Goal: Task Accomplishment & Management: Complete application form

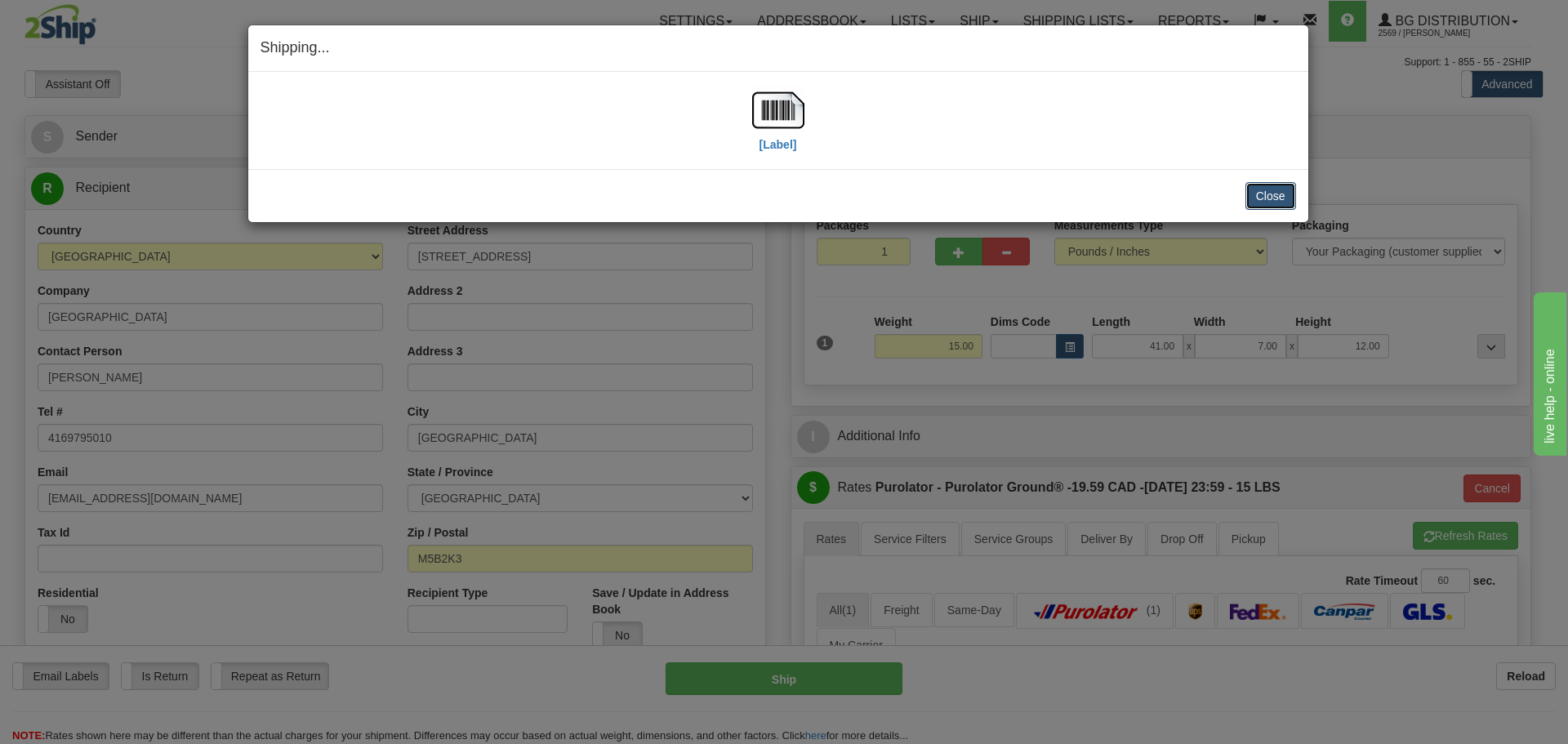
drag, startPoint x: 1265, startPoint y: 197, endPoint x: 1129, endPoint y: 160, distance: 140.9
click at [1263, 196] on button "Close" at bounding box center [1271, 195] width 51 height 28
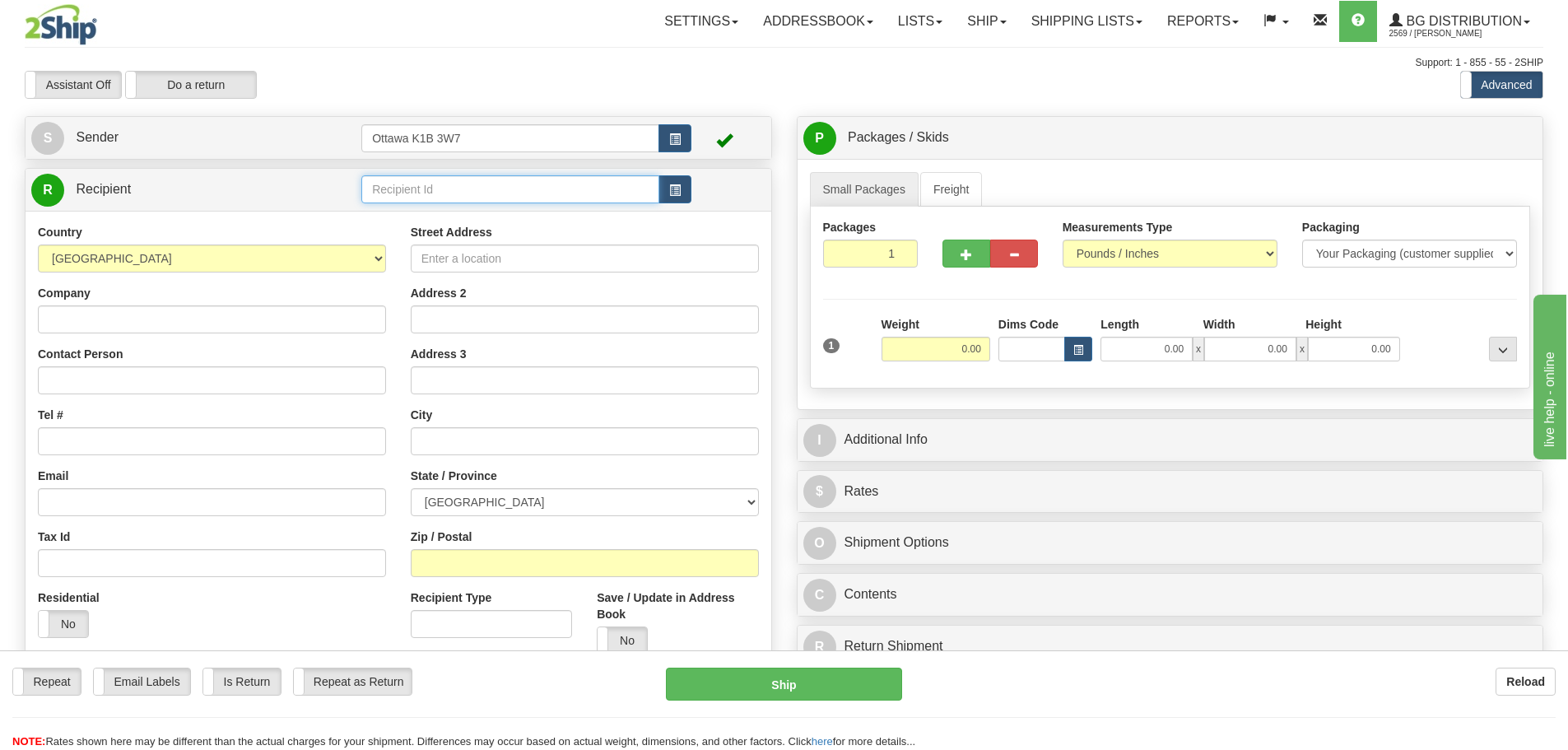
drag, startPoint x: 413, startPoint y: 203, endPoint x: 422, endPoint y: 195, distance: 12.0
click at [417, 200] on input "text" at bounding box center [510, 189] width 298 height 28
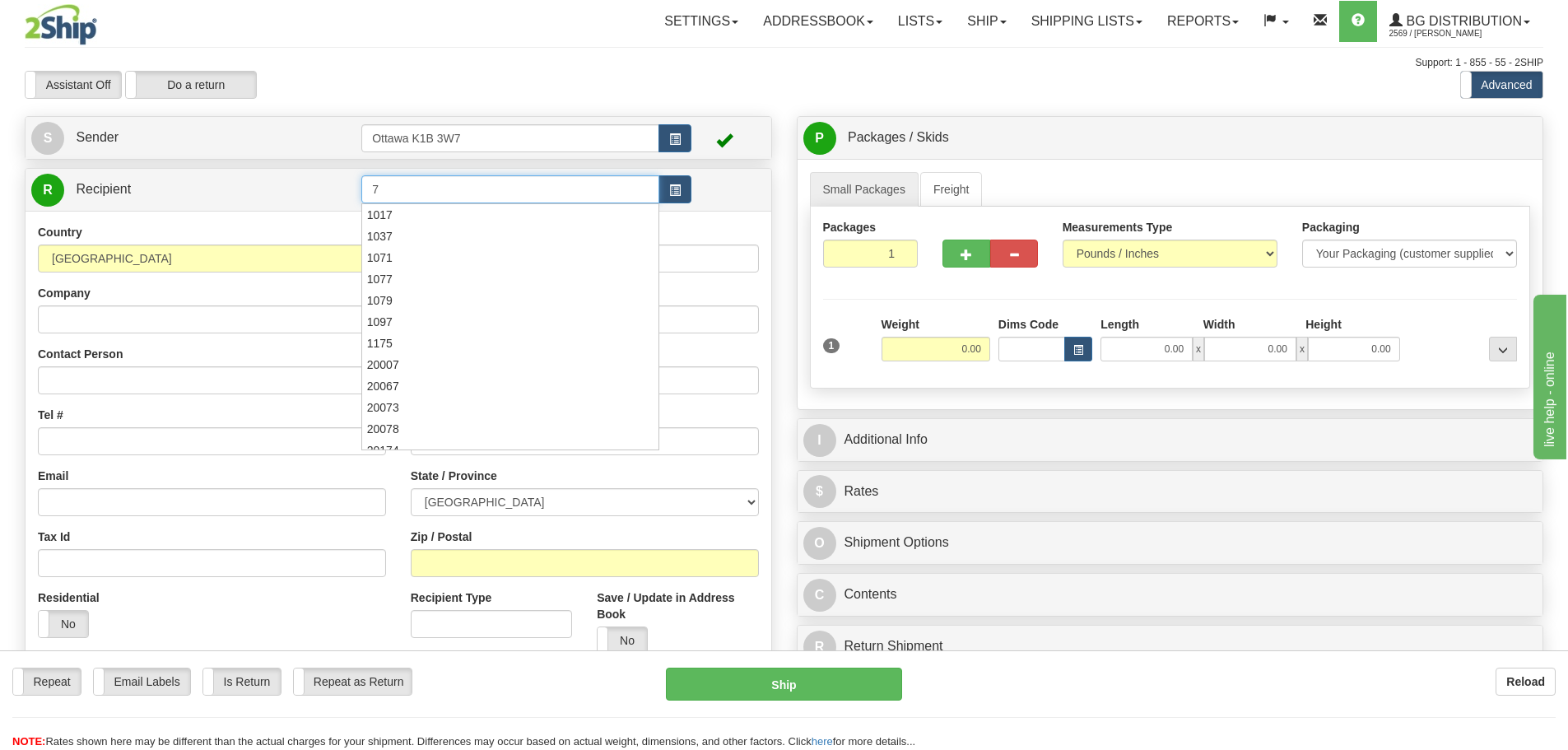
type input "7"
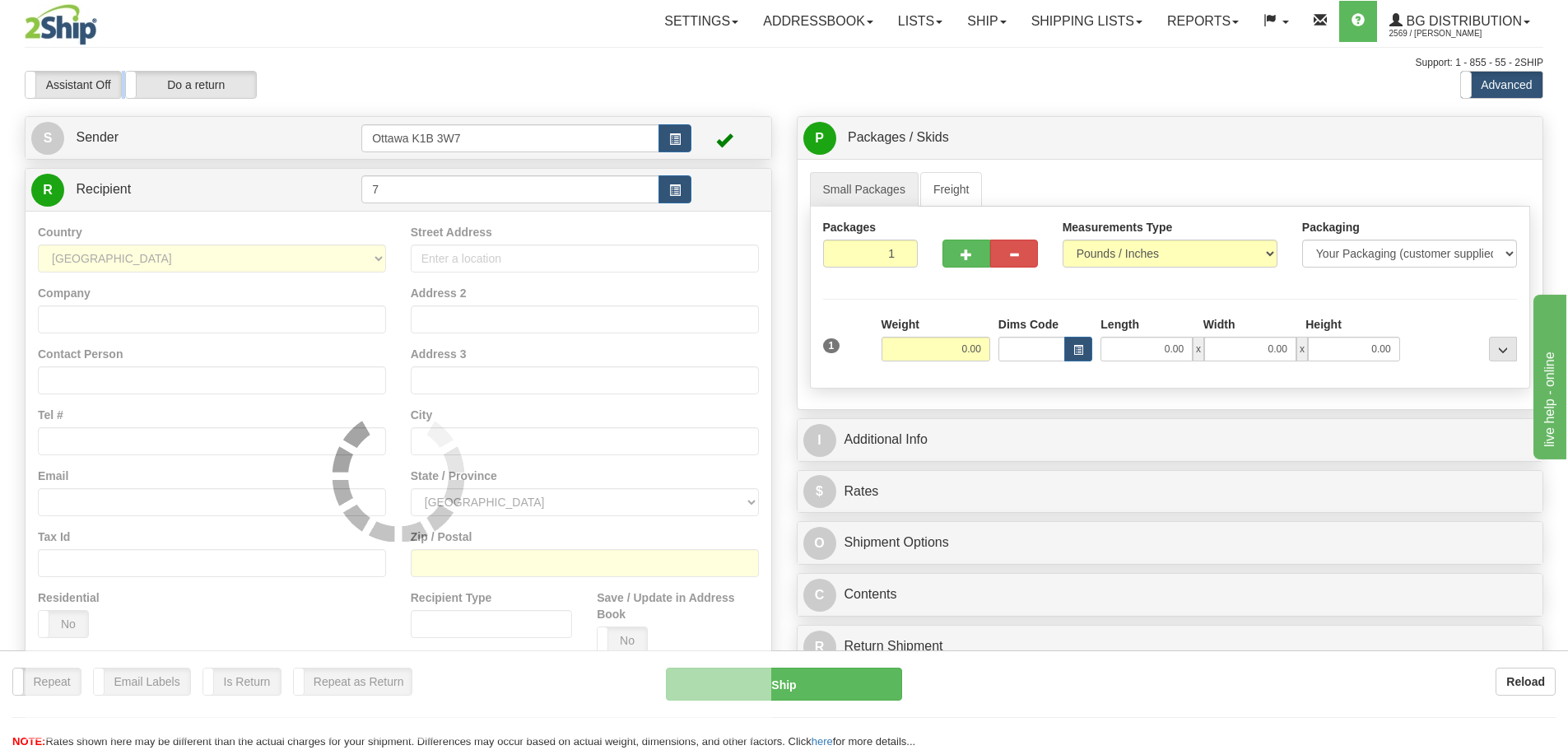
click at [595, 70] on div "Toggle navigation Settings Shipping Preferences Fields Preferences New" at bounding box center [784, 467] width 1568 height 936
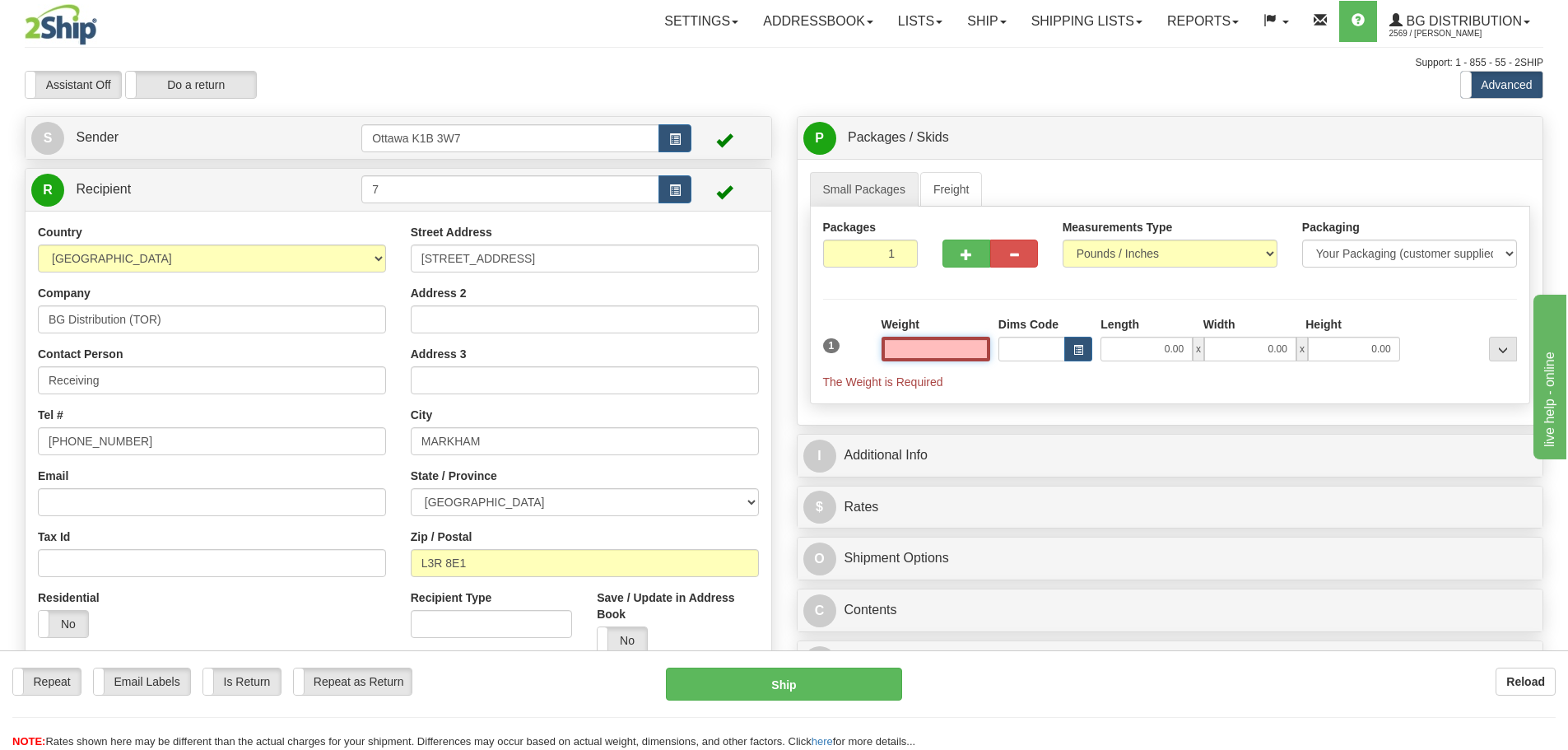
click at [899, 345] on input "text" at bounding box center [936, 349] width 108 height 25
type input "22"
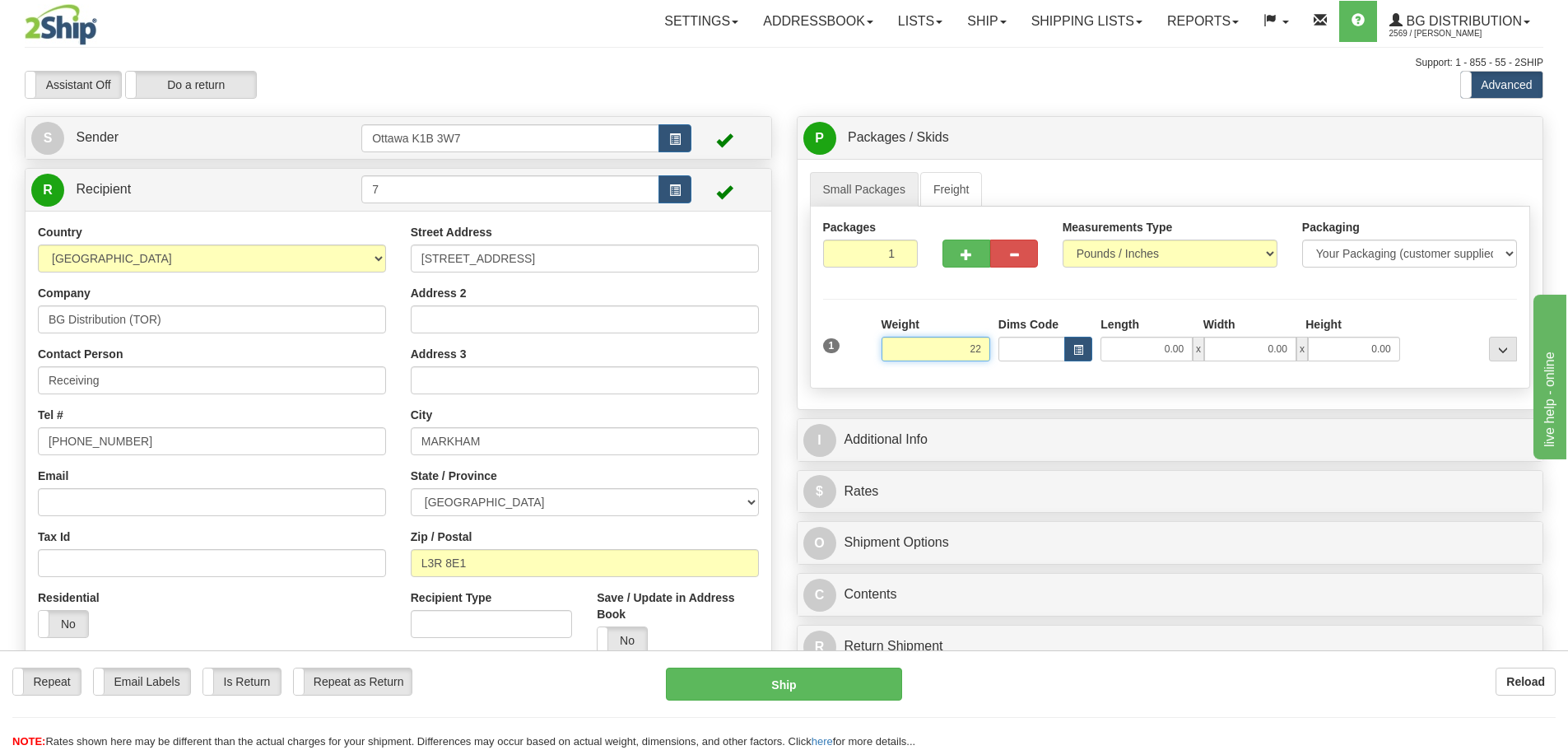
click at [1229, 369] on div "1 Weight 22 Dims Code Length" at bounding box center [1171, 345] width 703 height 58
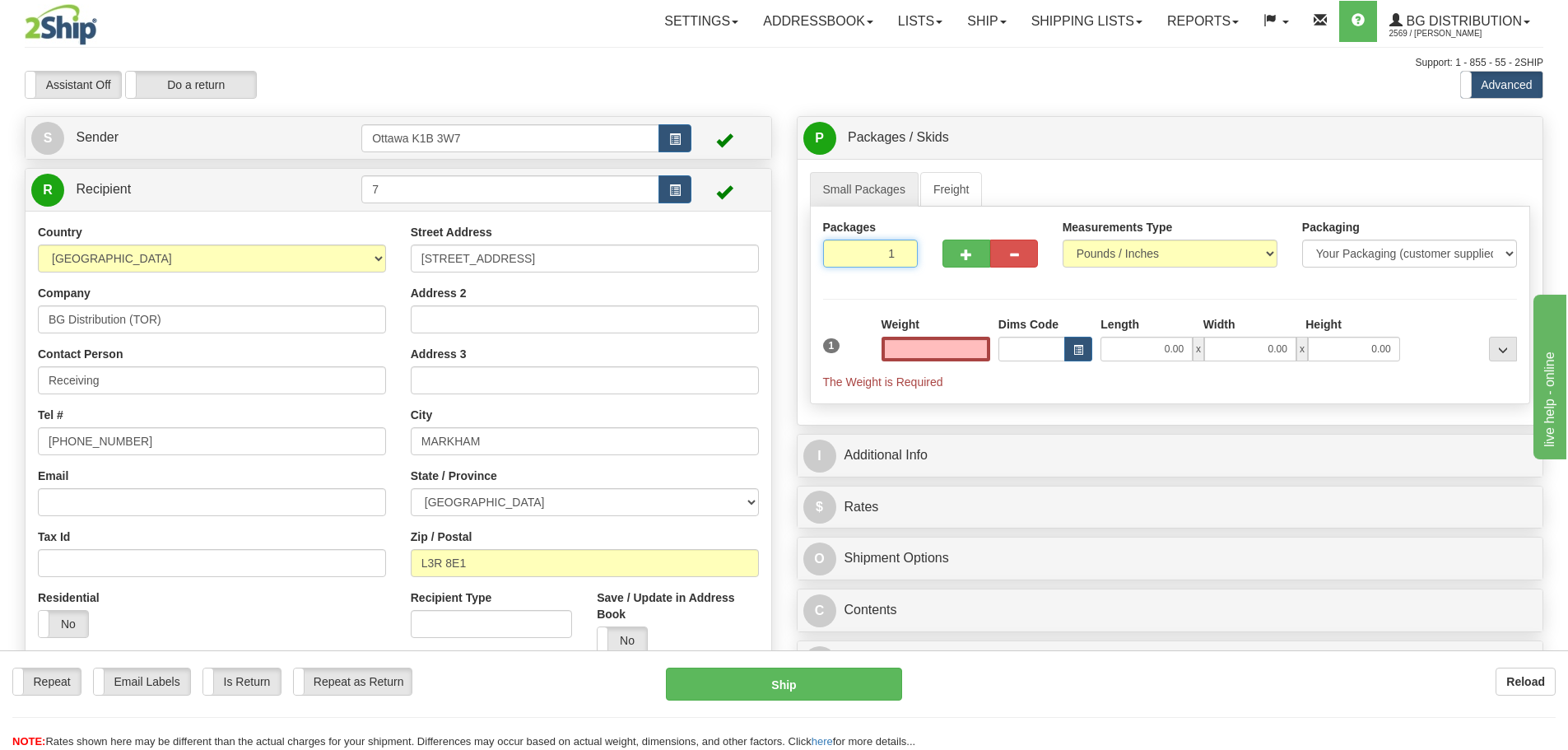
type input "0.00"
drag, startPoint x: 960, startPoint y: 273, endPoint x: 1139, endPoint y: 303, distance: 181.5
click at [1073, 290] on div "Packages 1 1 Measurements Type" at bounding box center [1170, 305] width 721 height 198
type input "13"
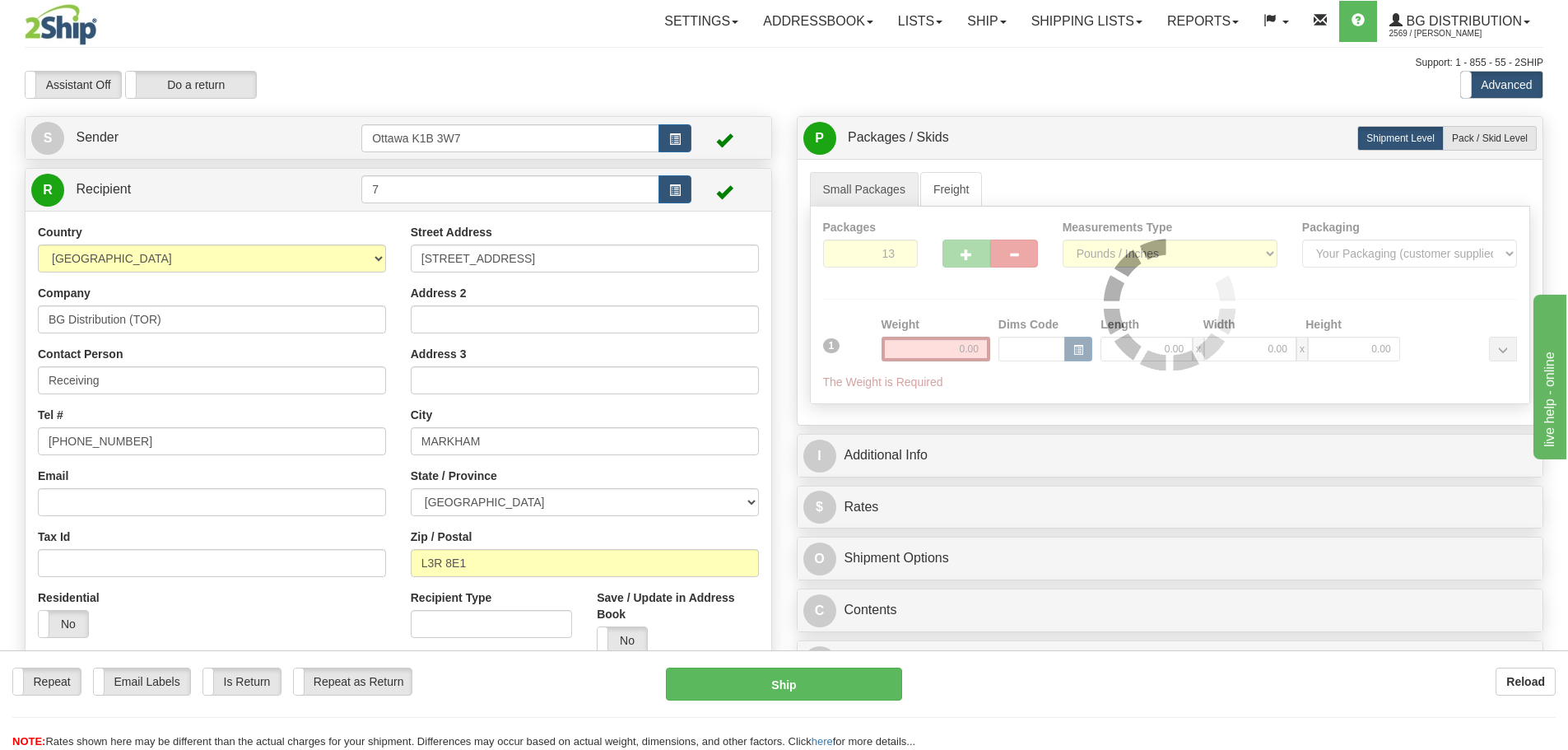
click at [1004, 290] on div "Packages 13 1 Measurements Type" at bounding box center [1170, 305] width 721 height 198
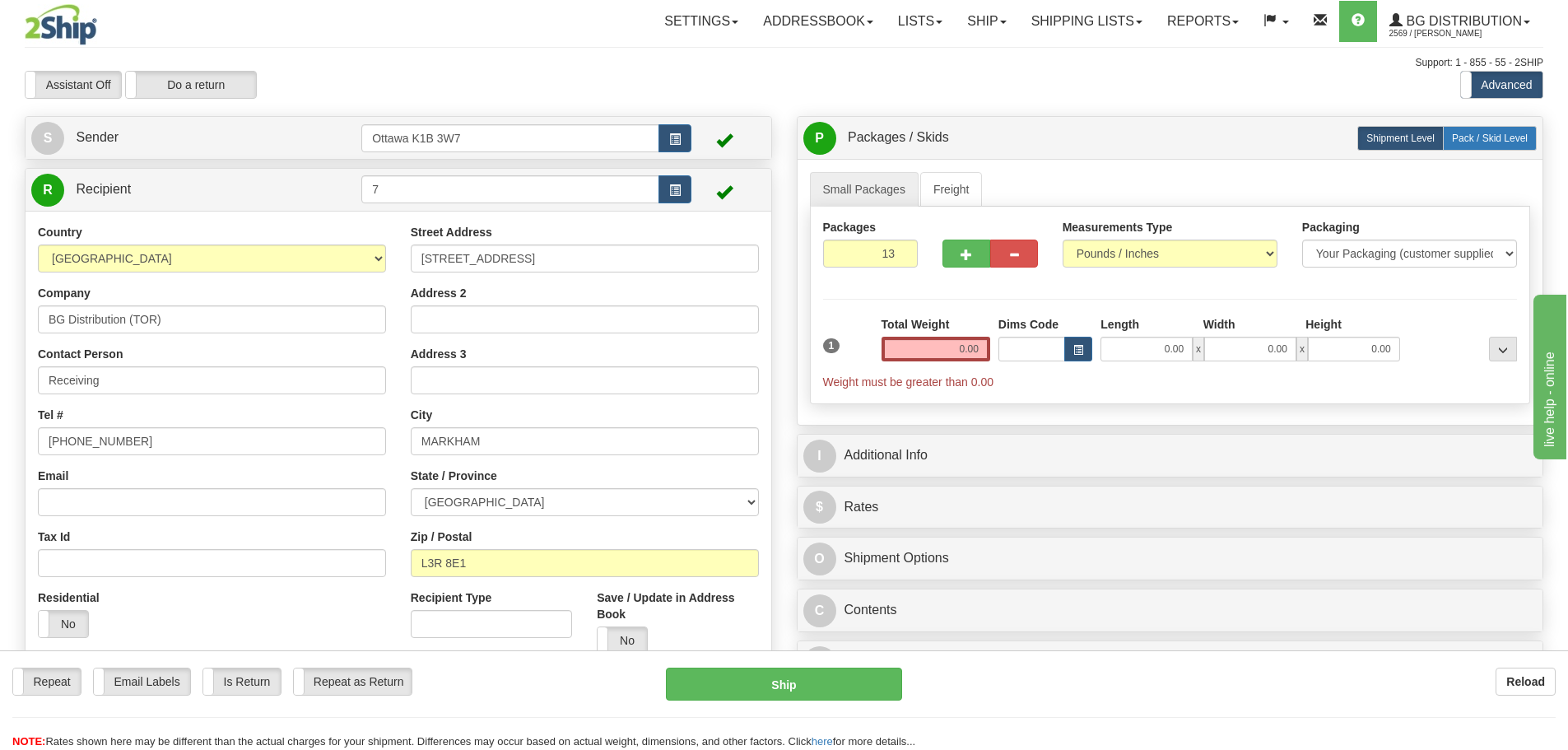
click at [1492, 132] on span "Pack / Skid Level" at bounding box center [1490, 138] width 76 height 12
radio input "true"
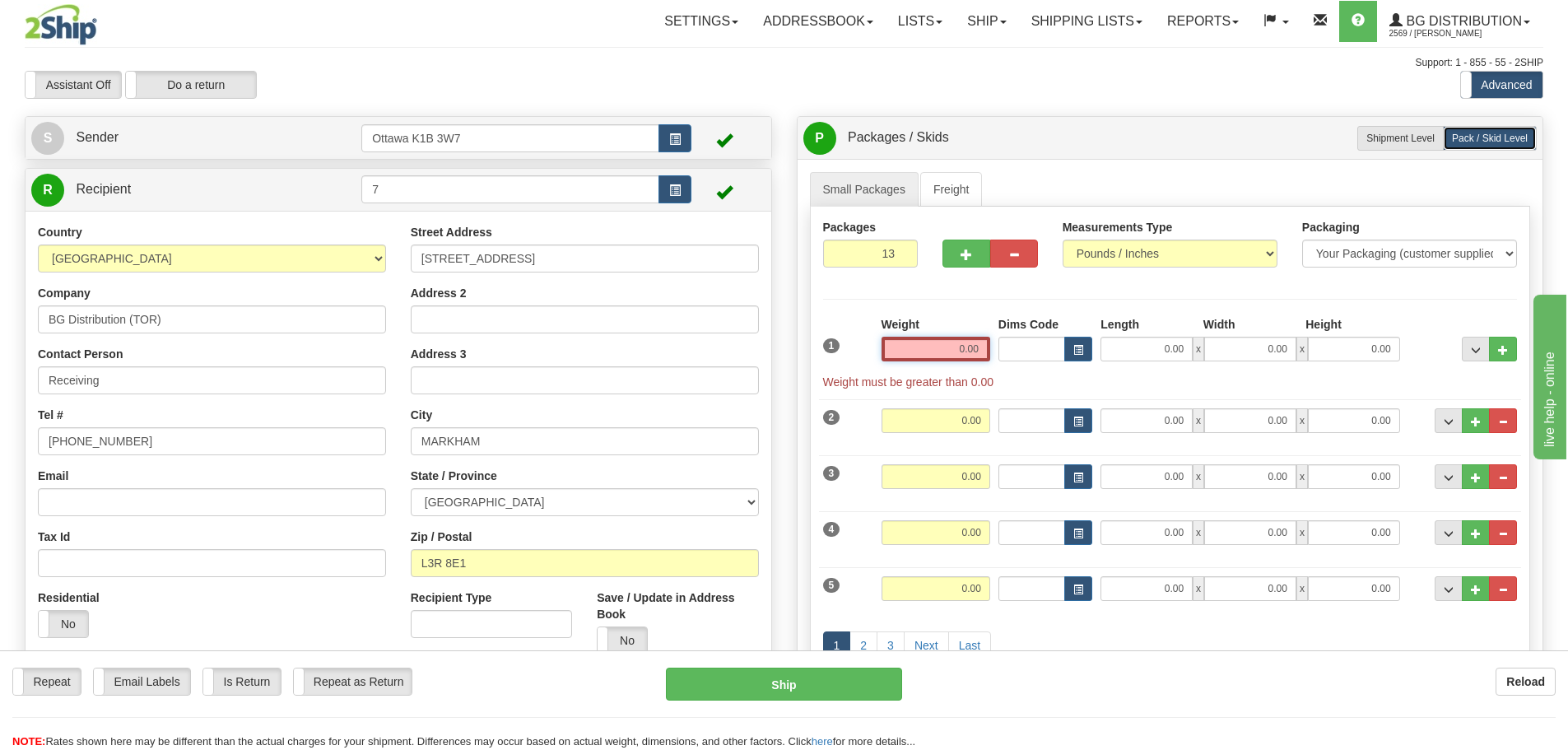
click at [943, 345] on input "0.00" at bounding box center [936, 349] width 108 height 25
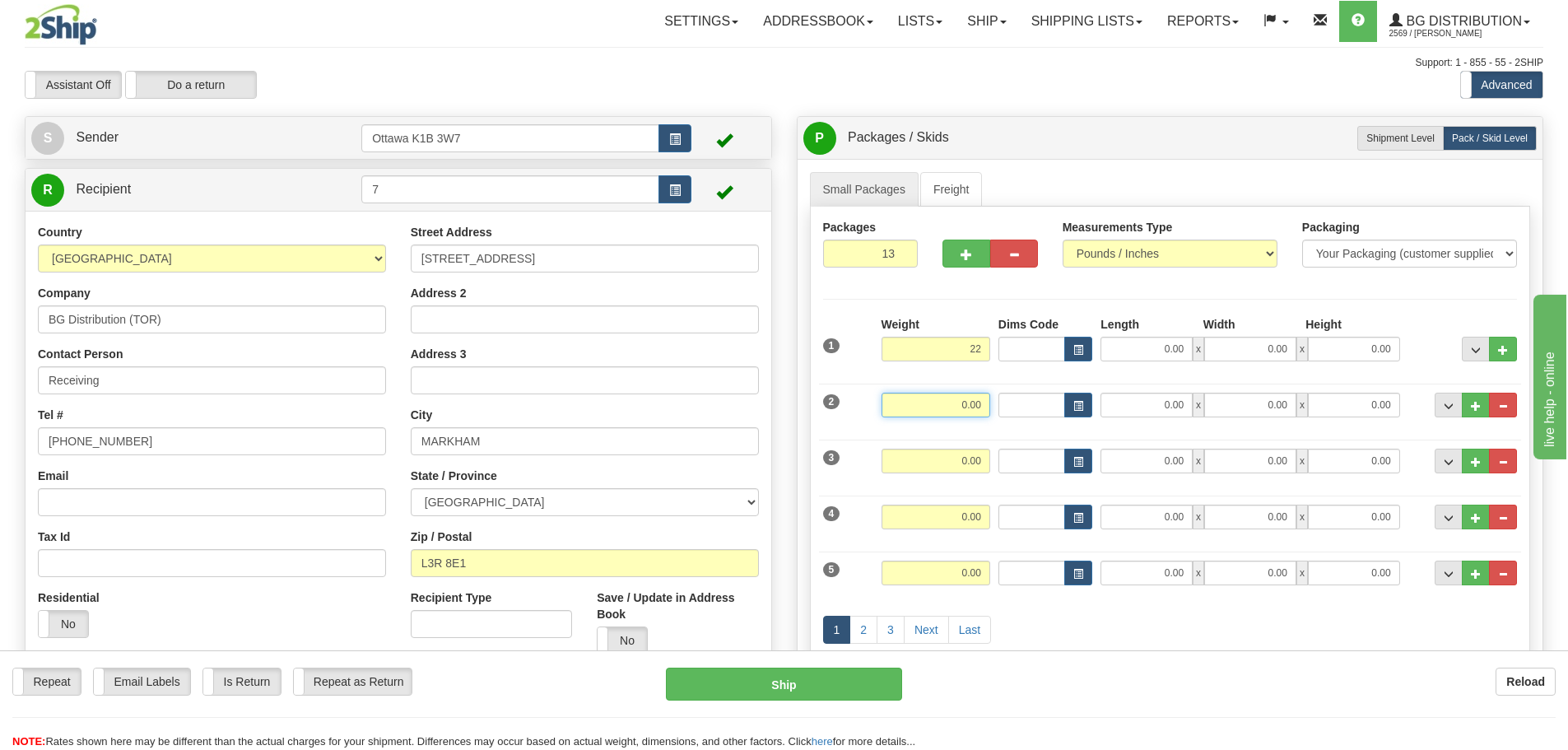
type input "22.00"
click at [962, 400] on input "0.00" at bounding box center [936, 405] width 108 height 25
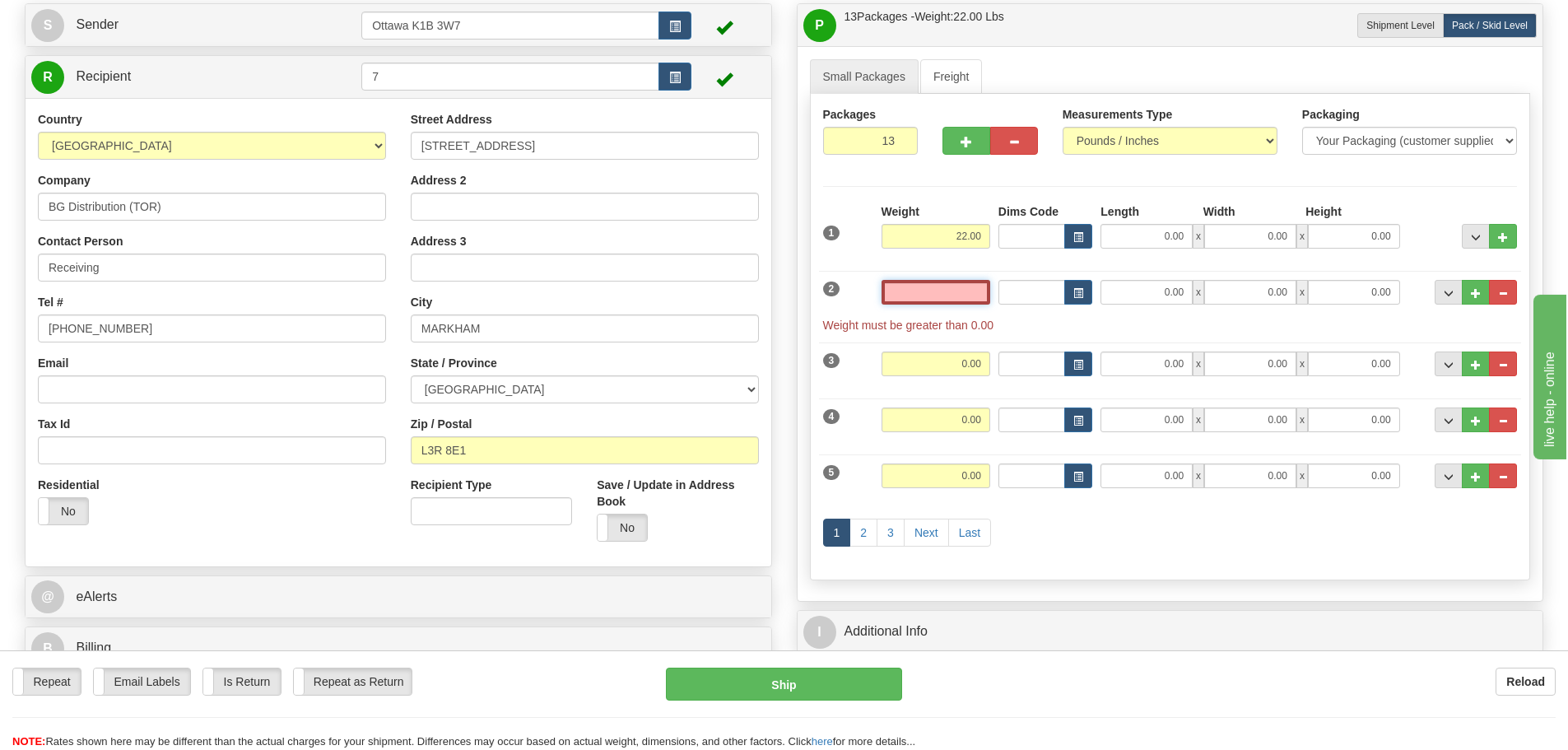
scroll to position [247, 0]
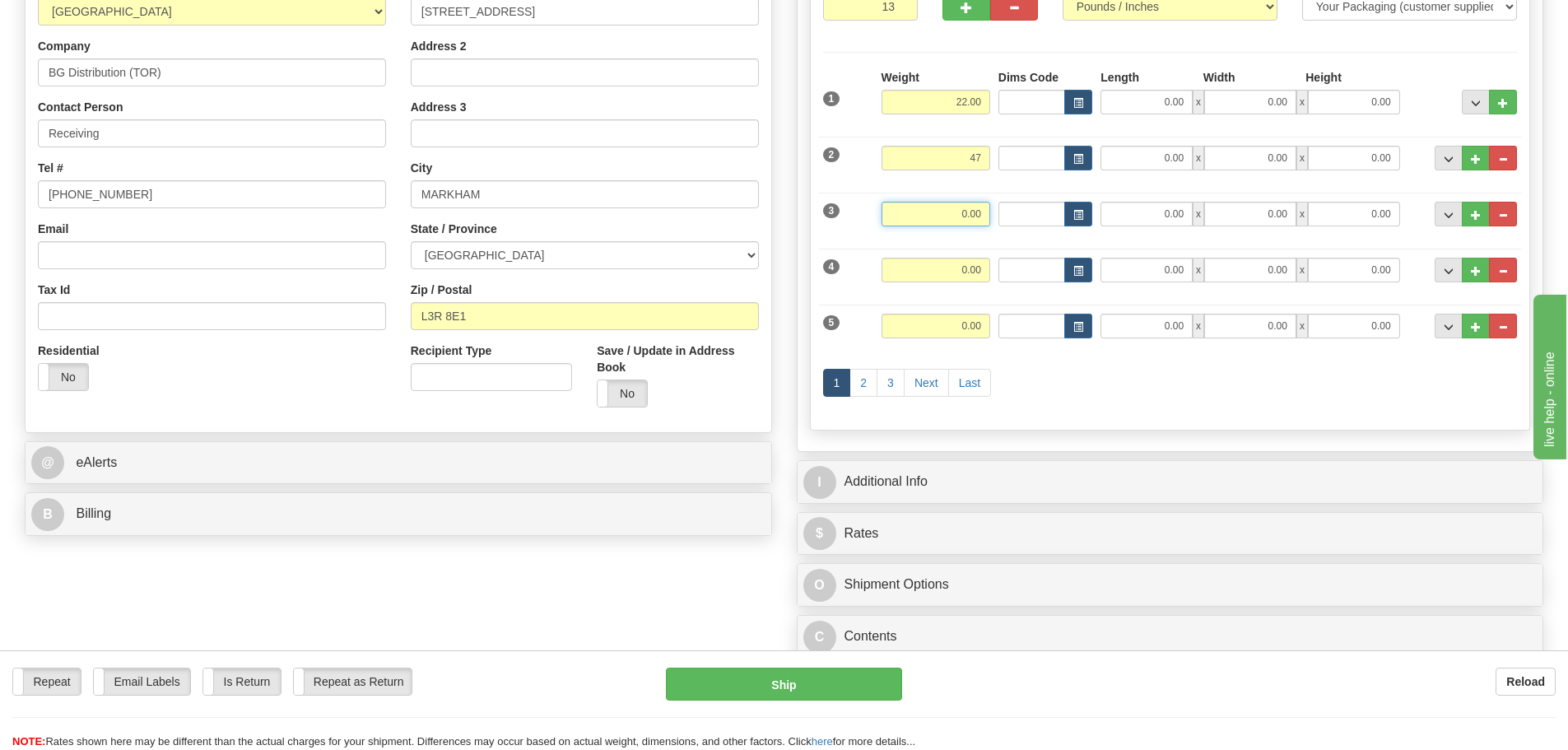
type input "47.00"
click at [966, 205] on input "0.00" at bounding box center [936, 213] width 108 height 25
click at [980, 274] on input "0.00" at bounding box center [936, 270] width 108 height 25
type input "6.00"
type input "16.00"
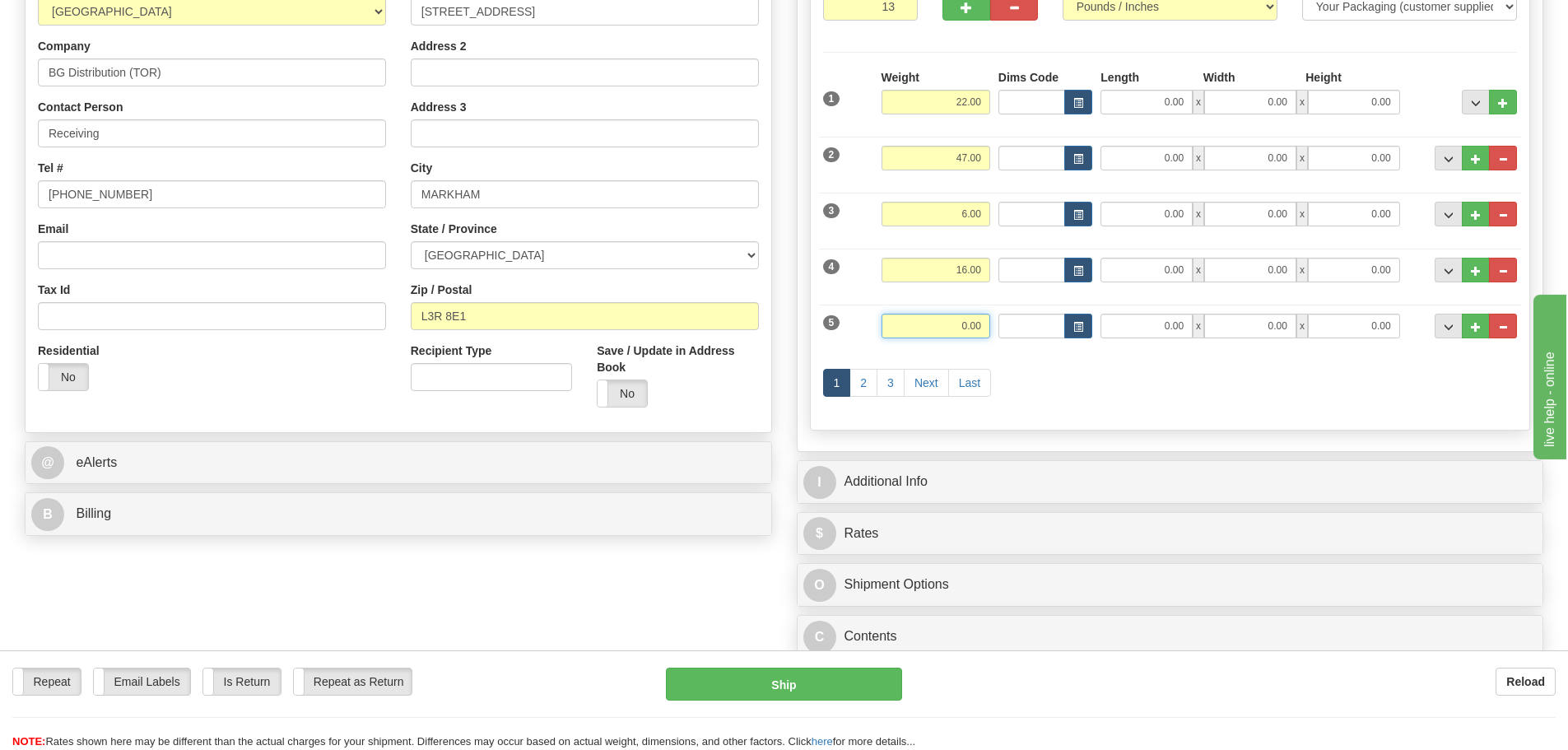
click at [953, 321] on input "0.00" at bounding box center [936, 325] width 108 height 25
drag, startPoint x: 1089, startPoint y: 367, endPoint x: 1076, endPoint y: 369, distance: 13.2
click at [1089, 367] on div "1 2 3 Next Last" at bounding box center [1171, 385] width 703 height 65
type input "27.00"
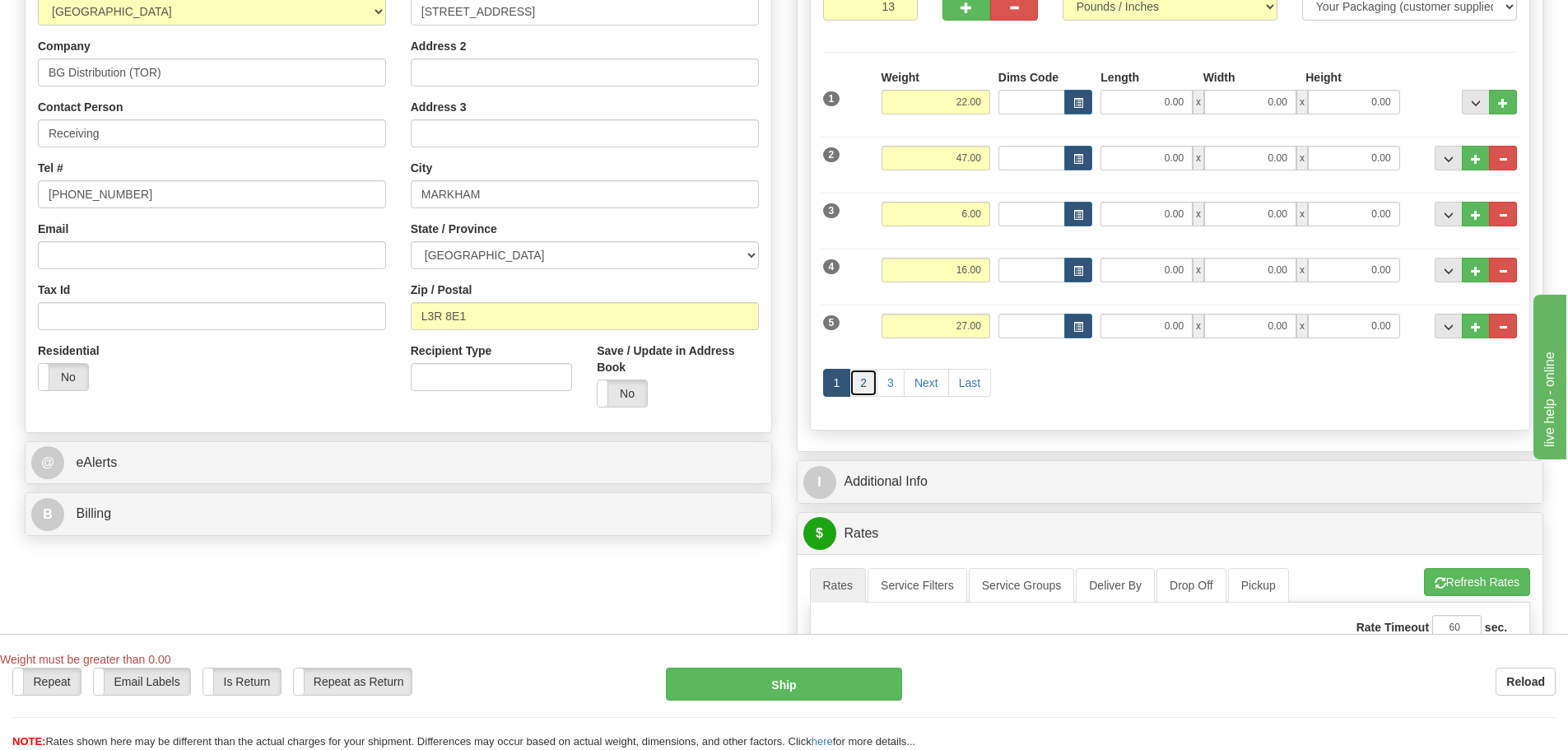
click at [866, 380] on link "2" at bounding box center [863, 383] width 28 height 28
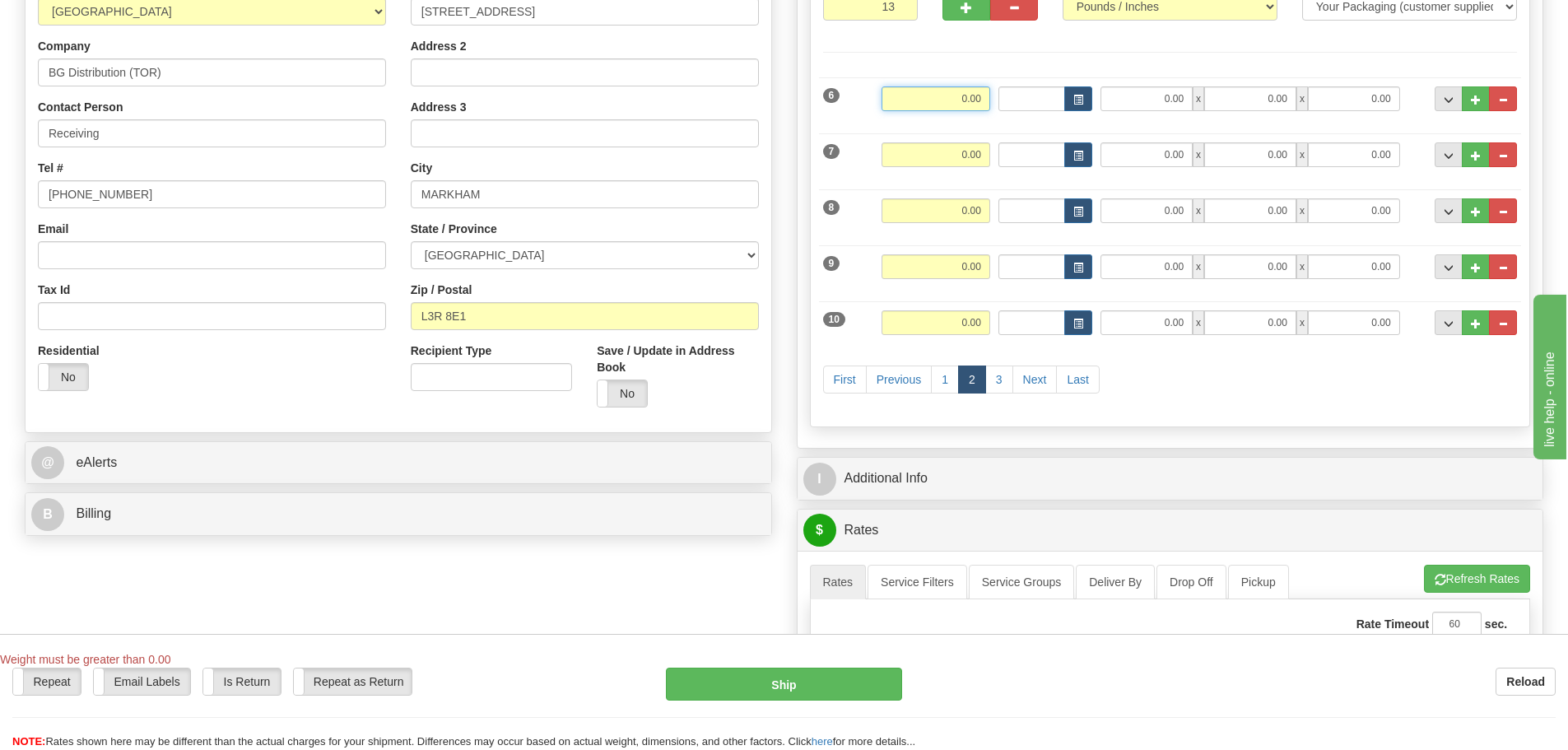
click at [916, 95] on input "0.00" at bounding box center [936, 98] width 108 height 25
type input "26.00"
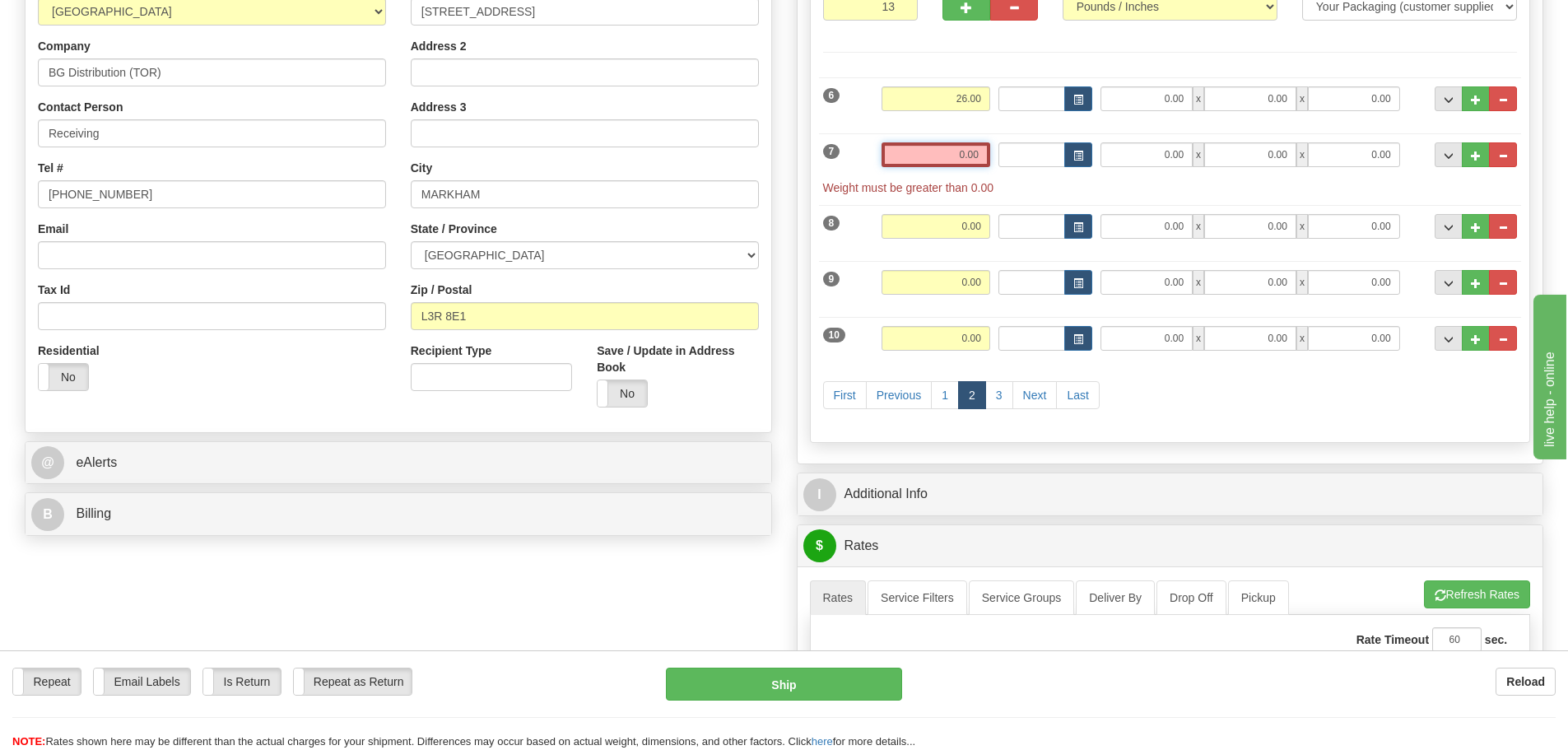
click at [968, 150] on input "0.00" at bounding box center [936, 154] width 108 height 25
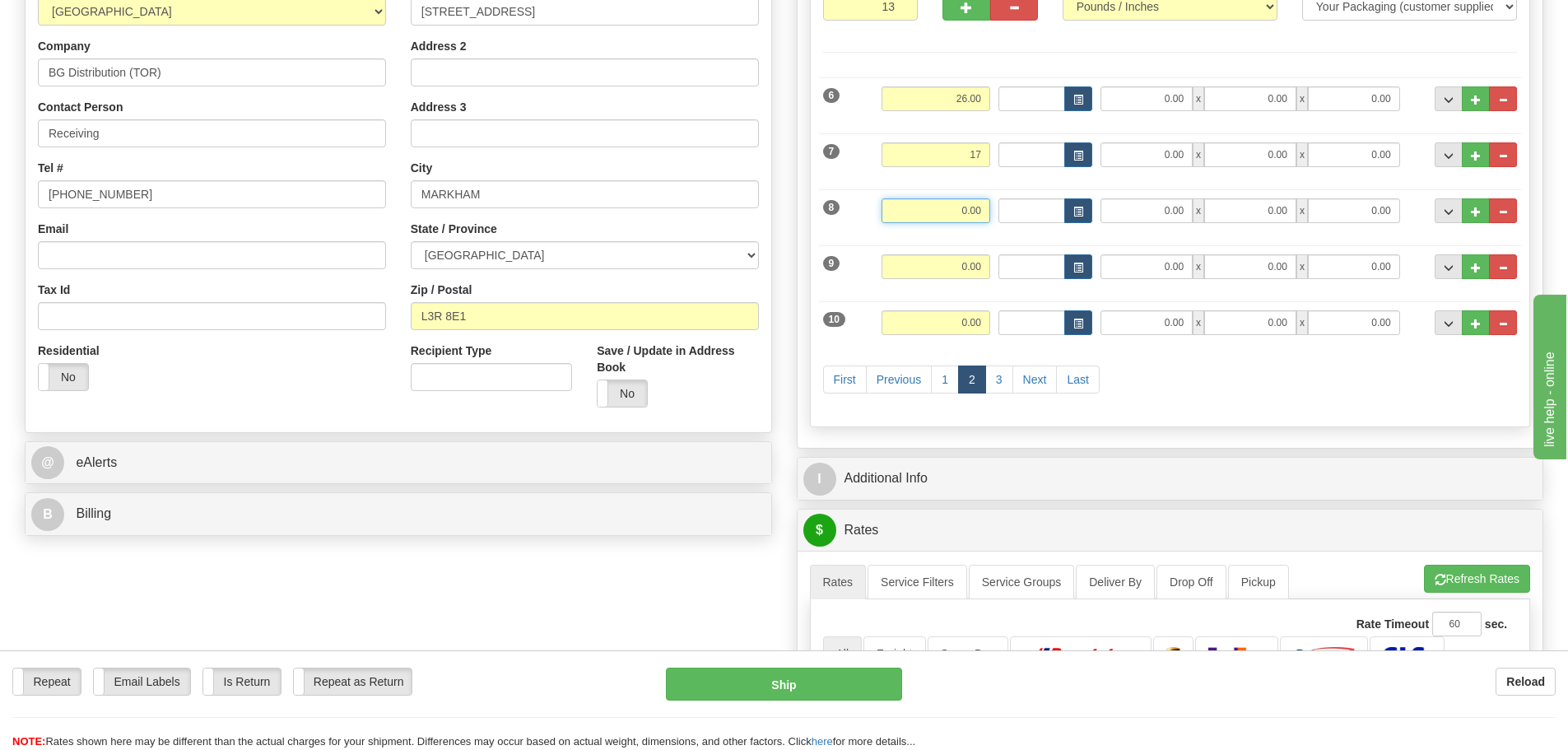
type input "17.00"
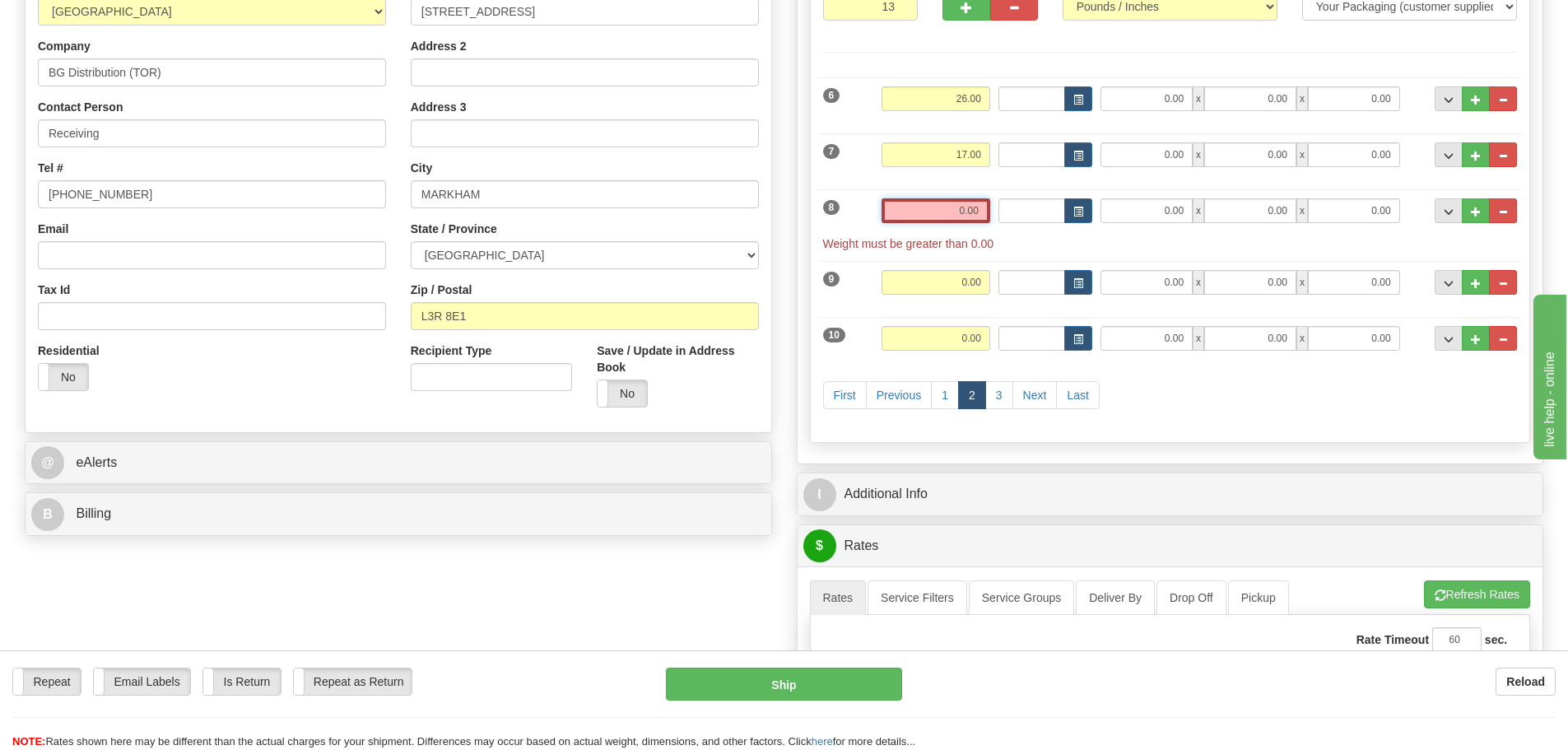
click at [958, 206] on input "0.00" at bounding box center [936, 211] width 108 height 25
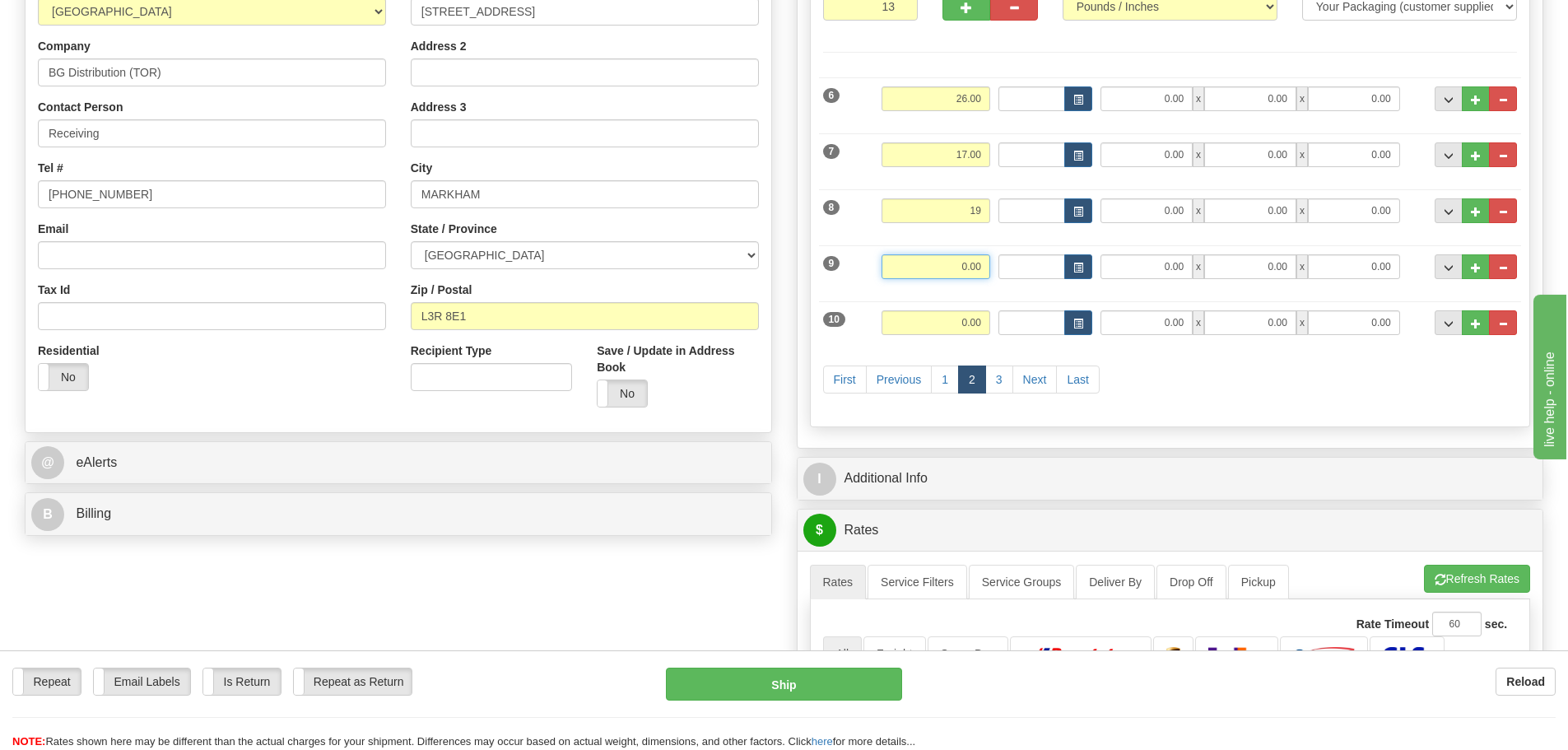
click at [950, 274] on input "0.00" at bounding box center [936, 266] width 108 height 25
type input "19.00"
type input "28.00"
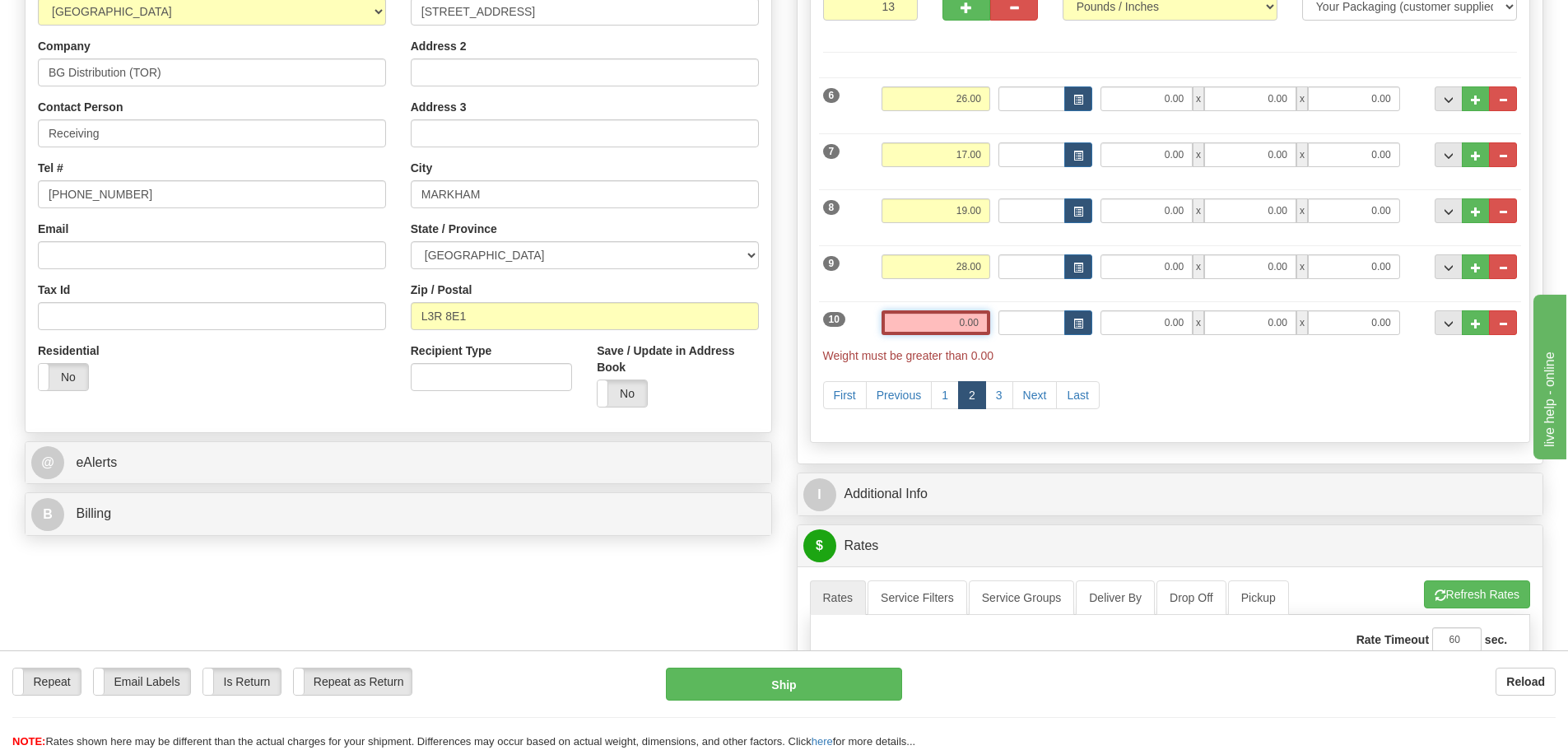
click at [960, 334] on input "0.00" at bounding box center [936, 323] width 108 height 25
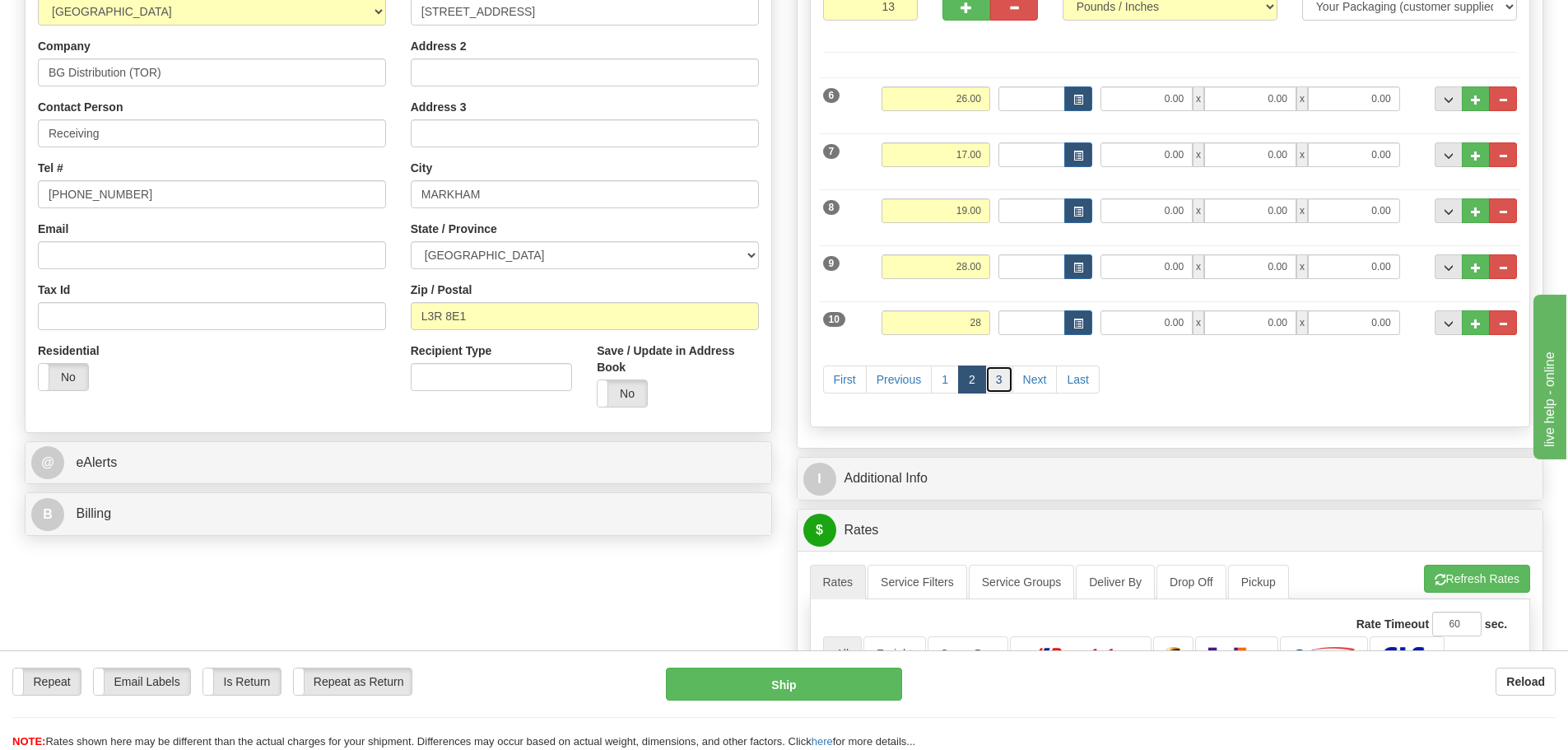
type input "28.00"
click at [996, 379] on link "3" at bounding box center [999, 379] width 28 height 28
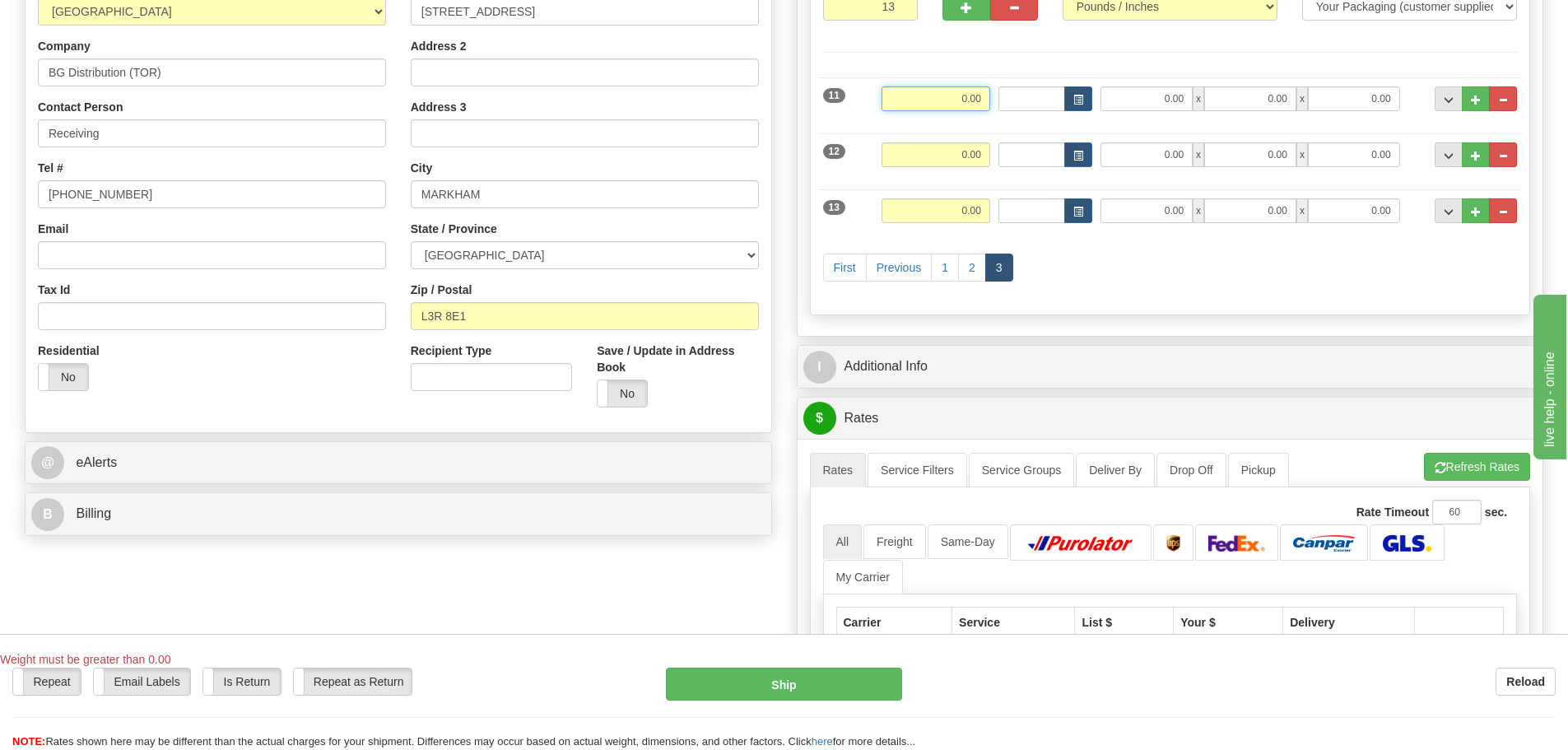
click at [909, 108] on input "0.00" at bounding box center [936, 98] width 108 height 25
type input "28.00"
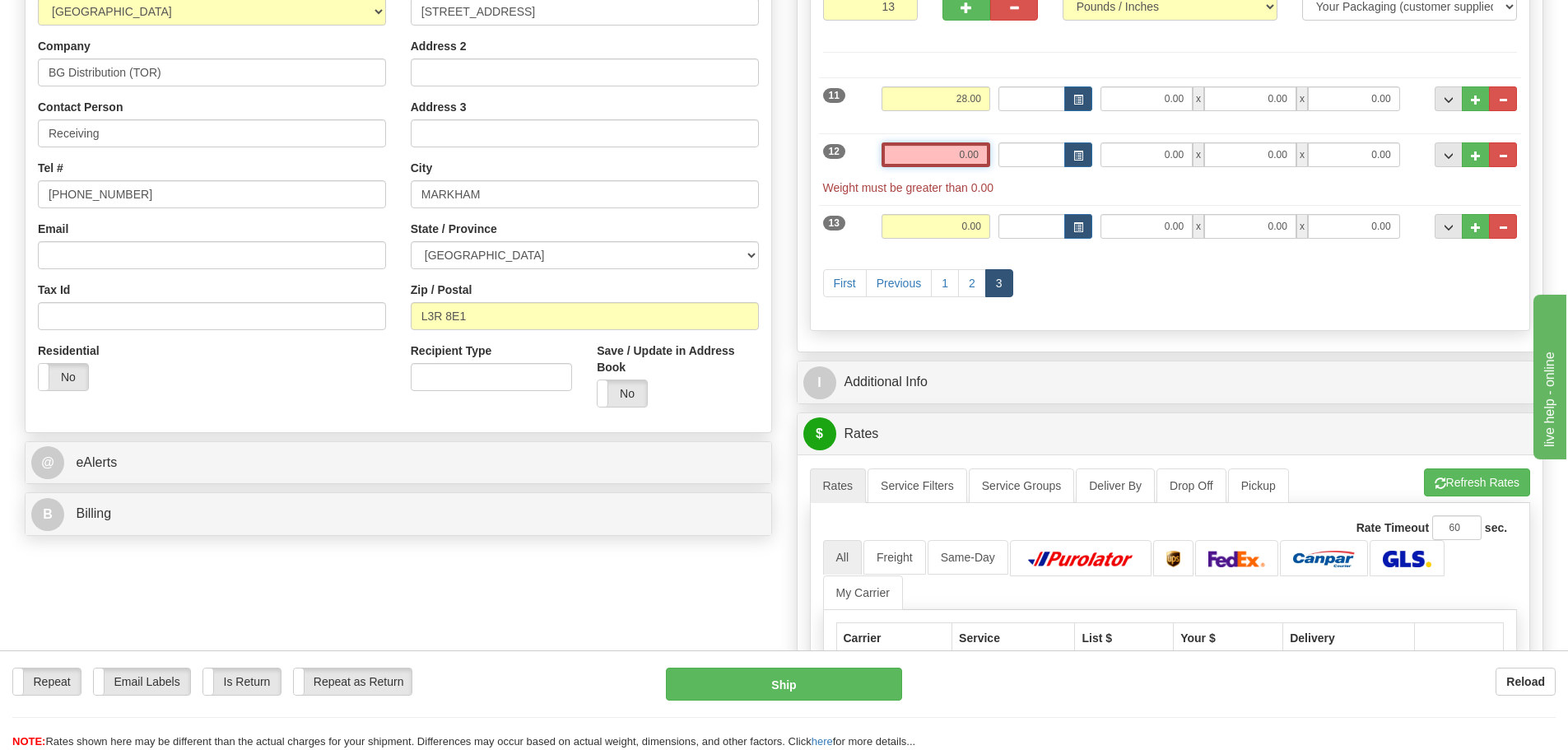
click at [955, 147] on input "0.00" at bounding box center [936, 154] width 108 height 25
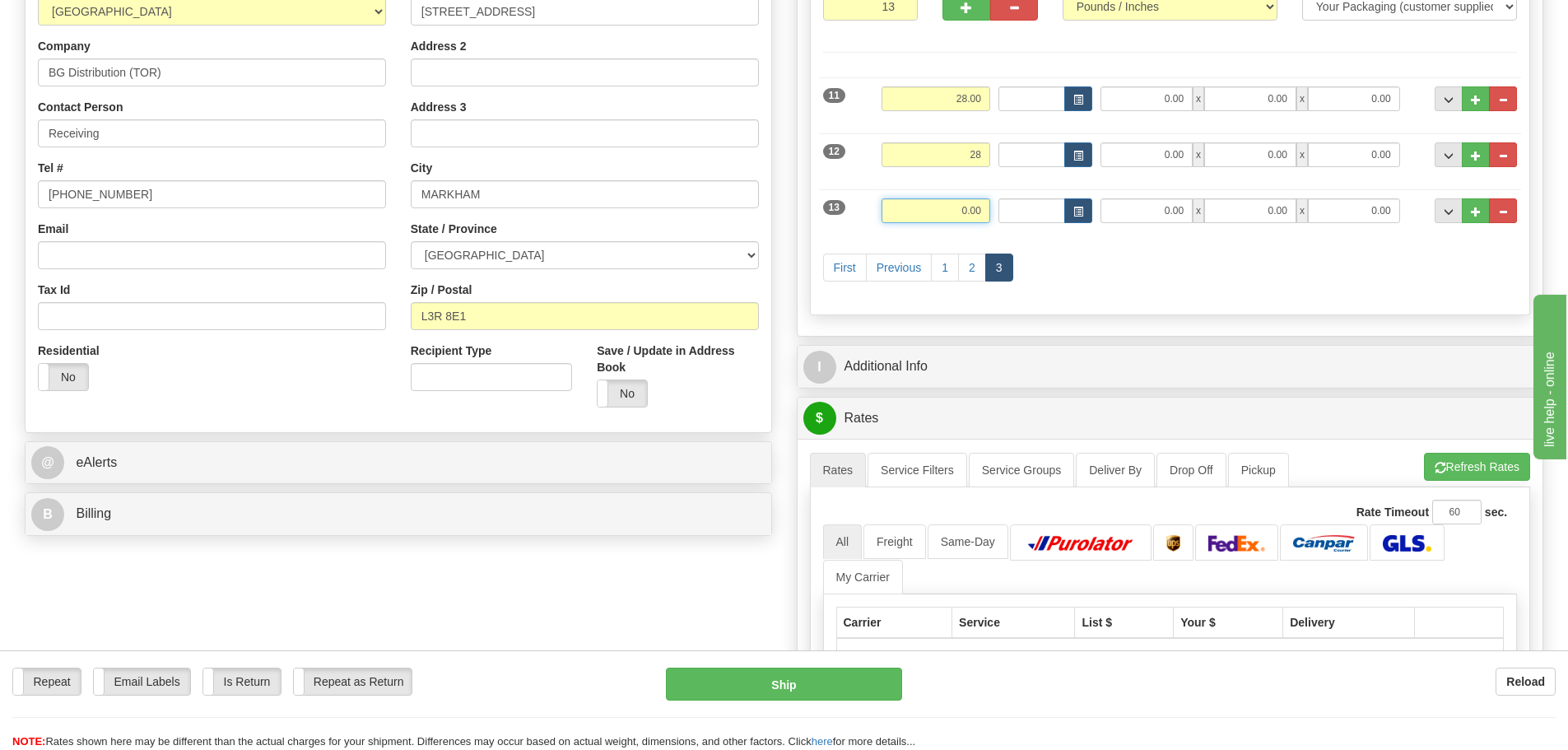
type input "28.00"
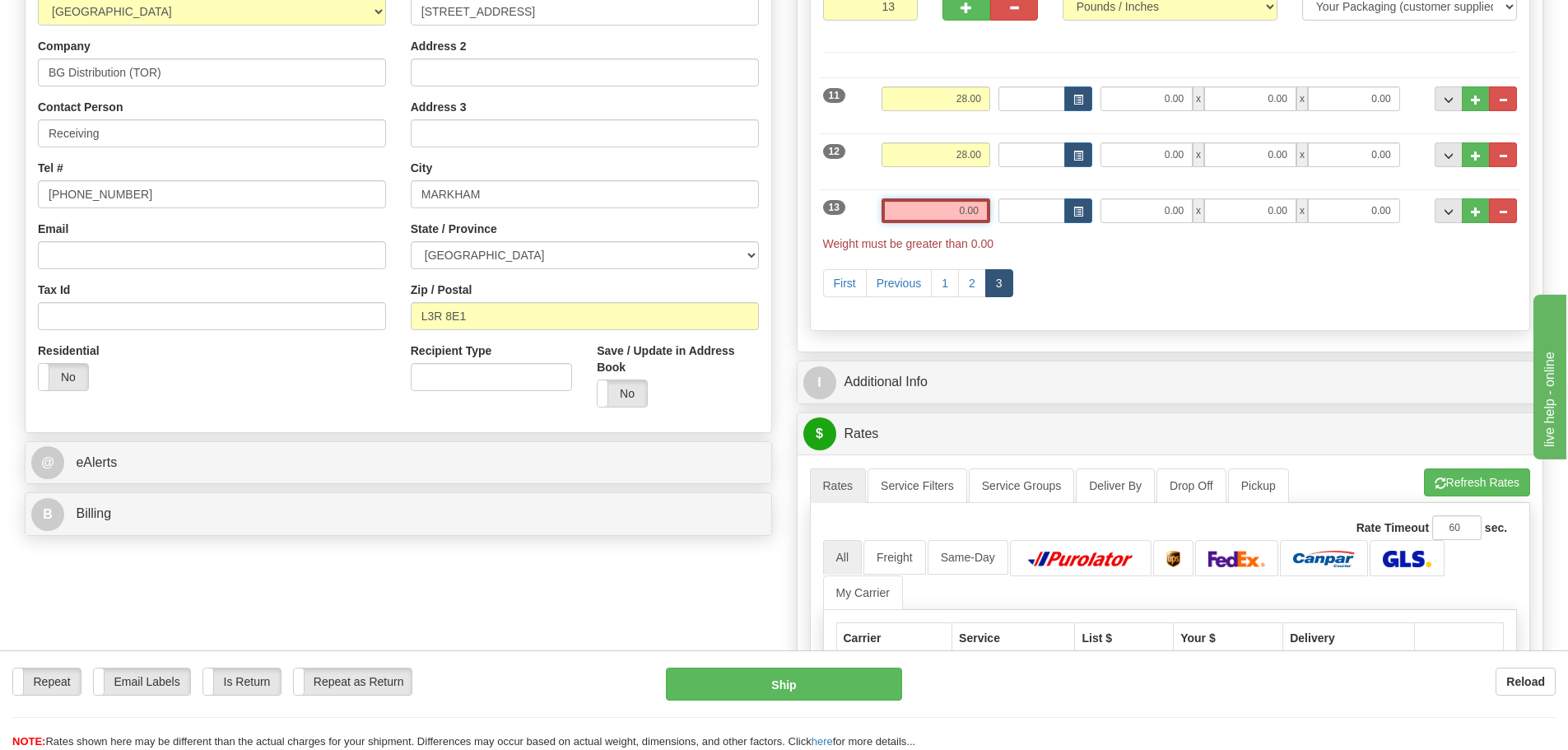
click at [956, 212] on input "0.00" at bounding box center [936, 211] width 108 height 25
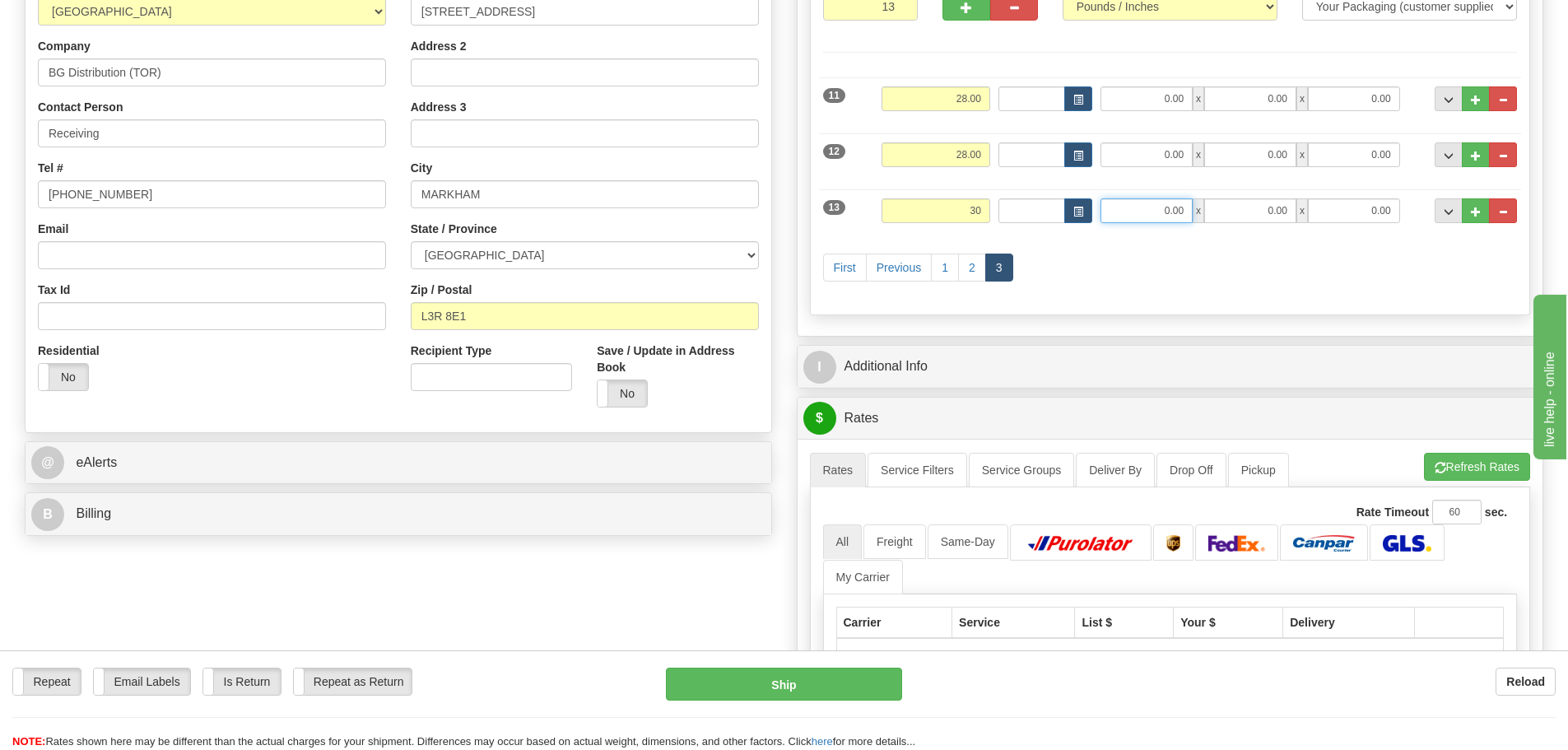
click at [1167, 209] on input "0.00" at bounding box center [1146, 211] width 92 height 25
type input "30.00"
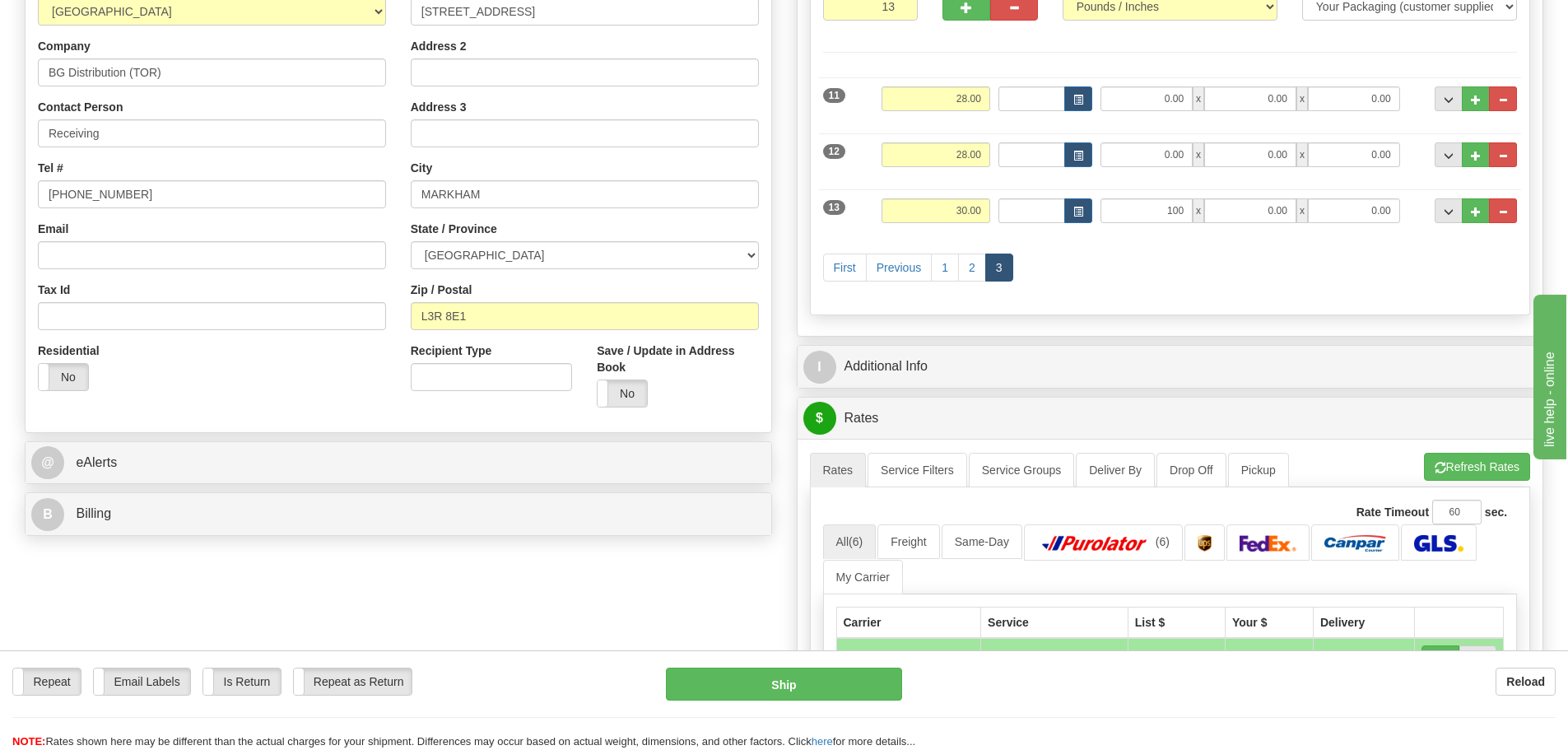
type input "100.00"
click at [793, 319] on div "P Packages / Skids 13 Packages - Weight: 322.00 Lbs 1 Skids - Weight: 0.00 Lbs …" at bounding box center [1171, 540] width 773 height 1344
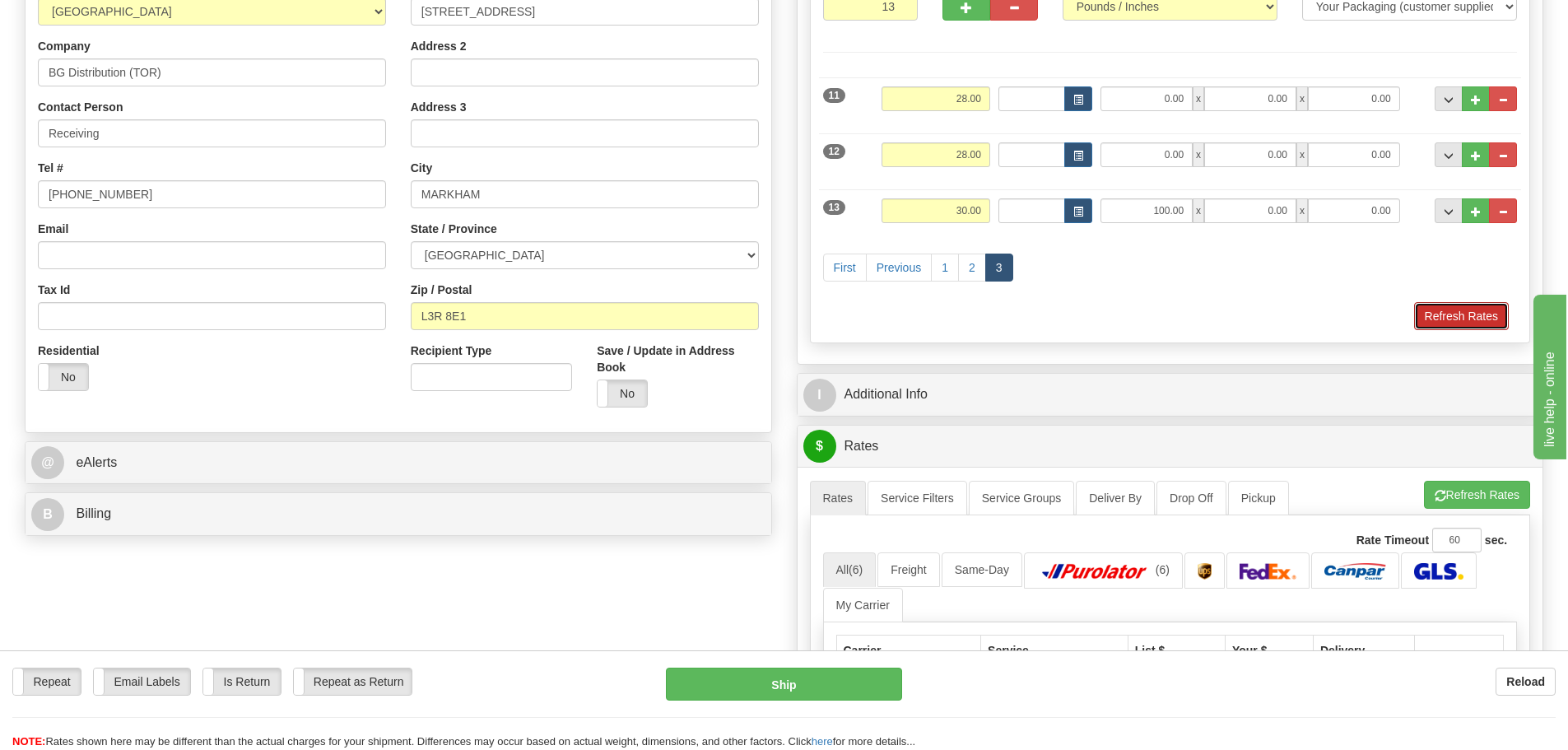
click at [1450, 310] on button "Refresh Rates" at bounding box center [1461, 316] width 95 height 28
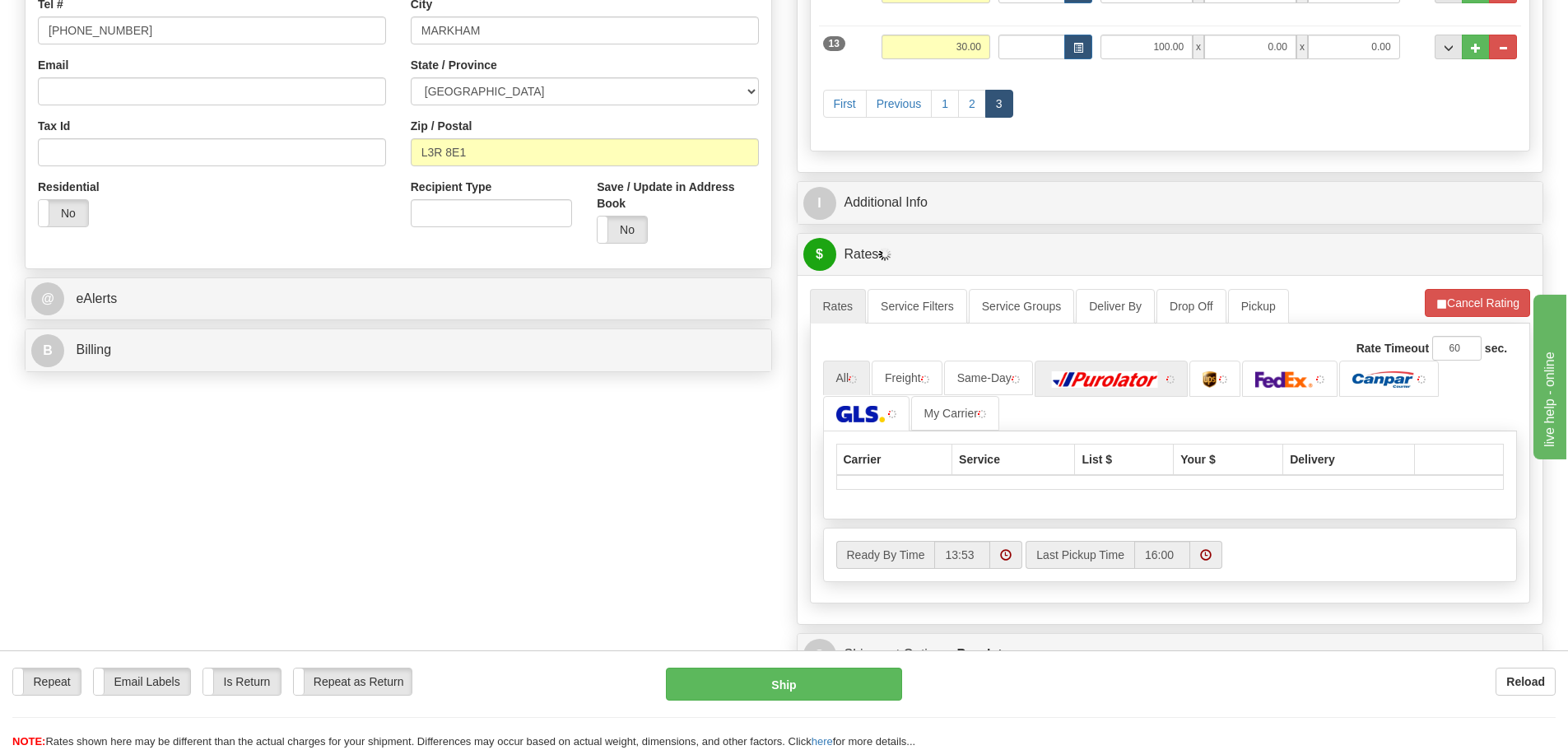
scroll to position [412, 0]
click at [1155, 378] on img at bounding box center [1105, 379] width 115 height 16
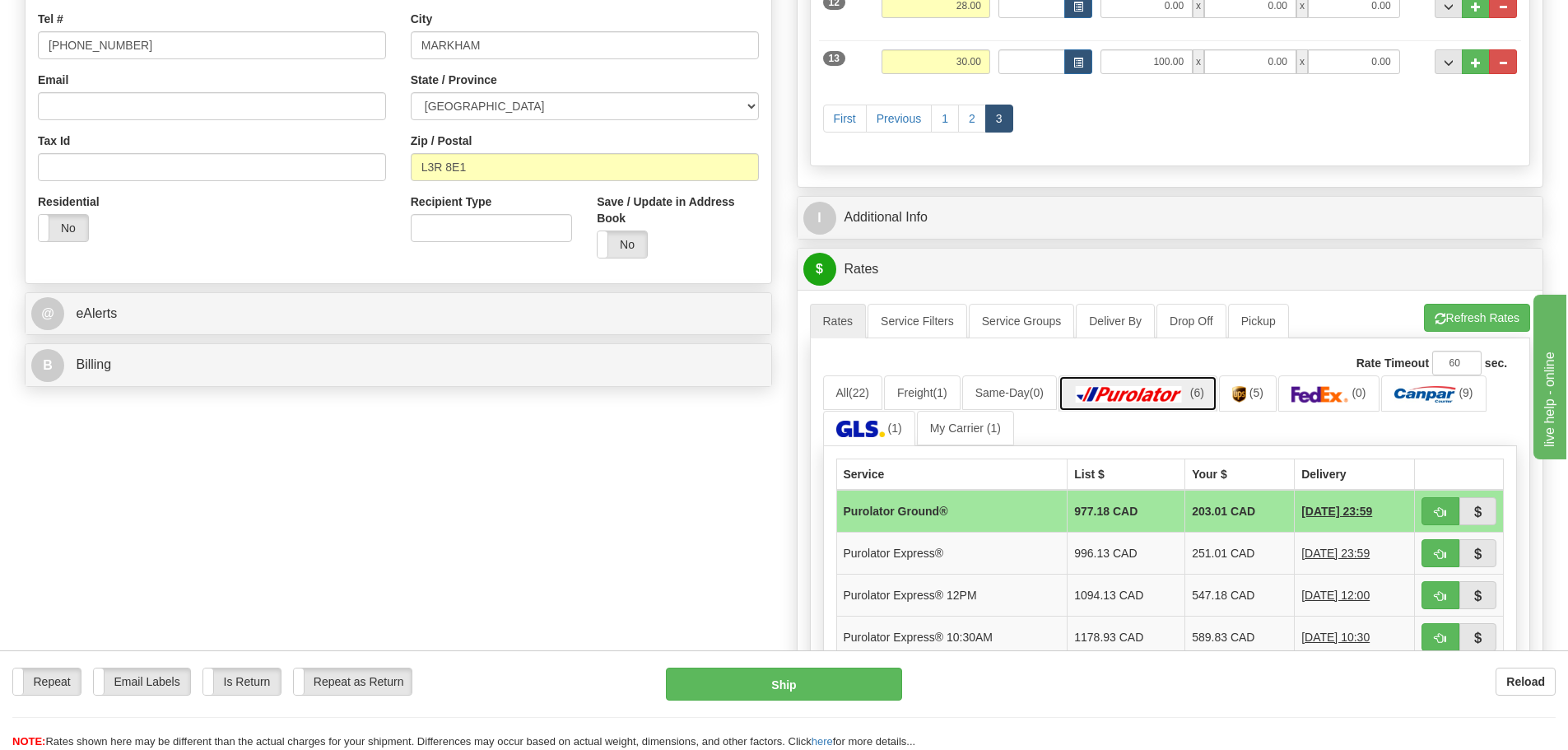
scroll to position [494, 0]
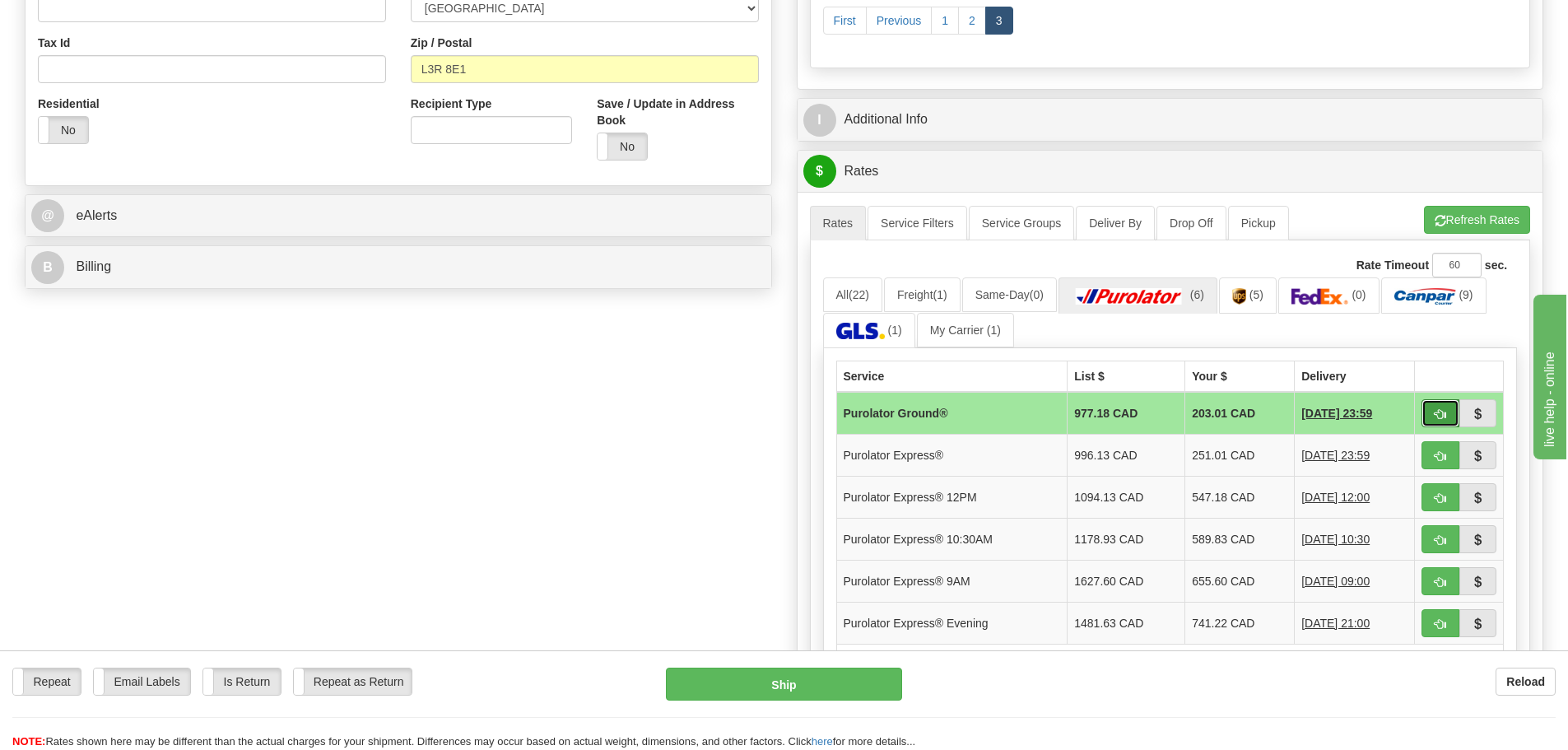
click at [1432, 423] on button "button" at bounding box center [1440, 413] width 38 height 28
type input "260"
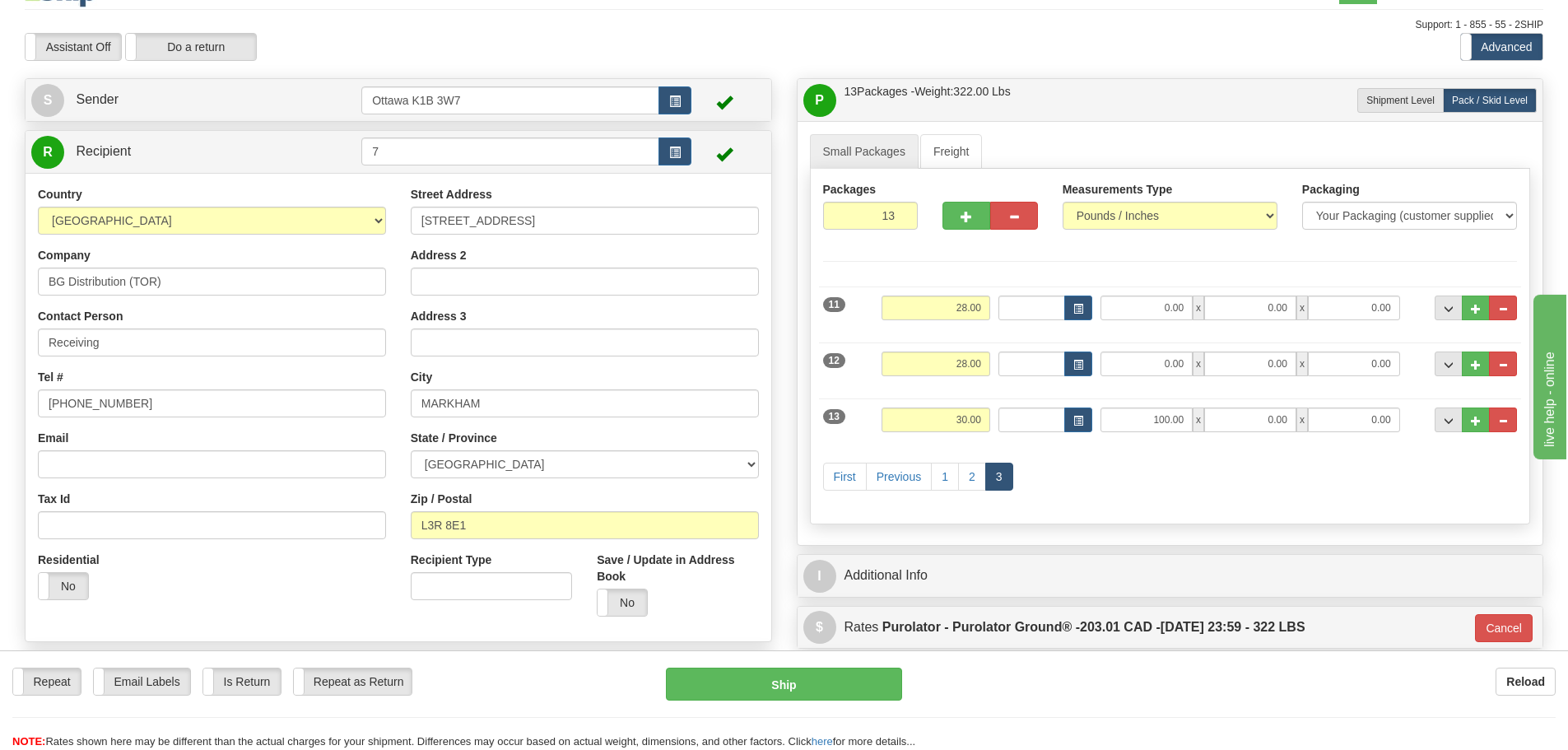
scroll to position [0, 0]
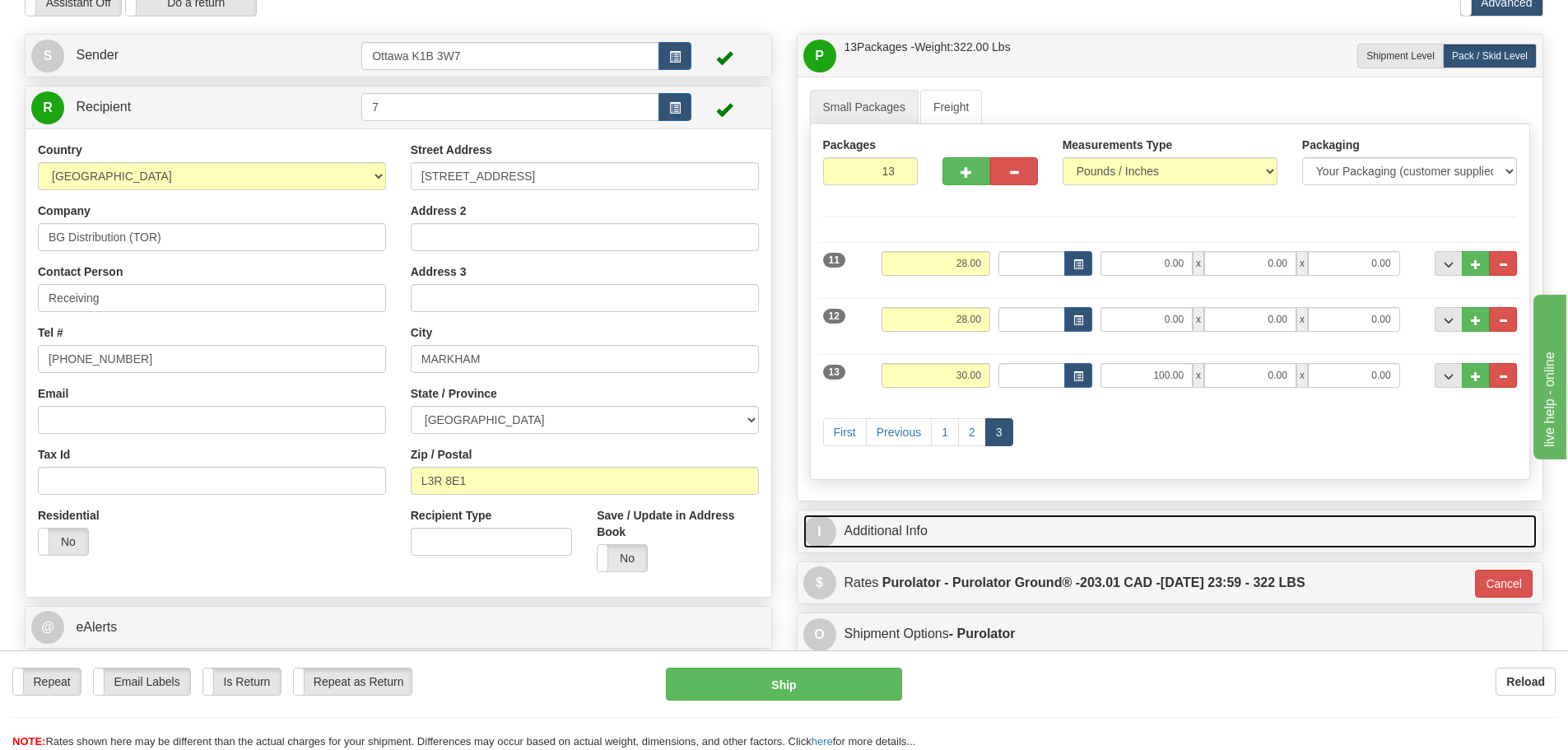
click at [1036, 517] on link "I Additional Info" at bounding box center [1171, 531] width 734 height 34
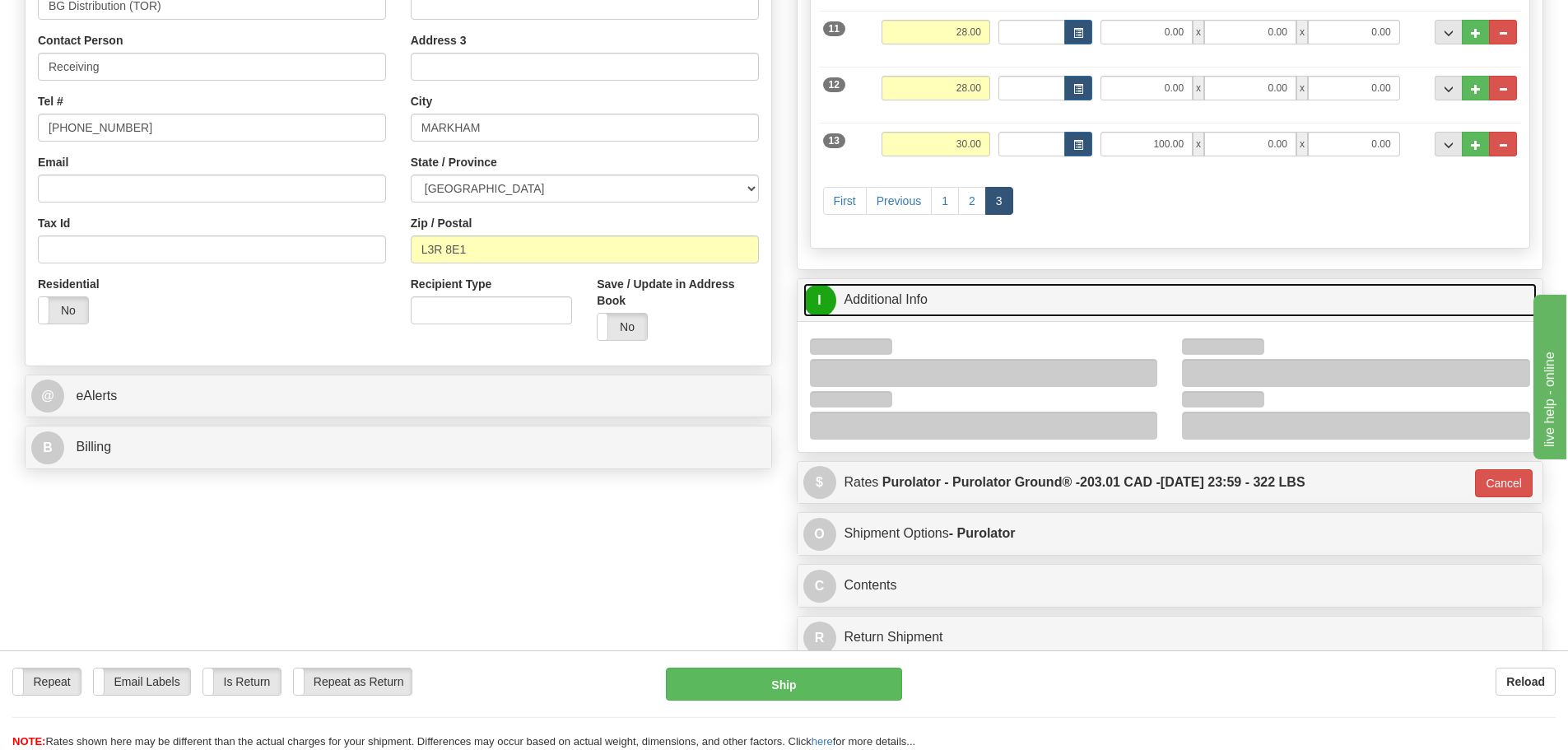
scroll to position [329, 0]
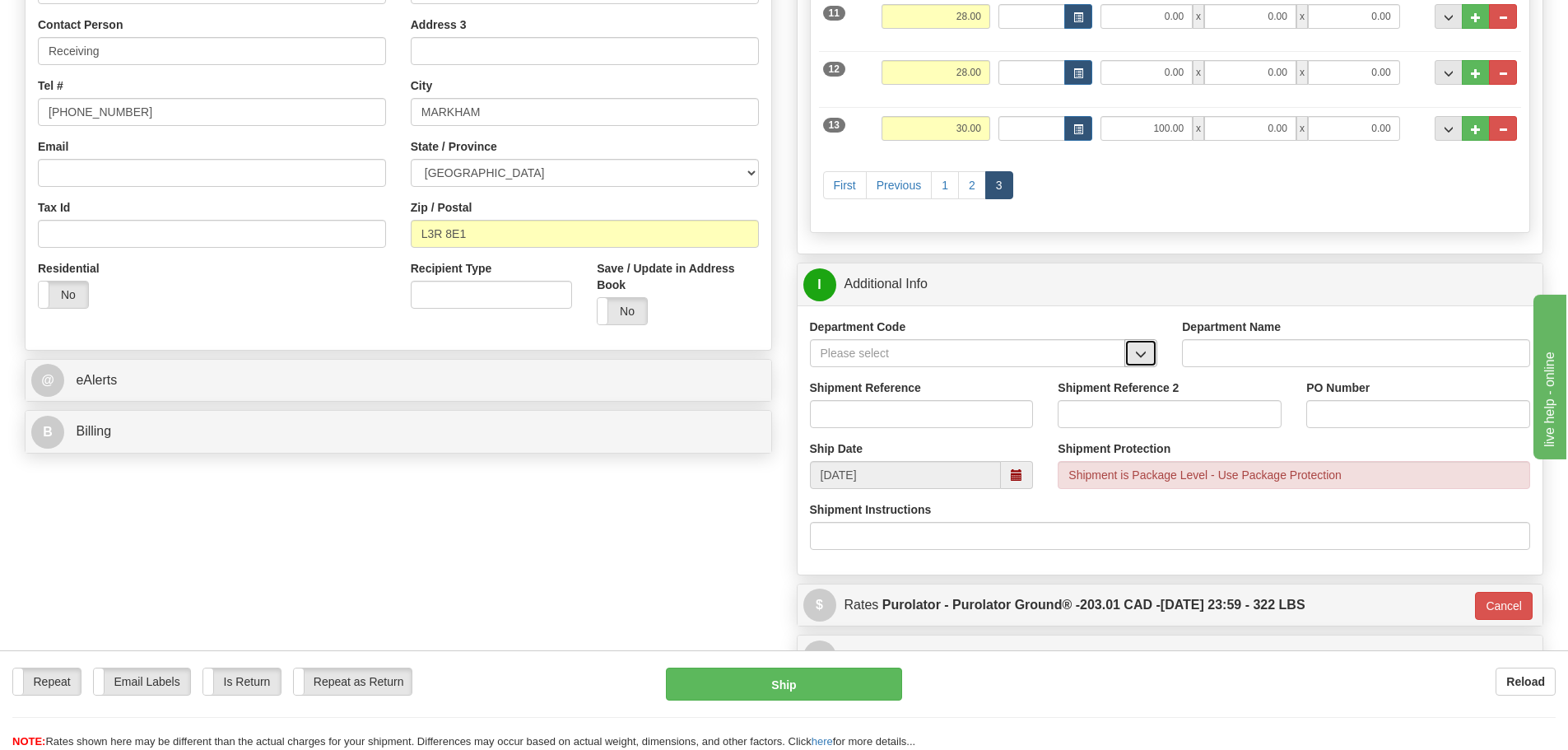
click at [1132, 358] on button "button" at bounding box center [1141, 353] width 33 height 28
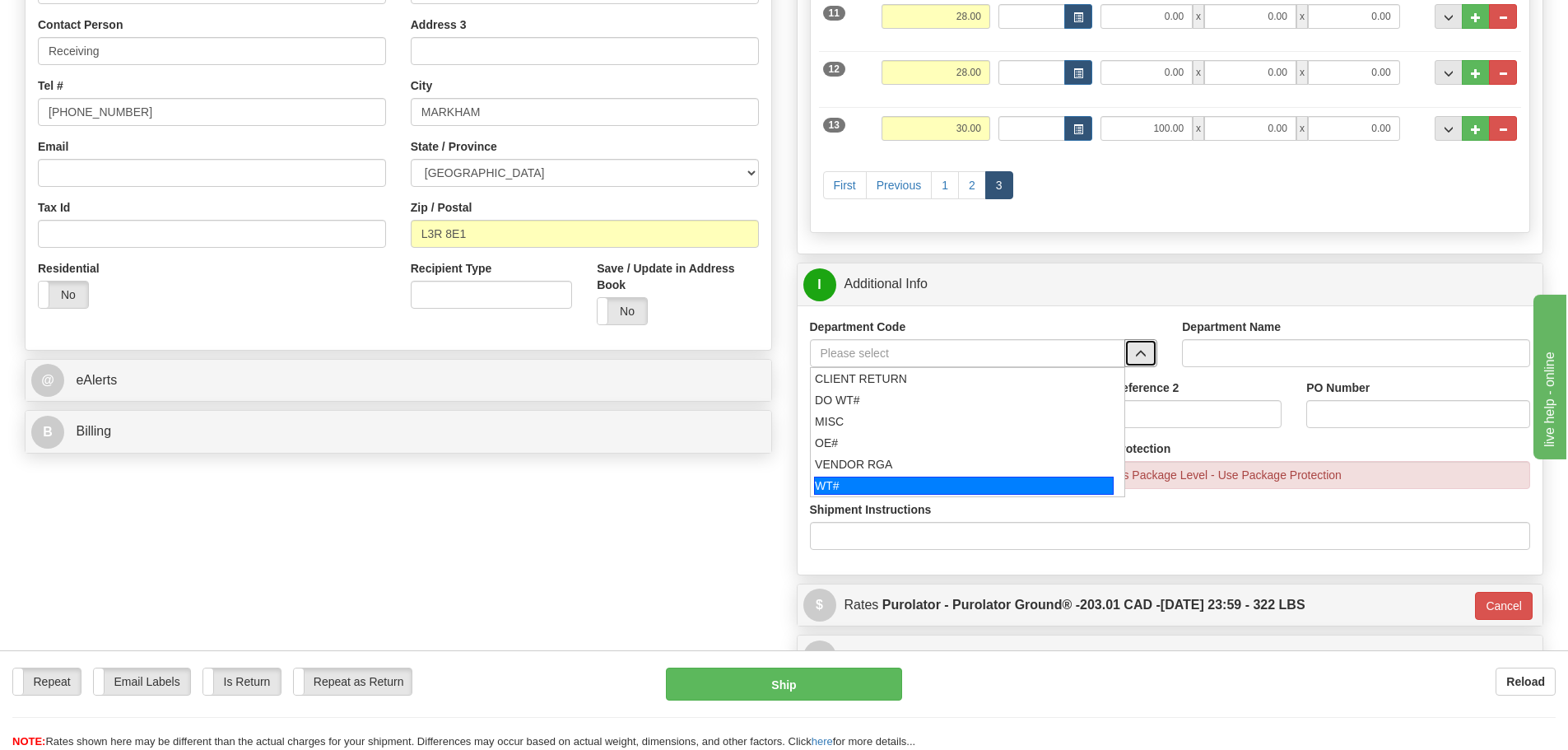
click at [865, 477] on div "WT#" at bounding box center [964, 486] width 300 height 18
type input "WT#"
type input "WAREHOUSE TRANSFERS"
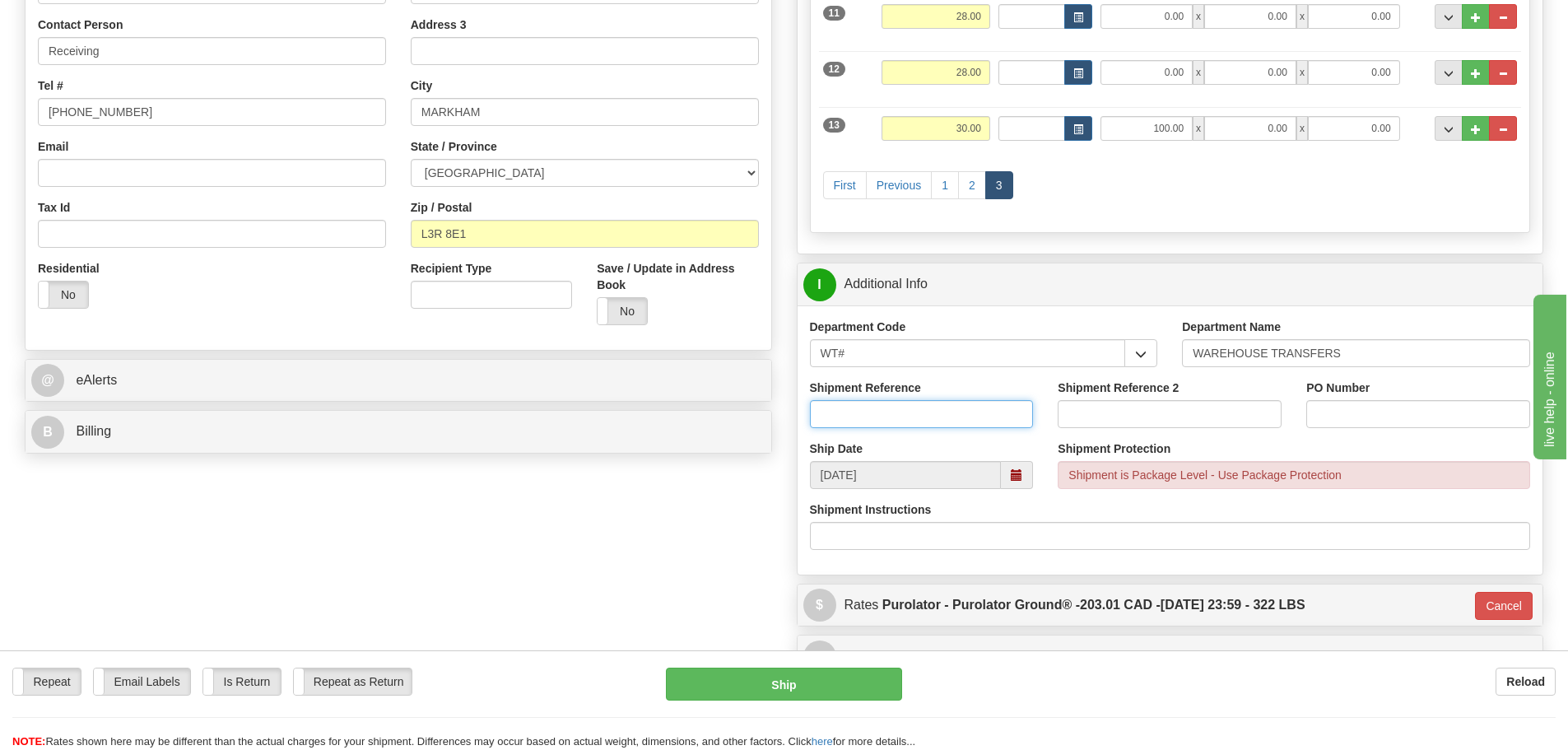
click at [875, 416] on input "Shipment Reference" at bounding box center [922, 414] width 224 height 28
type input "162315-02"
click at [1129, 412] on input "Shipment Reference 2" at bounding box center [1170, 414] width 224 height 28
type input "163711-01"
click at [1454, 418] on input "PO Number" at bounding box center [1419, 414] width 224 height 28
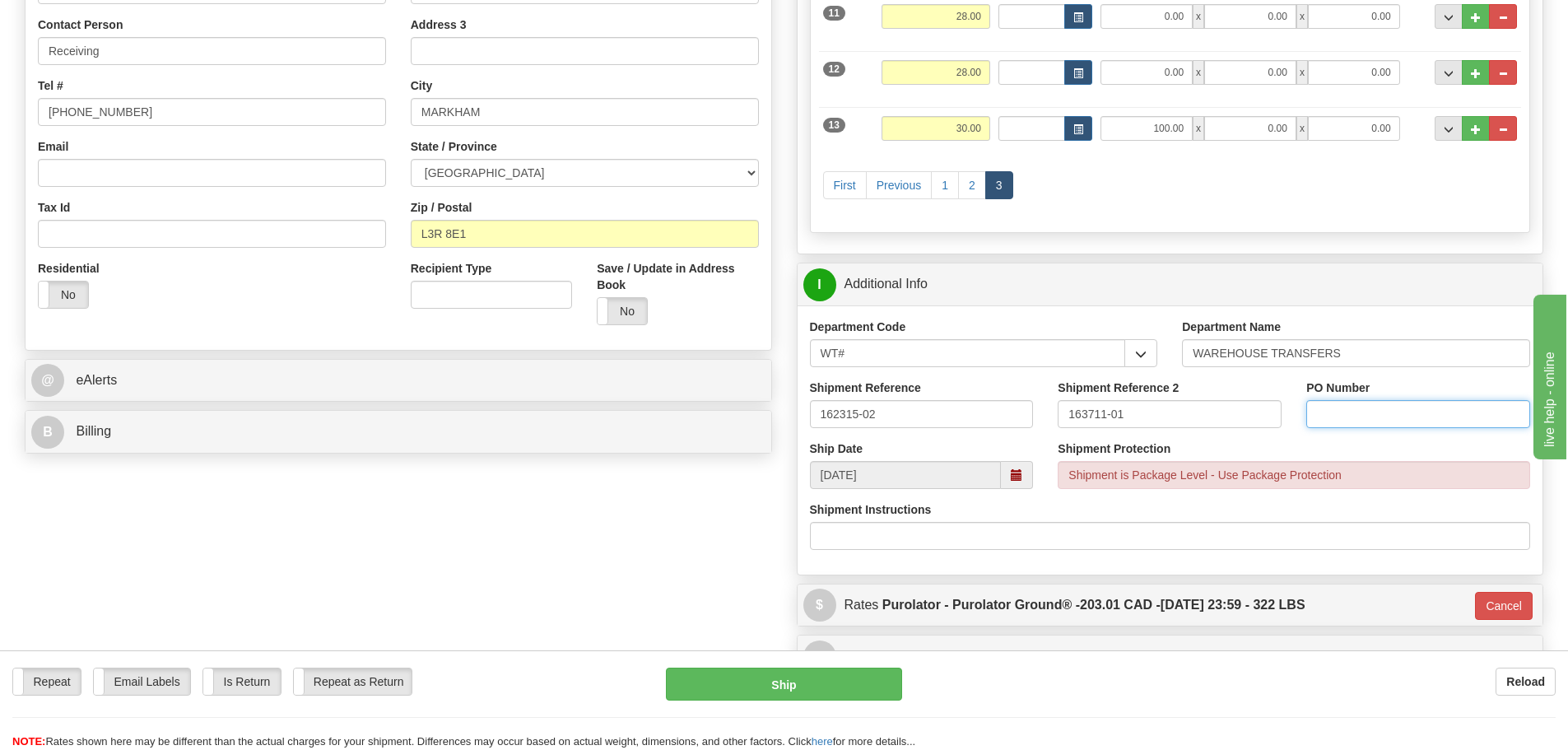
type input "N/A"
click at [845, 669] on button "Ship" at bounding box center [784, 684] width 236 height 33
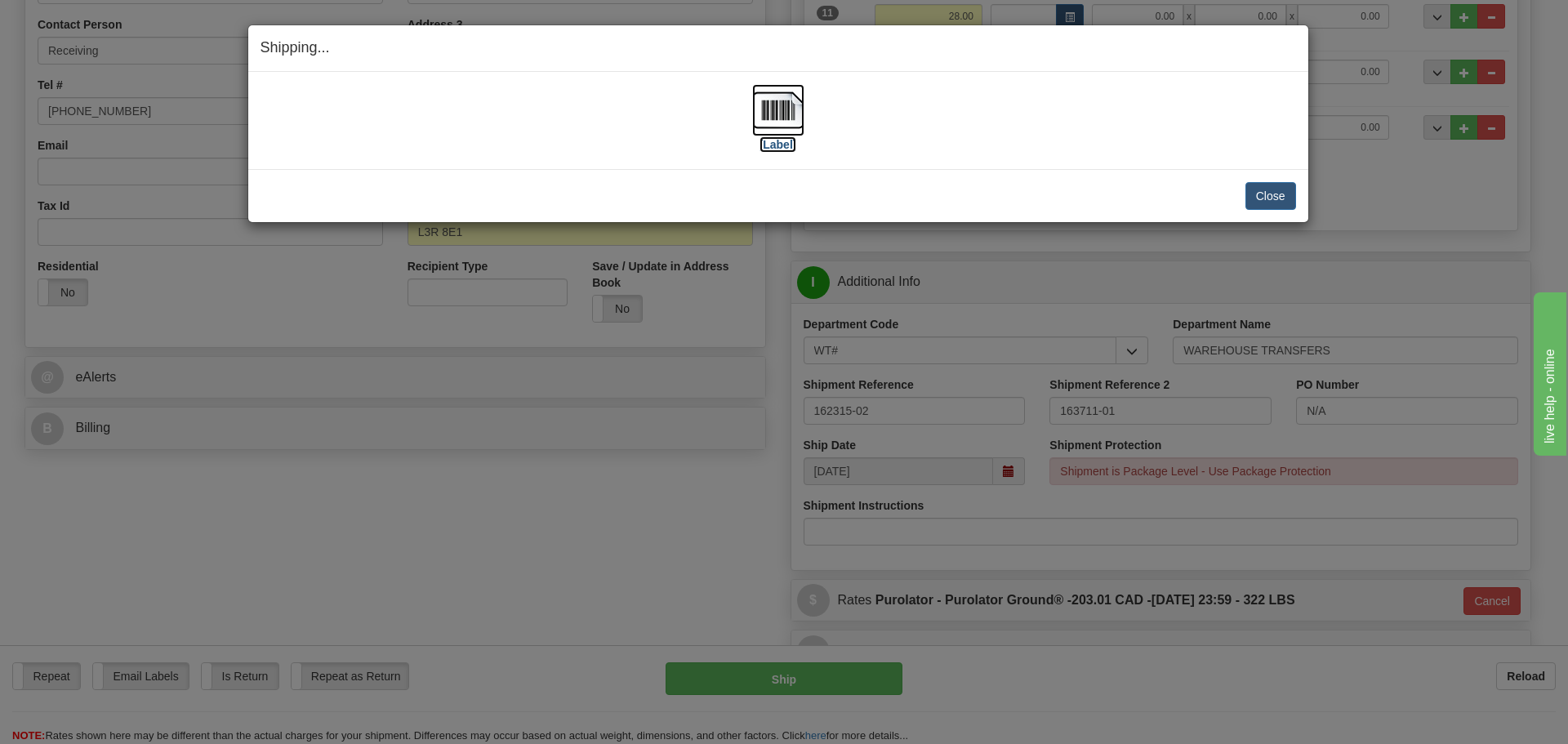
click at [788, 137] on label "[Label]" at bounding box center [778, 145] width 38 height 16
click at [1272, 187] on button "Close" at bounding box center [1271, 195] width 51 height 28
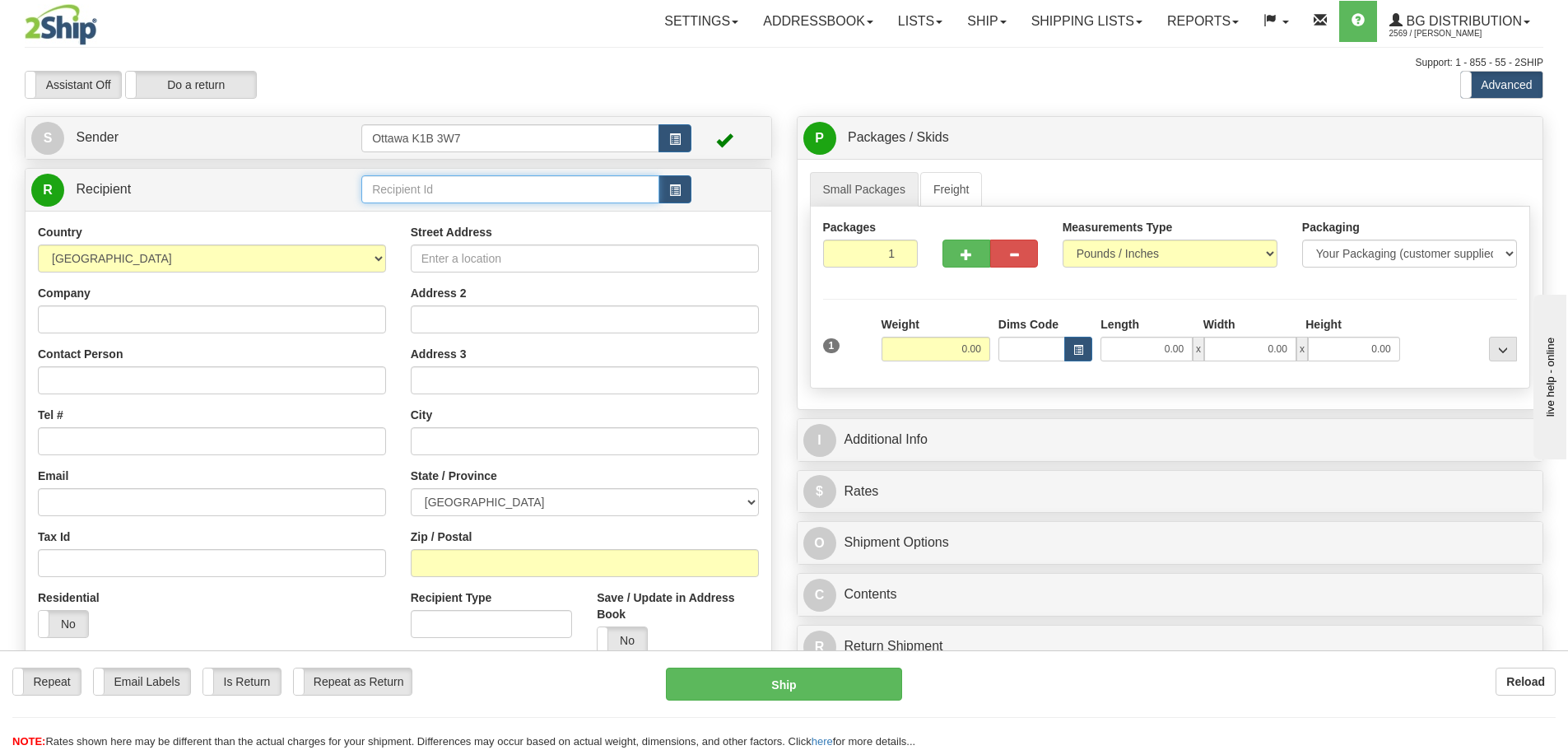
click at [529, 183] on input "text" at bounding box center [510, 189] width 298 height 28
type input "60173"
click at [569, 52] on div "Toggle navigation Settings Shipping Preferences Fields Preferences New" at bounding box center [784, 467] width 1568 height 936
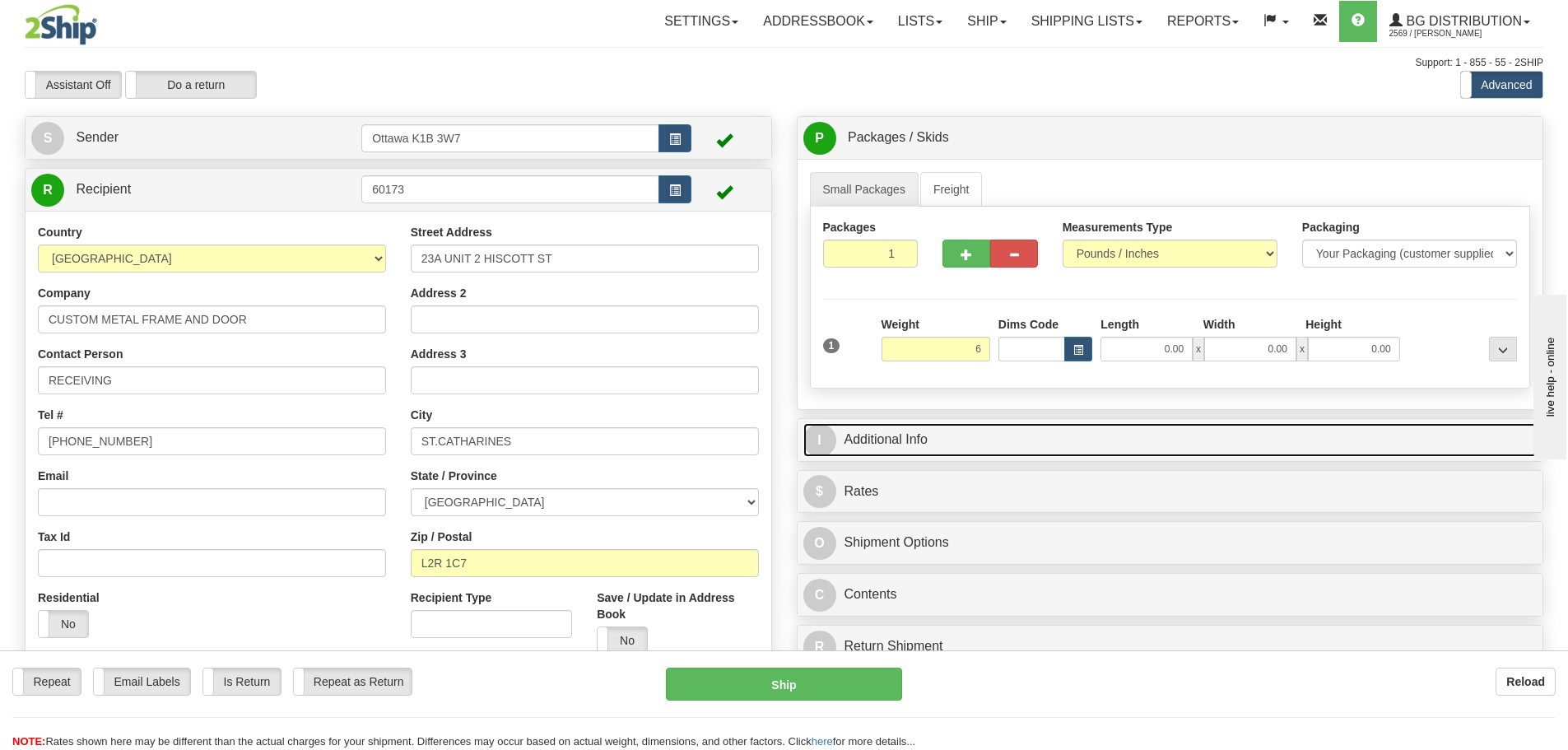
type input "6.00"
click at [1120, 448] on link "I Additional Info" at bounding box center [1171, 439] width 734 height 34
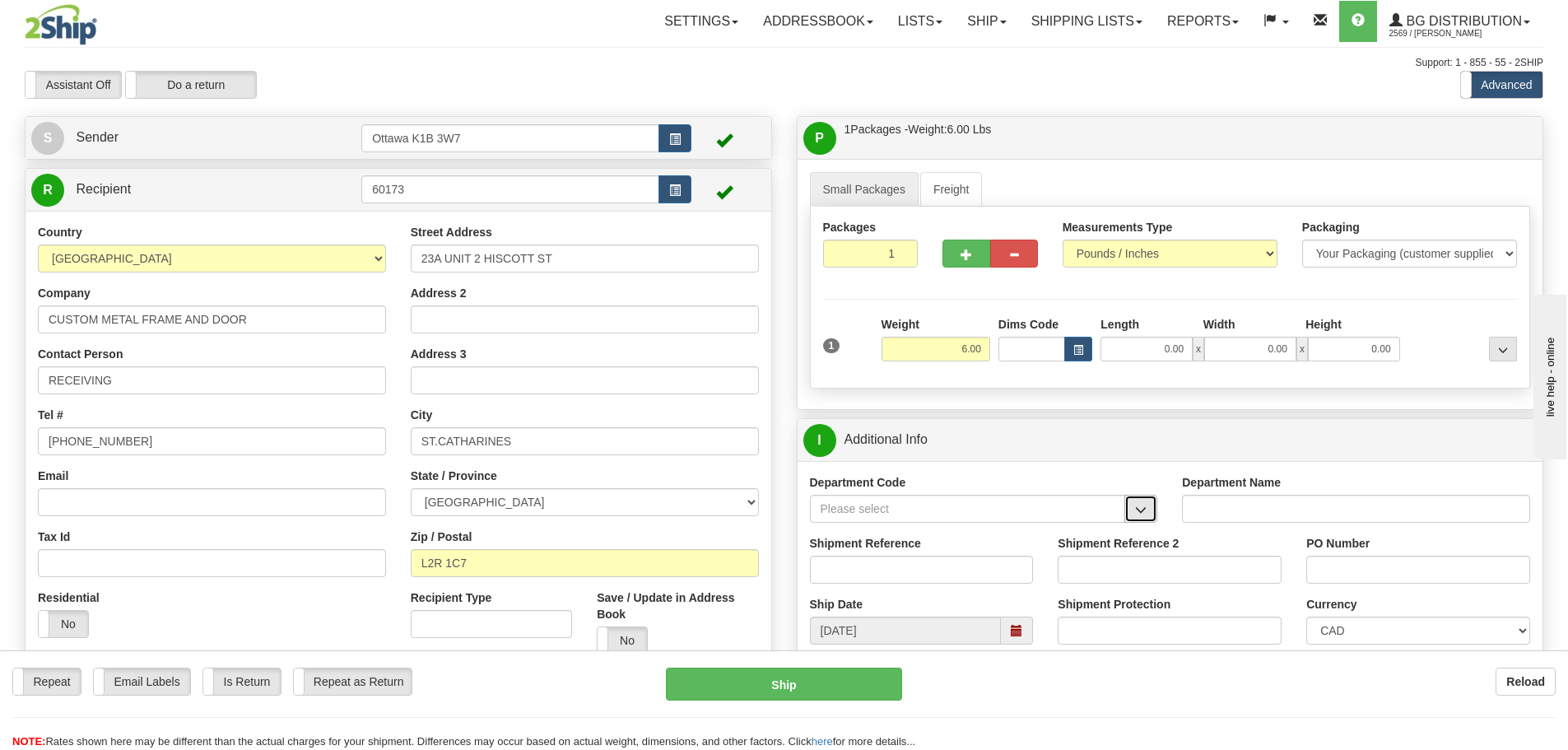
click at [1144, 508] on span "button" at bounding box center [1141, 510] width 12 height 11
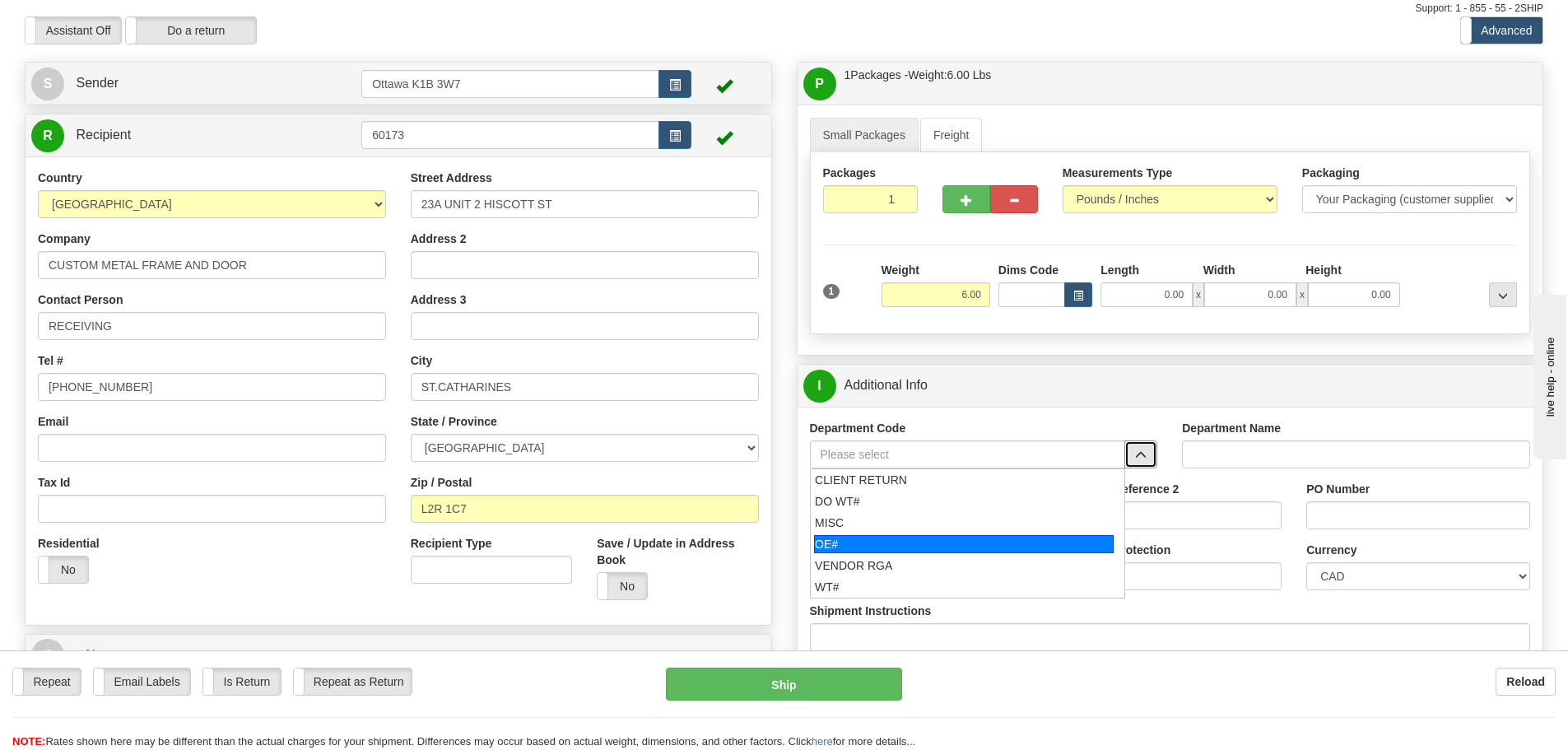
scroll to position [82, 0]
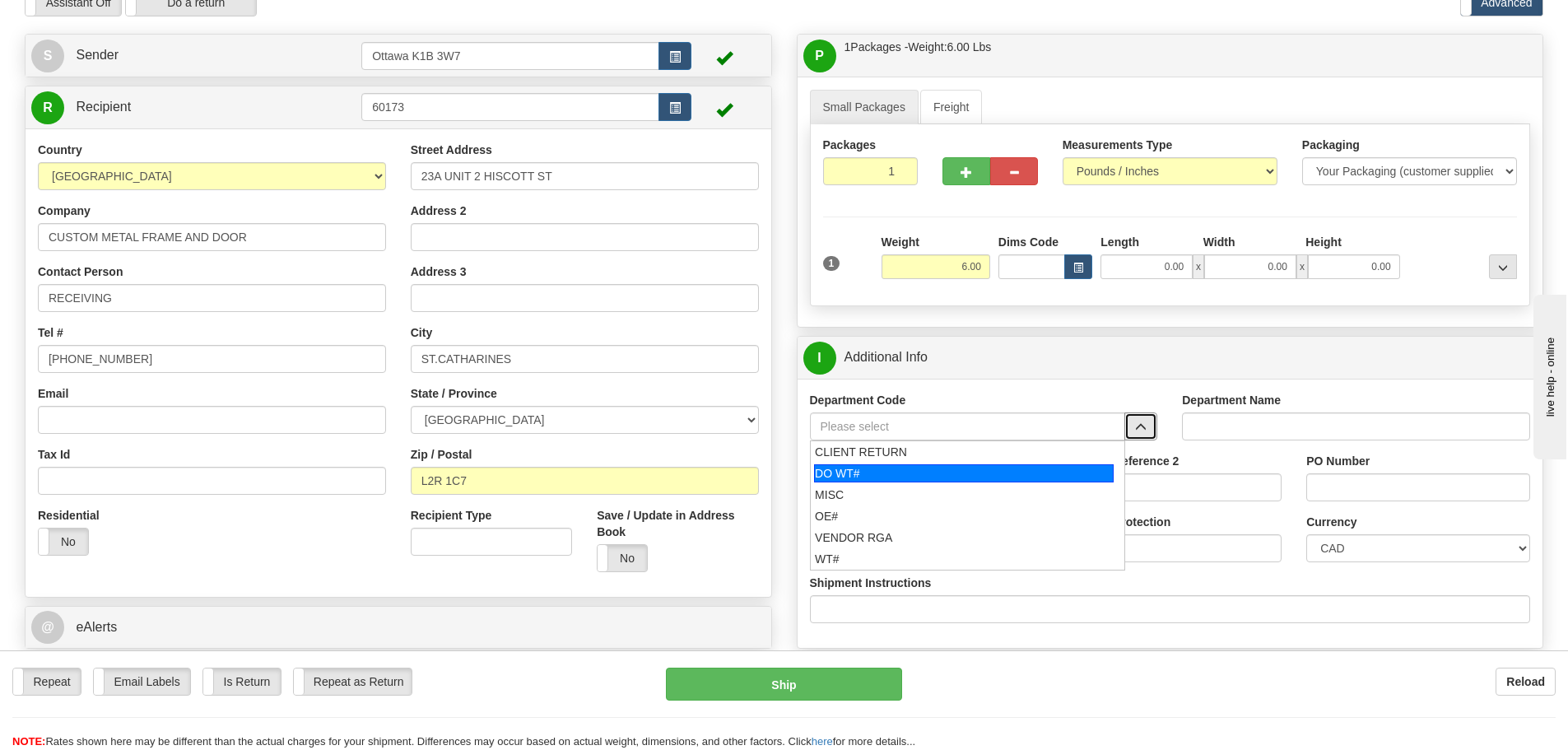
click at [892, 476] on div "DO WT#" at bounding box center [964, 474] width 300 height 18
type input "DO WT#"
type input "DIRECT ORDERS"
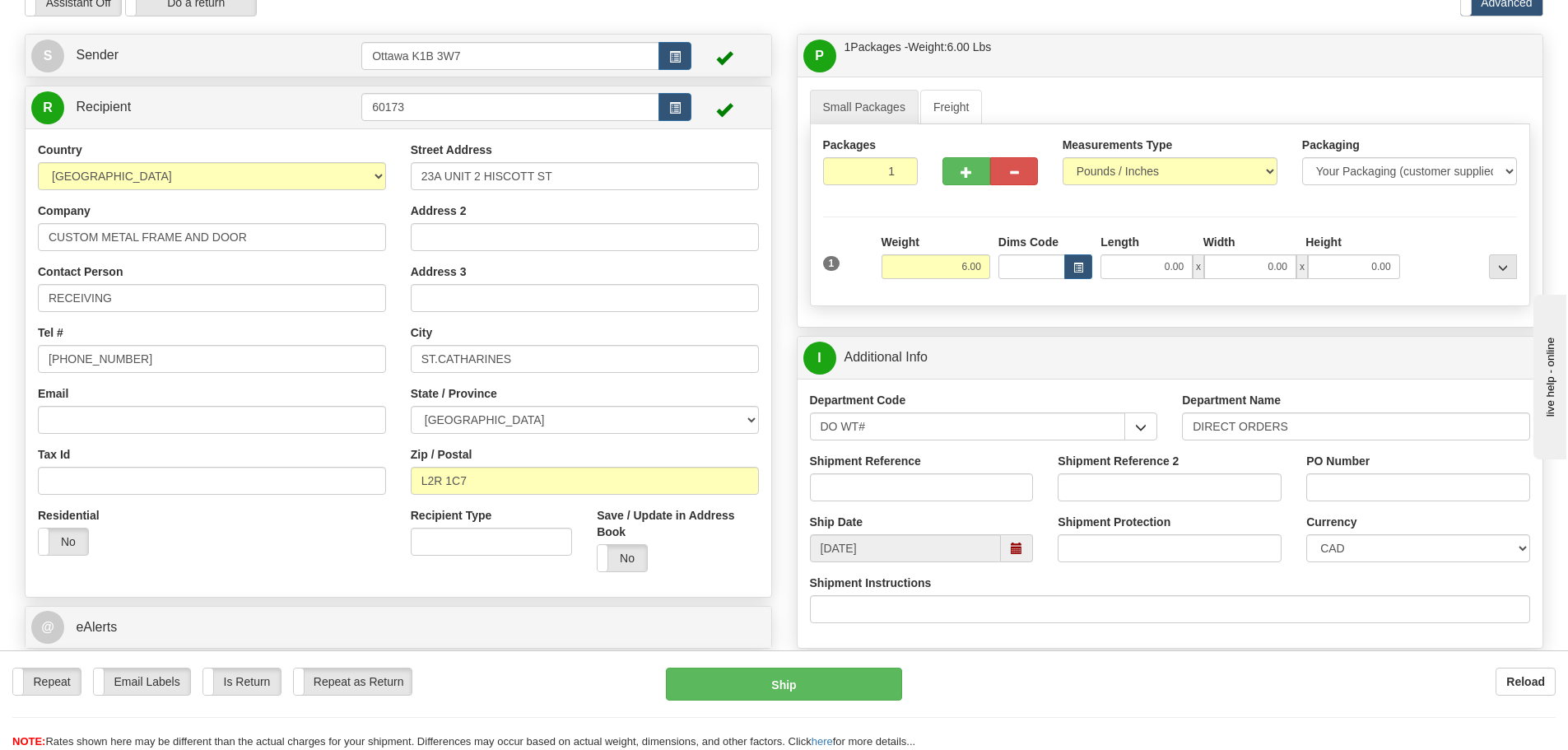
click at [914, 510] on div "Shipment Reference" at bounding box center [922, 483] width 249 height 61
click at [914, 491] on input "Shipment Reference" at bounding box center [922, 488] width 224 height 28
type input "165275-00"
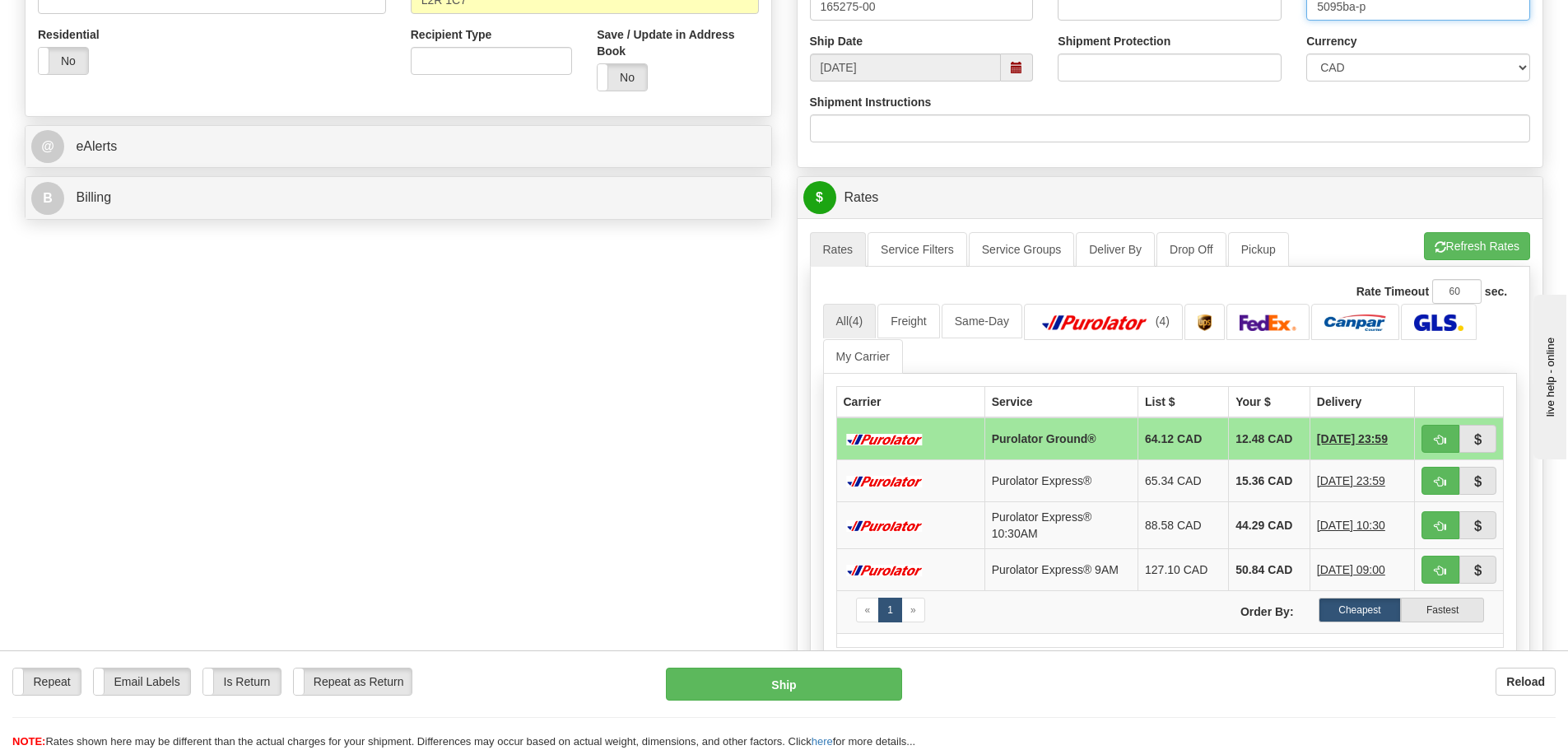
scroll to position [576, 0]
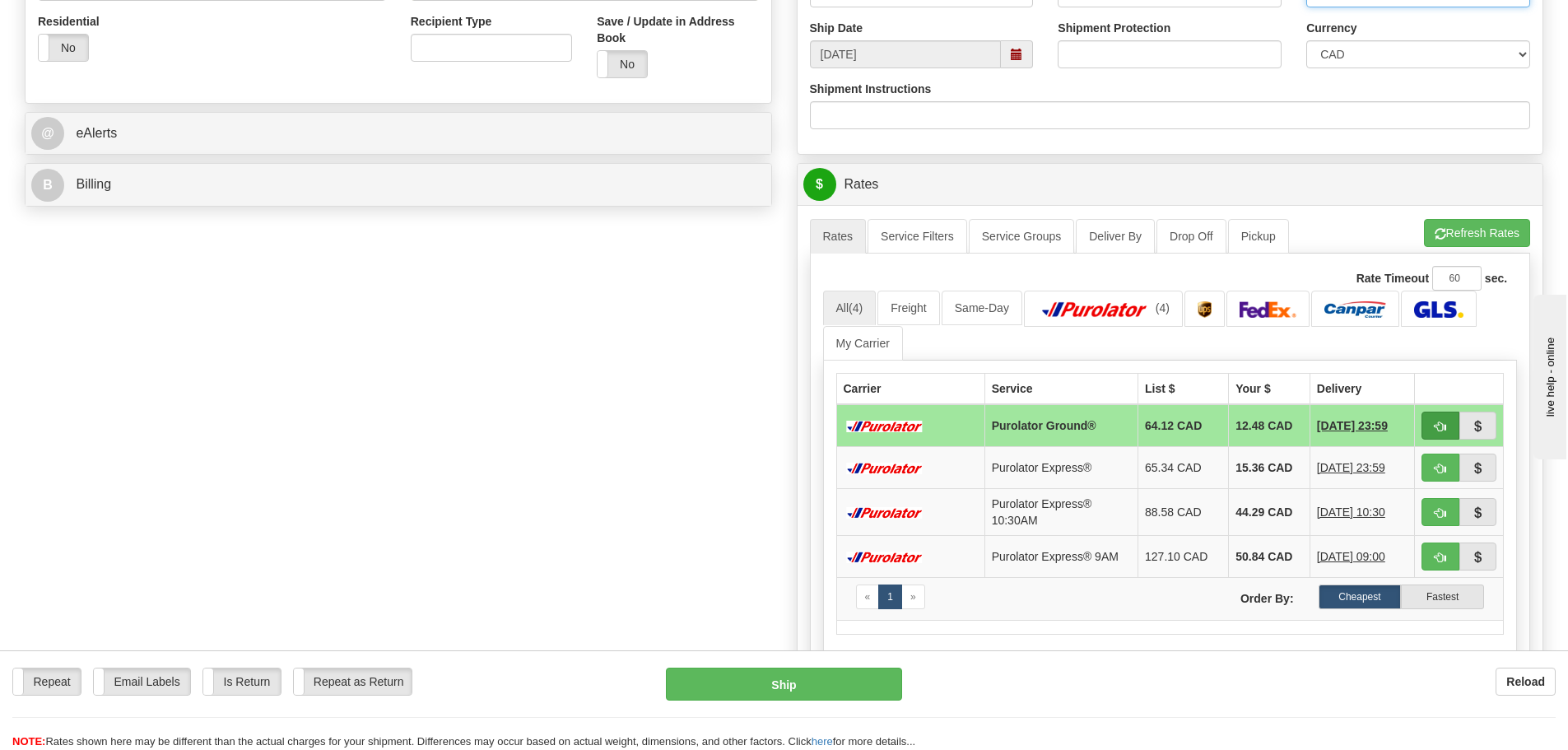
type input "5095ba-p"
click at [1433, 432] on button "button" at bounding box center [1440, 426] width 38 height 28
type input "260"
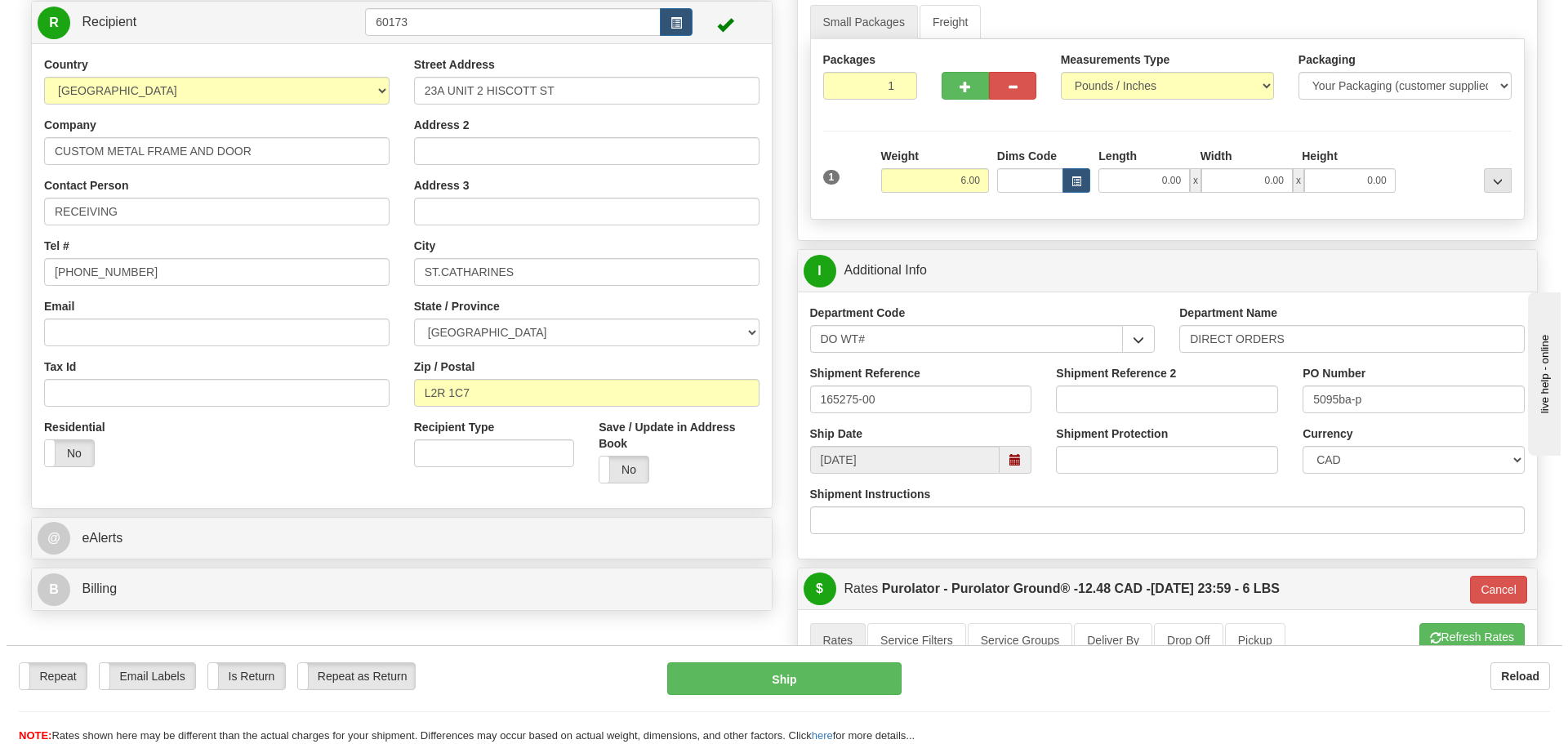
scroll to position [164, 0]
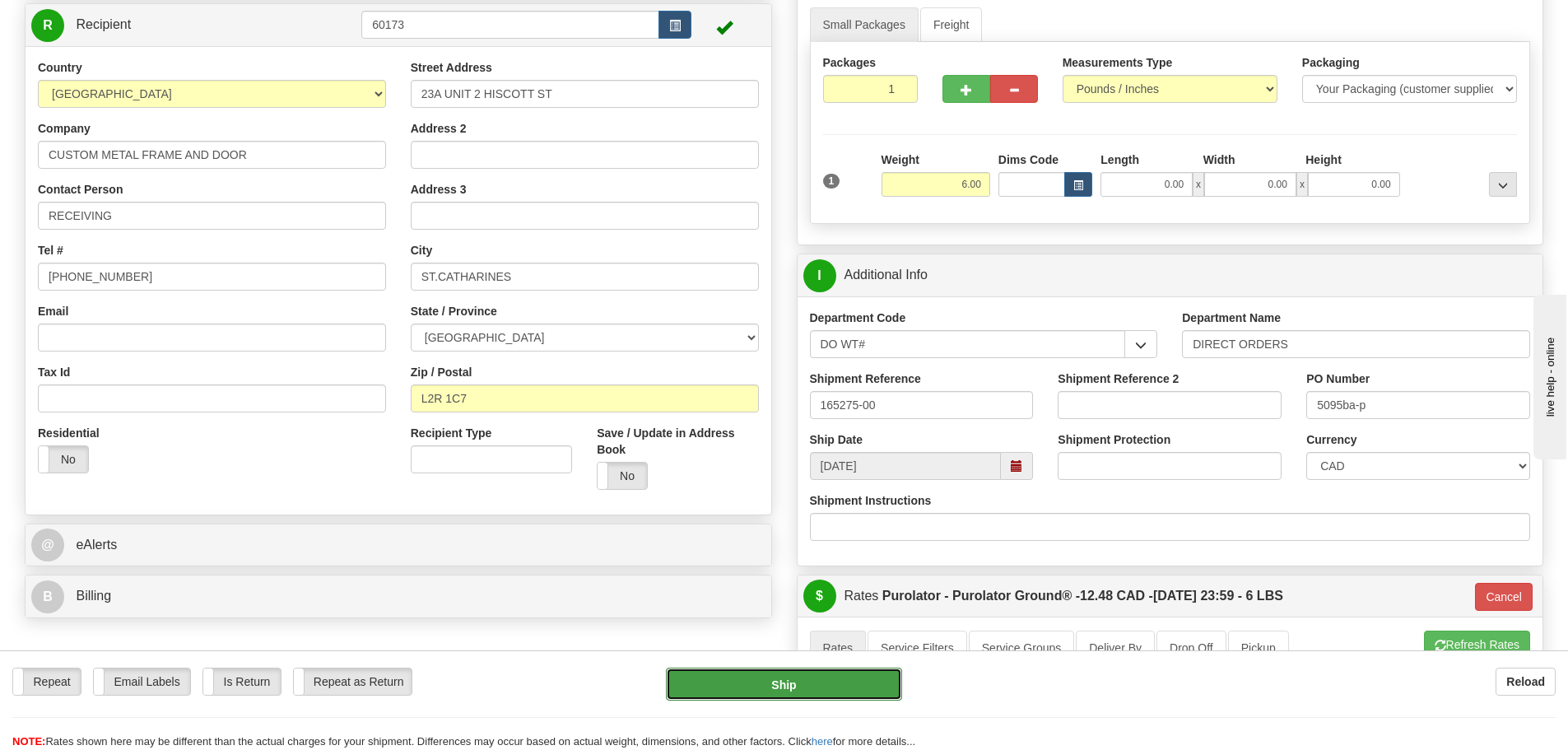
click at [828, 687] on button "Ship" at bounding box center [784, 684] width 236 height 33
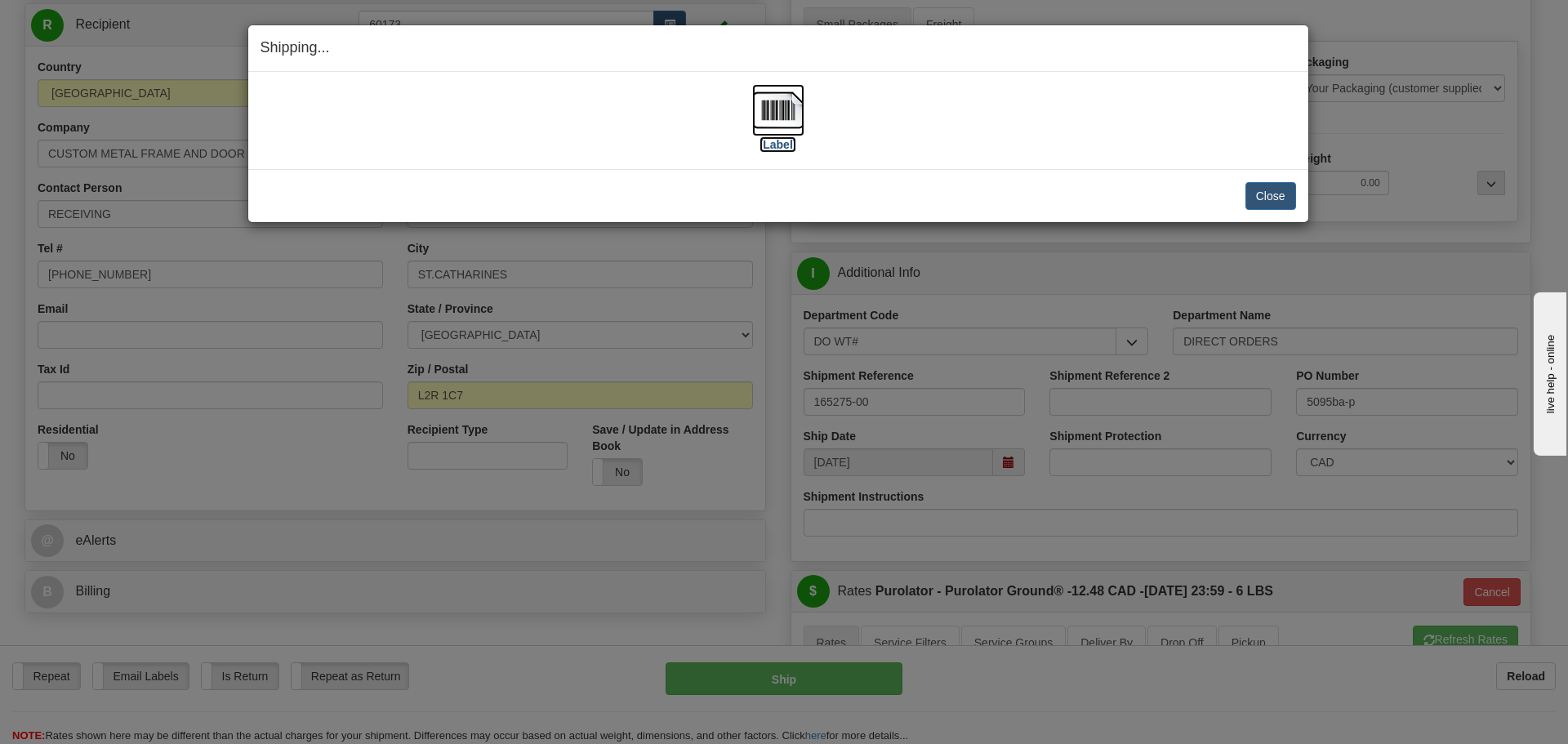
click at [775, 139] on label "[Label]" at bounding box center [778, 145] width 38 height 16
click at [1262, 191] on button "Close" at bounding box center [1271, 195] width 51 height 28
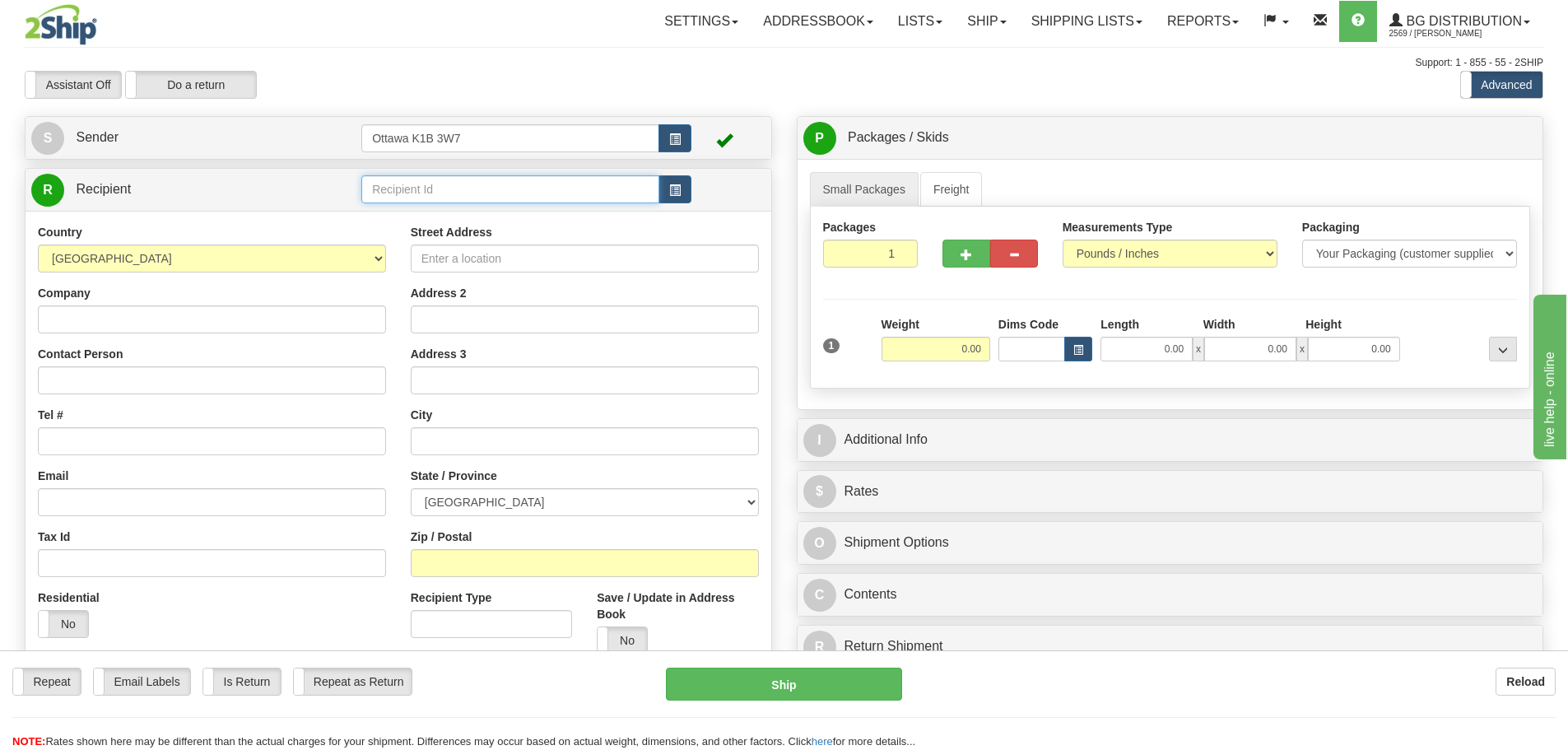
click at [596, 183] on input "text" at bounding box center [510, 189] width 298 height 28
type input "60151"
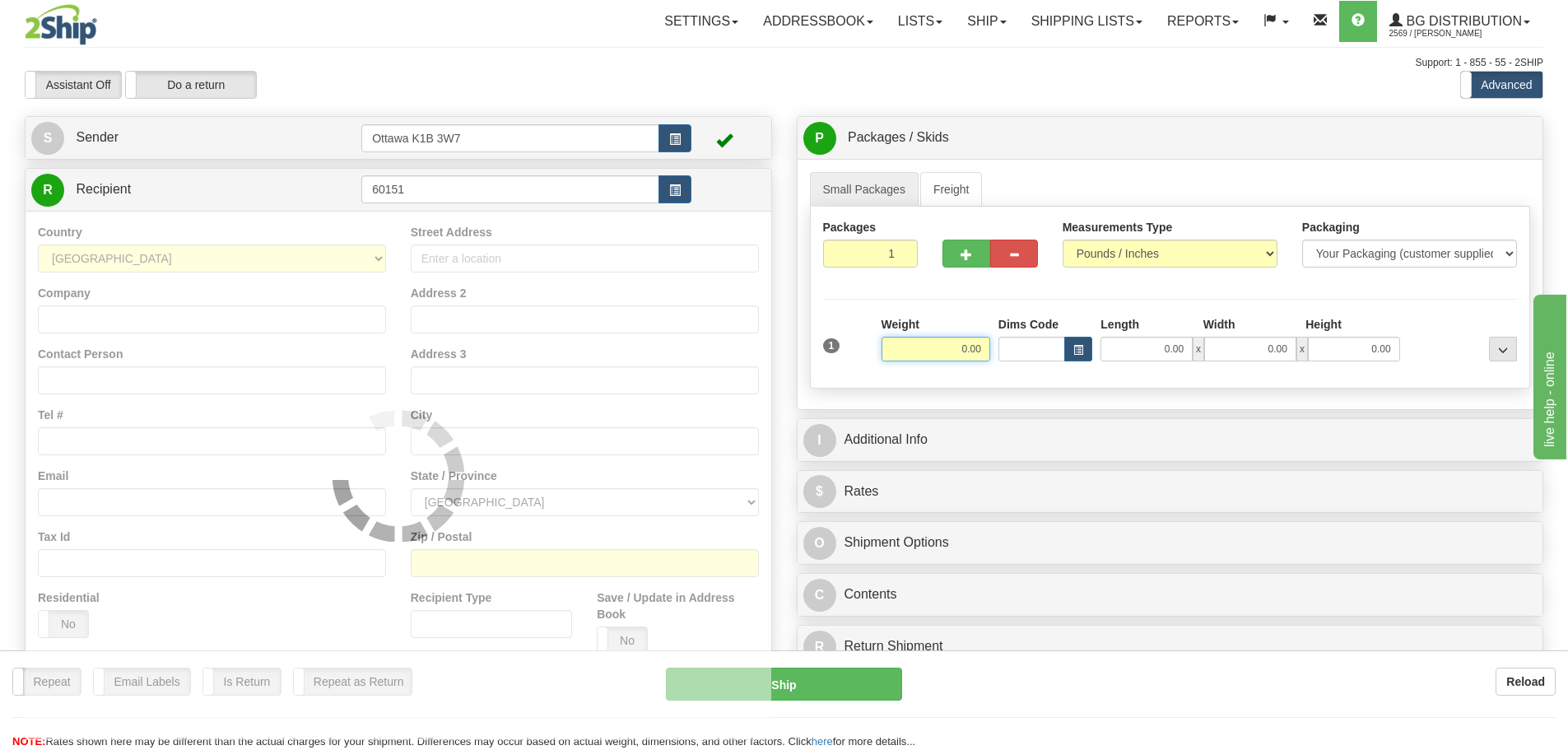
click at [606, 98] on div "Assistant On Assistant Off Do a return Do a return" at bounding box center [334, 85] width 643 height 28
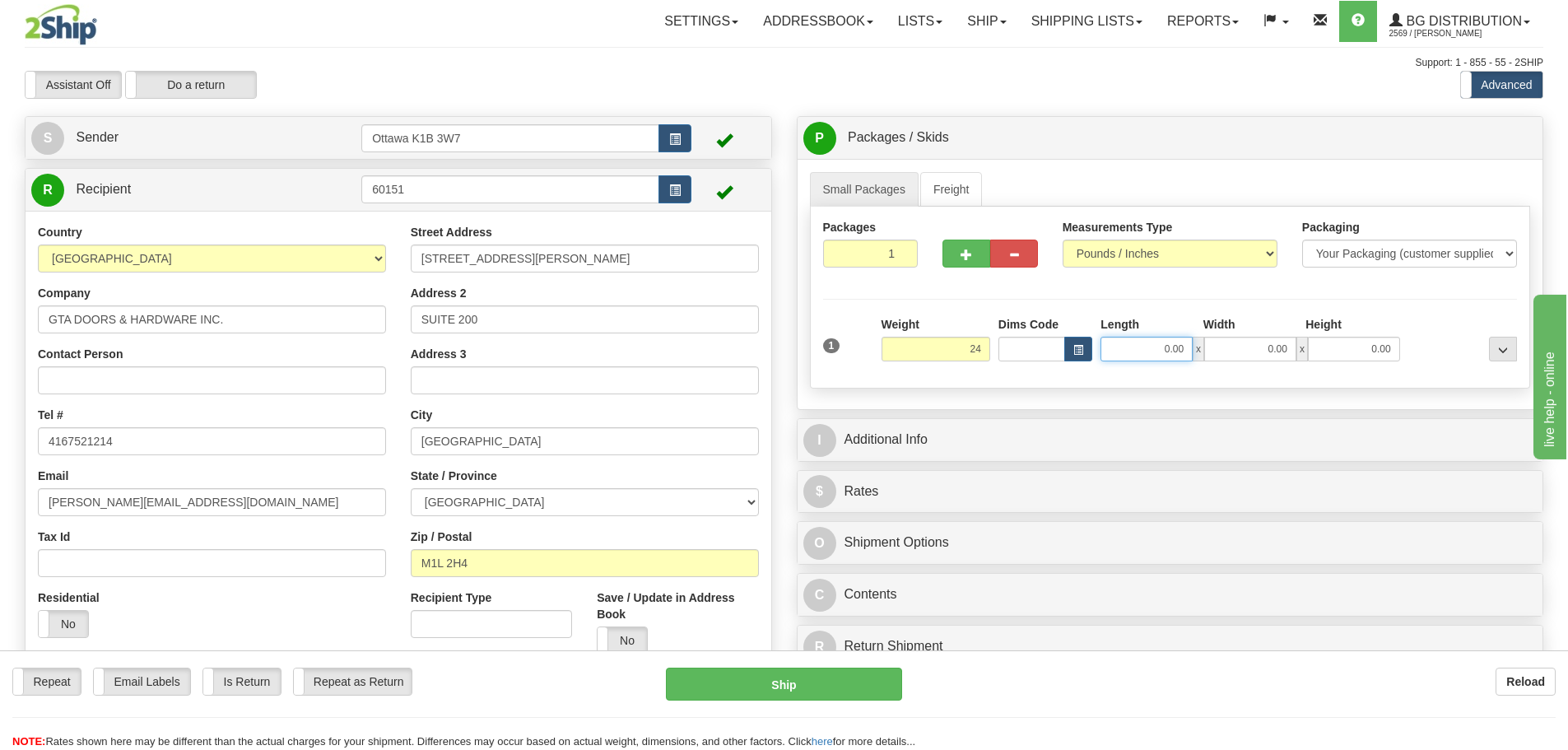
type input "24.00"
click at [1151, 346] on input "0.00" at bounding box center [1146, 349] width 92 height 25
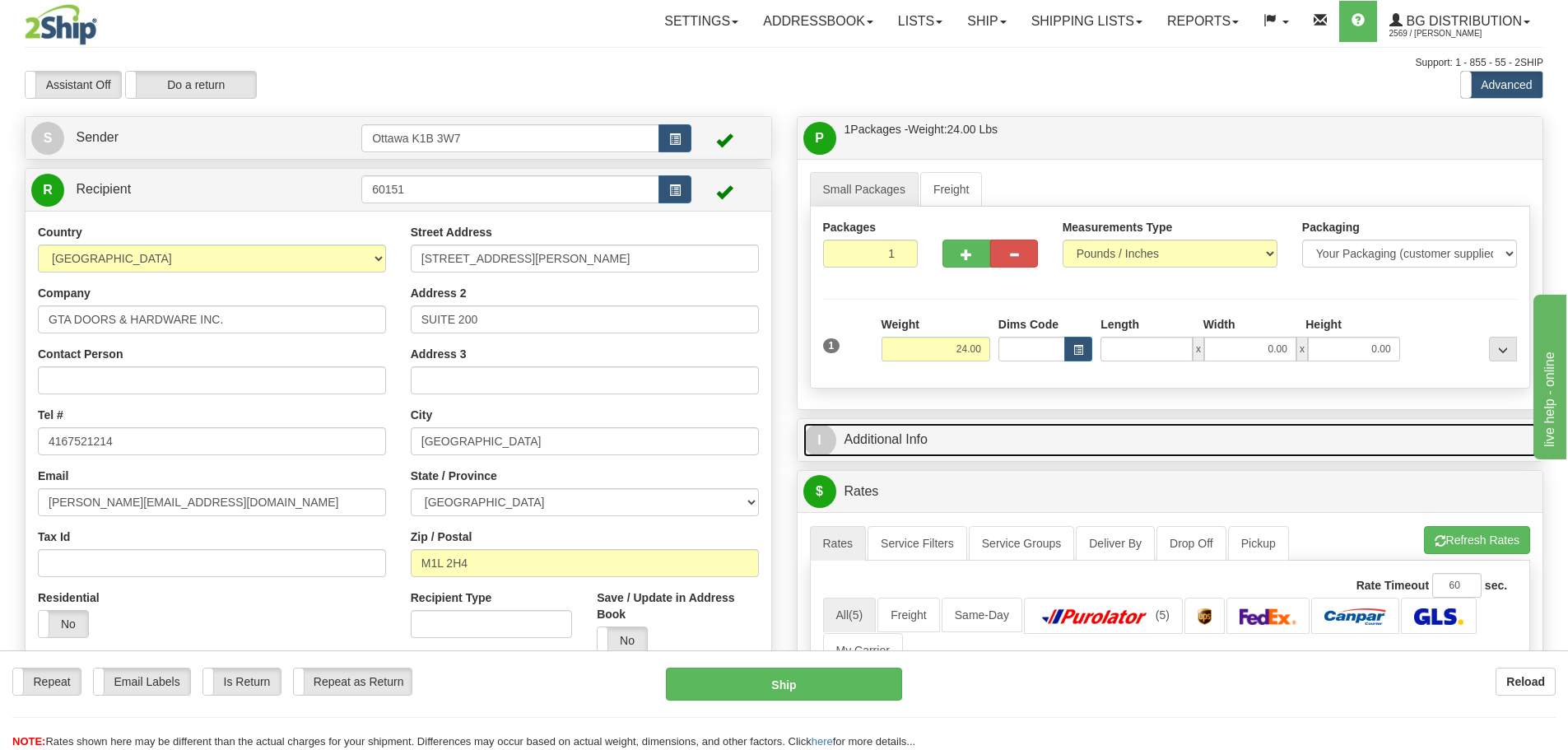
type input "0.00"
click at [966, 431] on link "I Additional Info" at bounding box center [1171, 439] width 734 height 34
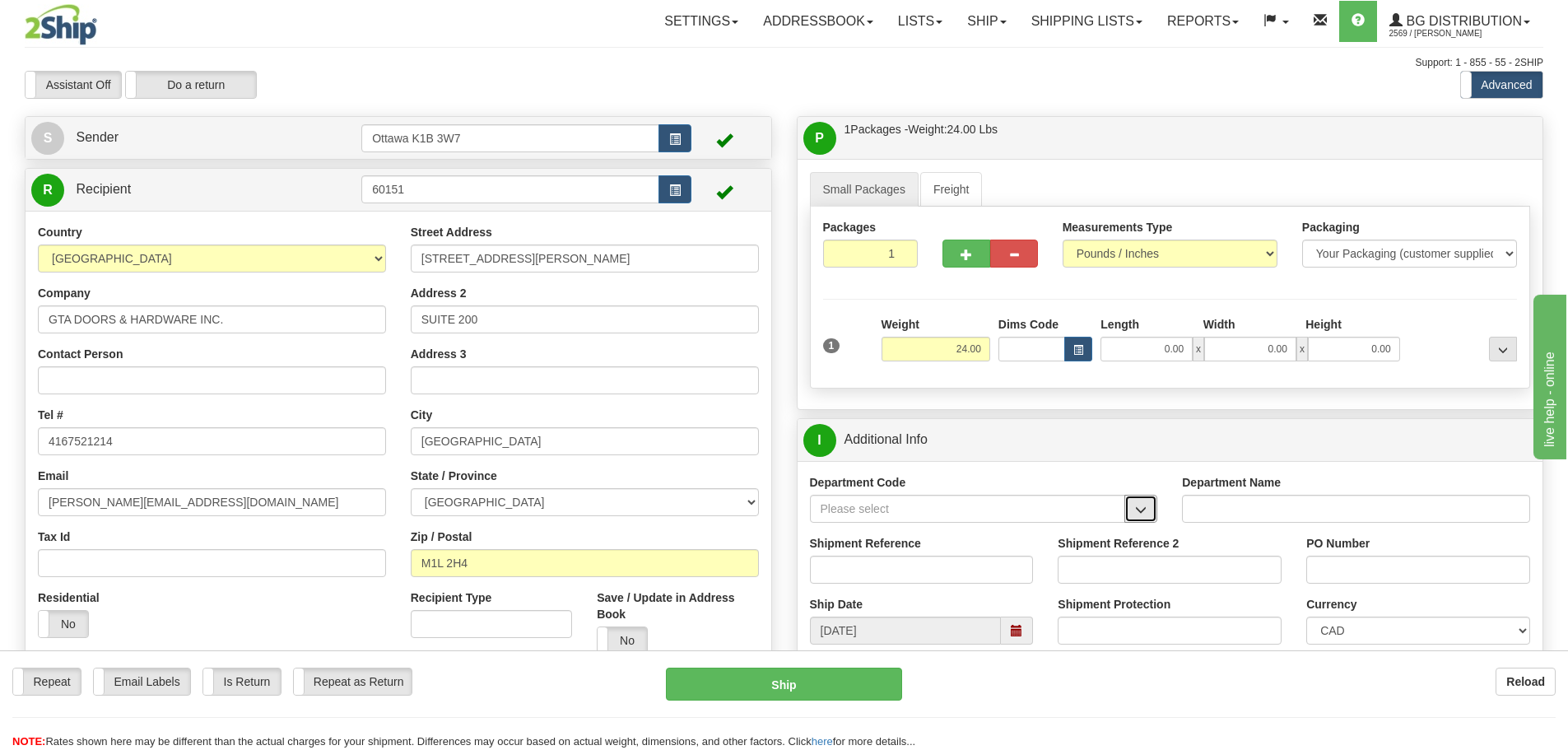
drag, startPoint x: 1133, startPoint y: 509, endPoint x: 1098, endPoint y: 518, distance: 36.1
click at [1134, 509] on button "button" at bounding box center [1141, 509] width 33 height 28
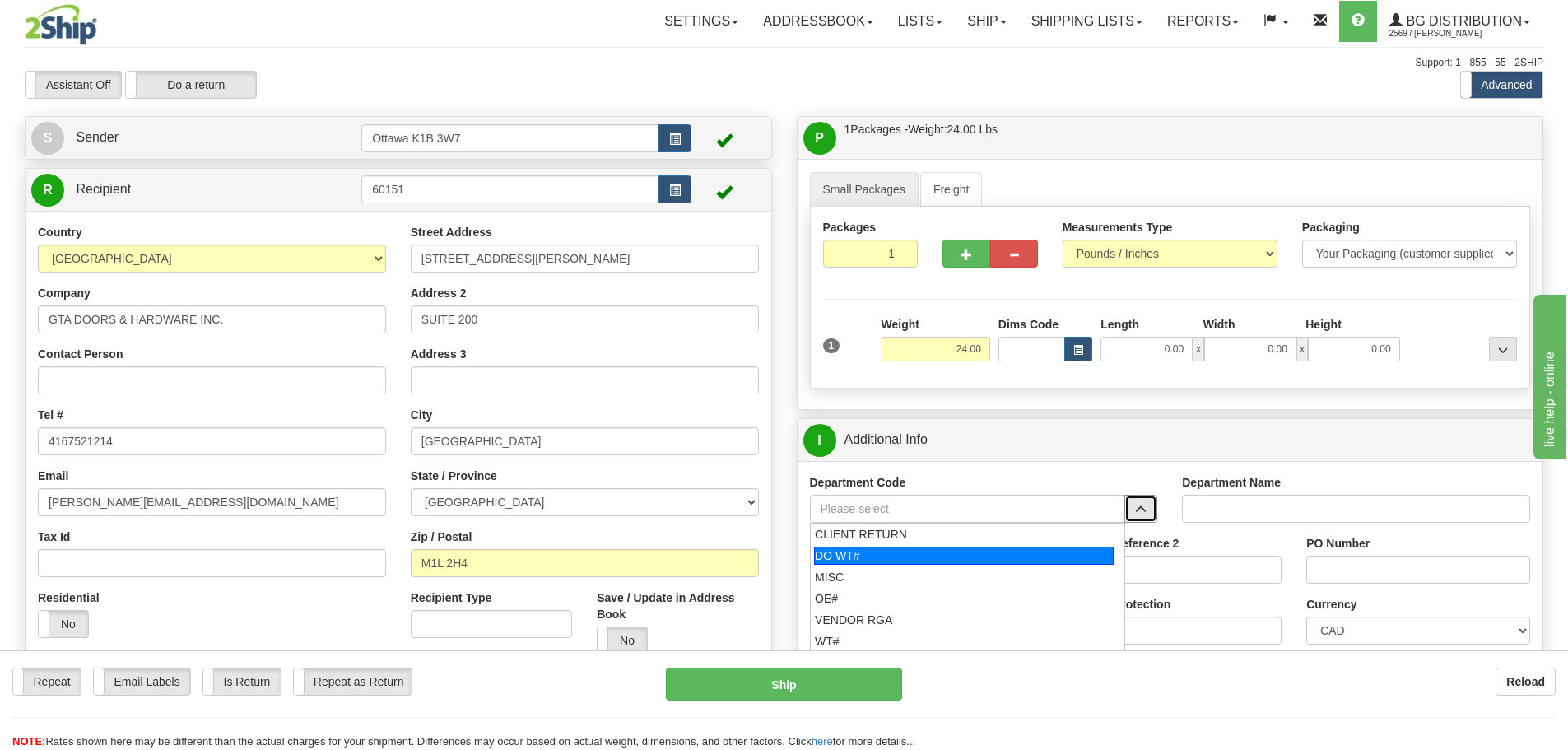
click at [891, 561] on div "DO WT#" at bounding box center [964, 556] width 300 height 18
type input "DO WT#"
type input "DIRECT ORDERS"
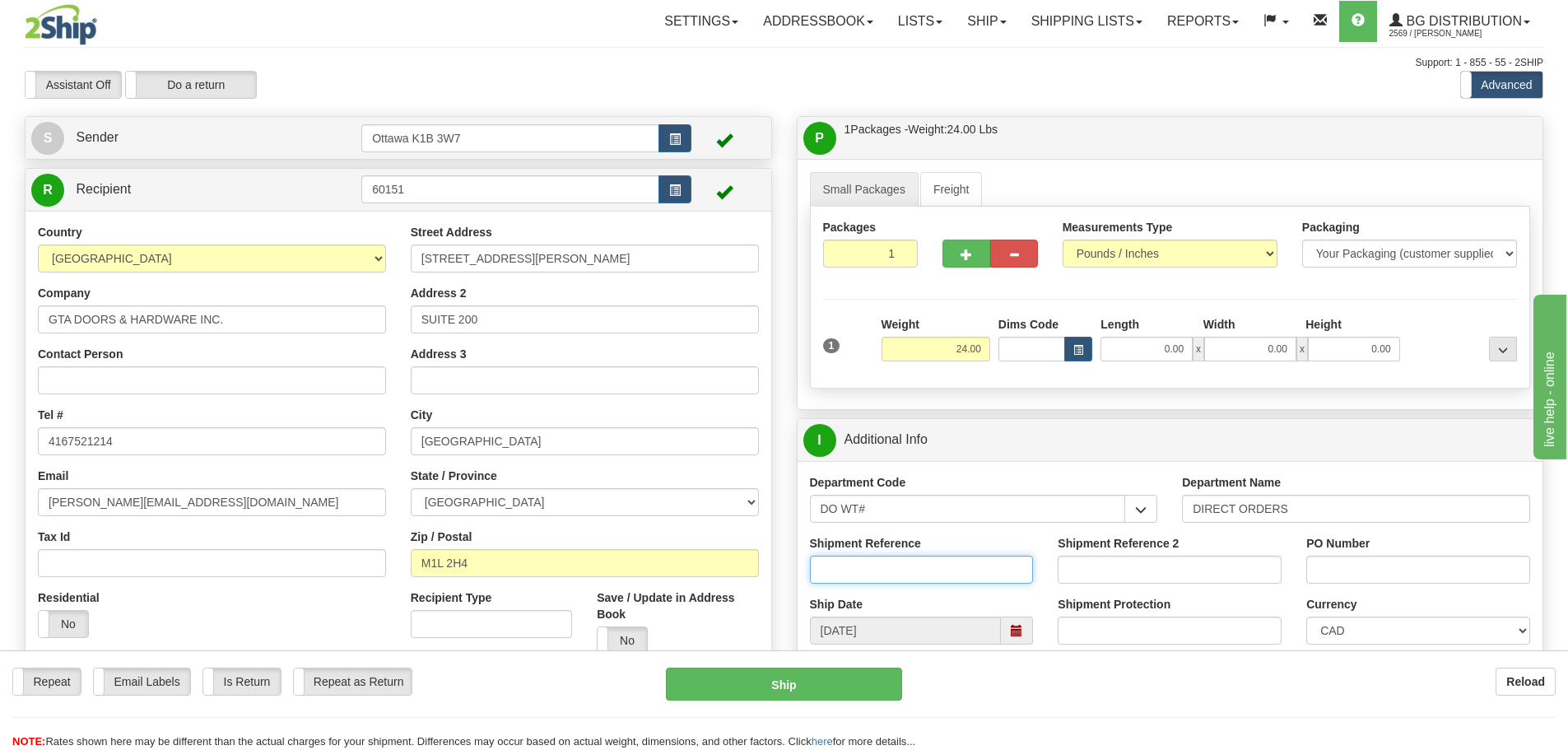
click at [886, 562] on input "Shipment Reference" at bounding box center [922, 570] width 224 height 28
type input "165323-00"
click at [1329, 560] on input "PO Number" at bounding box center [1419, 570] width 224 height 28
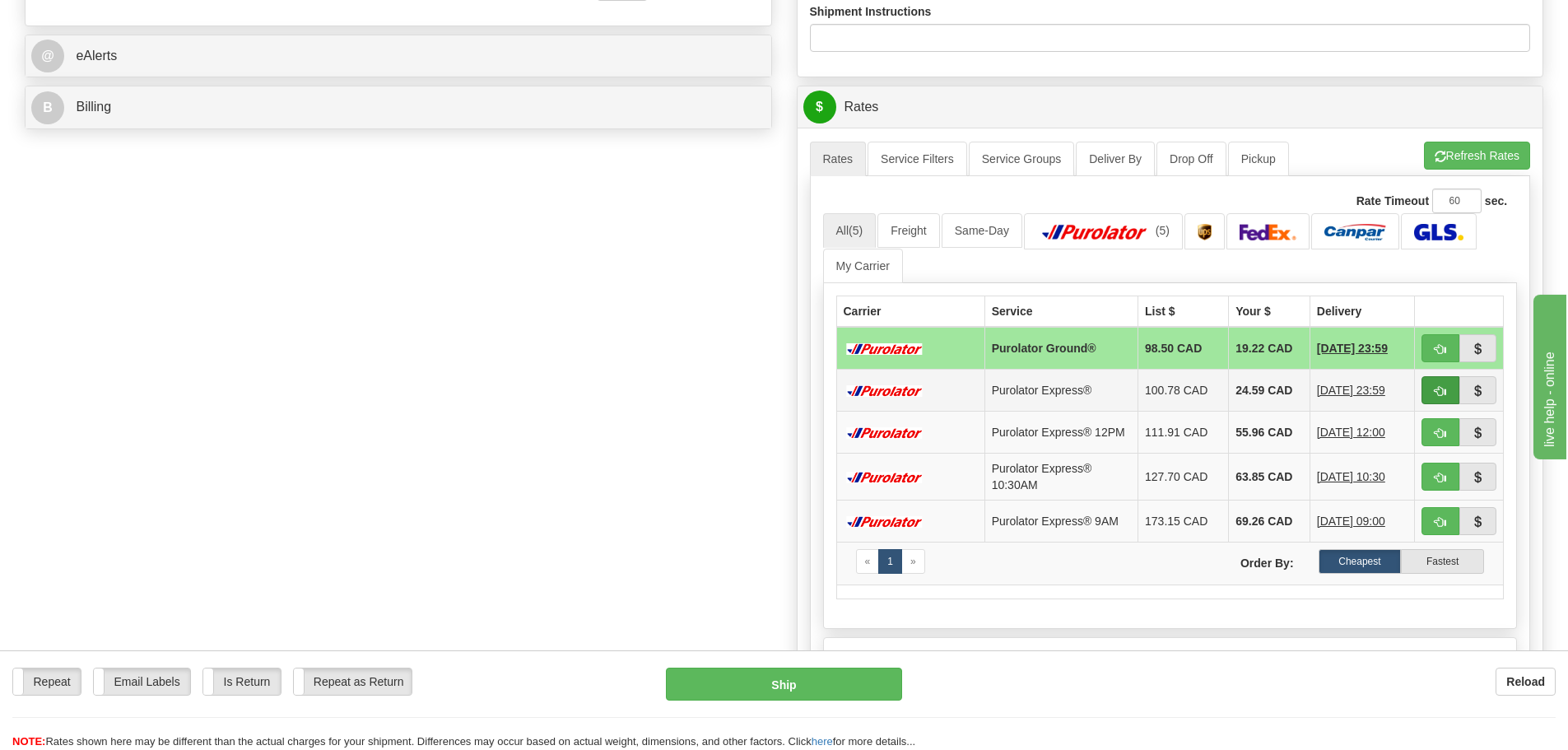
scroll to position [659, 0]
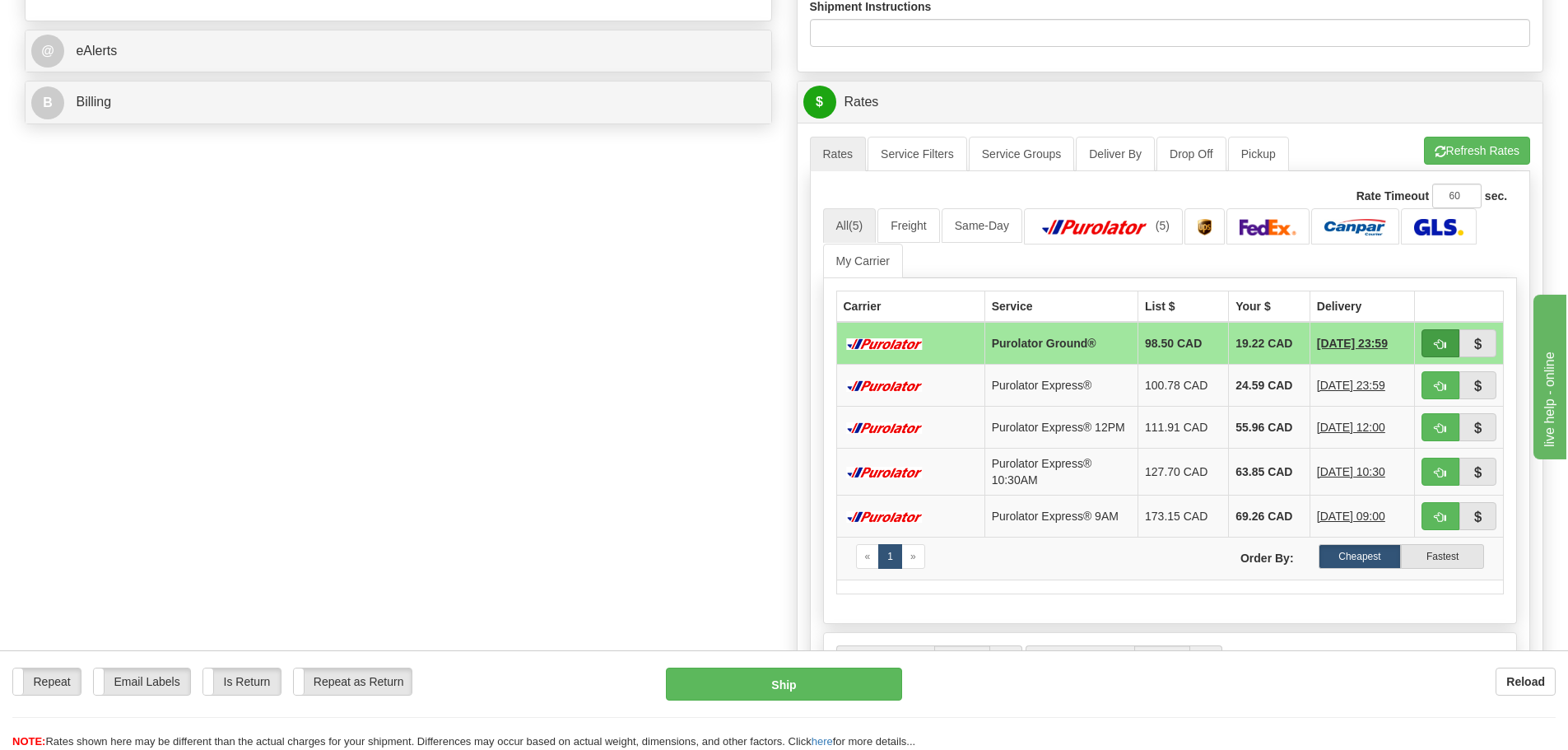
type input "25-035-1"
click at [1432, 354] on button "button" at bounding box center [1440, 343] width 38 height 28
type input "260"
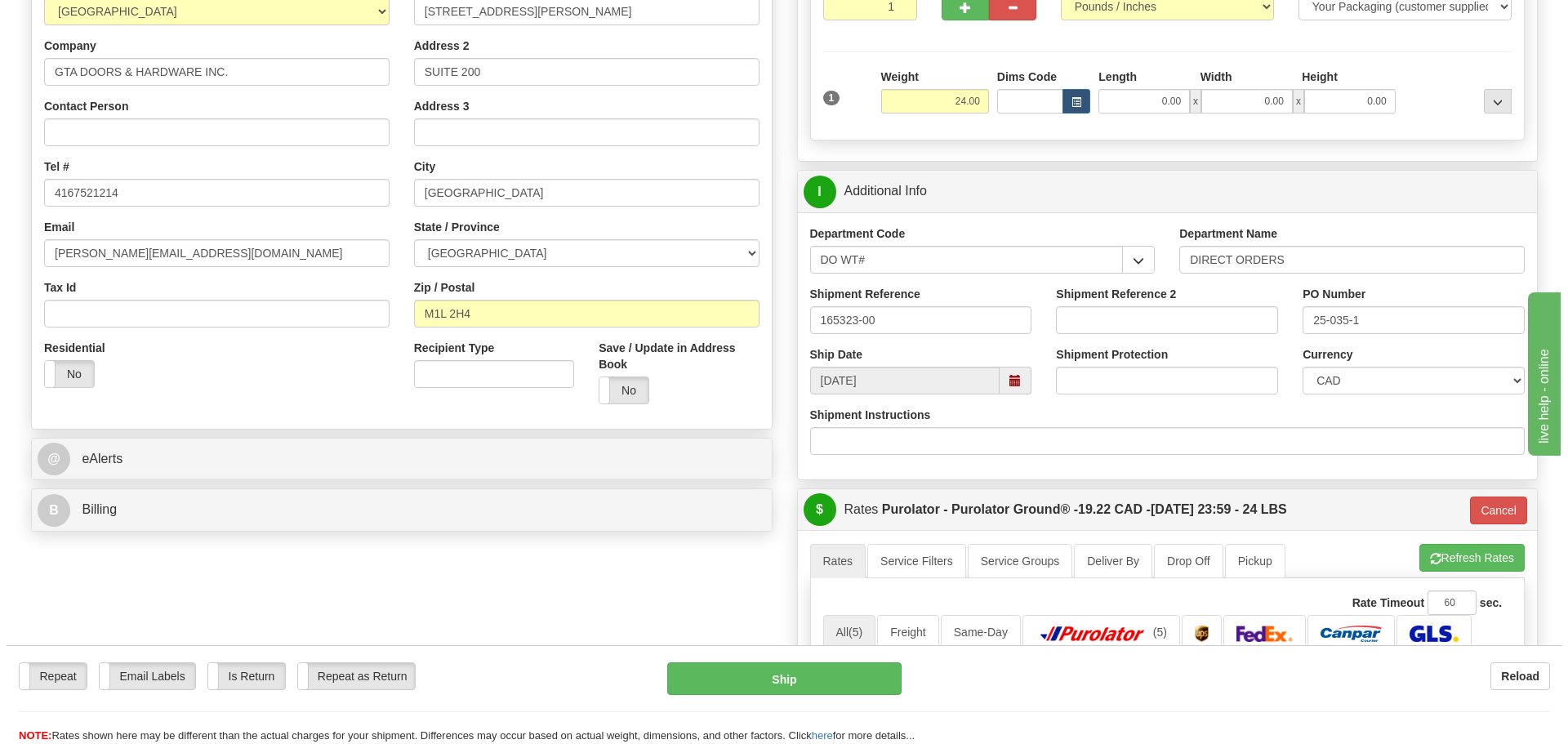
scroll to position [164, 0]
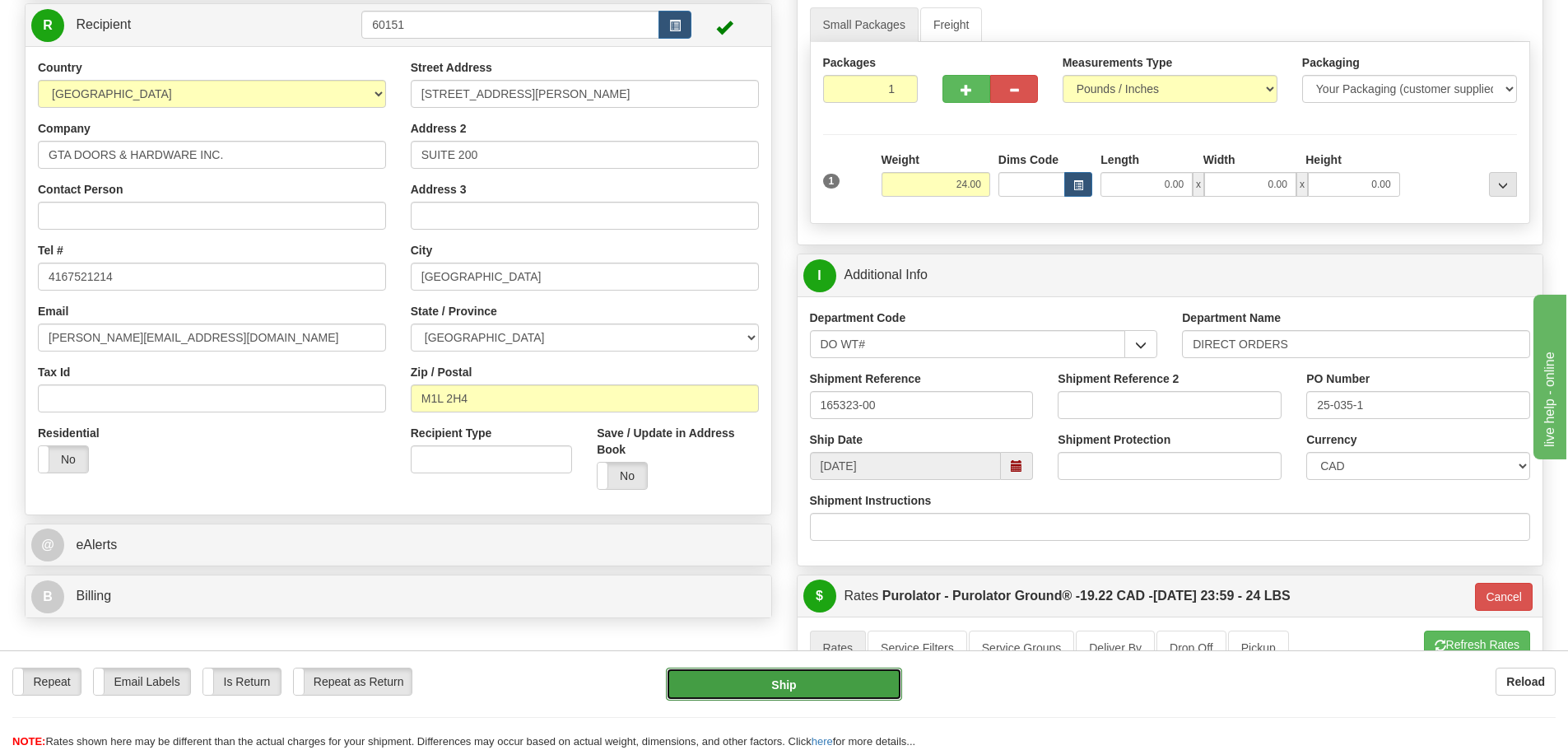
click at [797, 677] on button "Ship" at bounding box center [784, 684] width 236 height 33
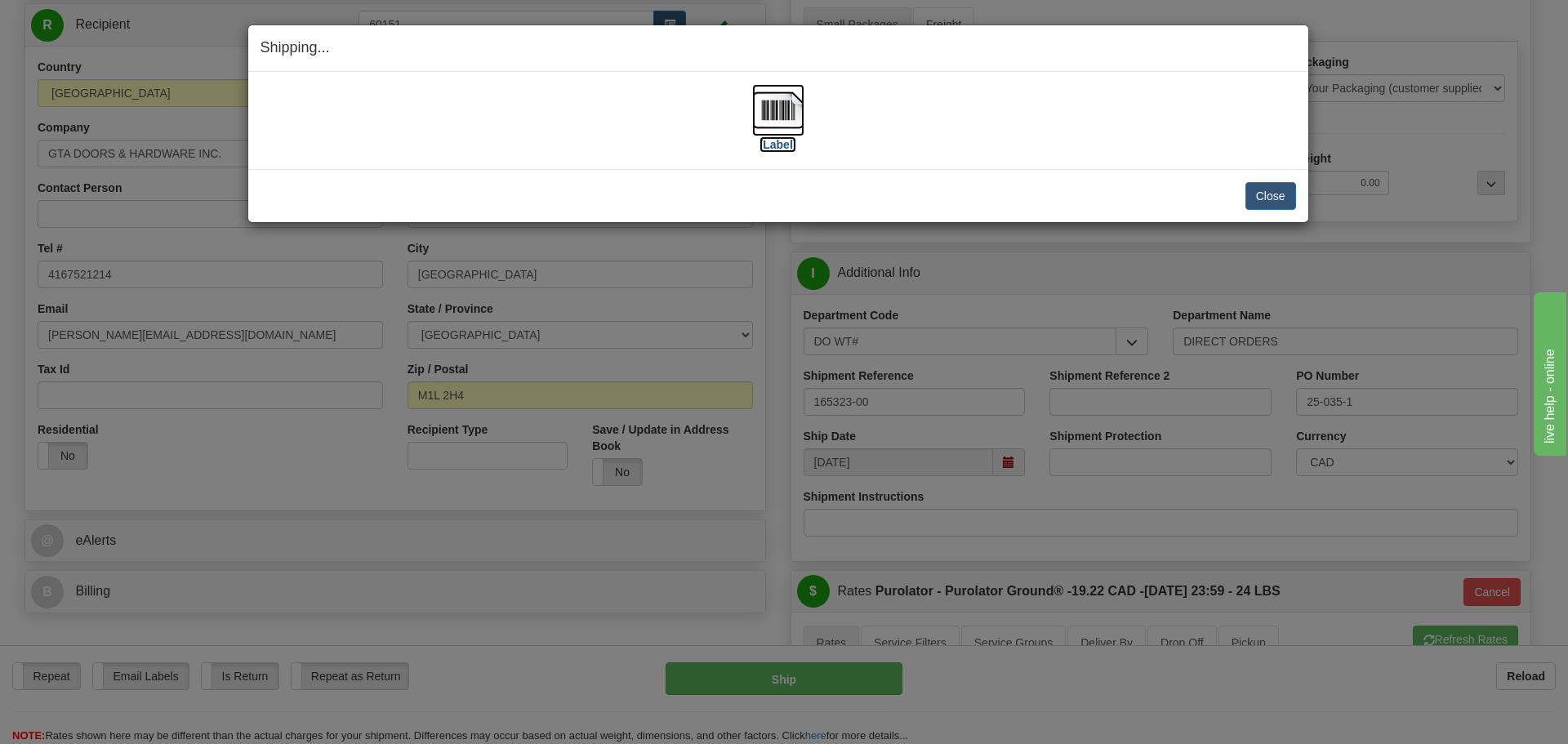
click at [781, 143] on label "[Label]" at bounding box center [778, 145] width 38 height 16
click at [1280, 194] on button "Close" at bounding box center [1271, 195] width 51 height 28
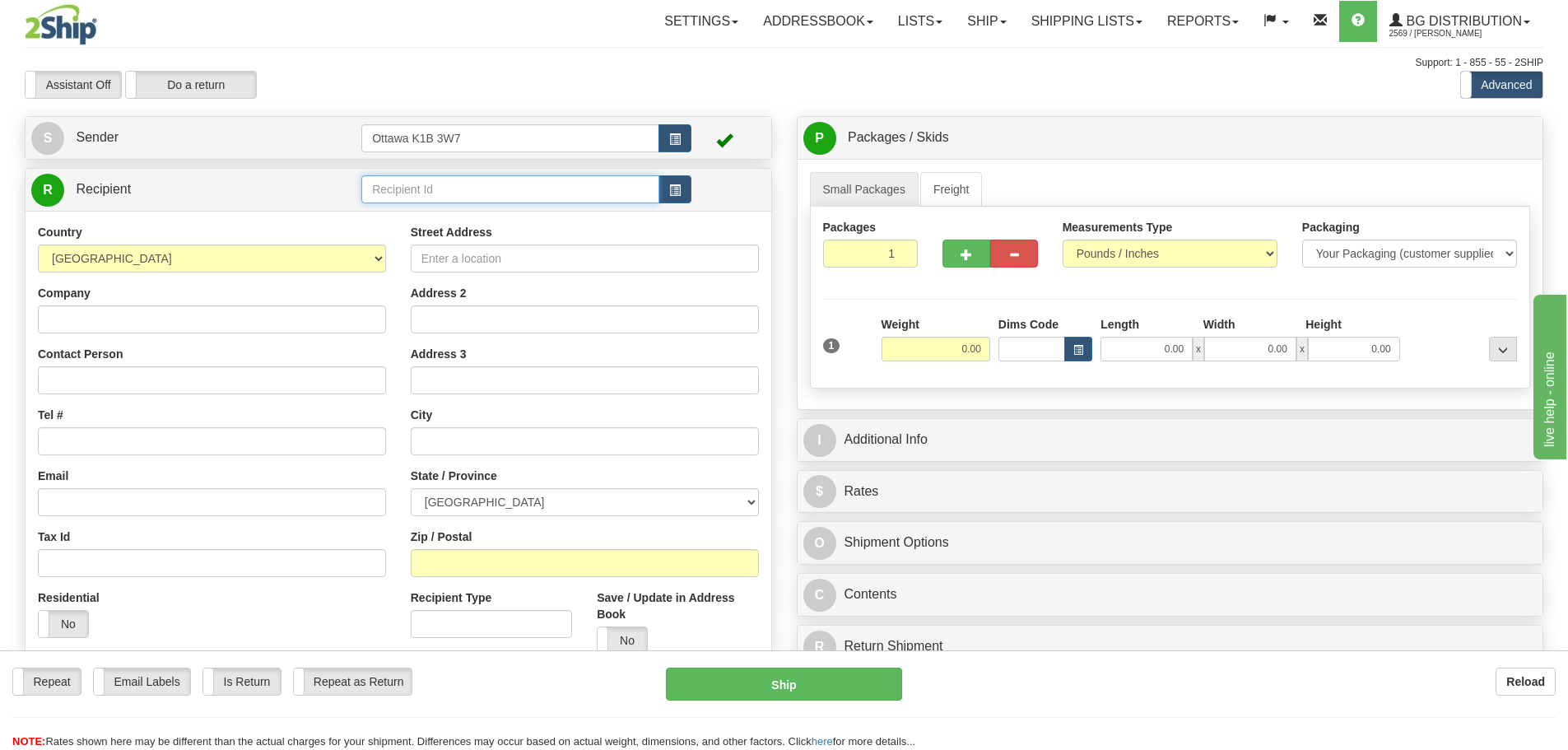
click at [518, 192] on input "text" at bounding box center [510, 189] width 298 height 28
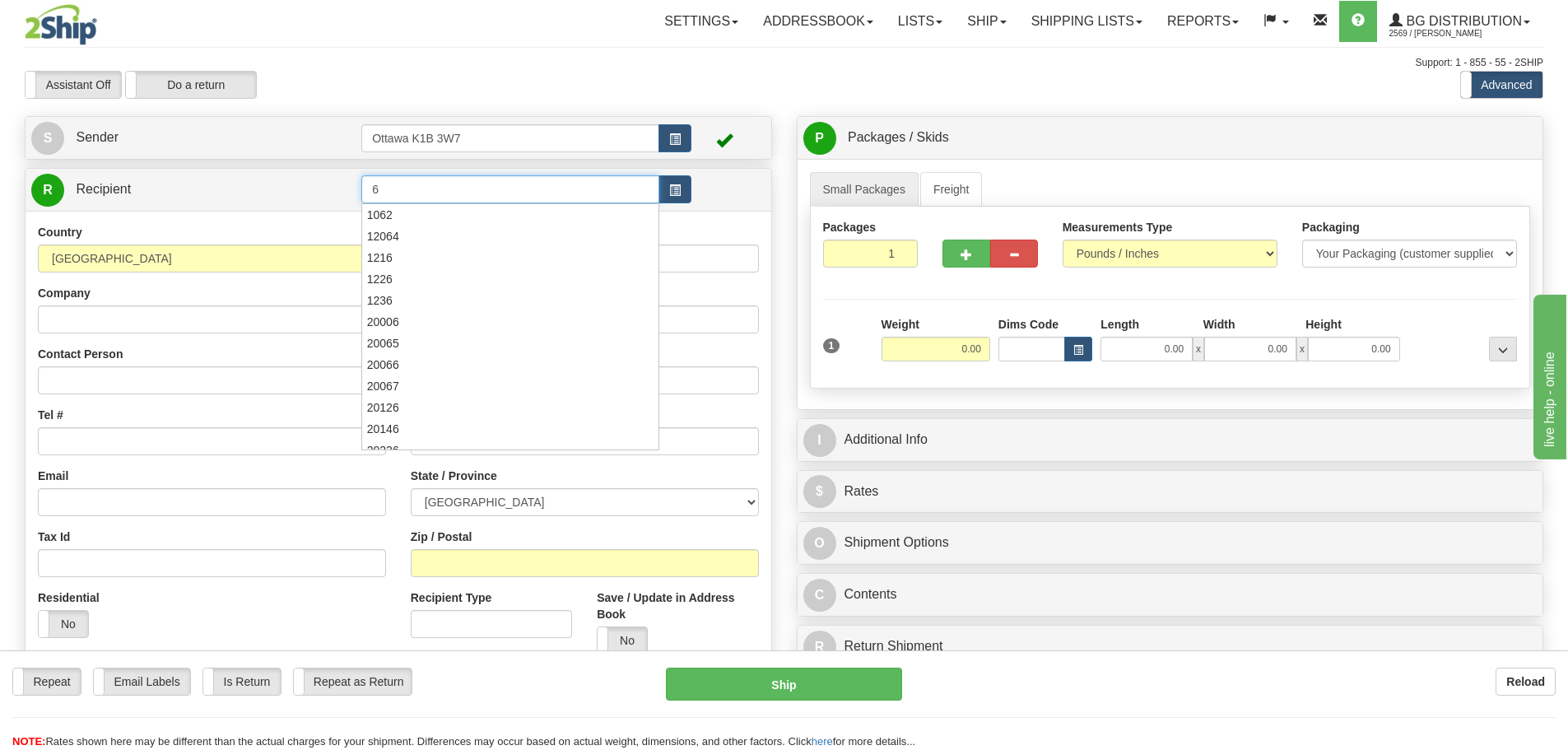
type input "6"
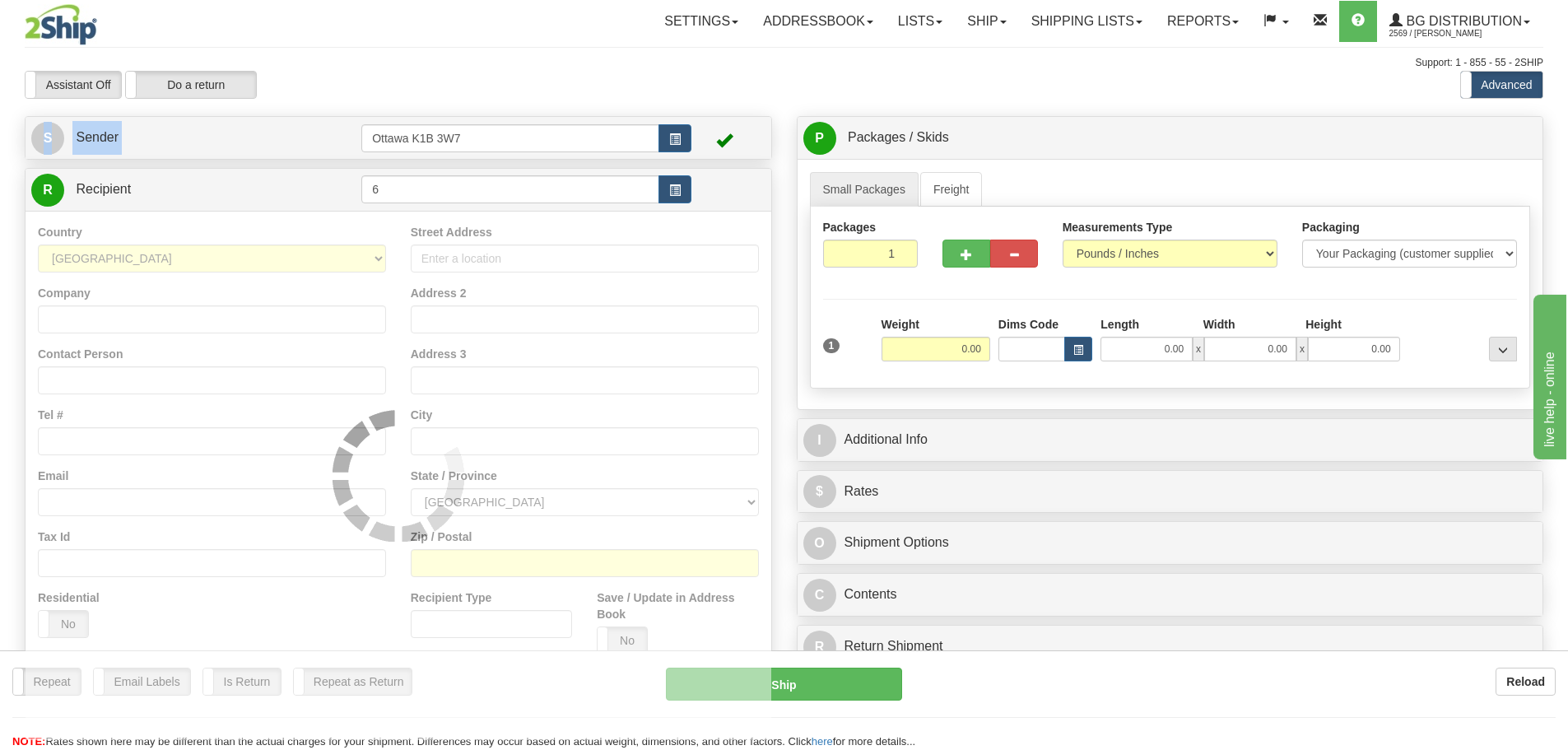
click at [576, 120] on div "S Sender [STREET_ADDRESS]" at bounding box center [398, 138] width 746 height 42
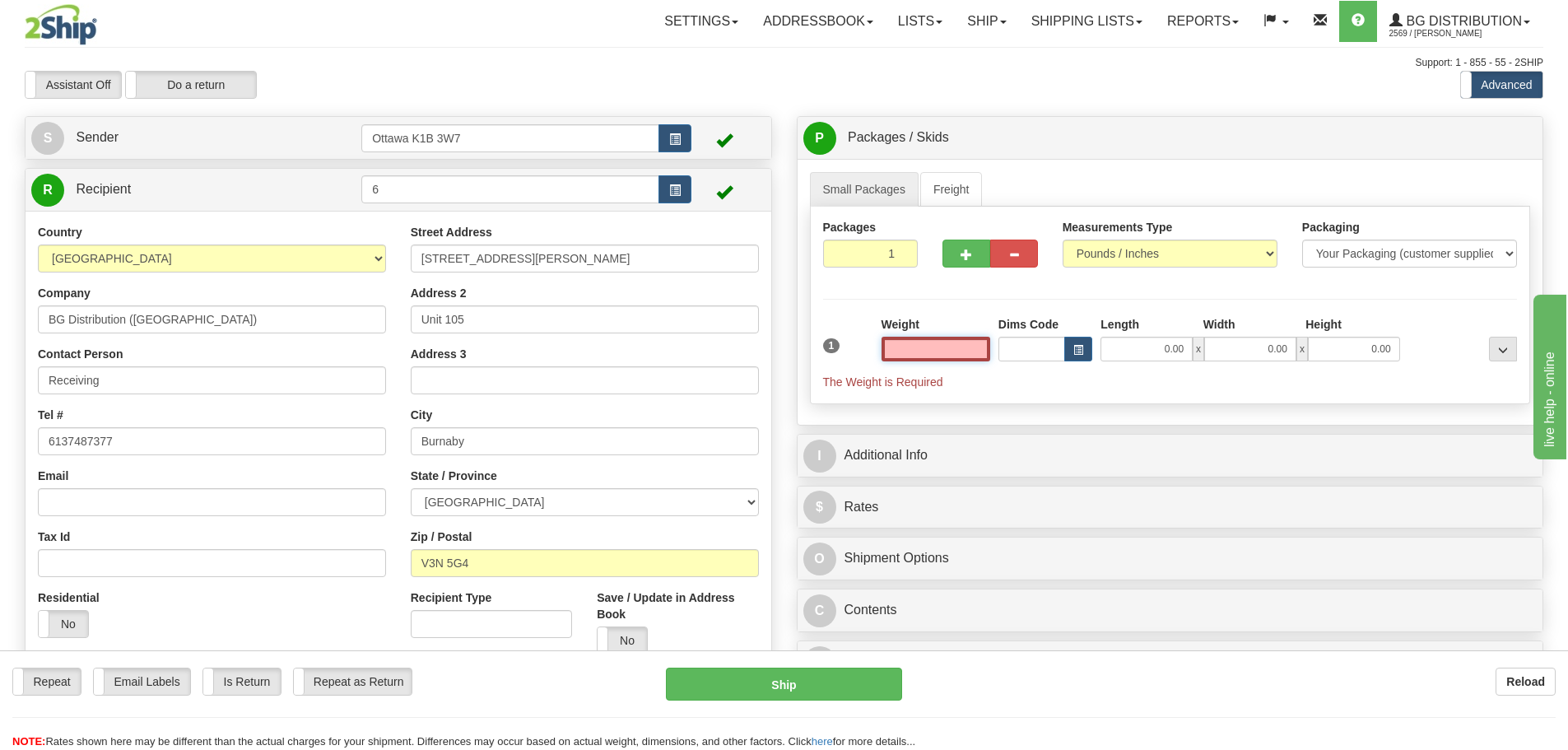
click at [971, 355] on input "text" at bounding box center [936, 349] width 108 height 25
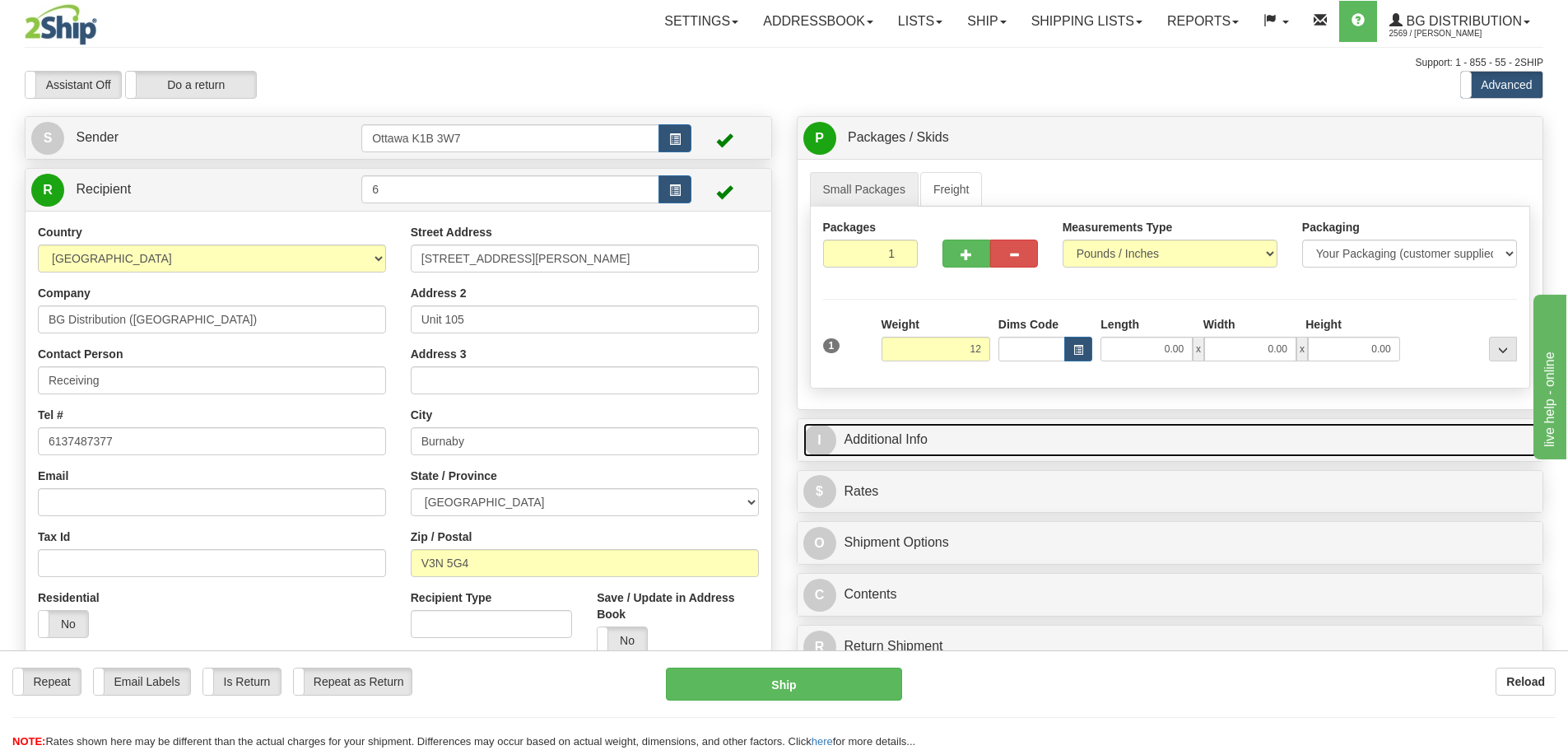
type input "12.00"
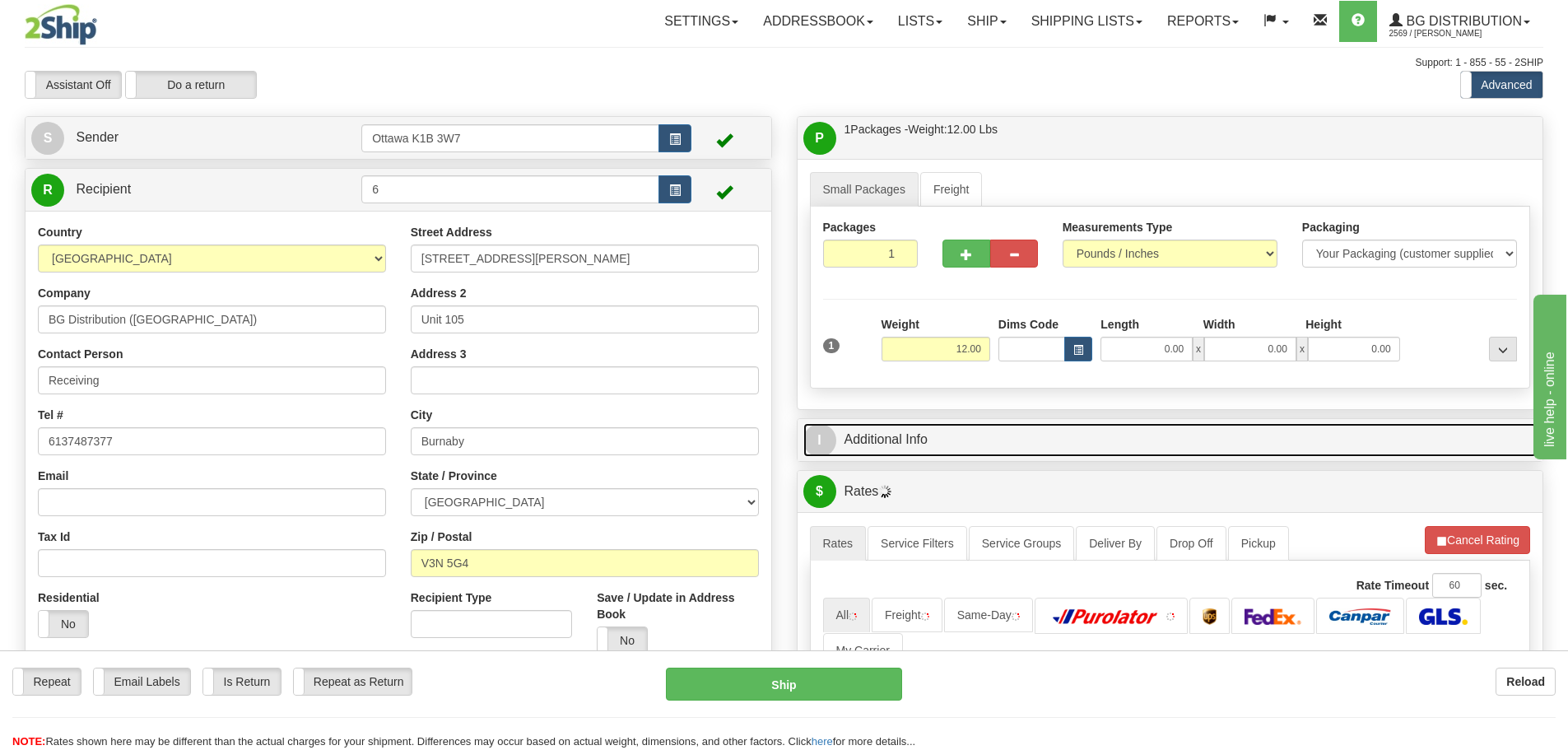
click at [1045, 439] on link "I Additional Info" at bounding box center [1171, 439] width 734 height 34
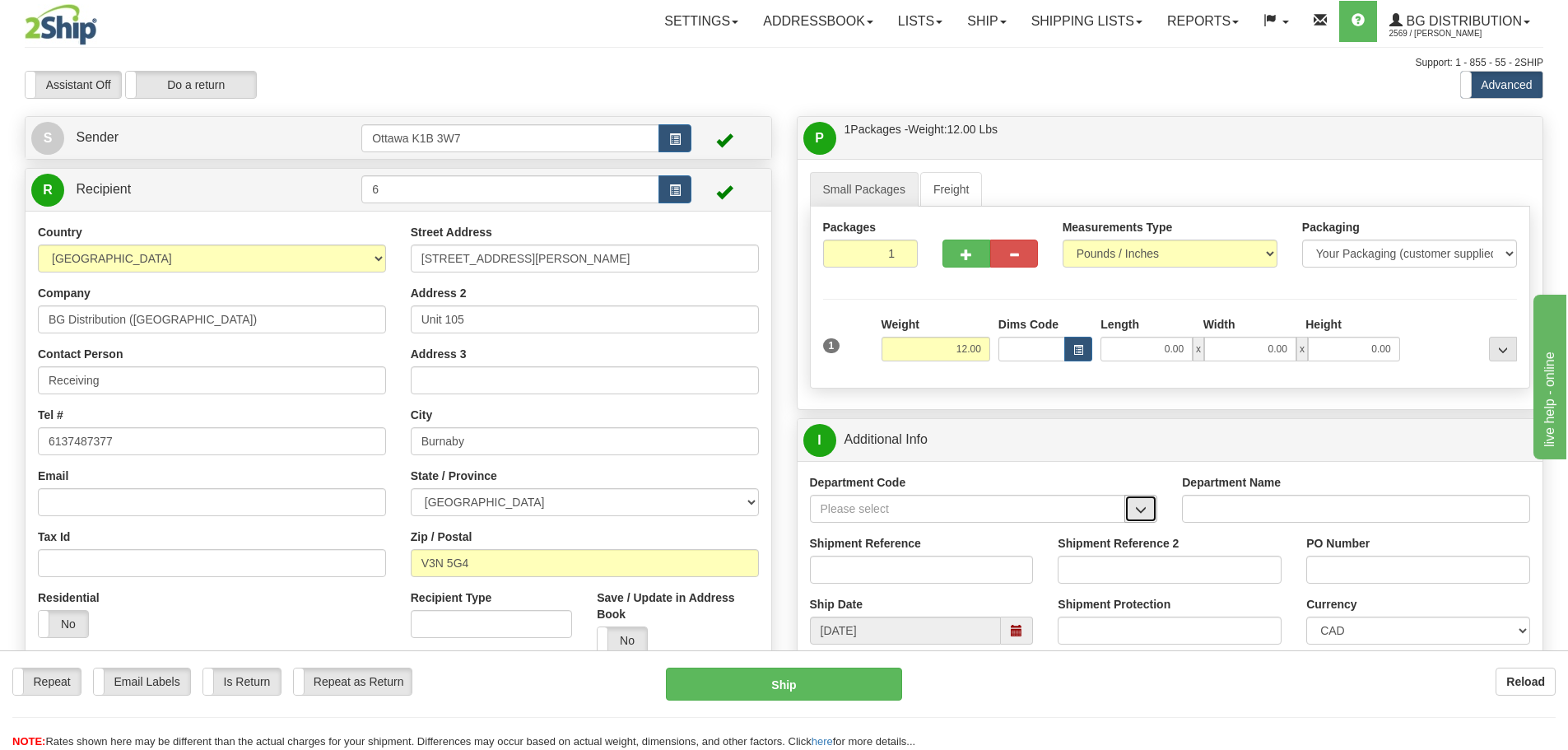
click at [1139, 508] on span "button" at bounding box center [1141, 510] width 12 height 11
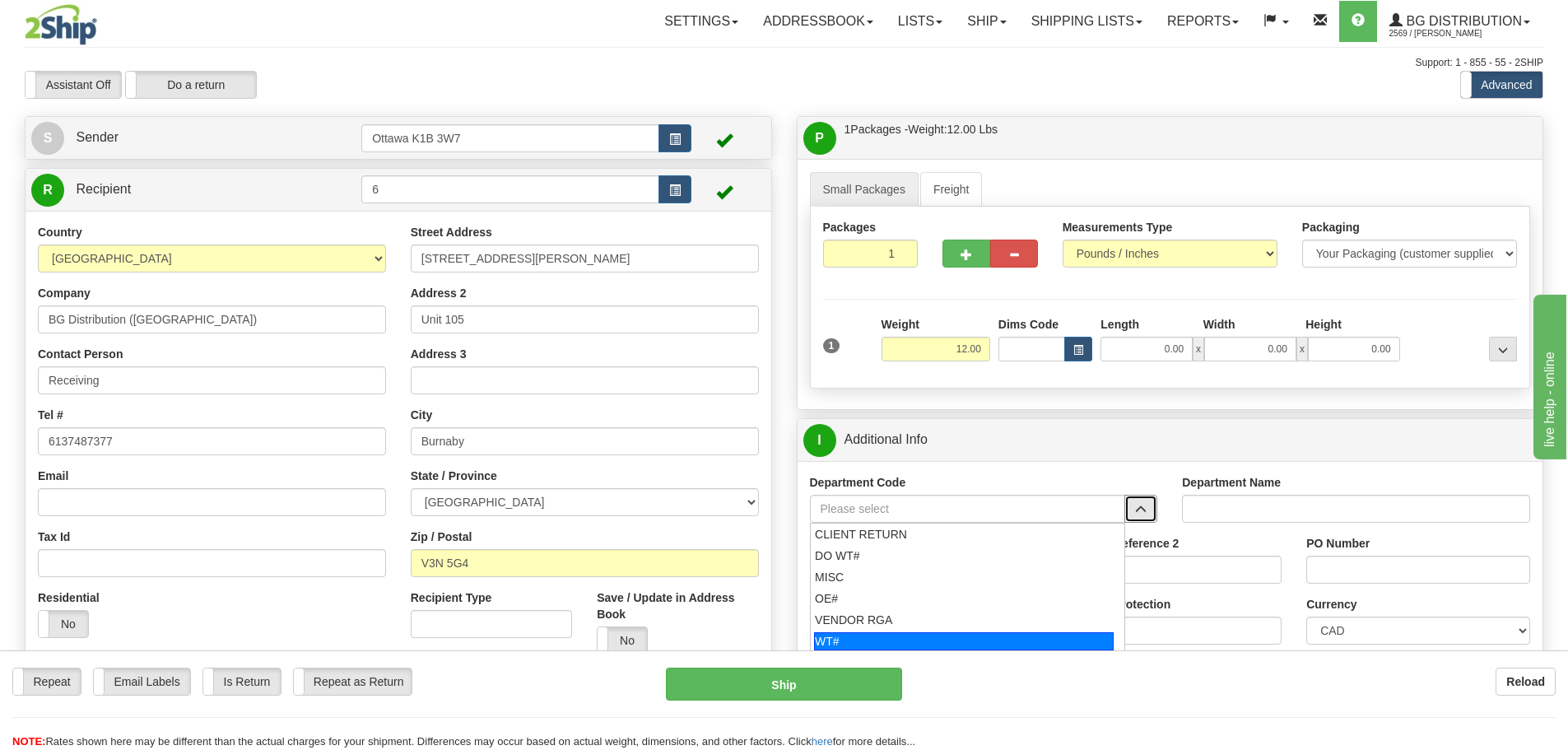
click at [921, 636] on div "WT#" at bounding box center [964, 642] width 300 height 18
type input "WT#"
type input "WAREHOUSE TRANSFERS"
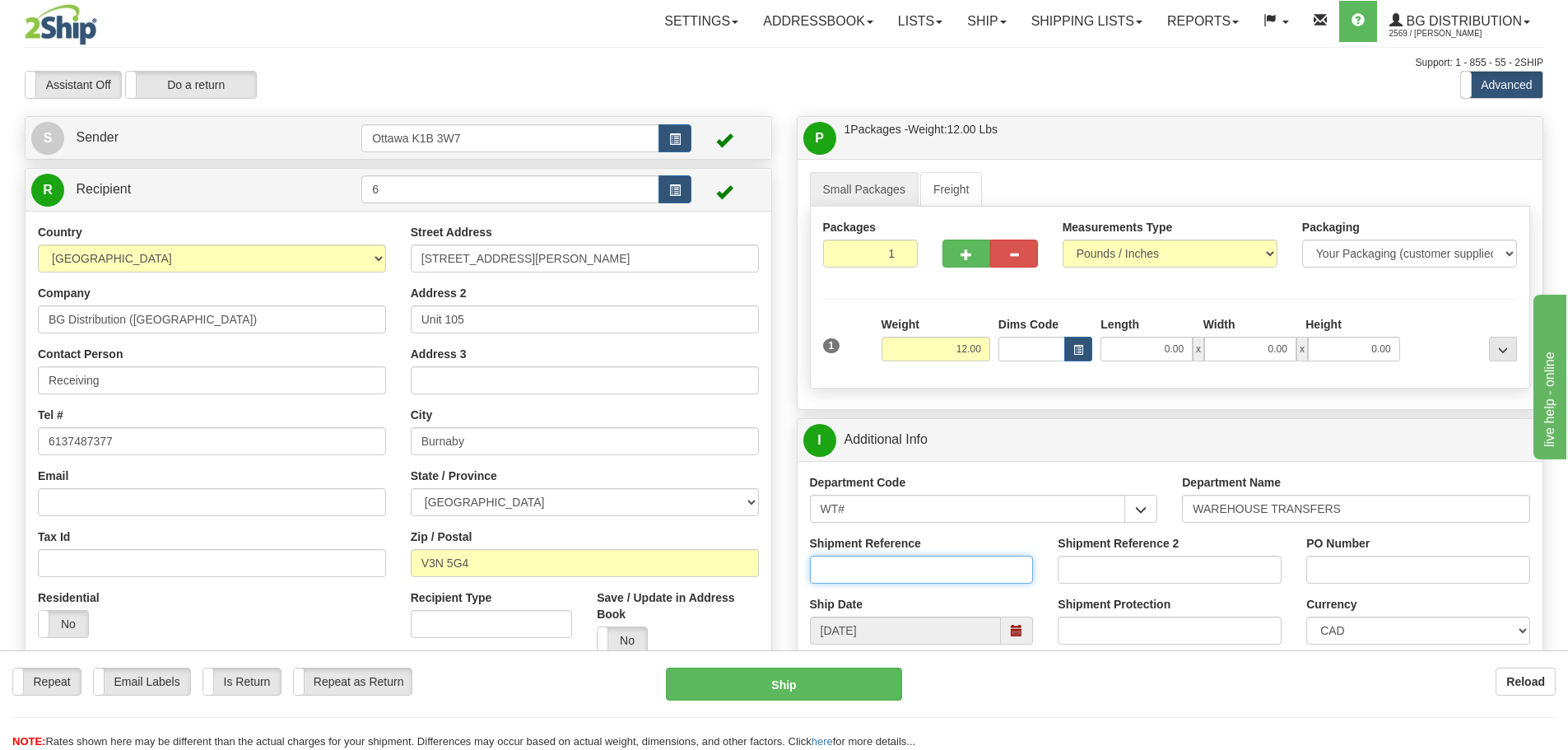
click at [907, 572] on input "Shipment Reference" at bounding box center [922, 570] width 224 height 28
type input "165176-00"
click at [1173, 568] on input "Shipment Reference 2" at bounding box center [1170, 570] width 224 height 28
type input "165213-00"
click at [1393, 576] on input "PO Number" at bounding box center [1419, 570] width 224 height 28
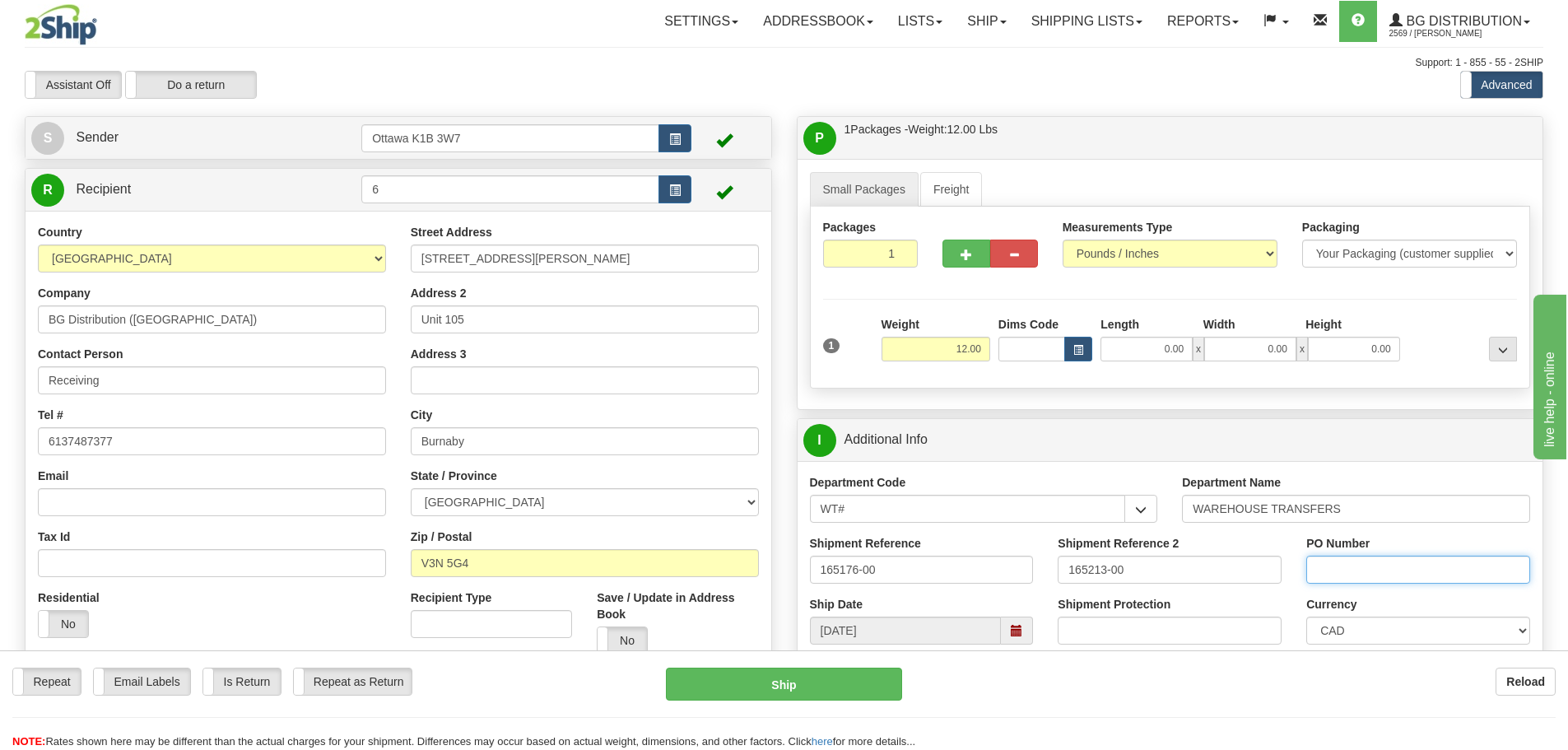
type input "N/A"
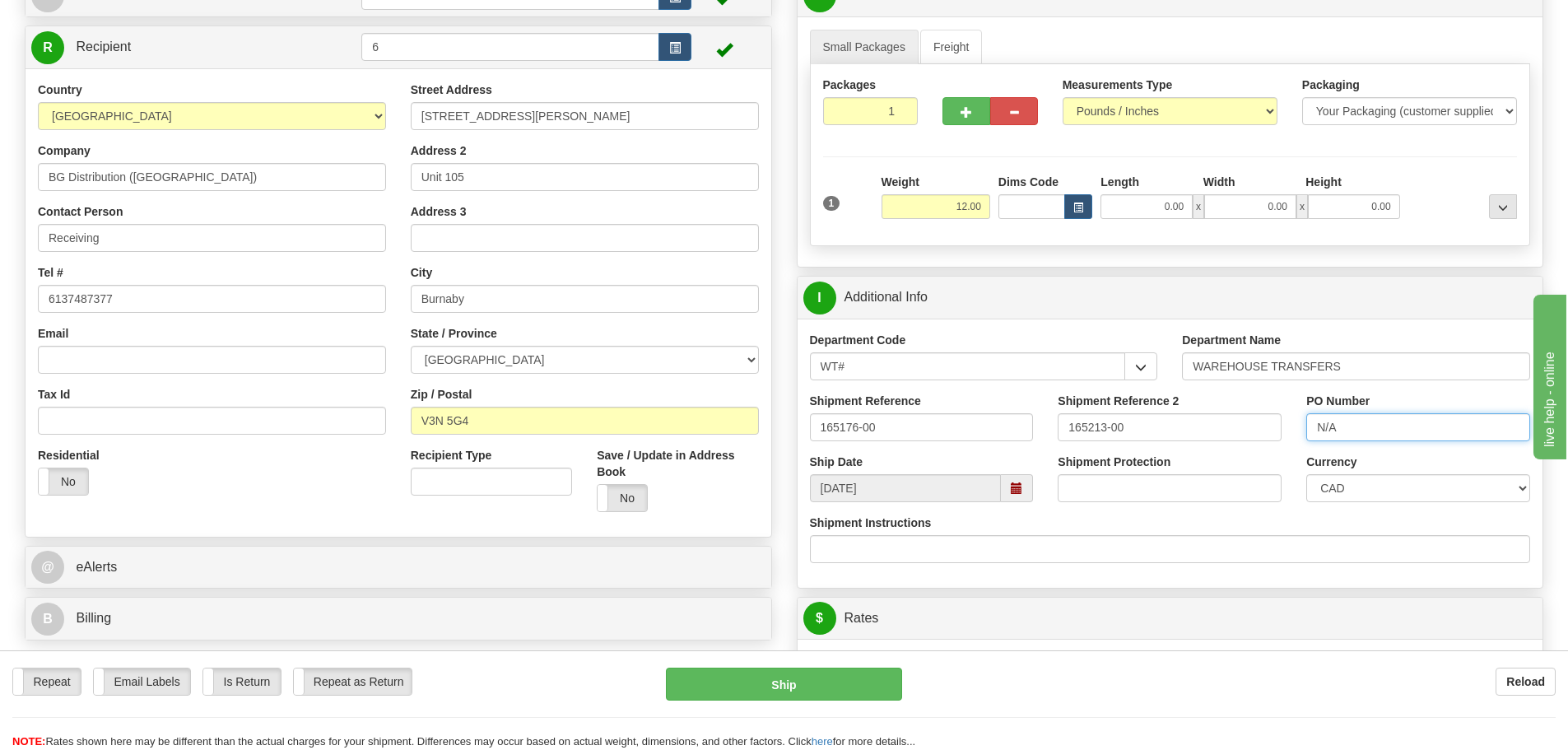
scroll to position [494, 0]
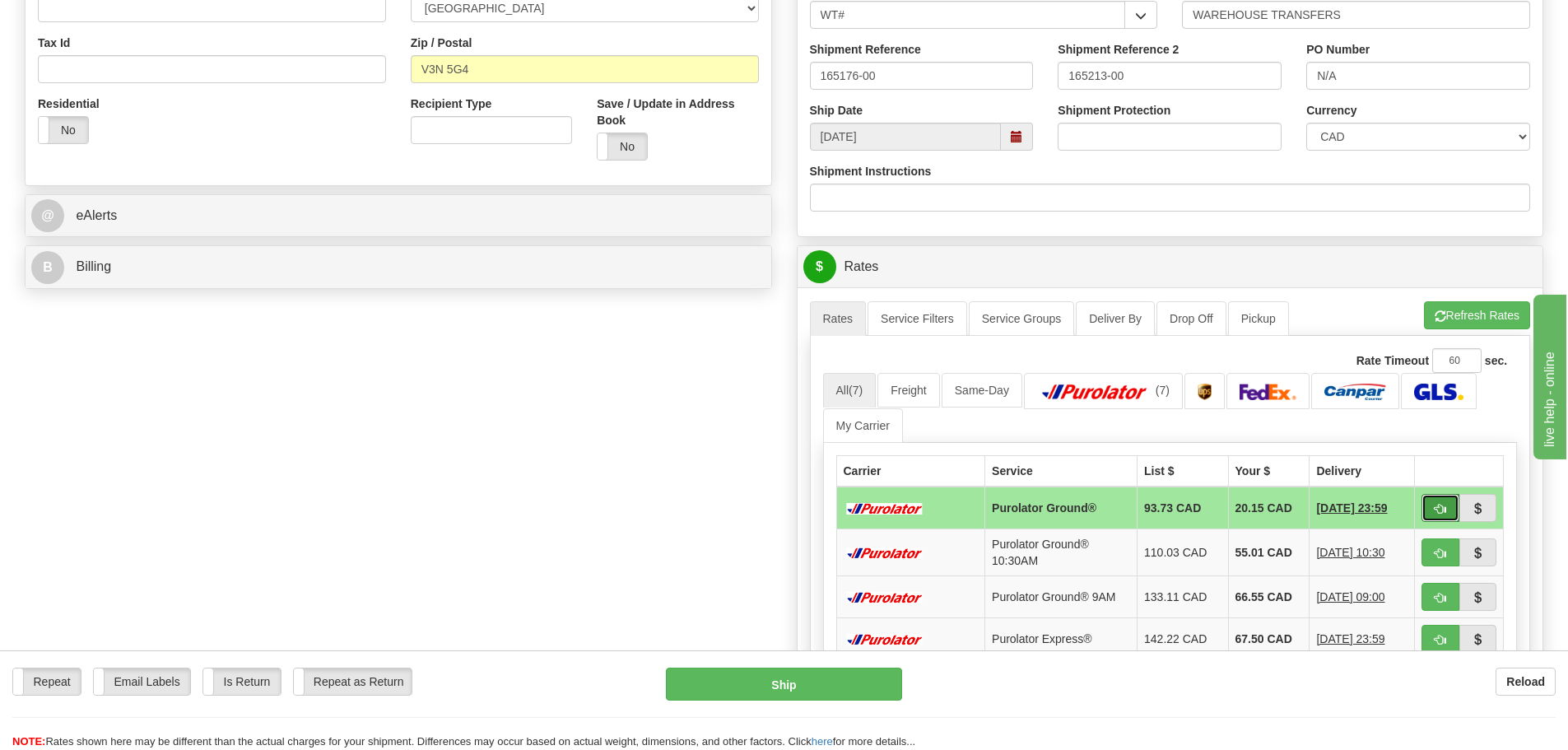
click at [1450, 517] on button "button" at bounding box center [1440, 508] width 38 height 28
type input "260"
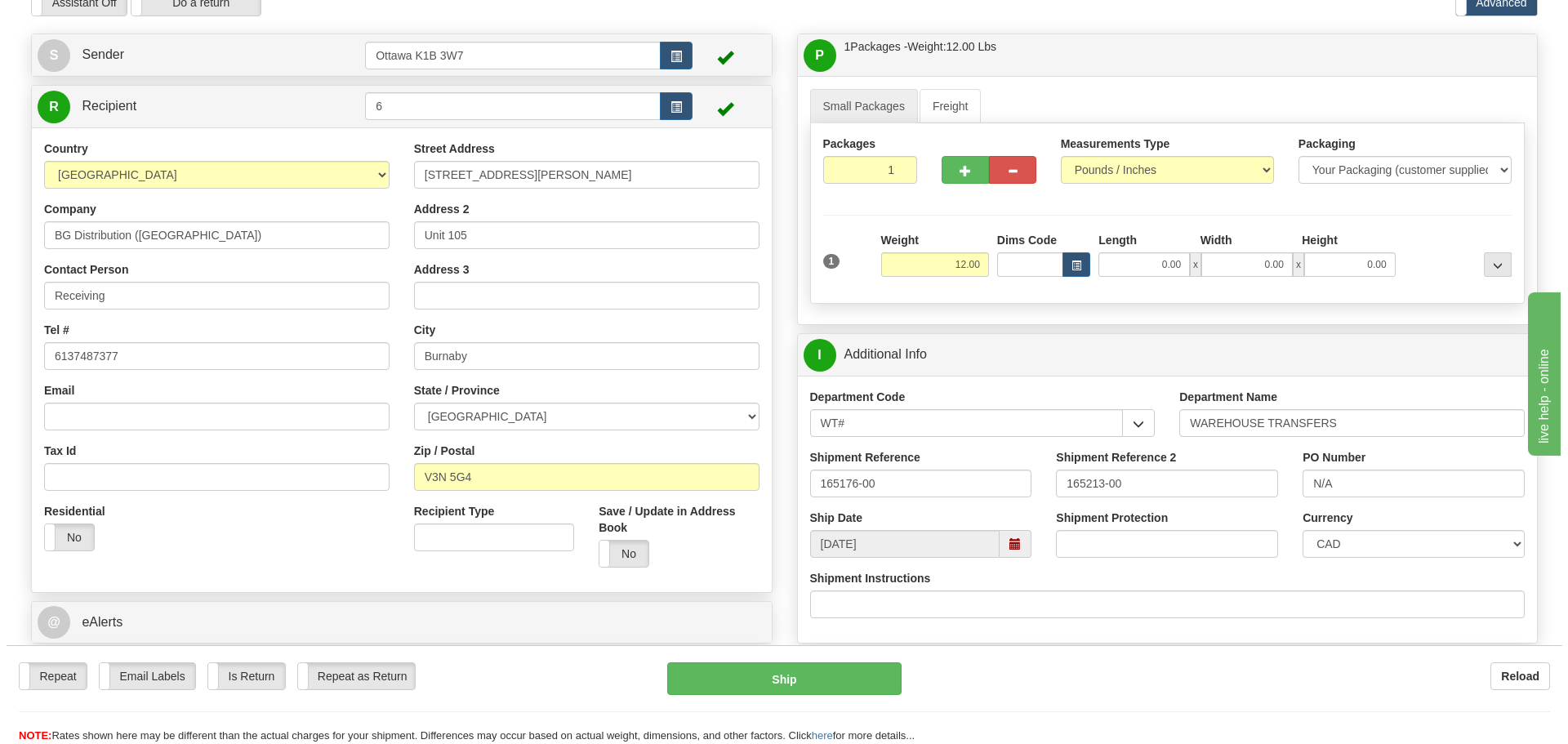
scroll to position [164, 0]
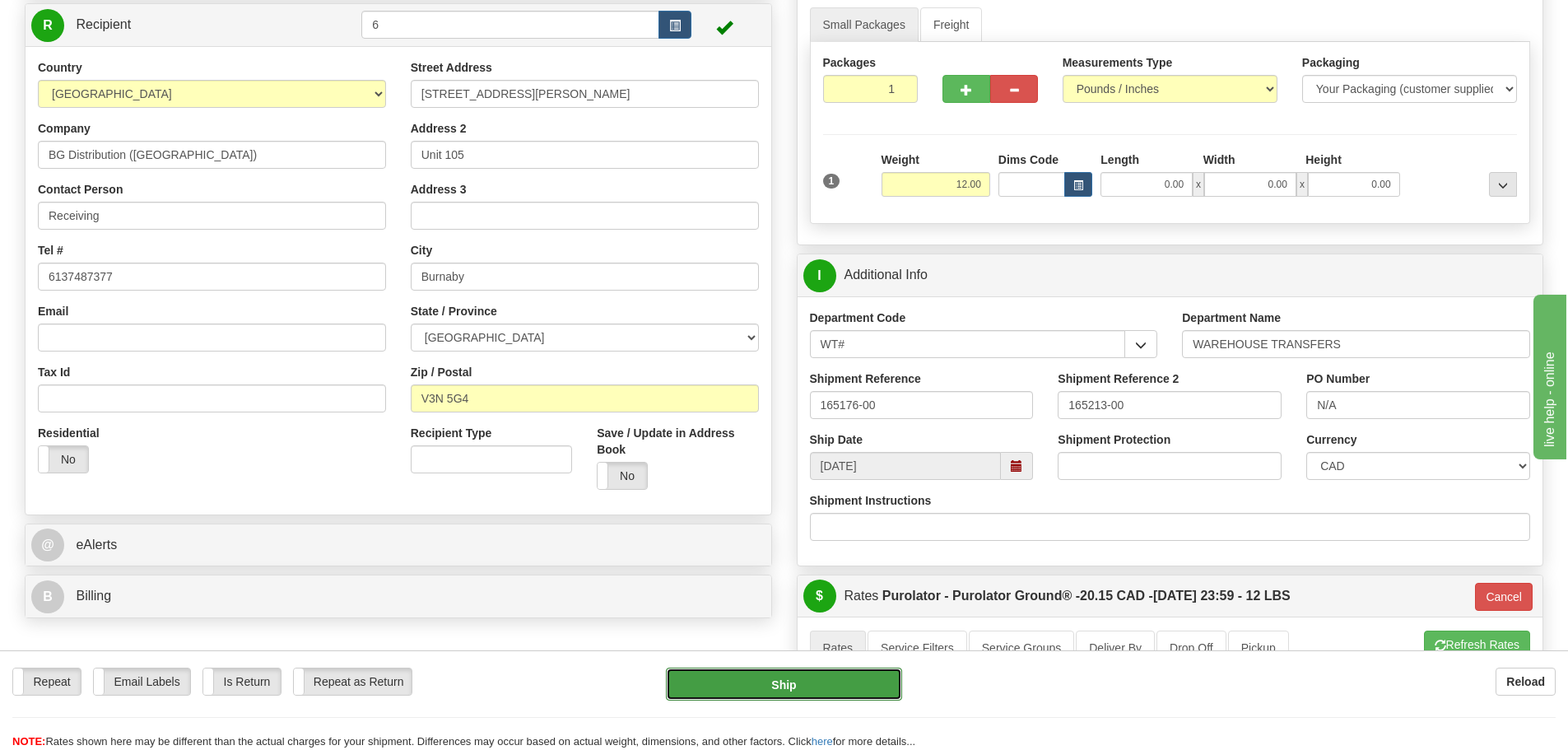
click at [781, 693] on button "Ship" at bounding box center [784, 684] width 236 height 33
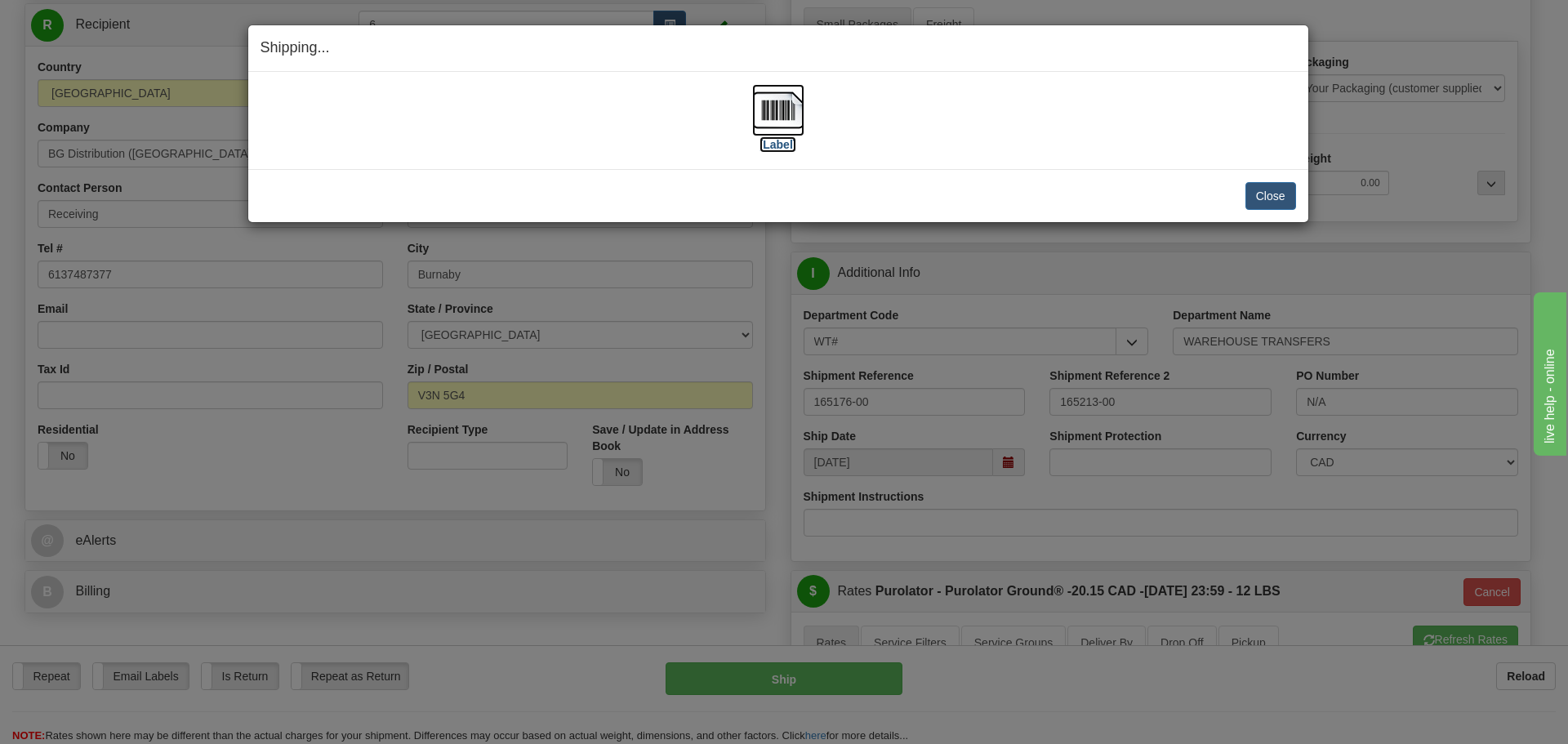
click at [778, 150] on label "[Label]" at bounding box center [778, 145] width 38 height 16
click at [1291, 206] on button "Close" at bounding box center [1271, 195] width 51 height 28
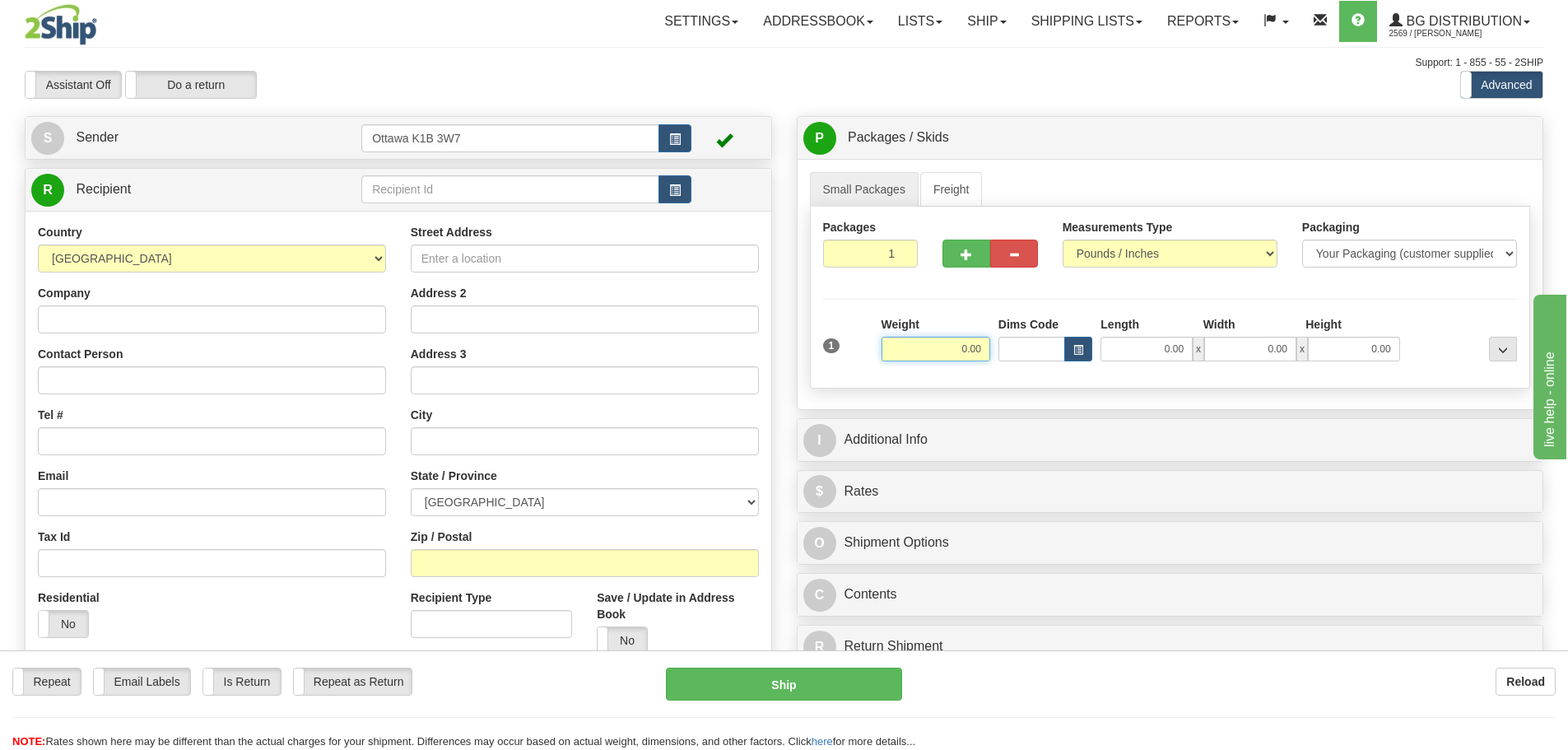
click at [962, 339] on input "0.00" at bounding box center [936, 349] width 108 height 25
type input "1.00"
click at [1122, 341] on input "0.00" at bounding box center [1146, 349] width 92 height 25
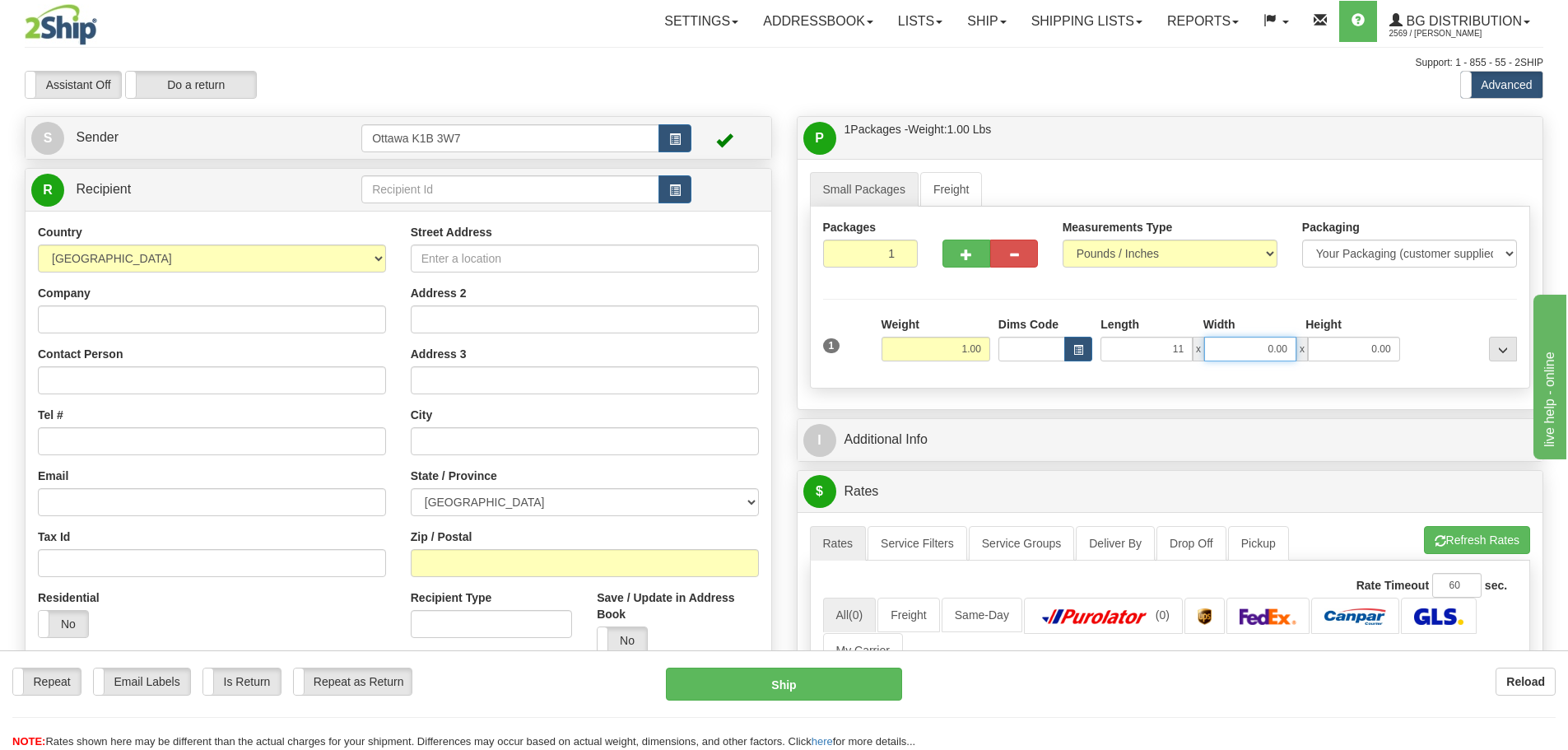
type input "11.00"
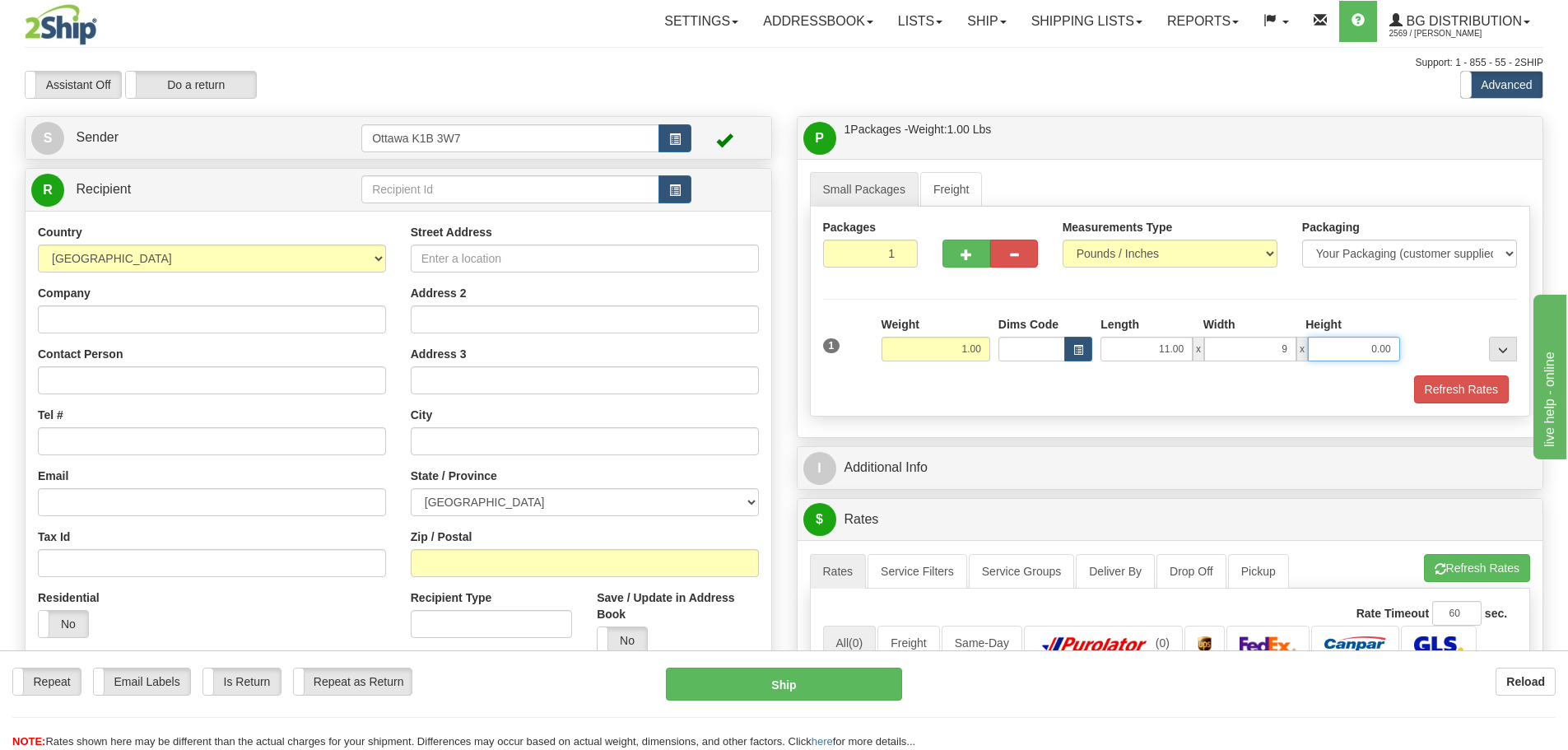
type input "9.00"
type input "/"
type input "8.00"
click at [1468, 396] on button "Refresh Rates" at bounding box center [1461, 389] width 95 height 28
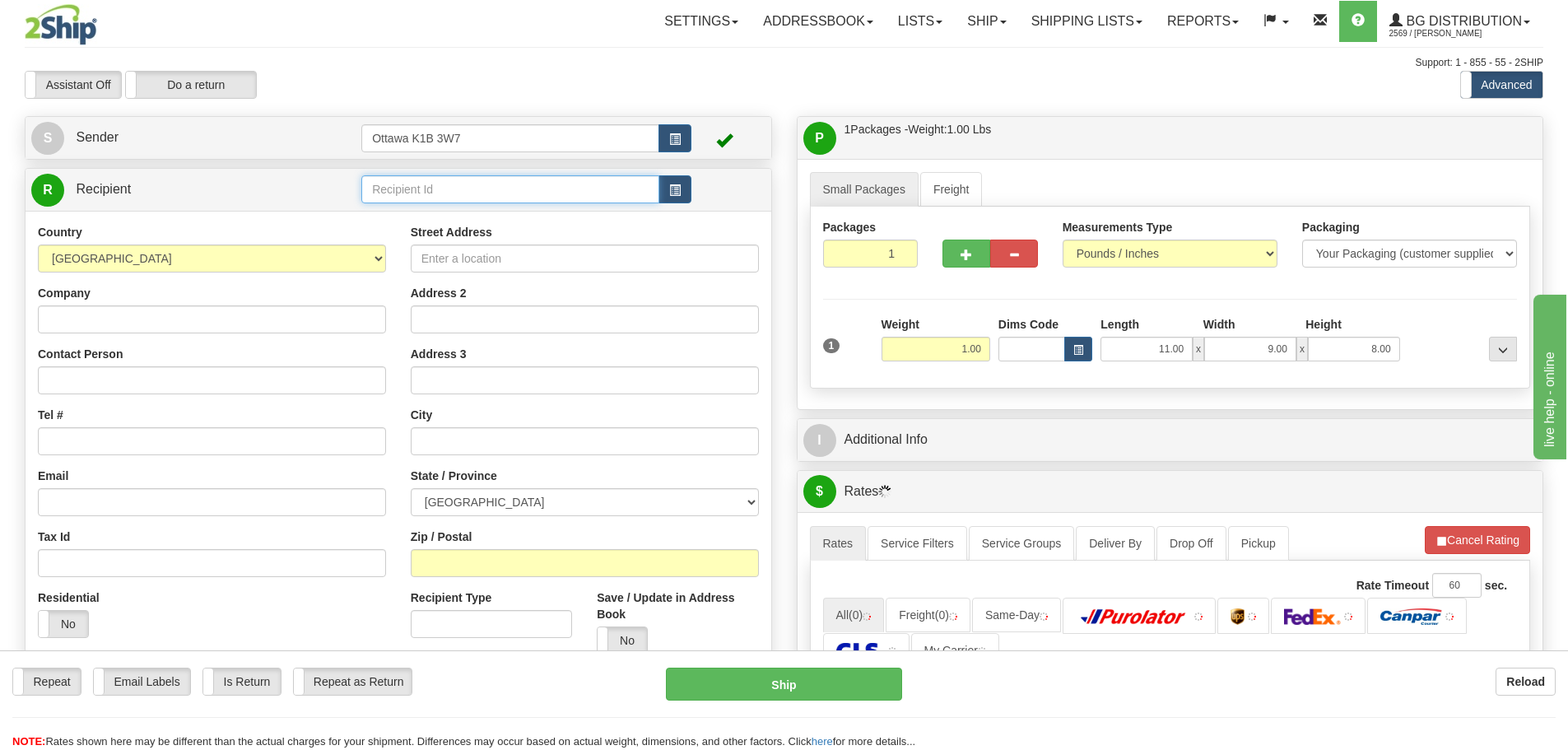
click at [585, 179] on input "text" at bounding box center [510, 189] width 298 height 28
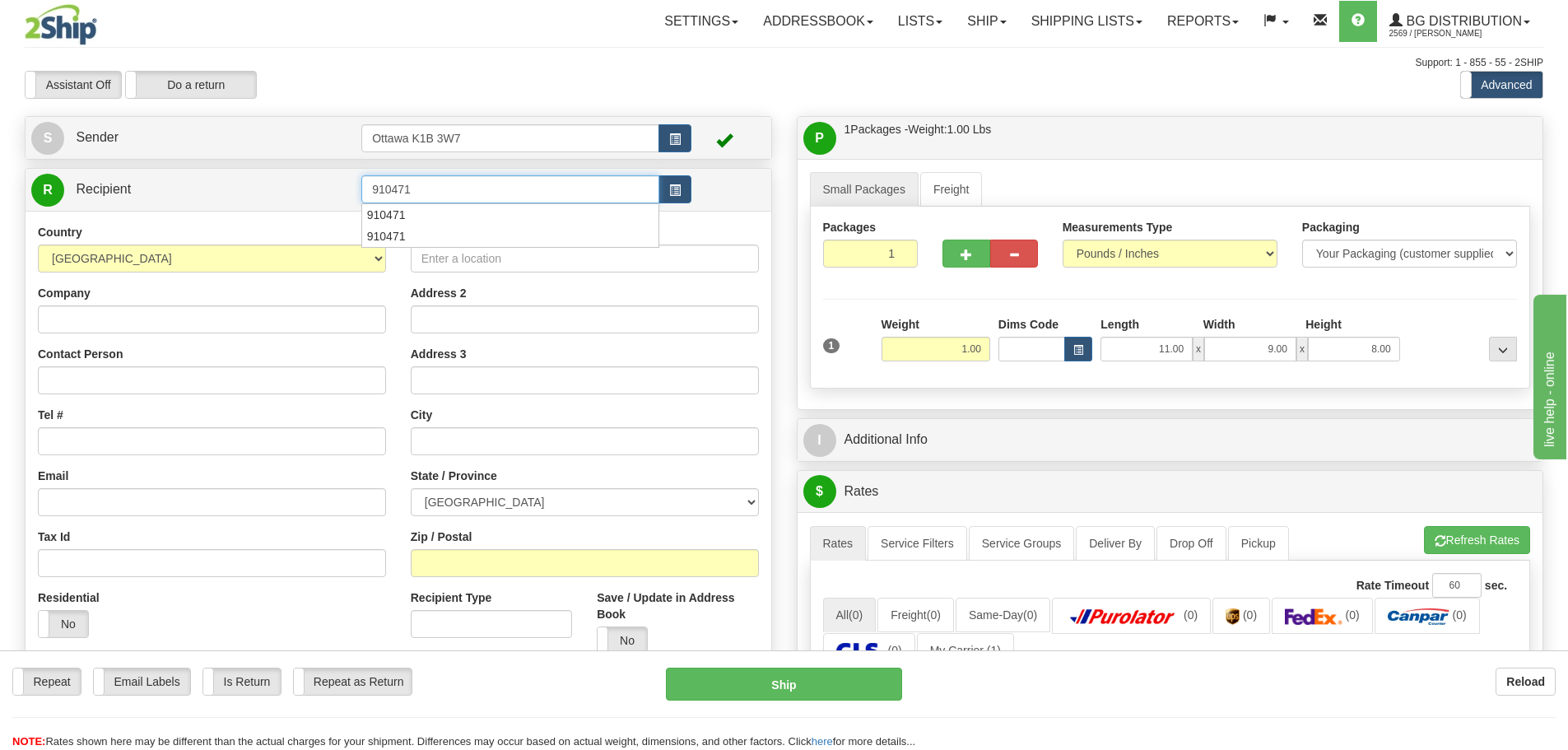
type input "910471"
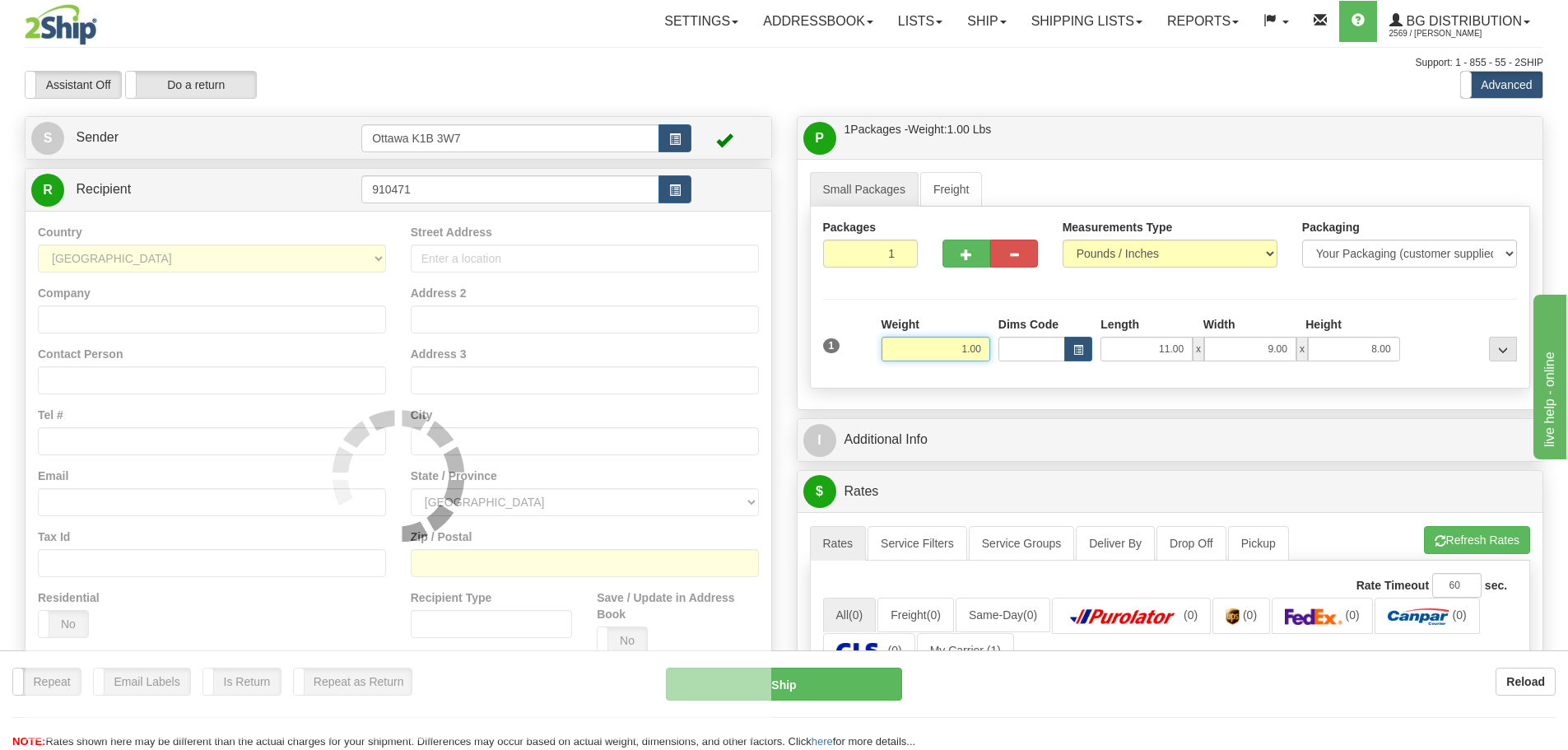
click at [635, 103] on div "Toggle navigation Settings Shipping Preferences Fields Preferences New" at bounding box center [784, 576] width 1568 height 1152
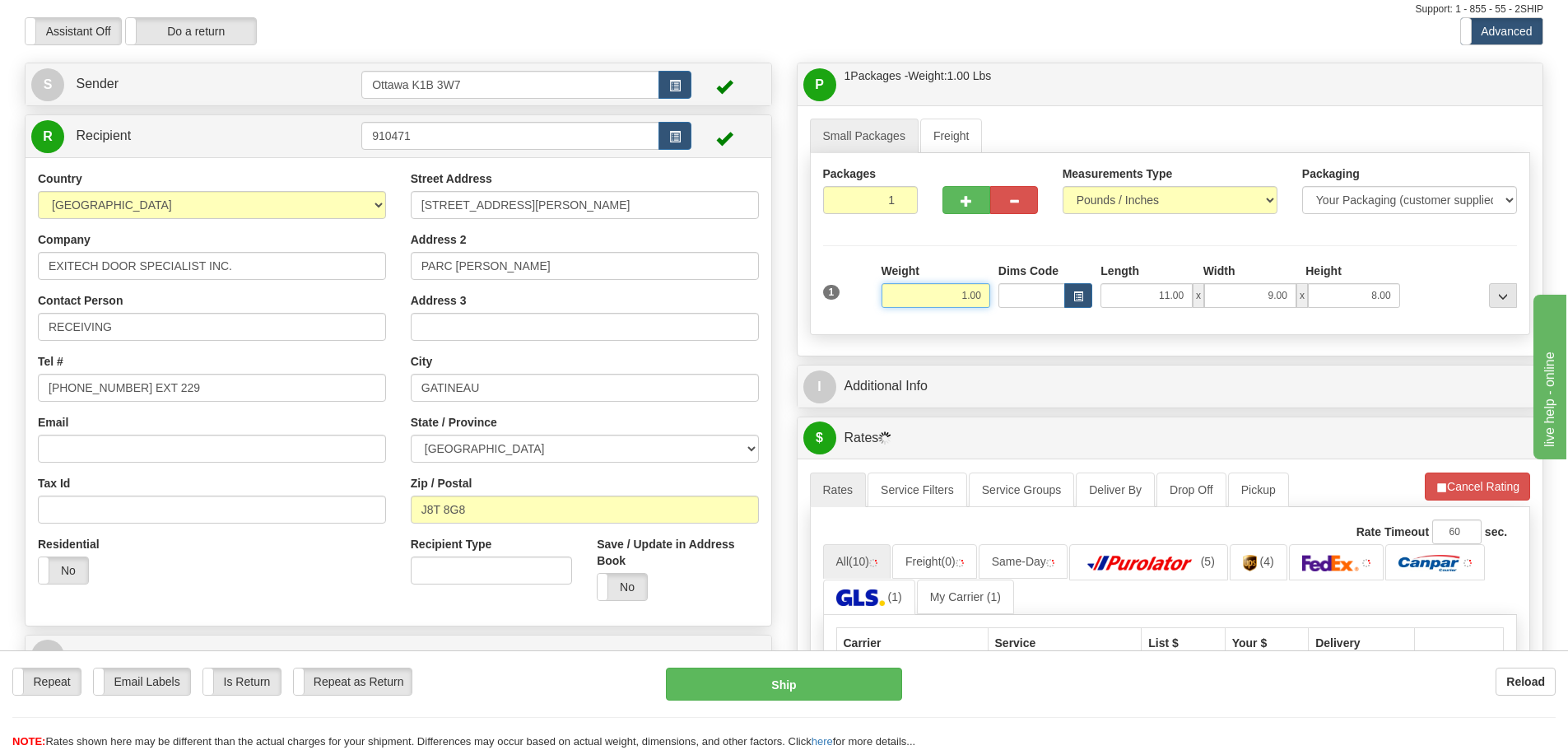
scroll to position [82, 0]
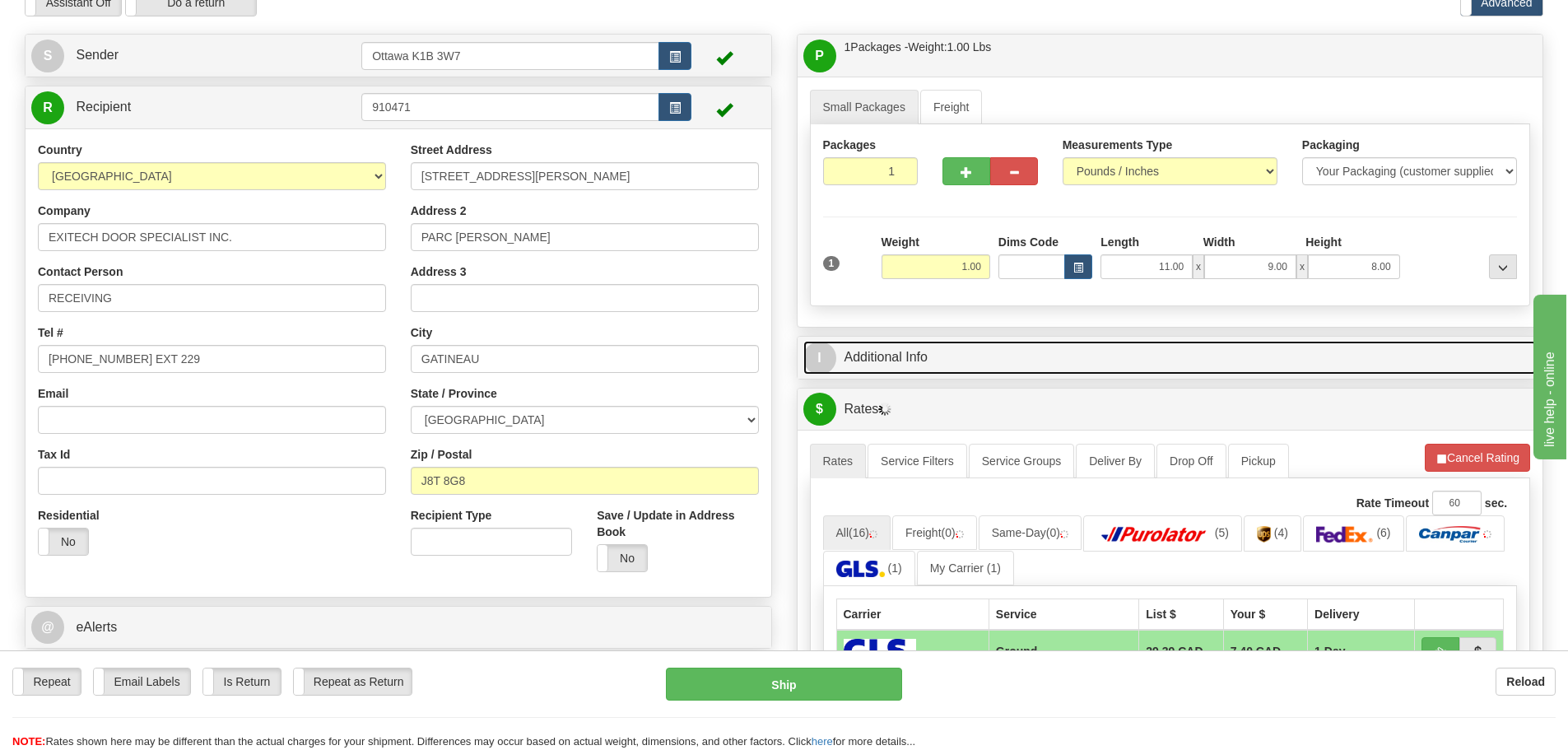
click at [989, 348] on link "I Additional Info" at bounding box center [1171, 357] width 734 height 34
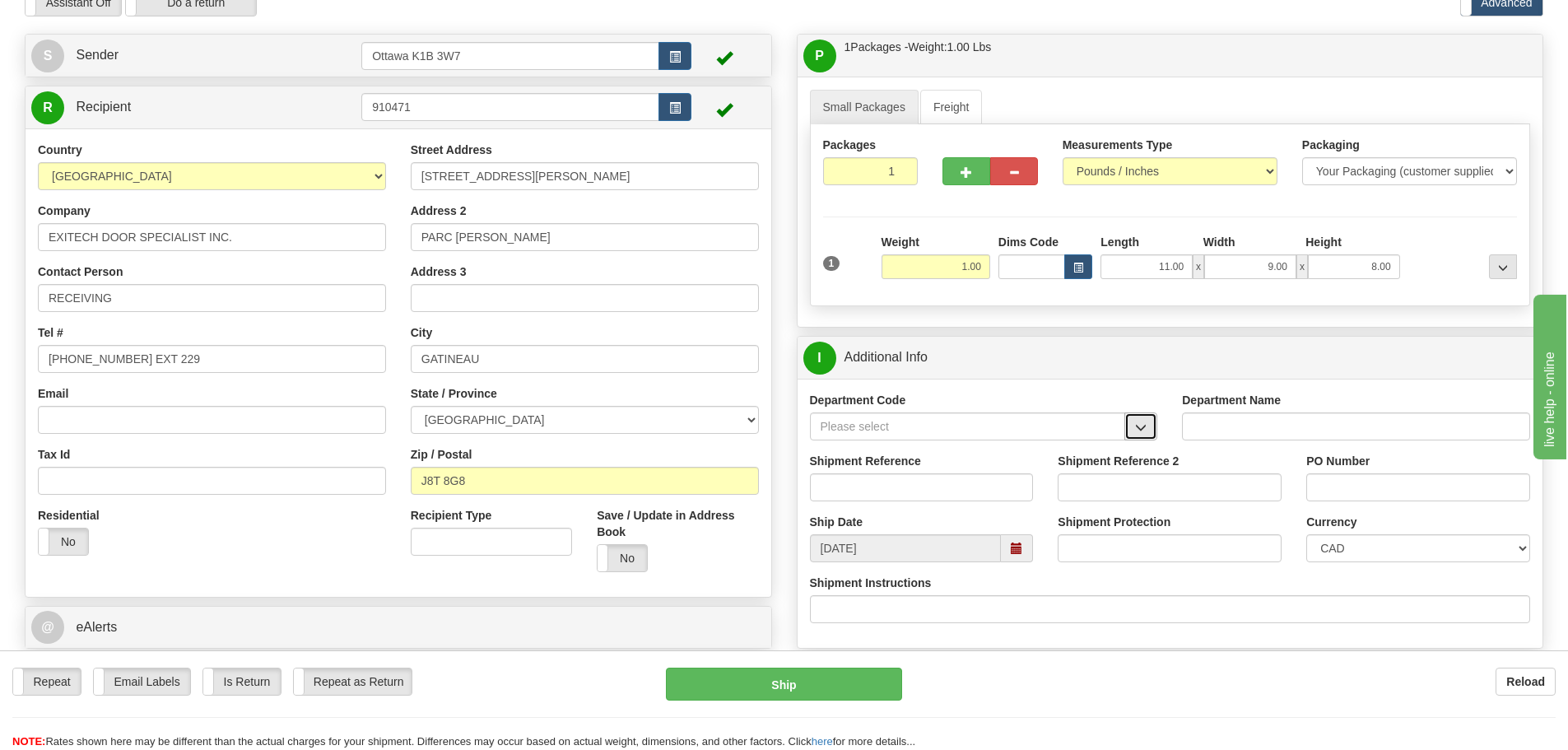
click at [1140, 431] on span "button" at bounding box center [1141, 428] width 12 height 11
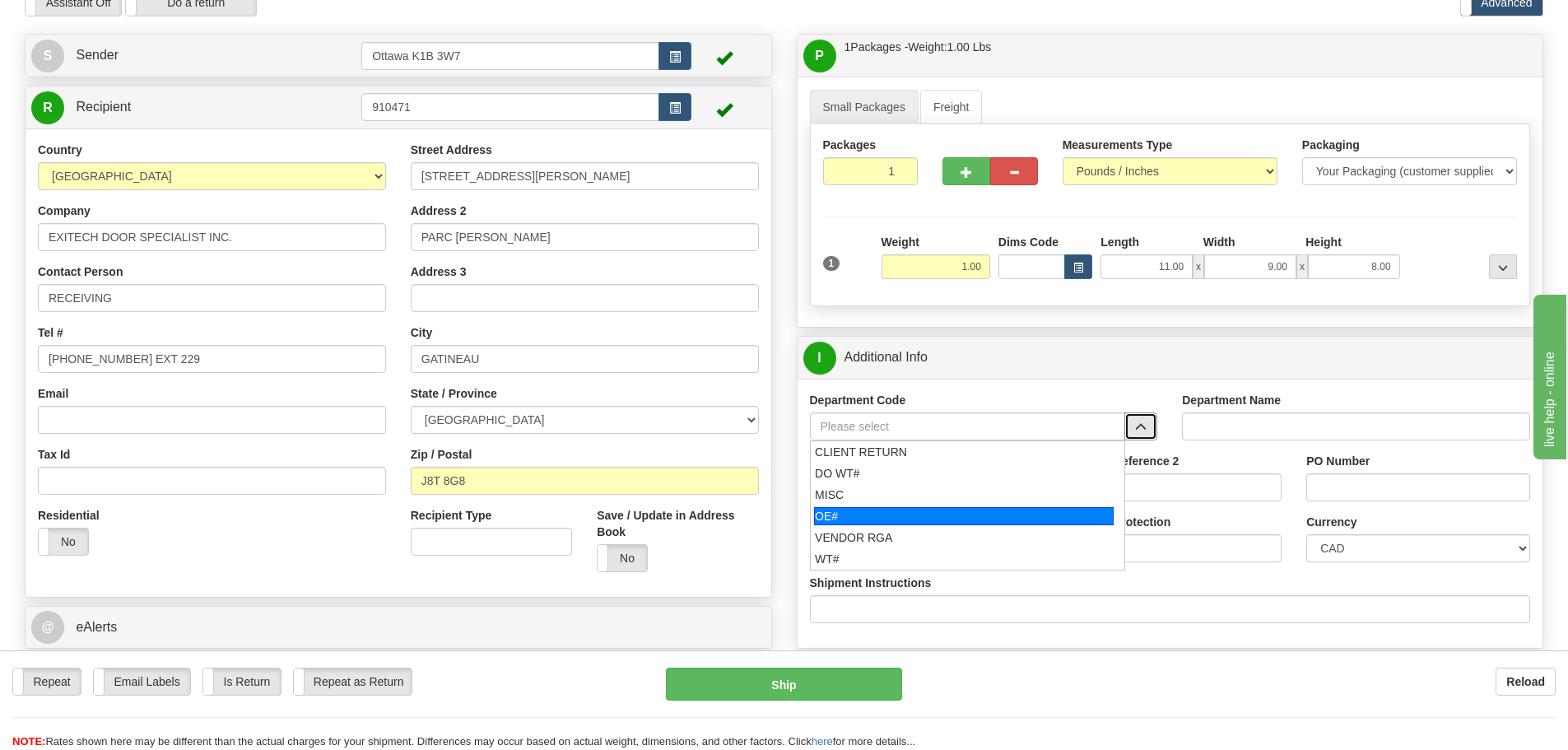
click at [883, 516] on div "OE#" at bounding box center [964, 517] width 300 height 18
type input "OE#"
type input "ORDERS"
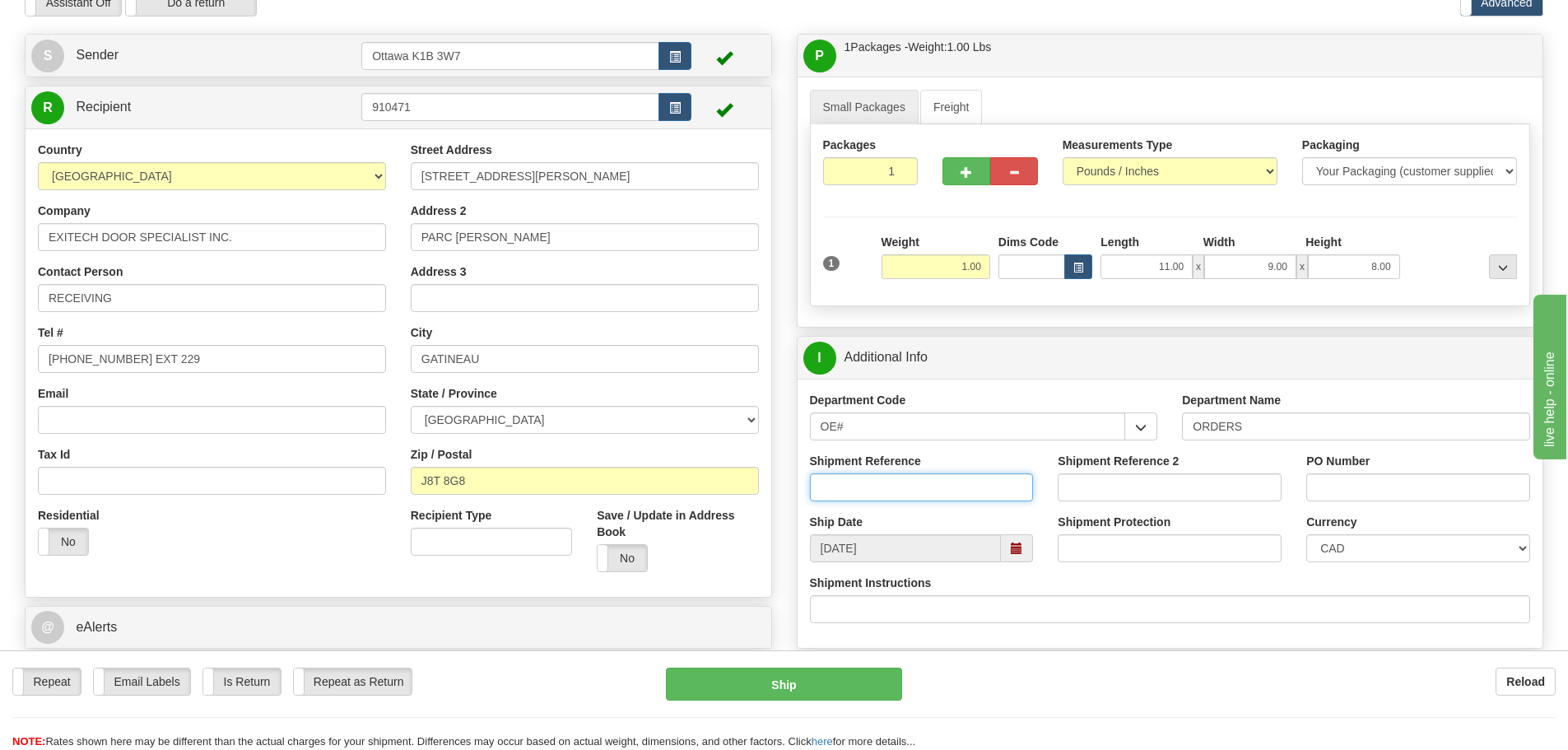
click at [889, 494] on input "Shipment Reference" at bounding box center [922, 488] width 224 height 28
type input "10203424-00"
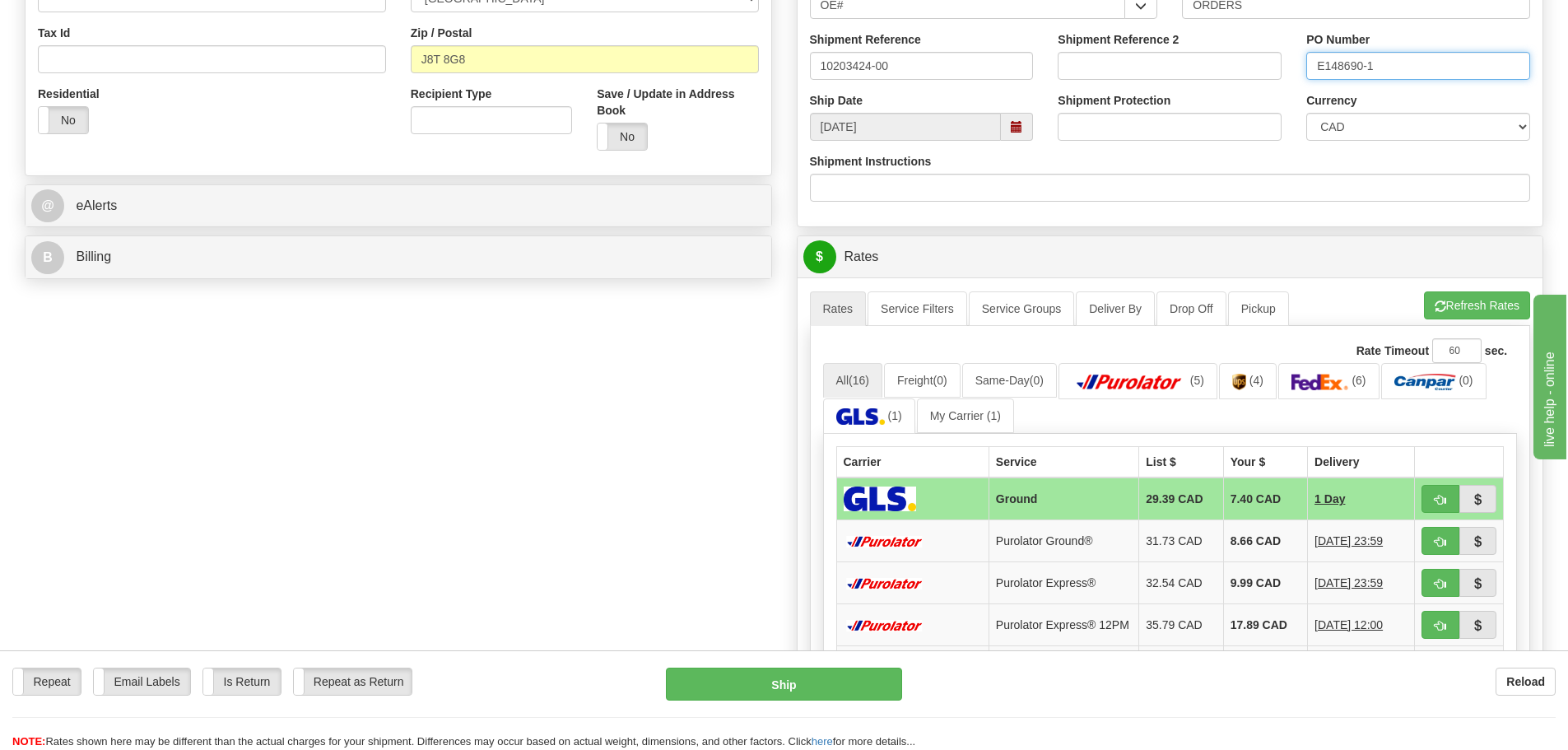
scroll to position [659, 0]
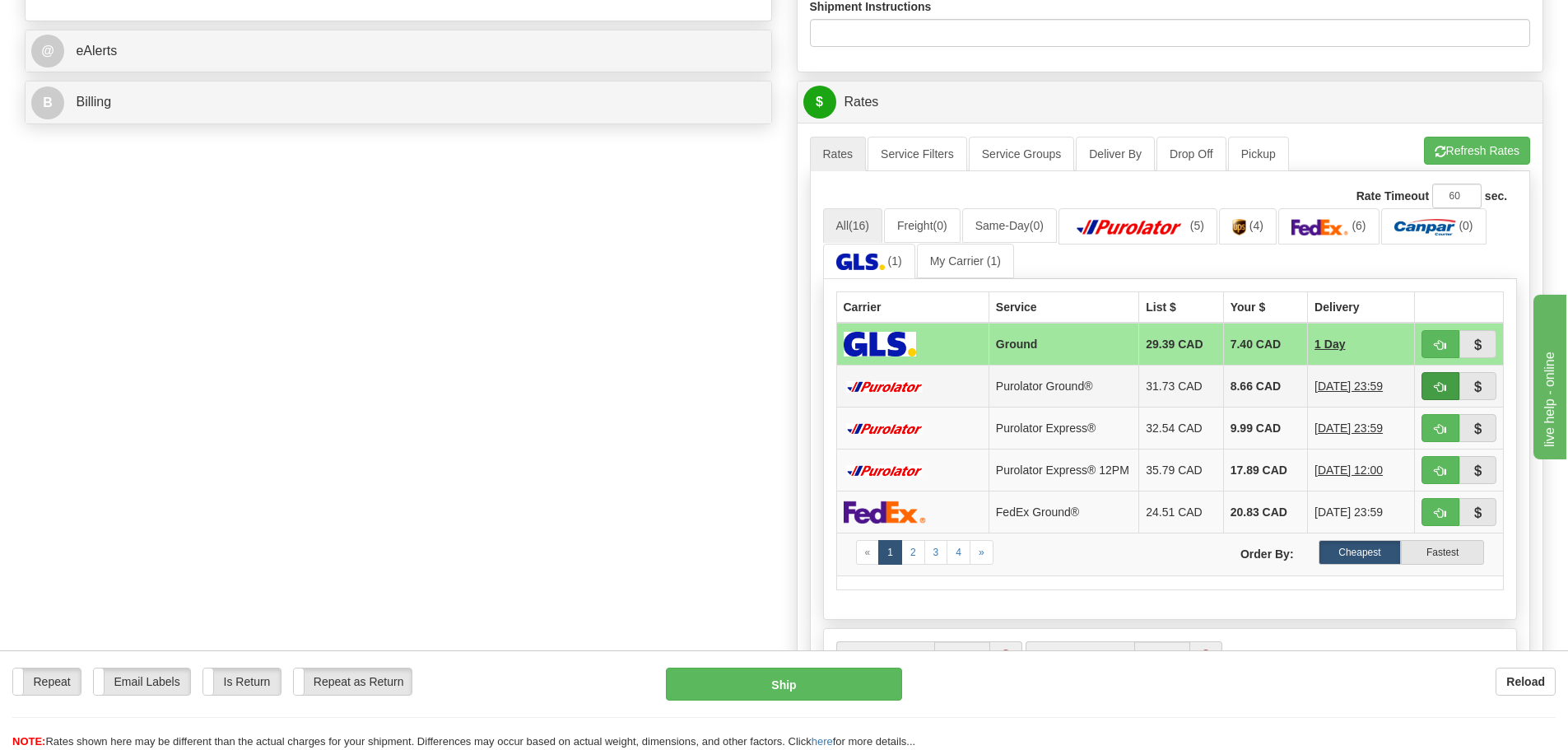
type input "E148690-1"
click at [1440, 385] on span "button" at bounding box center [1440, 387] width 12 height 11
type input "260"
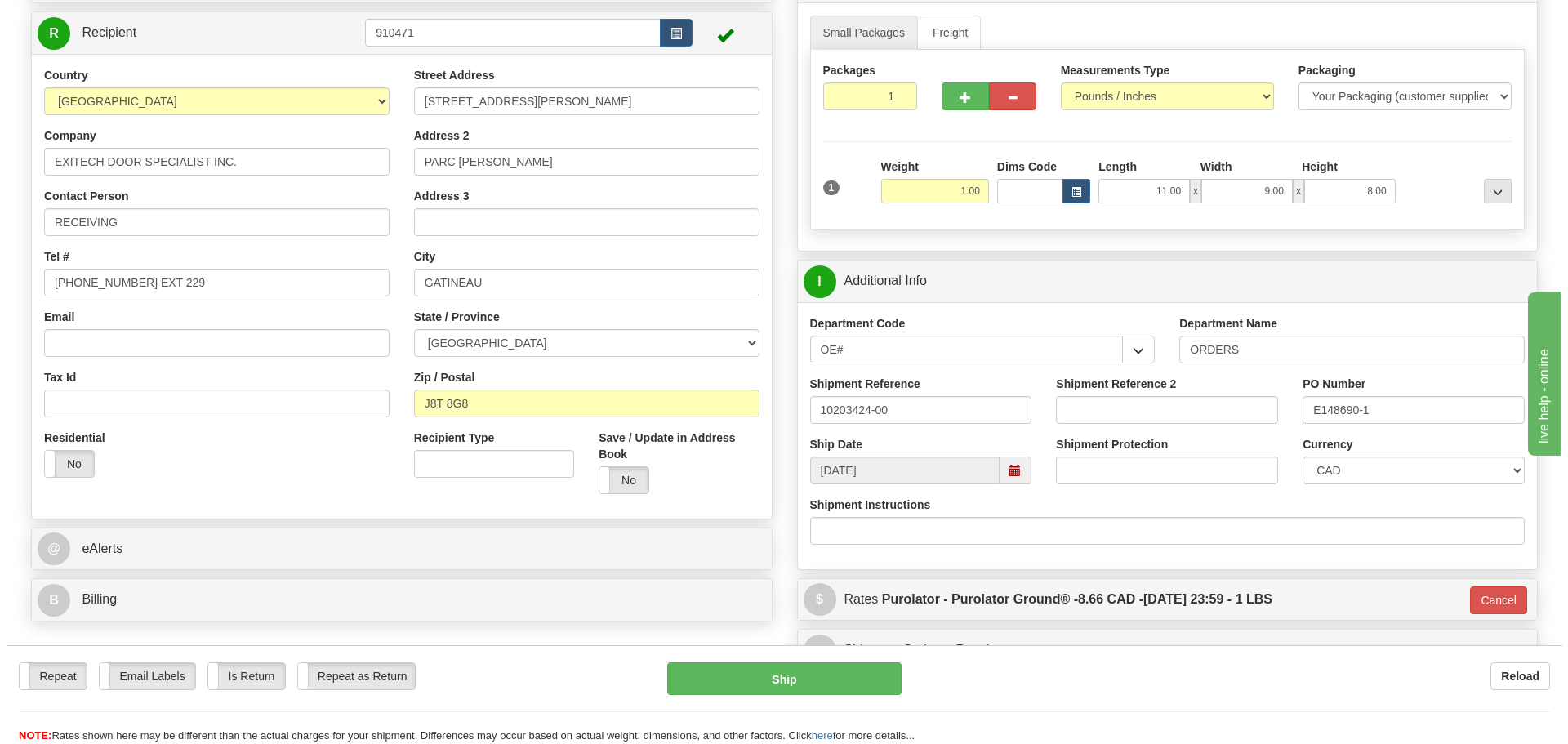
scroll to position [149, 0]
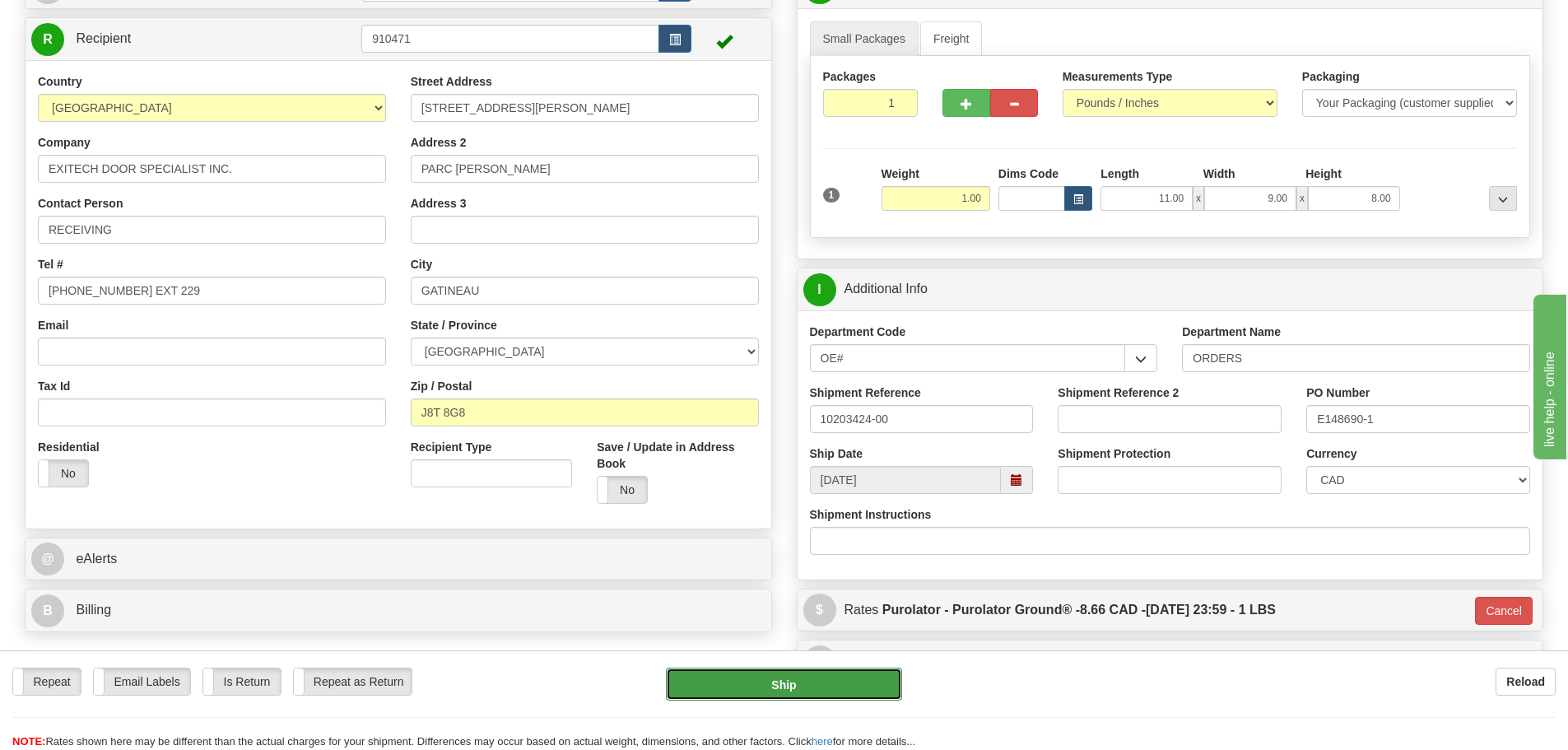
click at [806, 681] on button "Ship" at bounding box center [784, 684] width 236 height 33
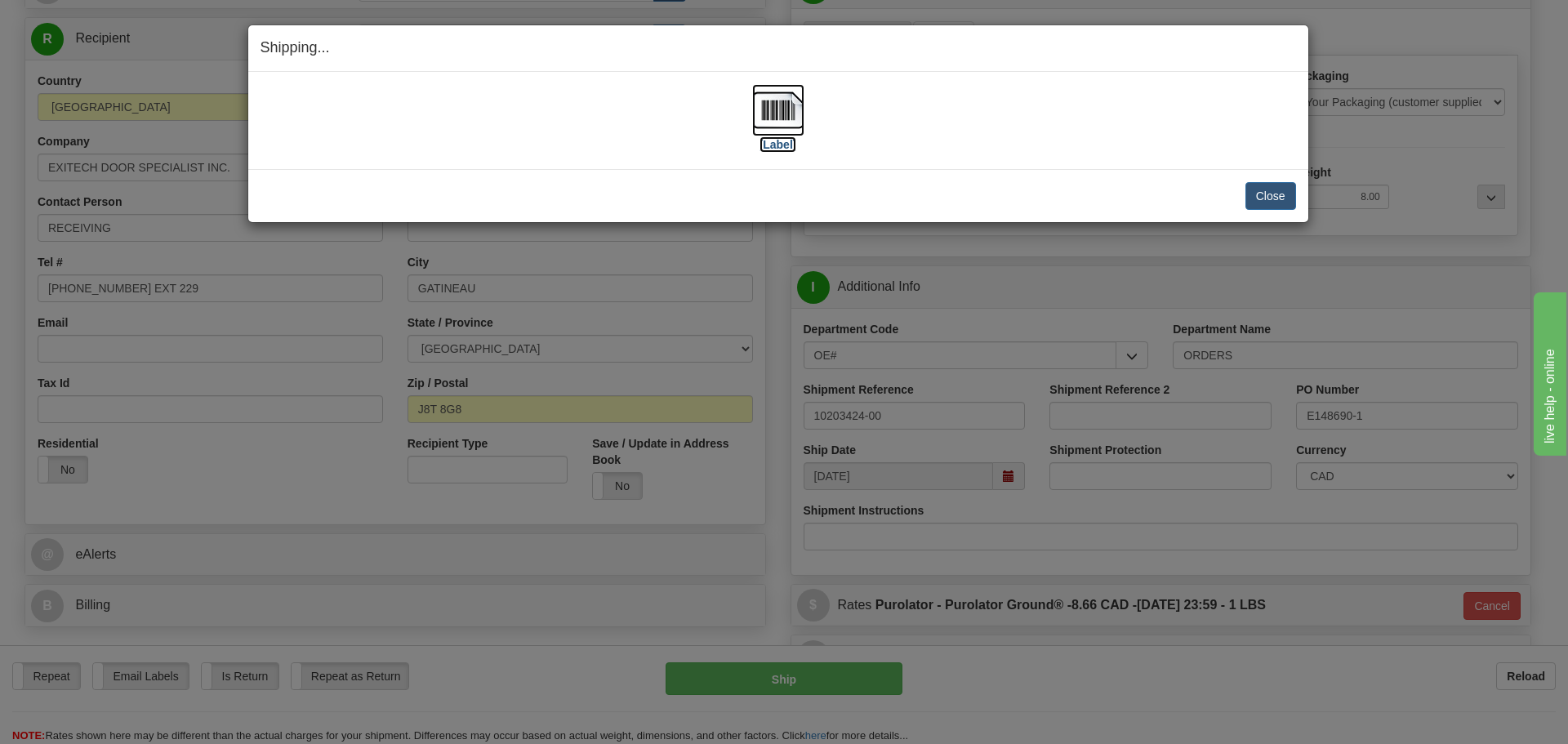
click at [784, 134] on img at bounding box center [778, 110] width 52 height 52
click at [1291, 194] on button "Close" at bounding box center [1271, 195] width 51 height 28
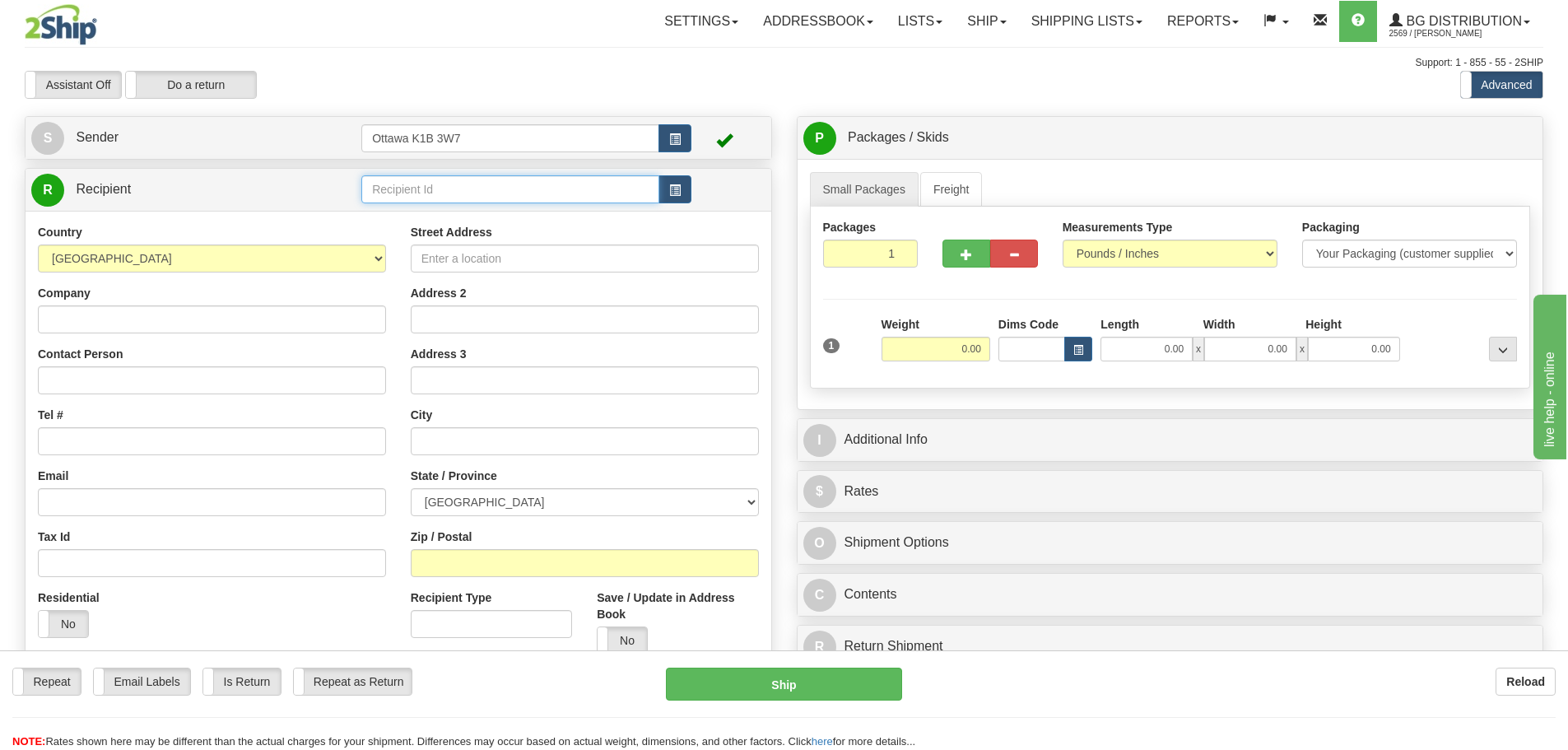
click at [531, 194] on input "text" at bounding box center [510, 189] width 298 height 28
type input "20231"
click at [544, 102] on div "Toggle navigation Settings Shipping Preferences Fields Preferences New" at bounding box center [784, 467] width 1568 height 936
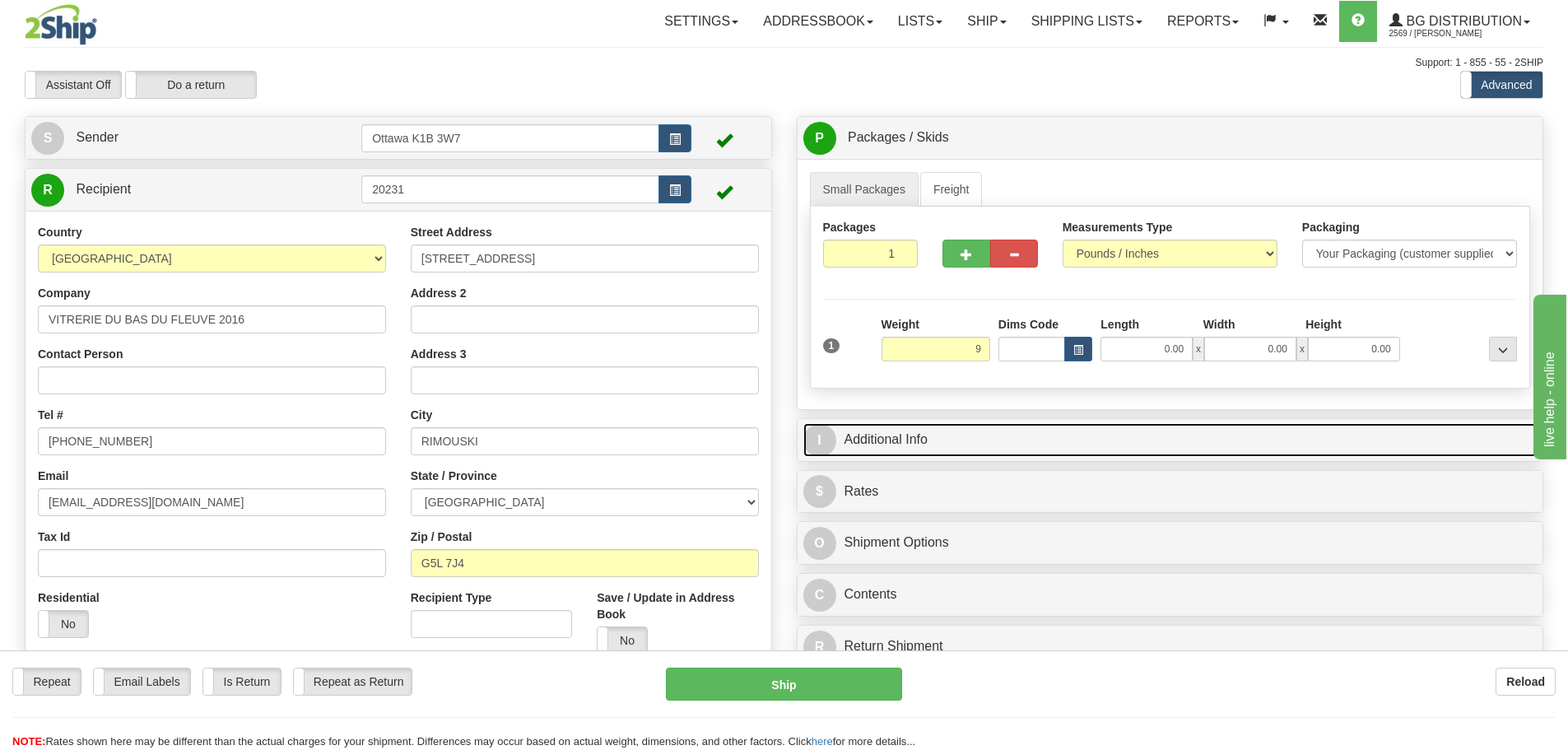
click at [1115, 452] on link "I Additional Info" at bounding box center [1171, 439] width 734 height 34
type input "9.00"
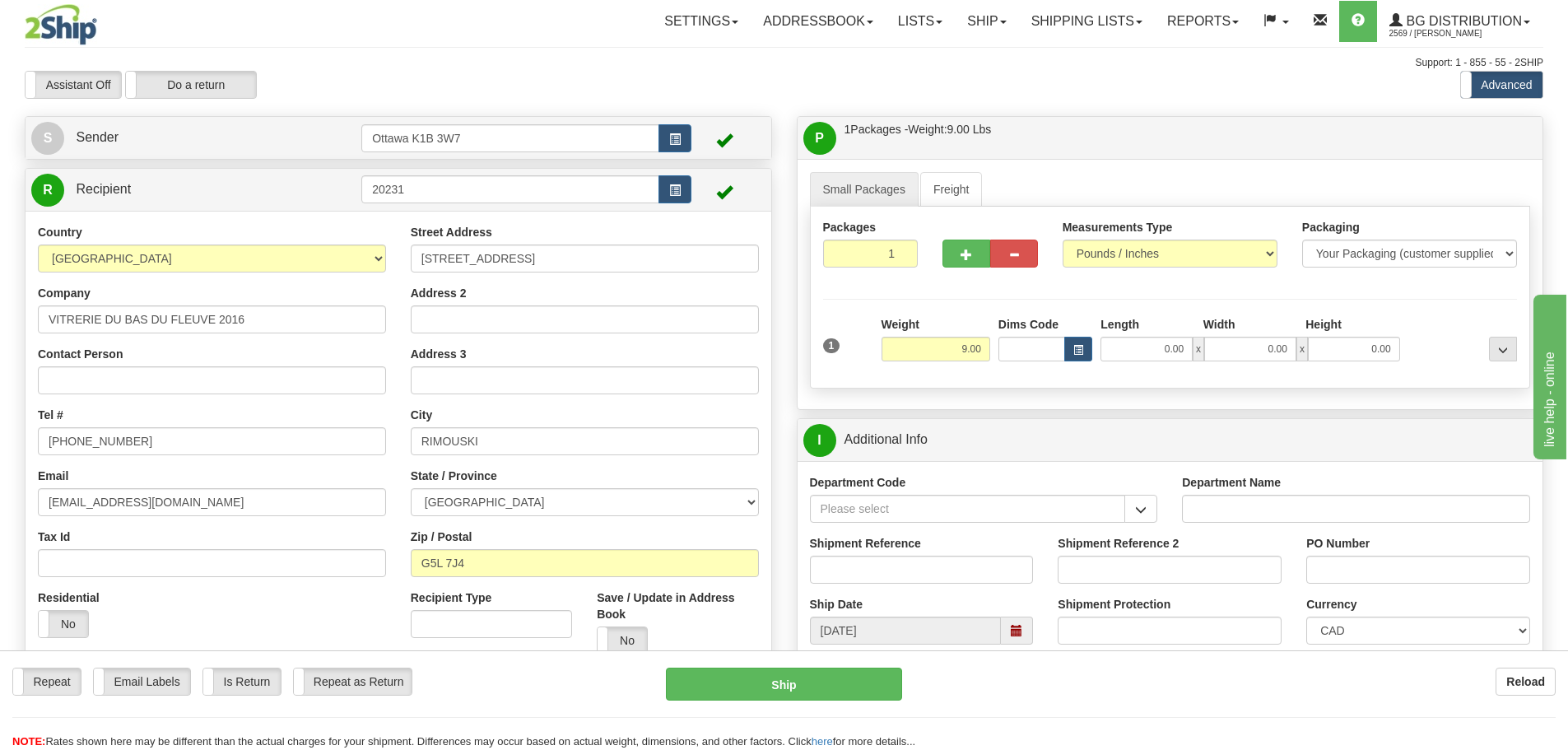
click at [1132, 523] on div "Department Code" at bounding box center [984, 504] width 373 height 61
click at [1135, 499] on button "button" at bounding box center [1141, 509] width 33 height 28
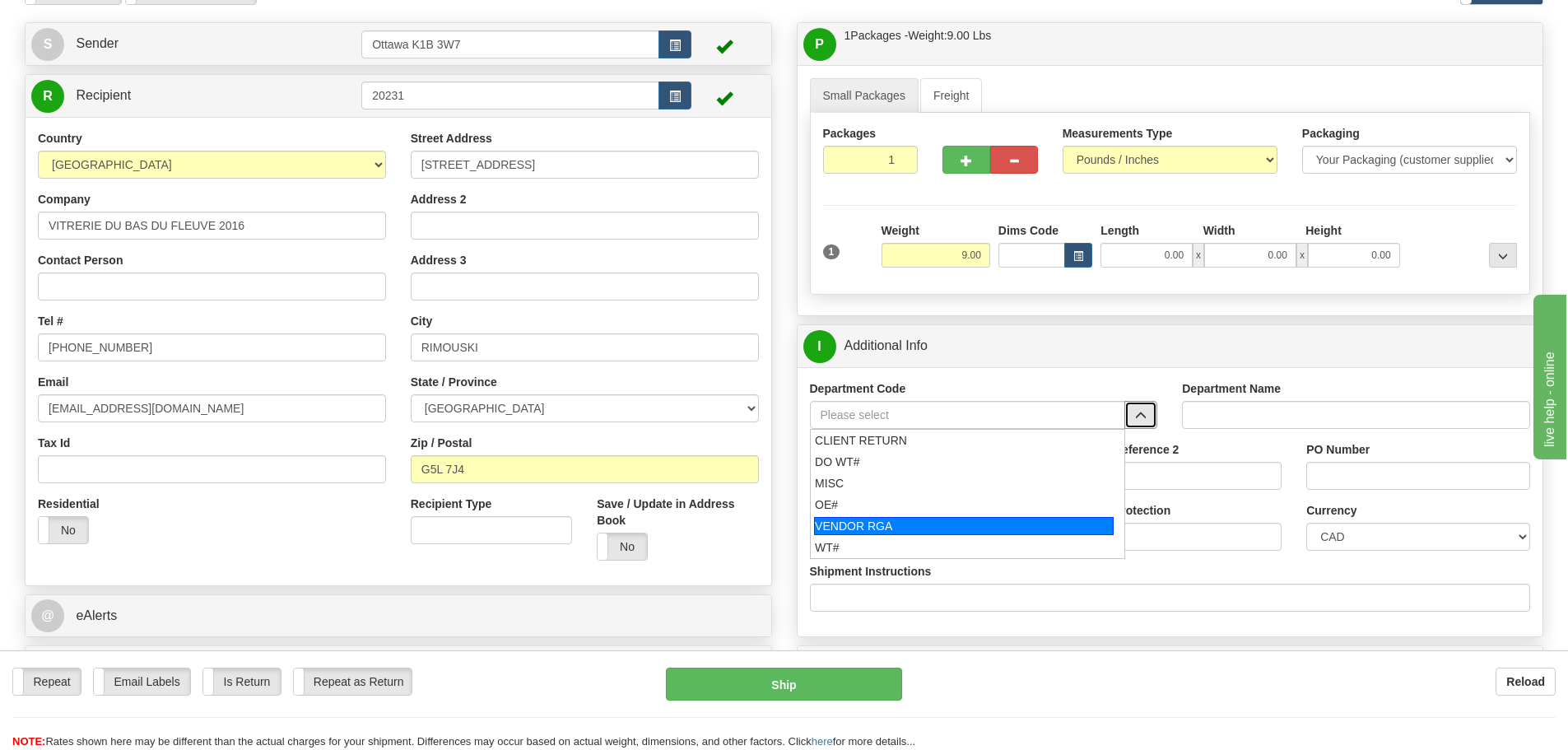
scroll to position [165, 0]
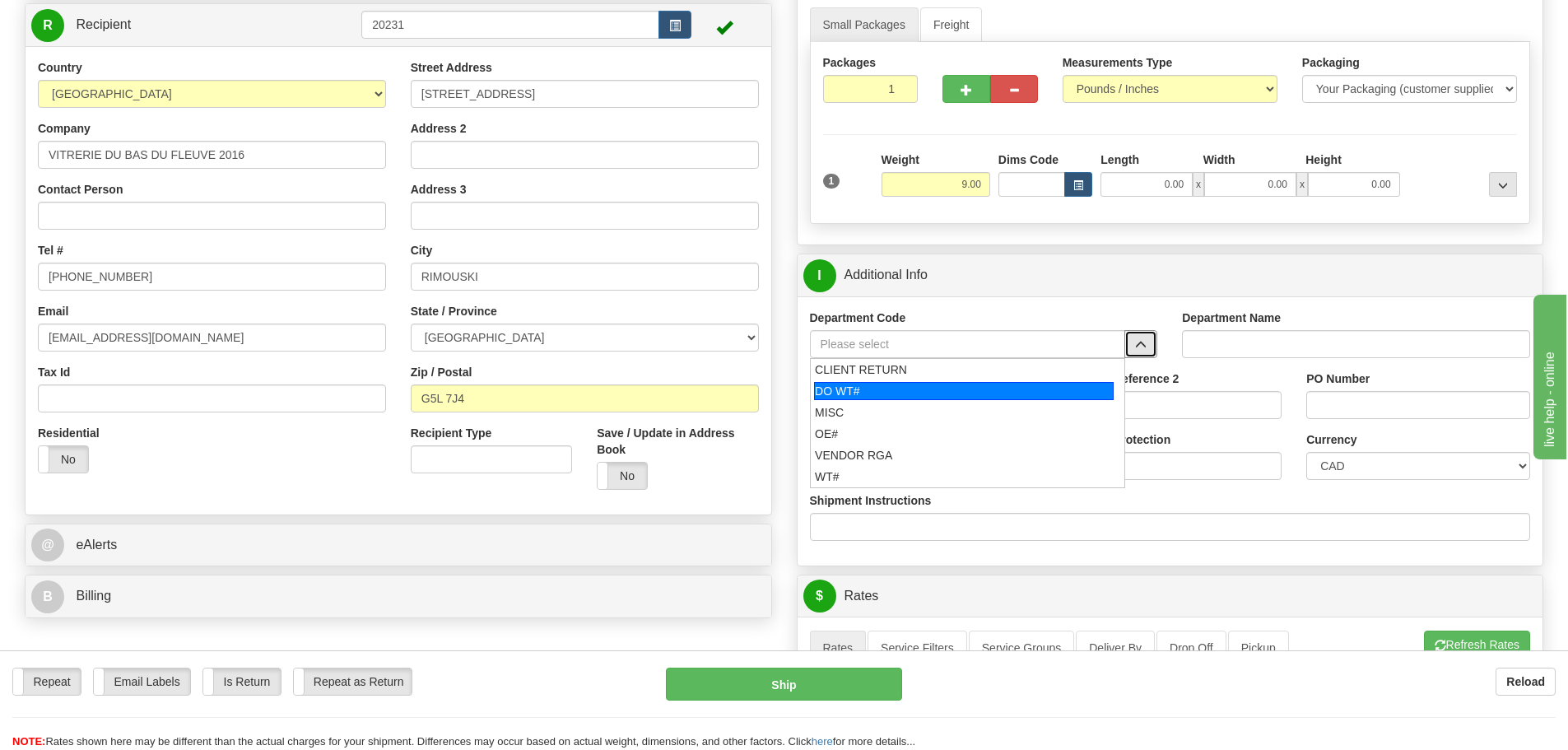
click at [879, 393] on div "DO WT#" at bounding box center [964, 391] width 300 height 18
type input "DO WT#"
type input "DIRECT ORDERS"
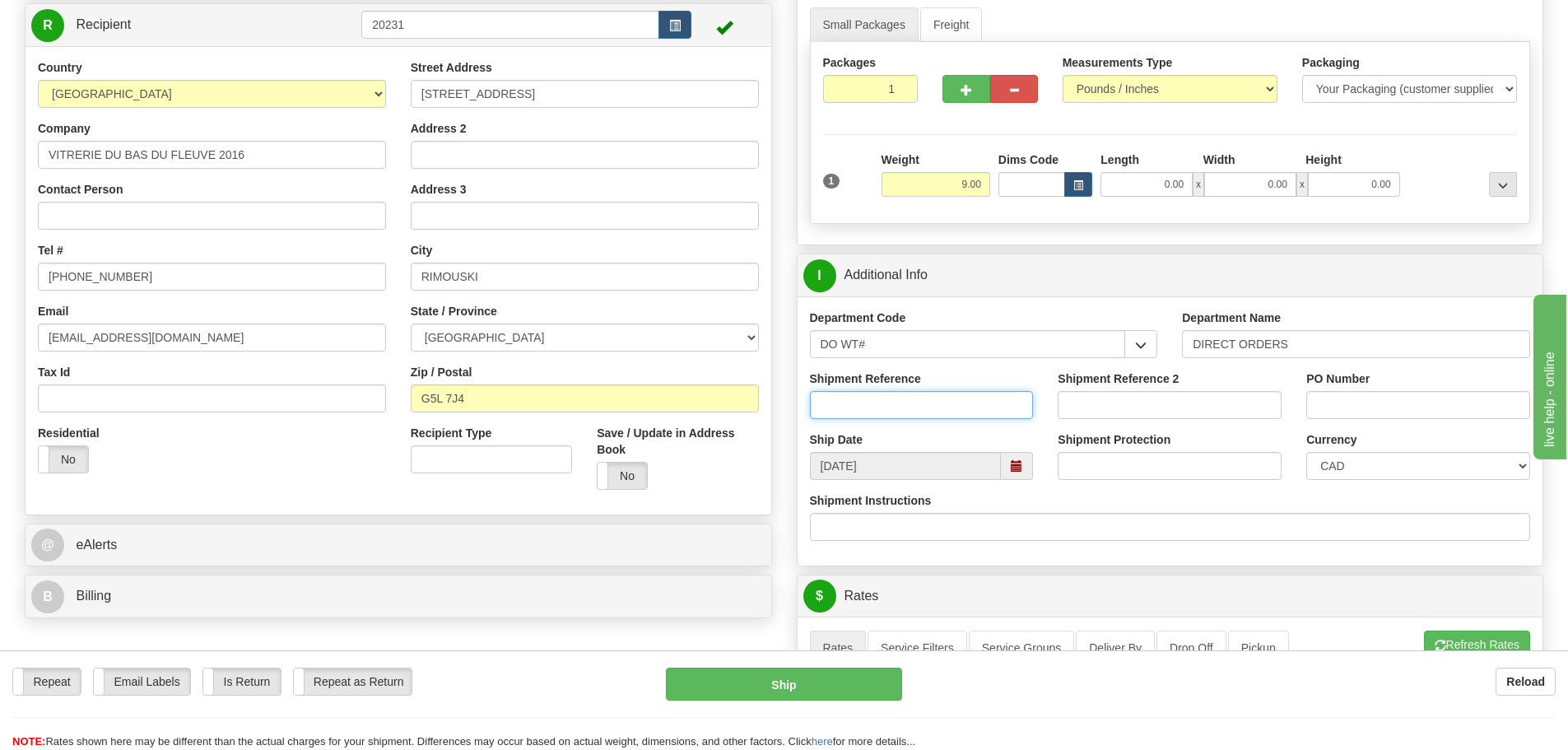
click at [897, 403] on input "Shipment Reference" at bounding box center [922, 405] width 224 height 28
type input "165330-00"
click at [1421, 407] on input "PO Number" at bounding box center [1419, 405] width 224 height 28
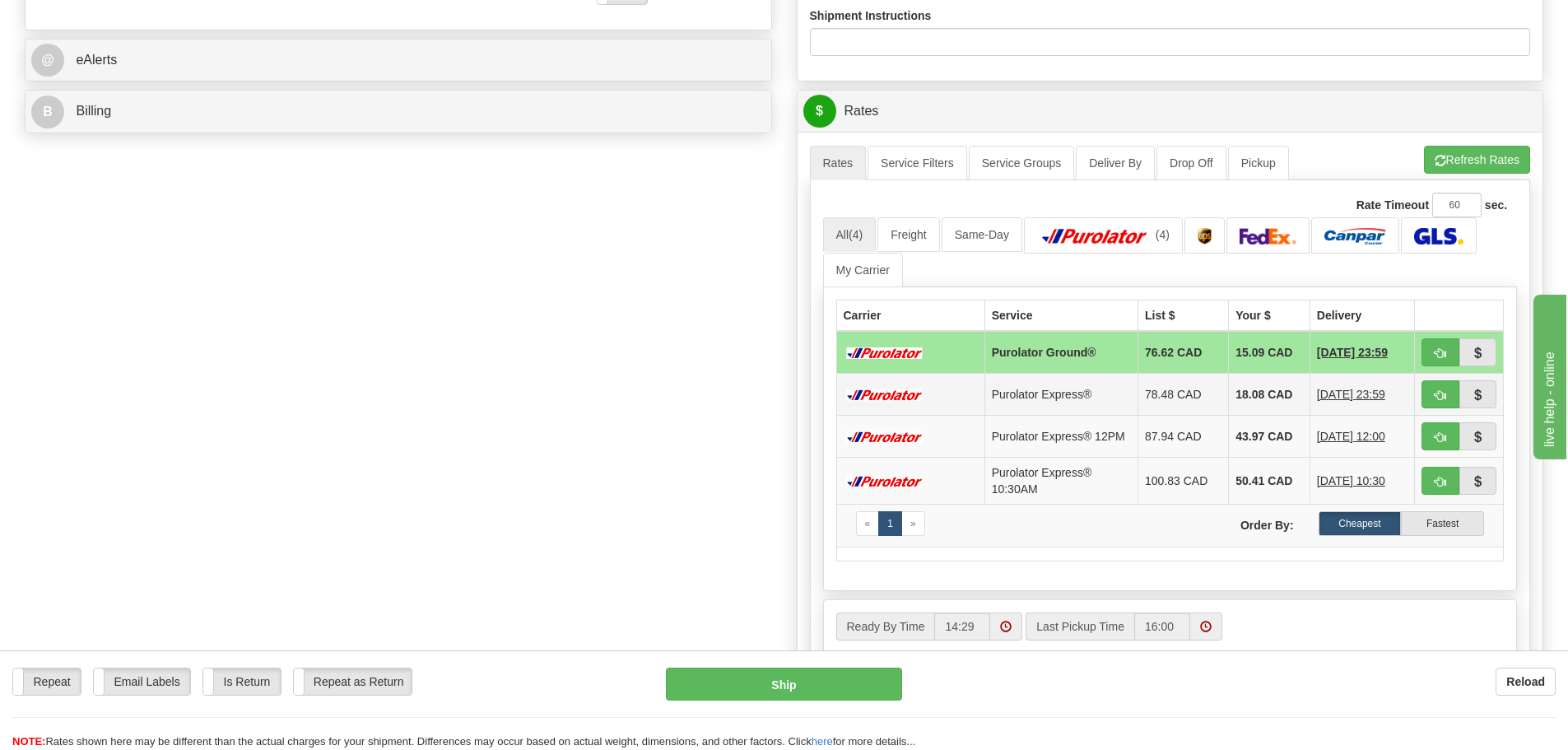
scroll to position [659, 0]
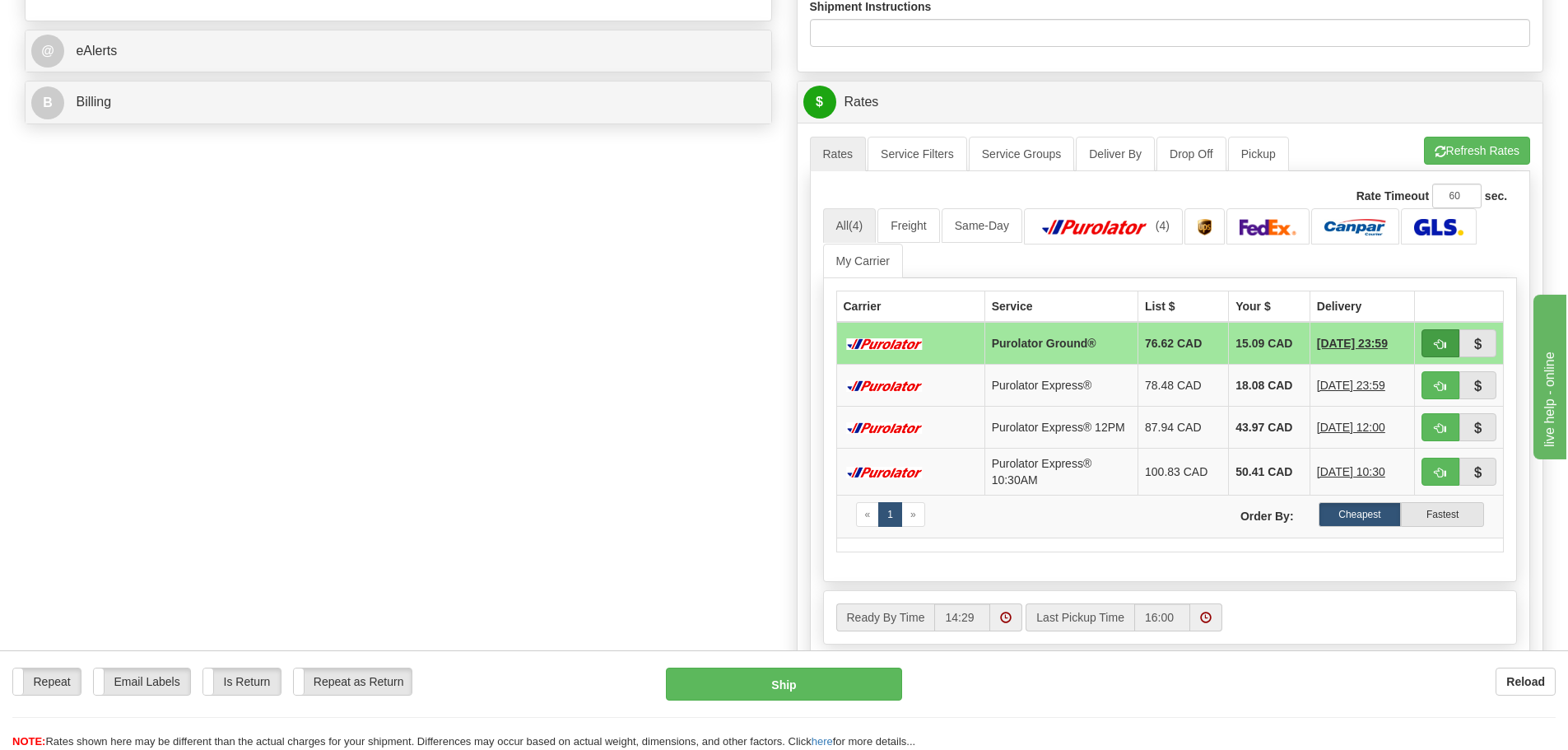
type input "3850"
click at [1436, 348] on span "button" at bounding box center [1440, 344] width 12 height 11
type input "260"
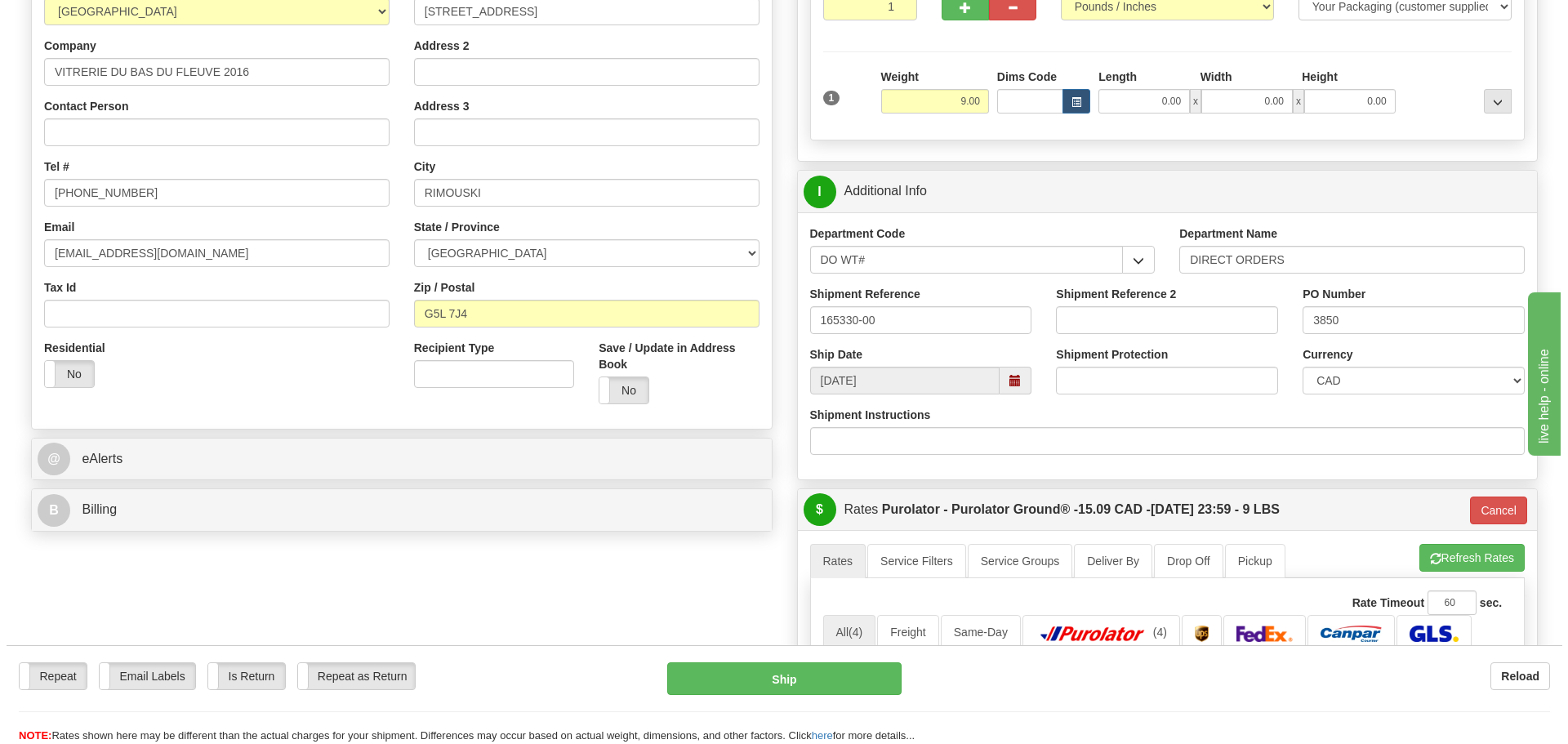
scroll to position [164, 0]
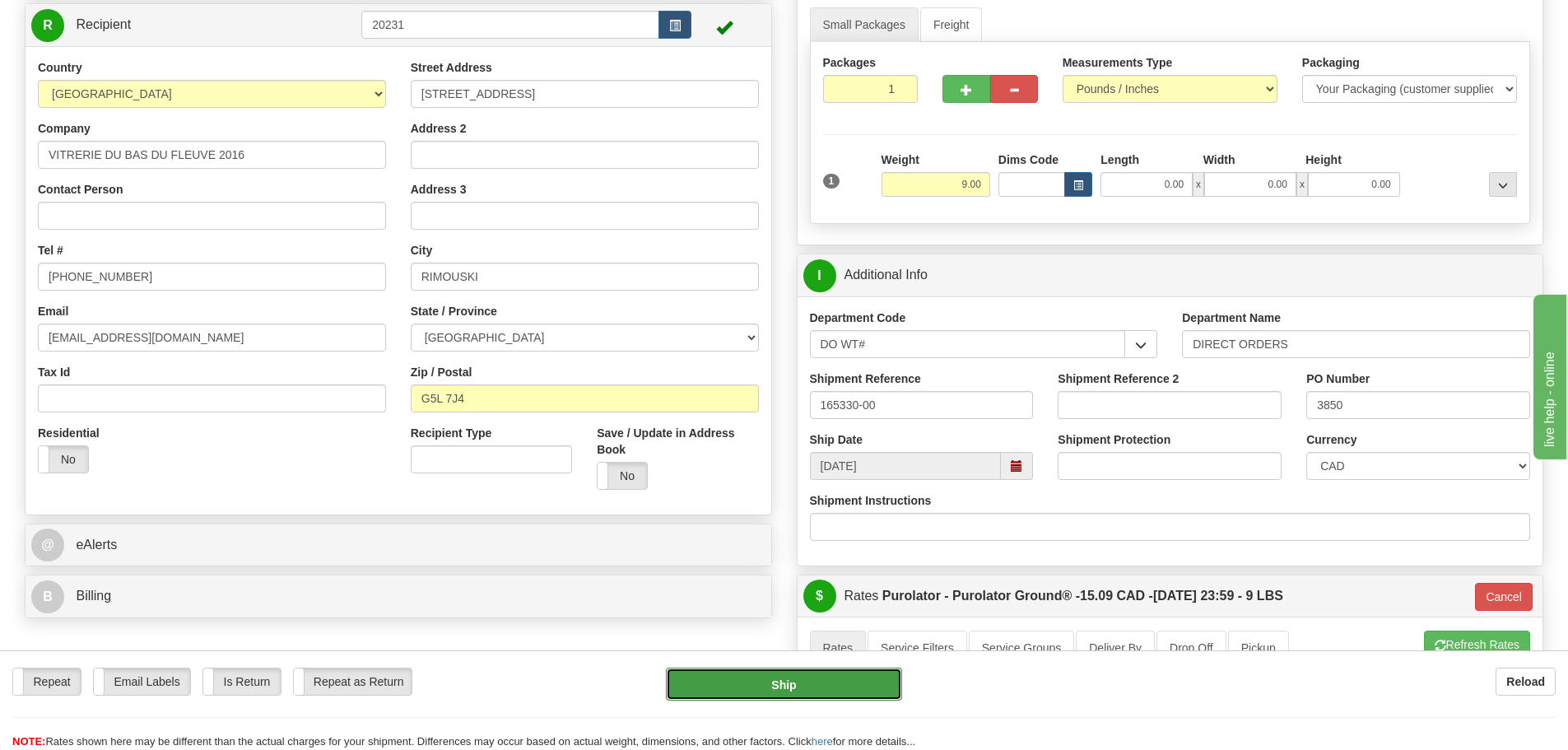
click at [789, 691] on button "Ship" at bounding box center [784, 684] width 236 height 33
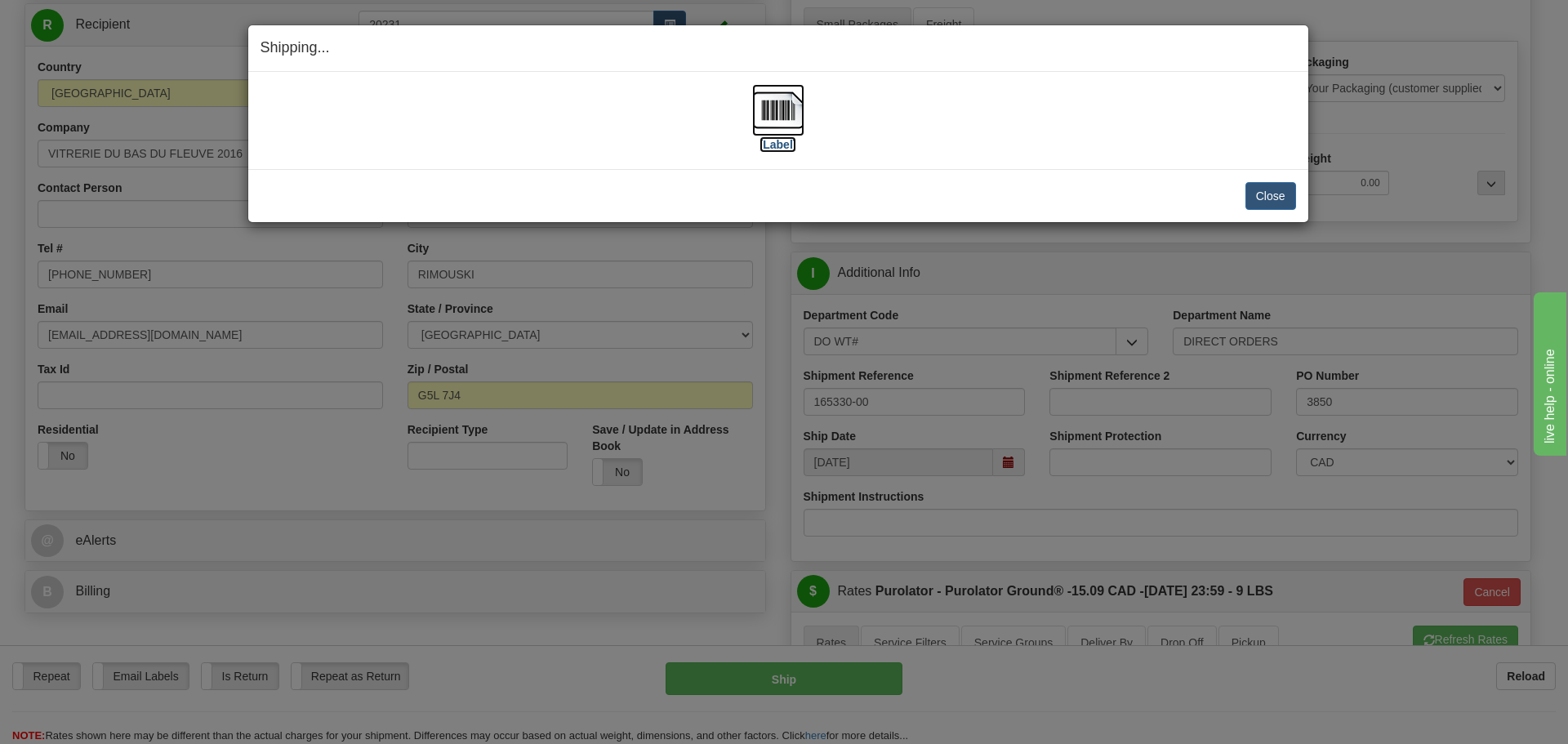
click at [783, 147] on label "[Label]" at bounding box center [778, 145] width 38 height 16
click at [1266, 204] on button "Close" at bounding box center [1271, 195] width 51 height 28
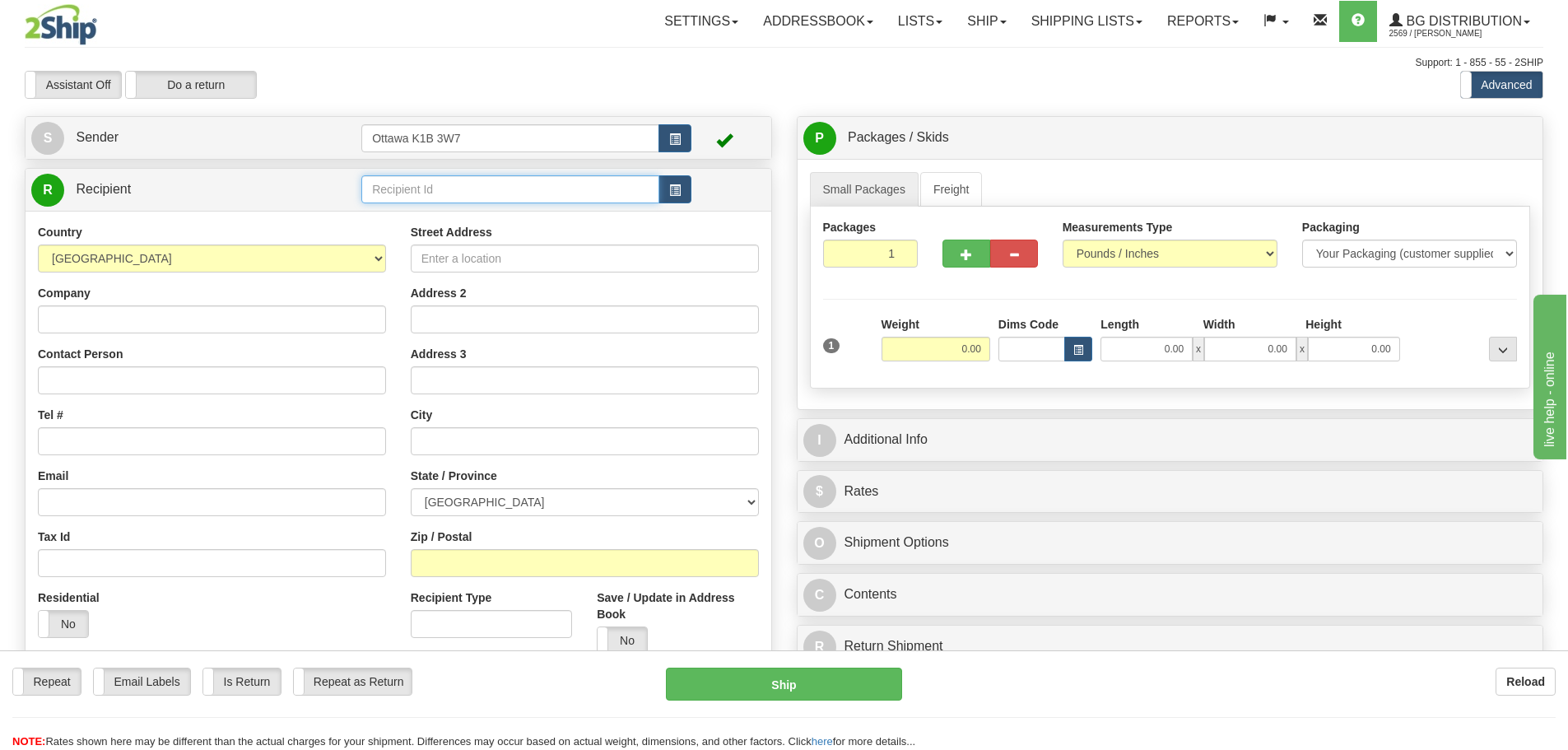
click at [504, 180] on input "text" at bounding box center [510, 189] width 298 height 28
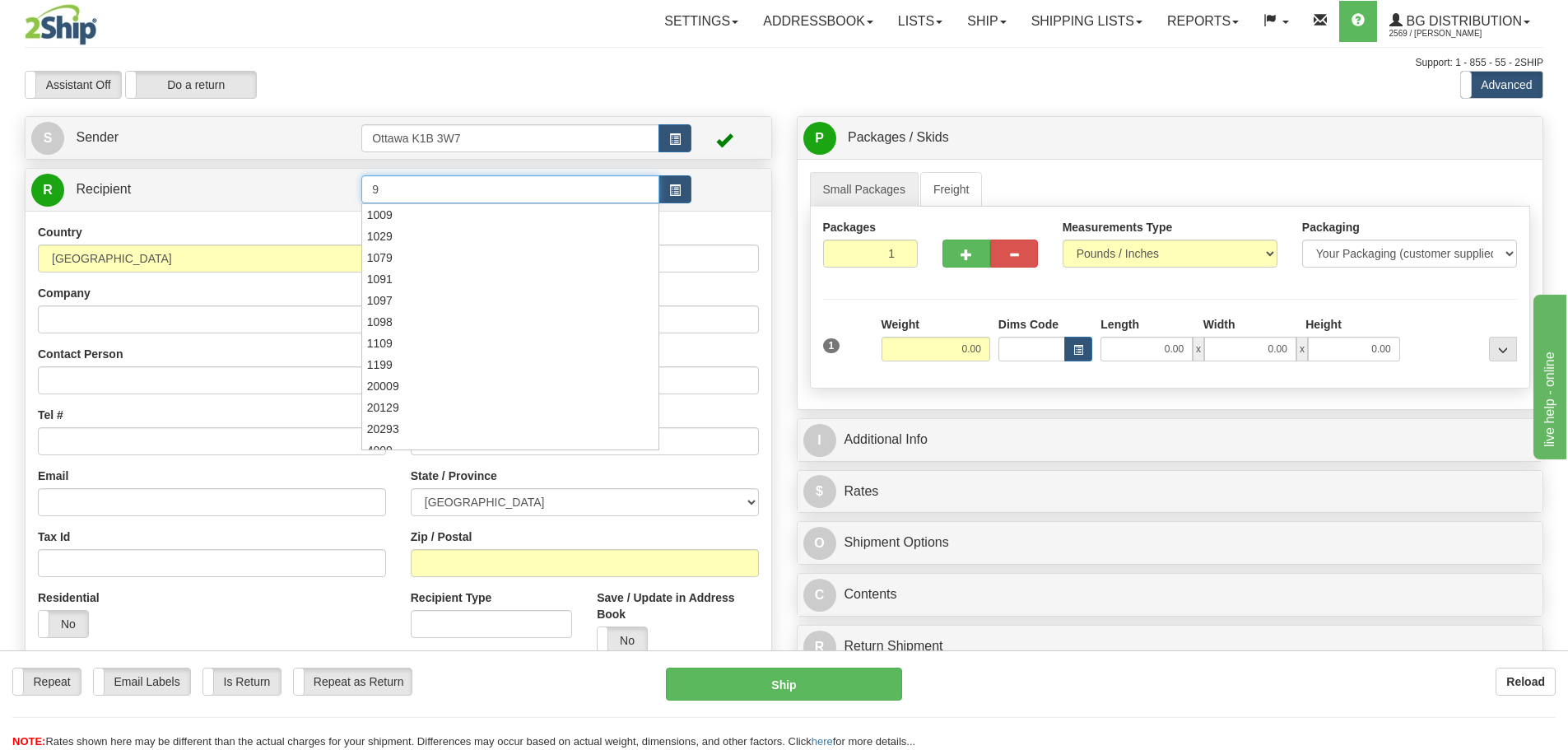
type input "9"
click at [514, 101] on div "Toggle navigation Settings Shipping Preferences Fields Preferences New" at bounding box center [784, 467] width 1568 height 936
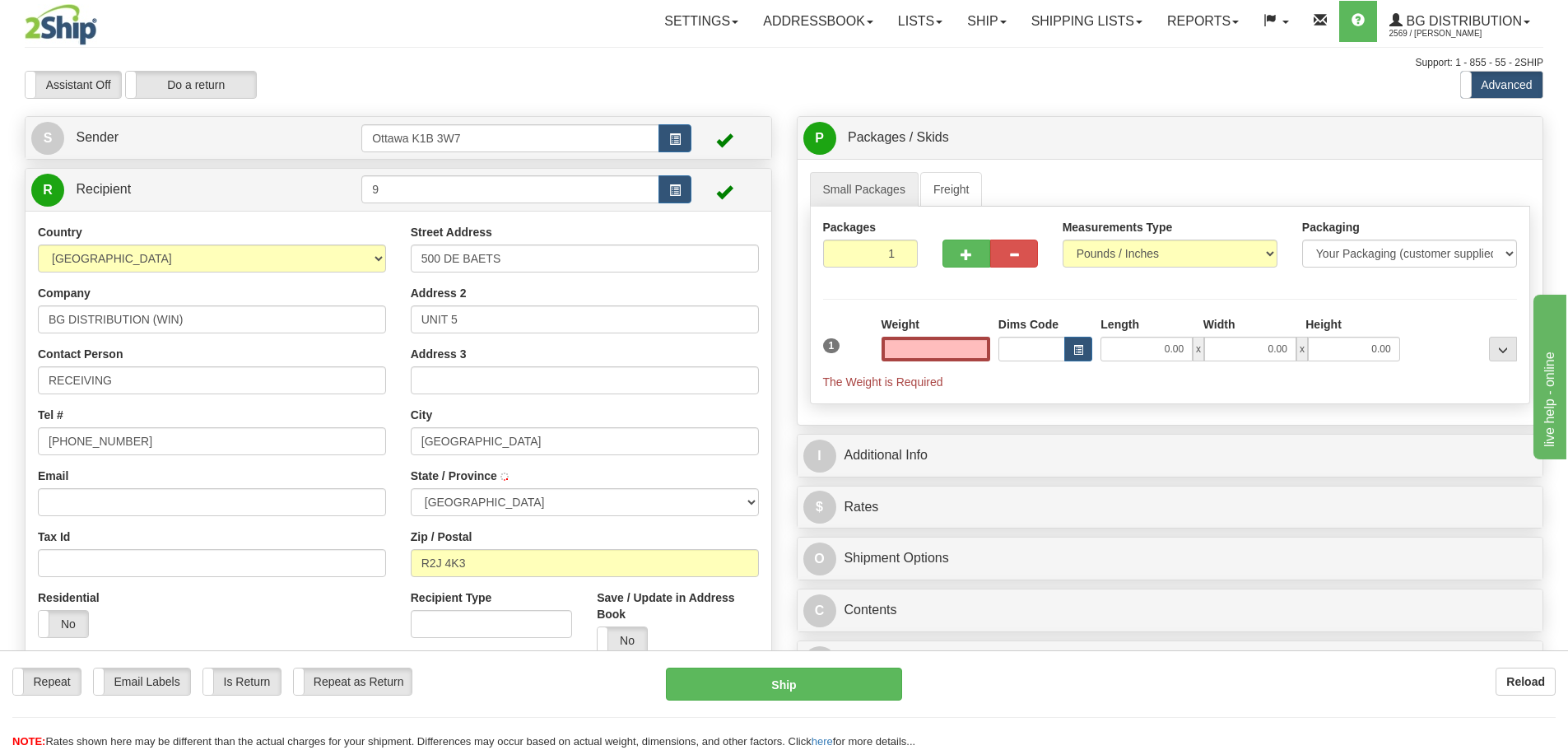
type input "0.00"
drag, startPoint x: 964, startPoint y: 272, endPoint x: 968, endPoint y: 262, distance: 10.8
click at [966, 269] on div at bounding box center [990, 251] width 120 height 64
click at [968, 262] on button "button" at bounding box center [967, 253] width 47 height 28
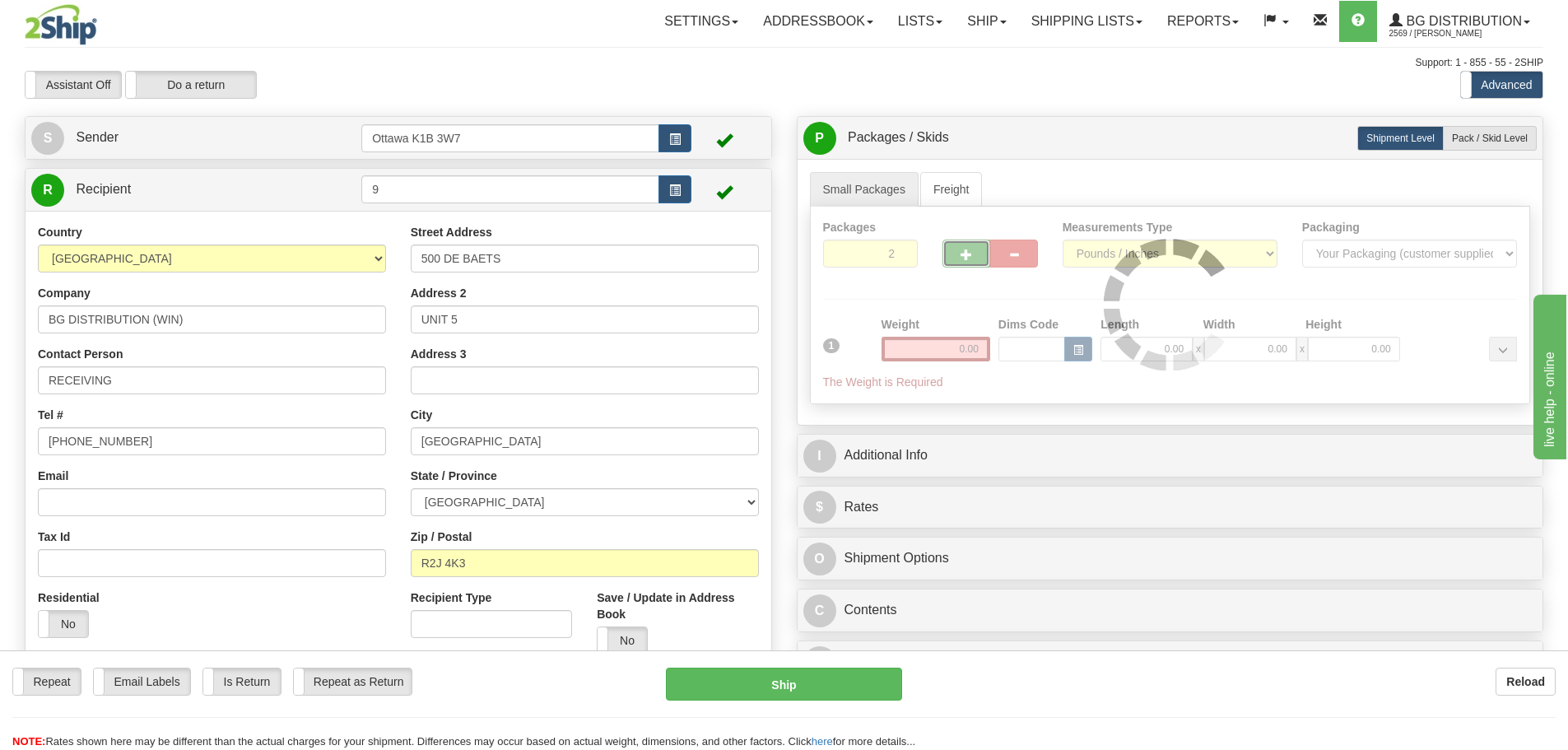
click at [970, 256] on span "button" at bounding box center [966, 255] width 12 height 11
type input "3"
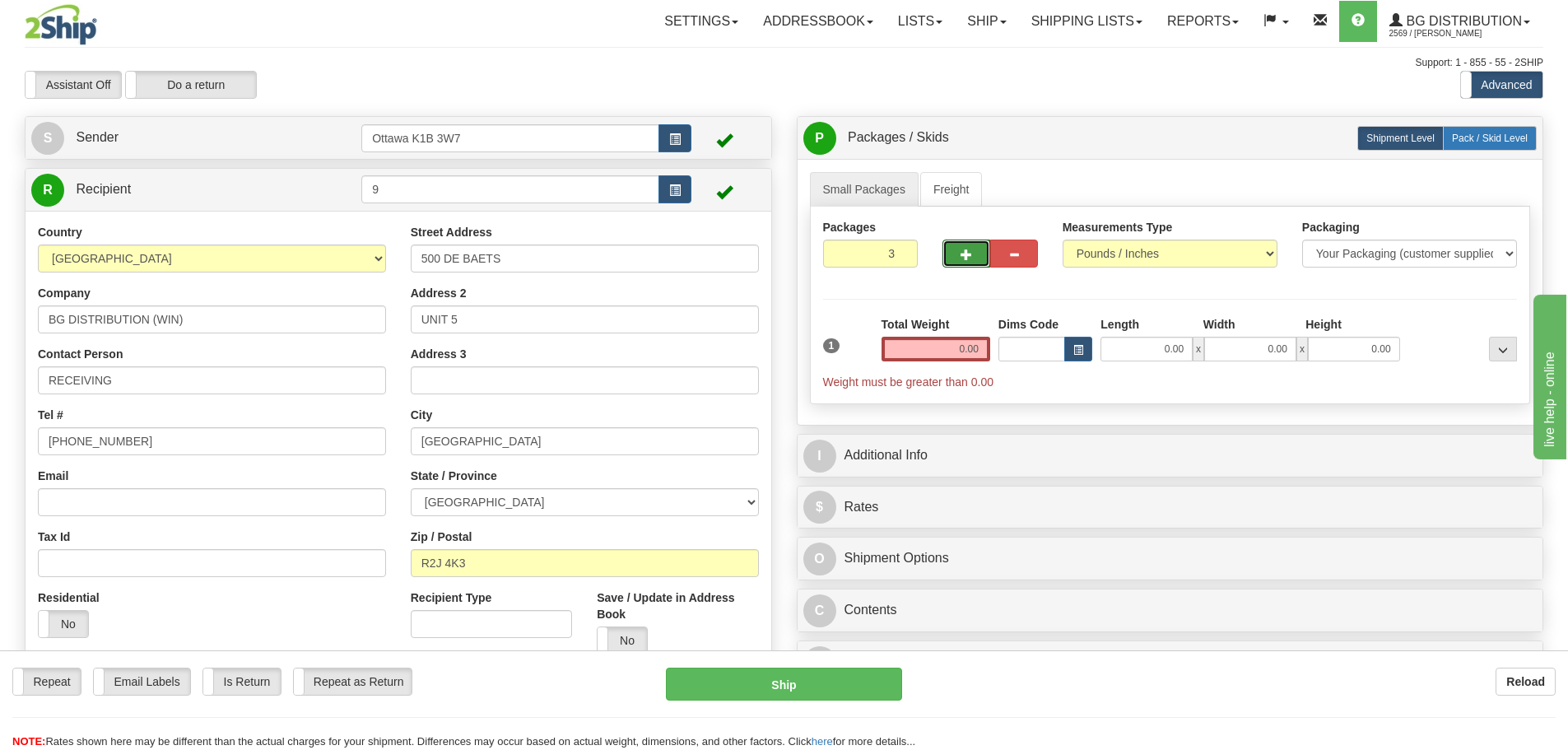
click at [1484, 149] on label "Pack / Skid Level Pack.." at bounding box center [1490, 138] width 94 height 25
radio input "true"
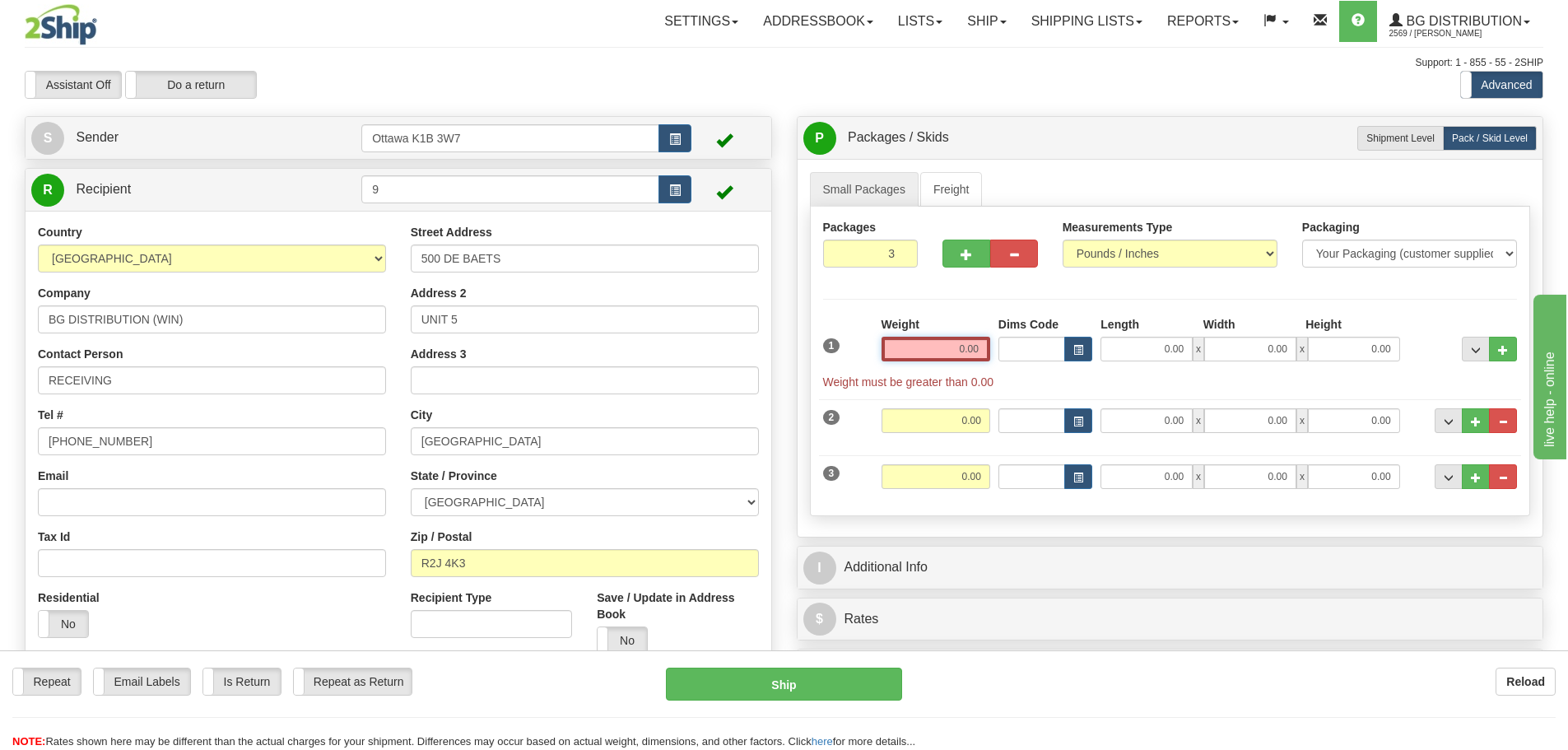
click at [938, 350] on input "0.00" at bounding box center [936, 349] width 108 height 25
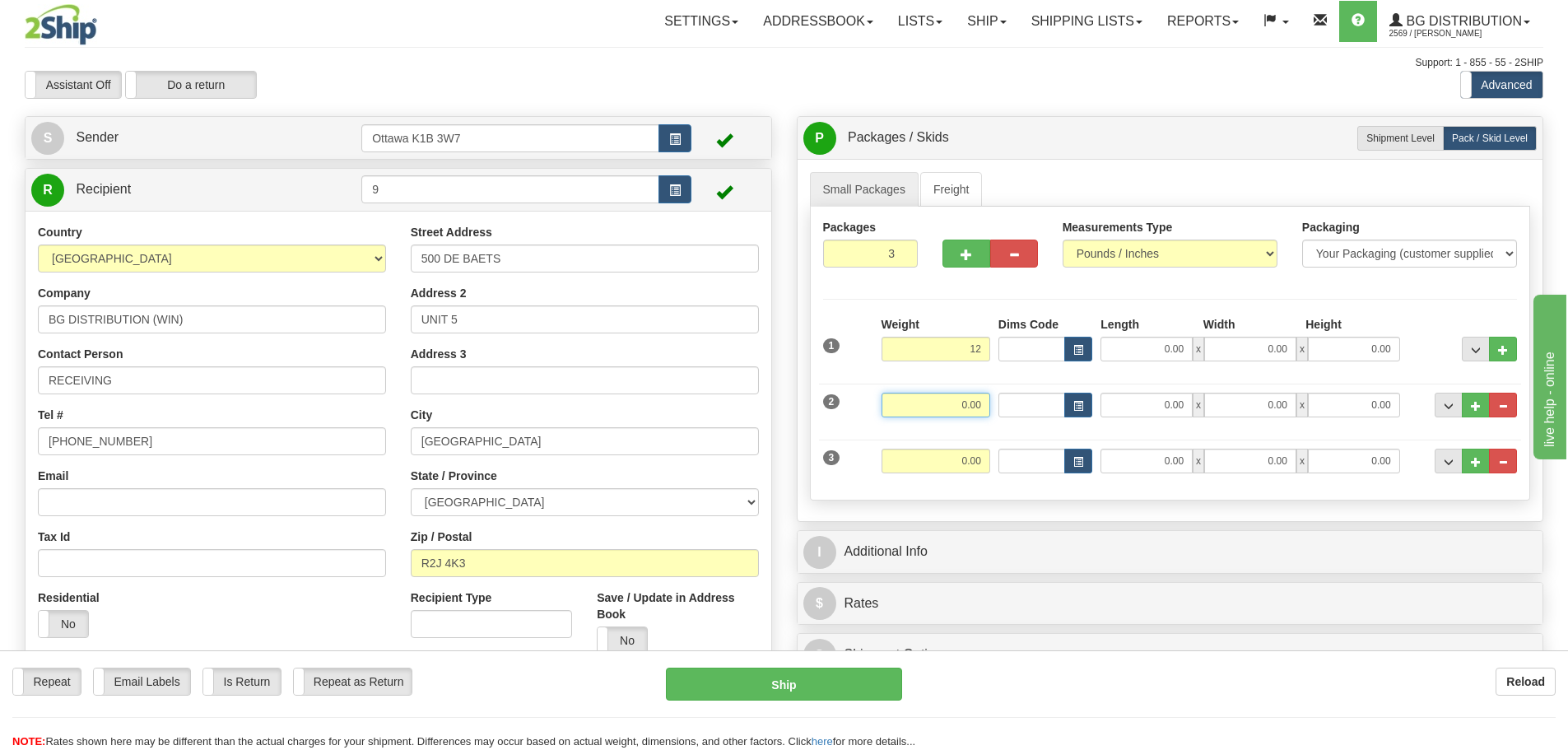
type input "12.00"
click at [968, 402] on input "0.00" at bounding box center [936, 405] width 108 height 25
type input "39.00"
drag, startPoint x: 975, startPoint y: 466, endPoint x: 1140, endPoint y: 548, distance: 184.3
click at [975, 466] on input "0.00" at bounding box center [936, 460] width 108 height 25
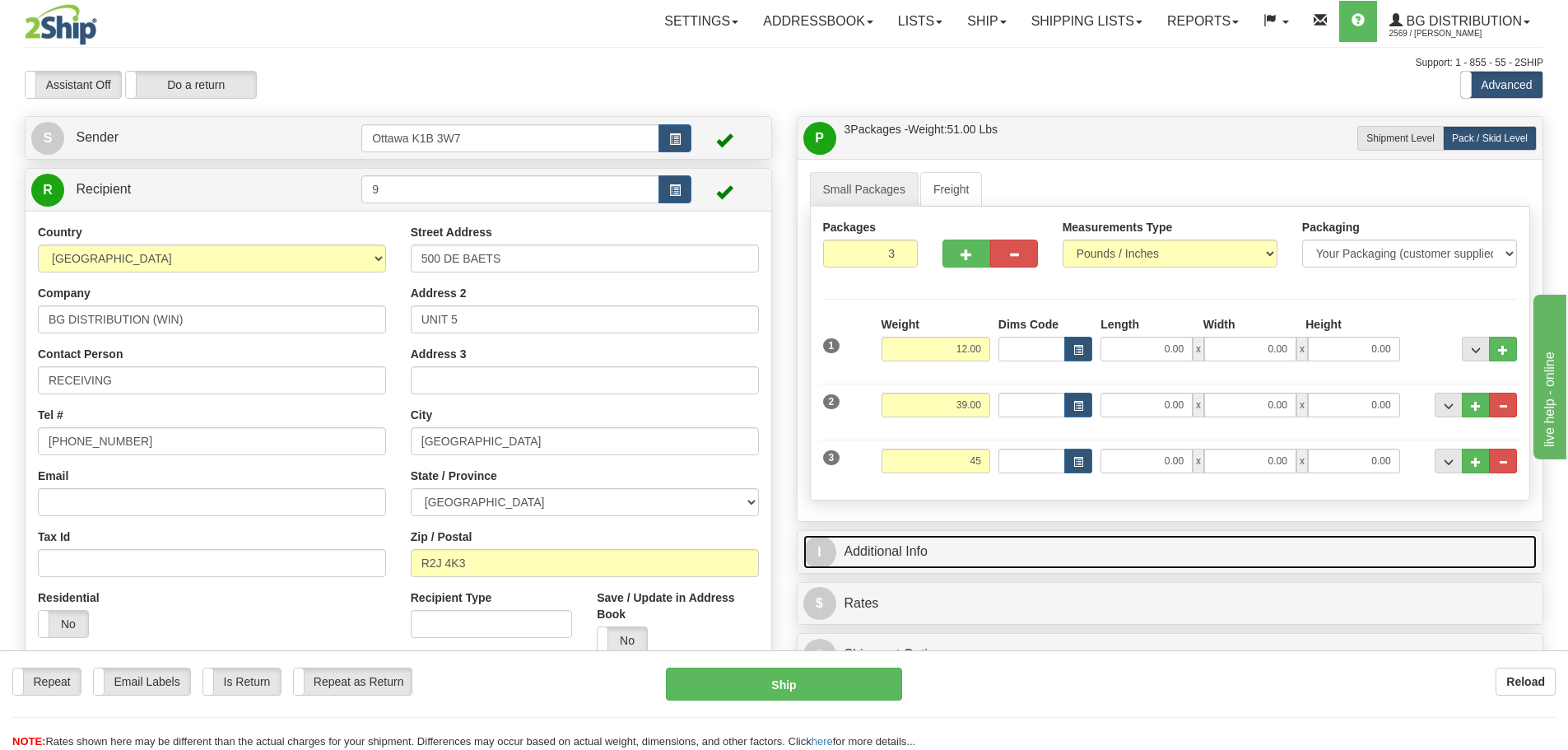
click at [1083, 546] on link "I Additional Info" at bounding box center [1171, 551] width 734 height 34
type input "45.00"
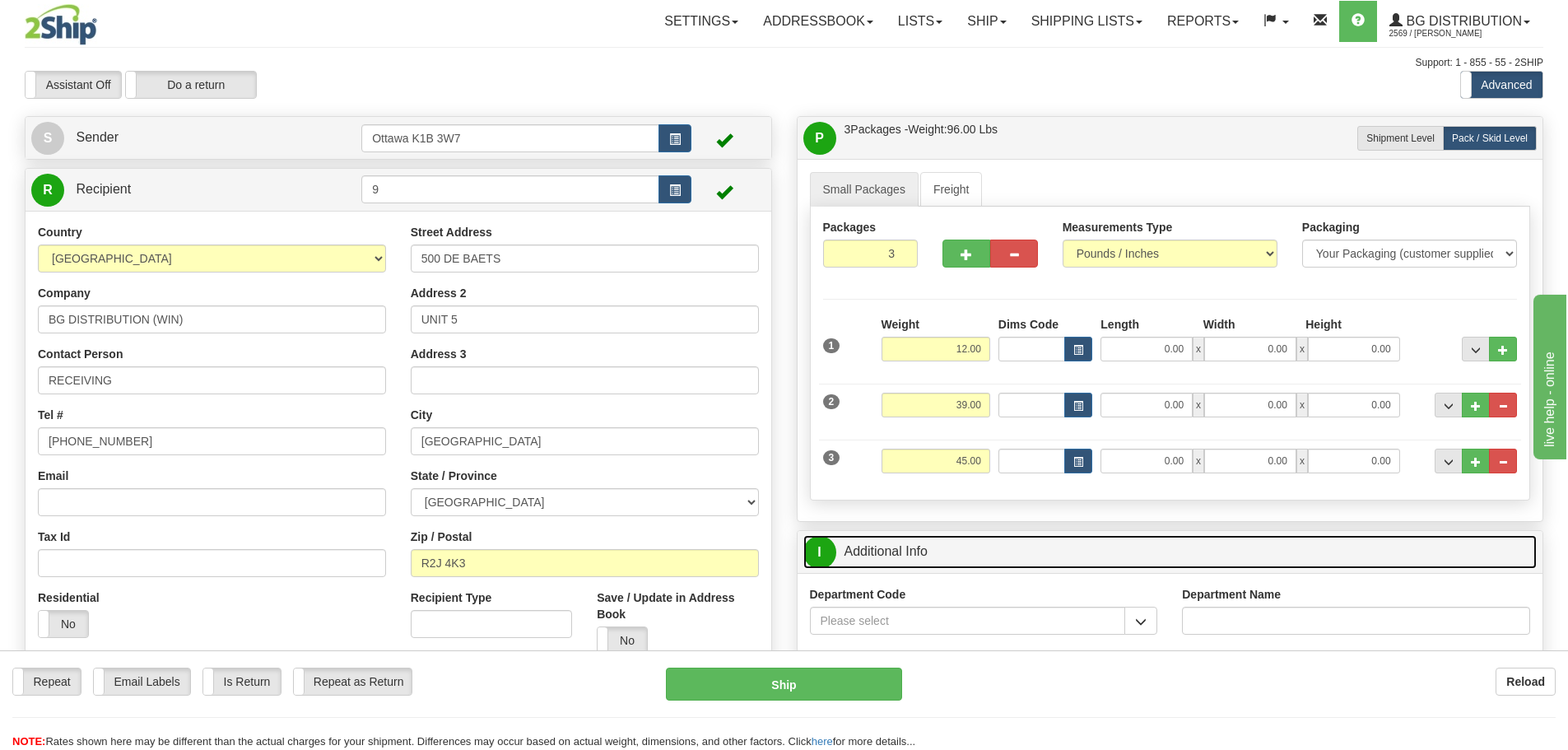
scroll to position [165, 0]
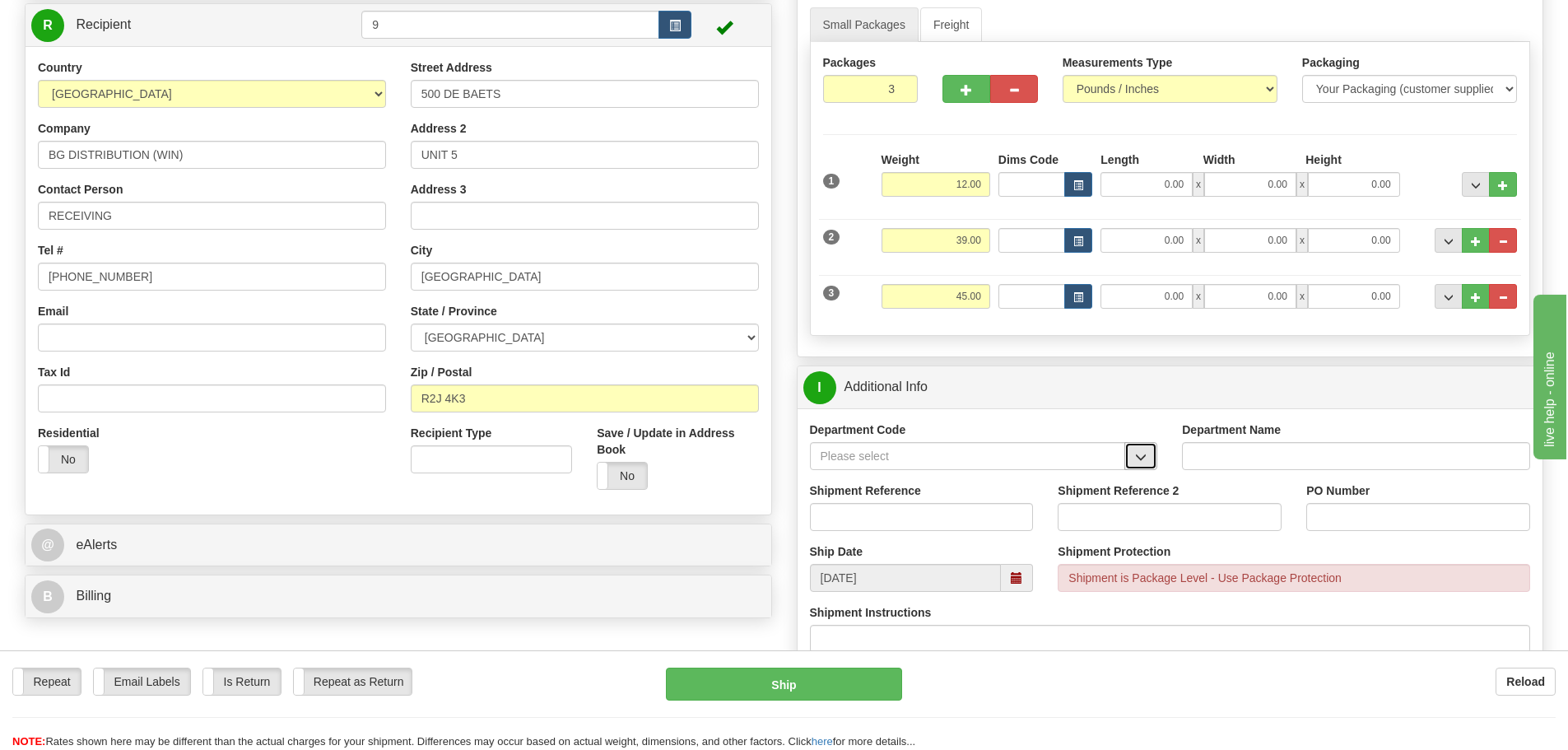
click at [1136, 449] on button "button" at bounding box center [1141, 456] width 33 height 28
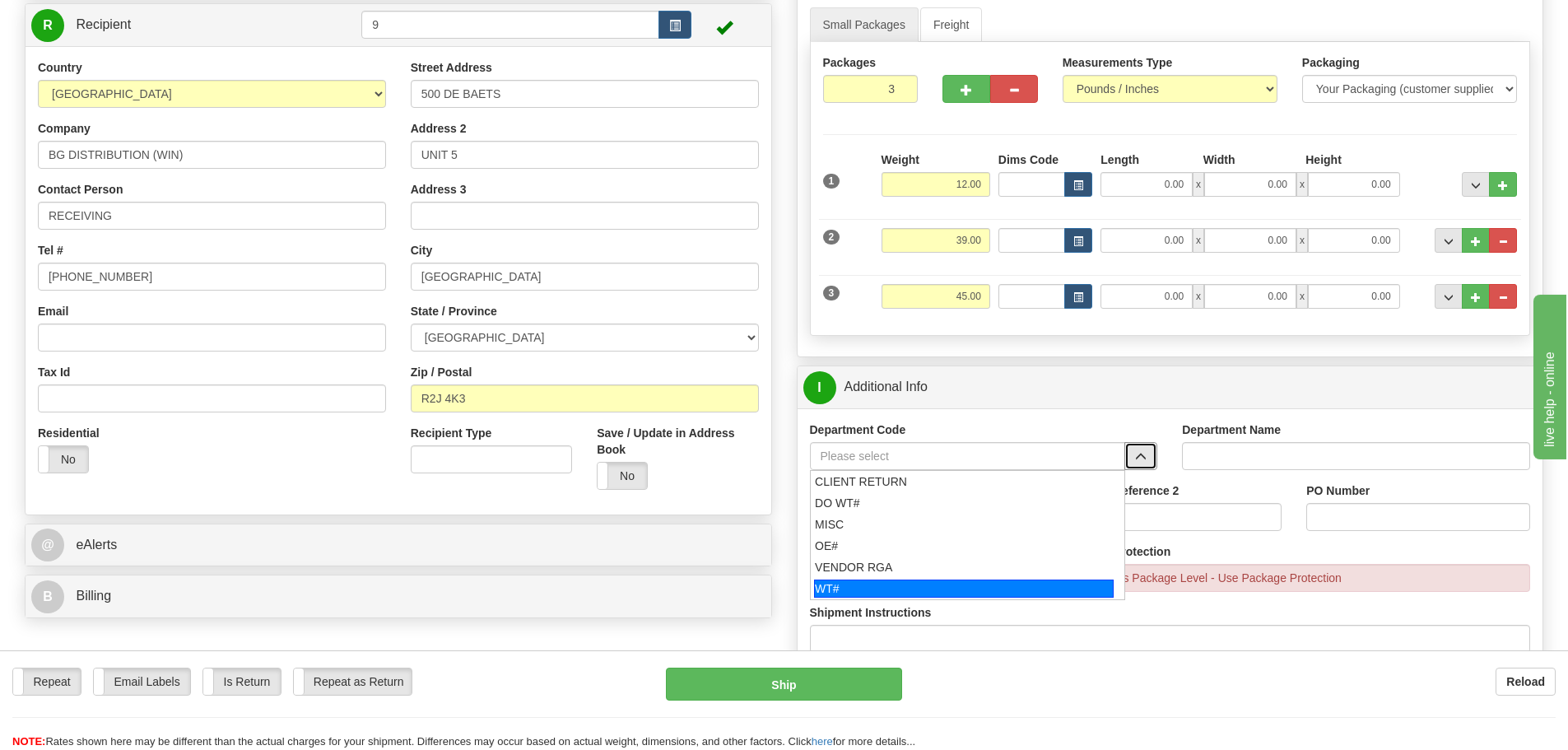
click at [884, 593] on div "WT#" at bounding box center [964, 589] width 300 height 18
type input "WT#"
type input "WAREHOUSE TRANSFERS"
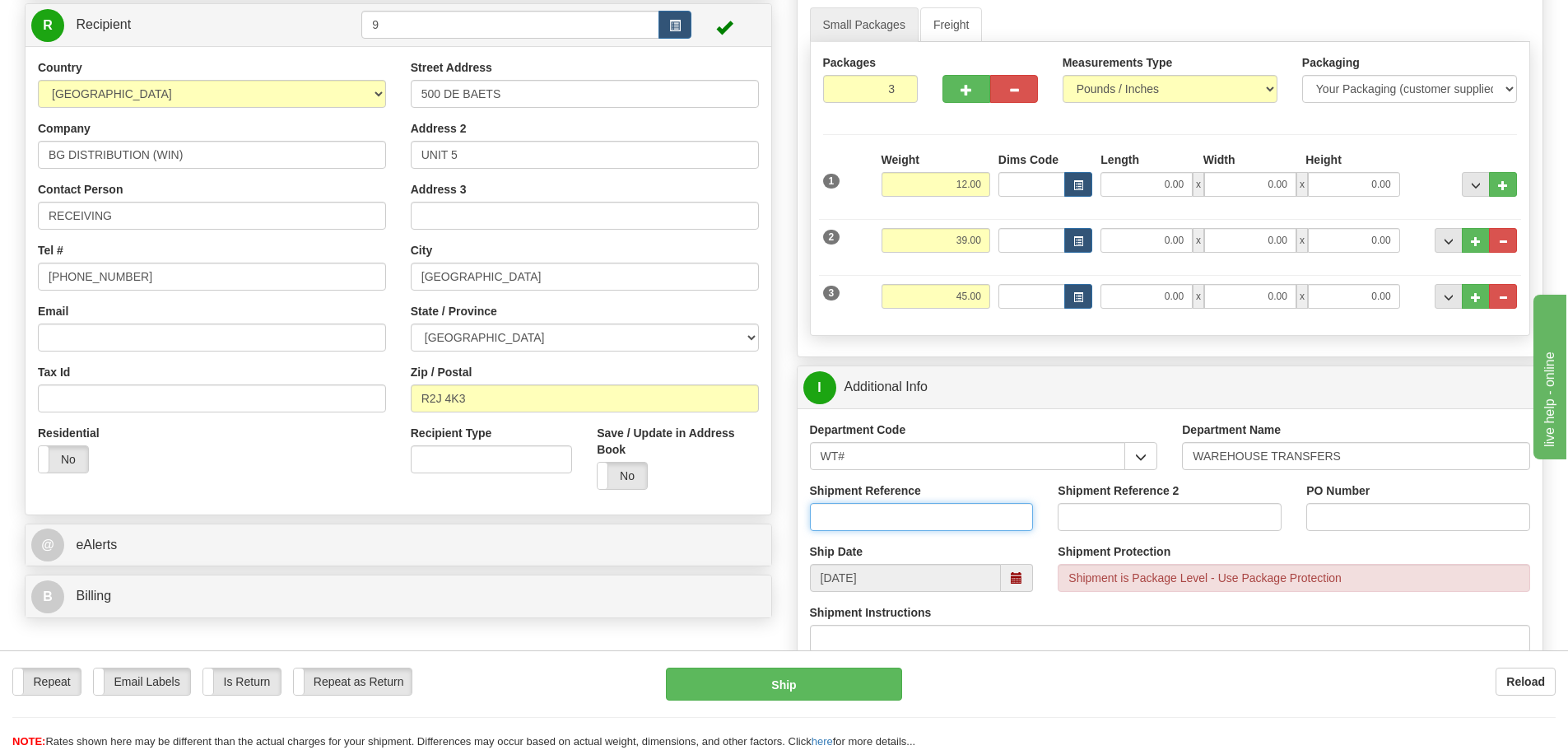
click at [891, 517] on input "Shipment Reference" at bounding box center [922, 517] width 224 height 28
type input "163800-00"
click at [1090, 519] on input "Shipment Reference 2" at bounding box center [1170, 517] width 224 height 28
type input "165171-00"
click at [1416, 509] on input "PO Number" at bounding box center [1419, 517] width 224 height 28
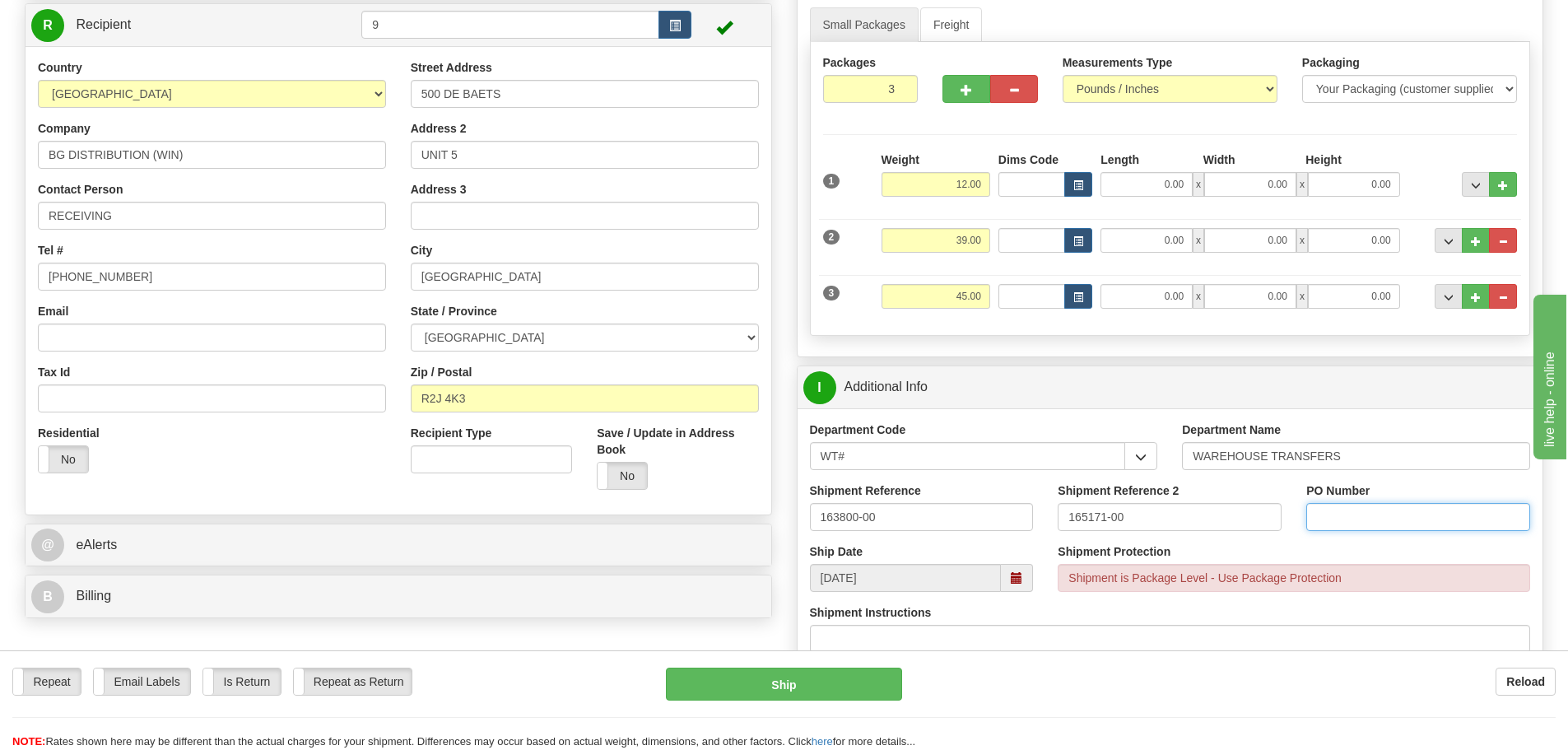
type input "N/A"
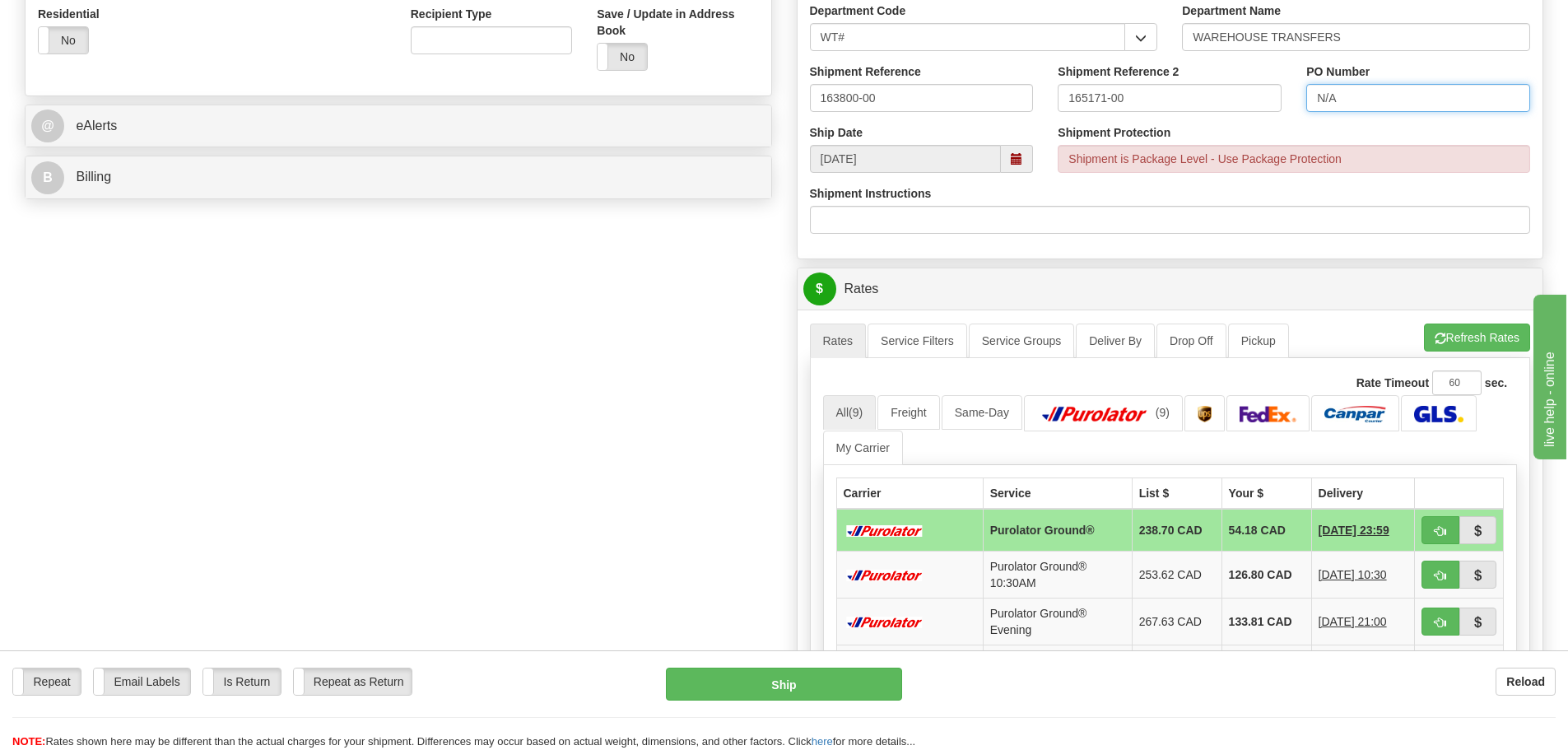
scroll to position [659, 0]
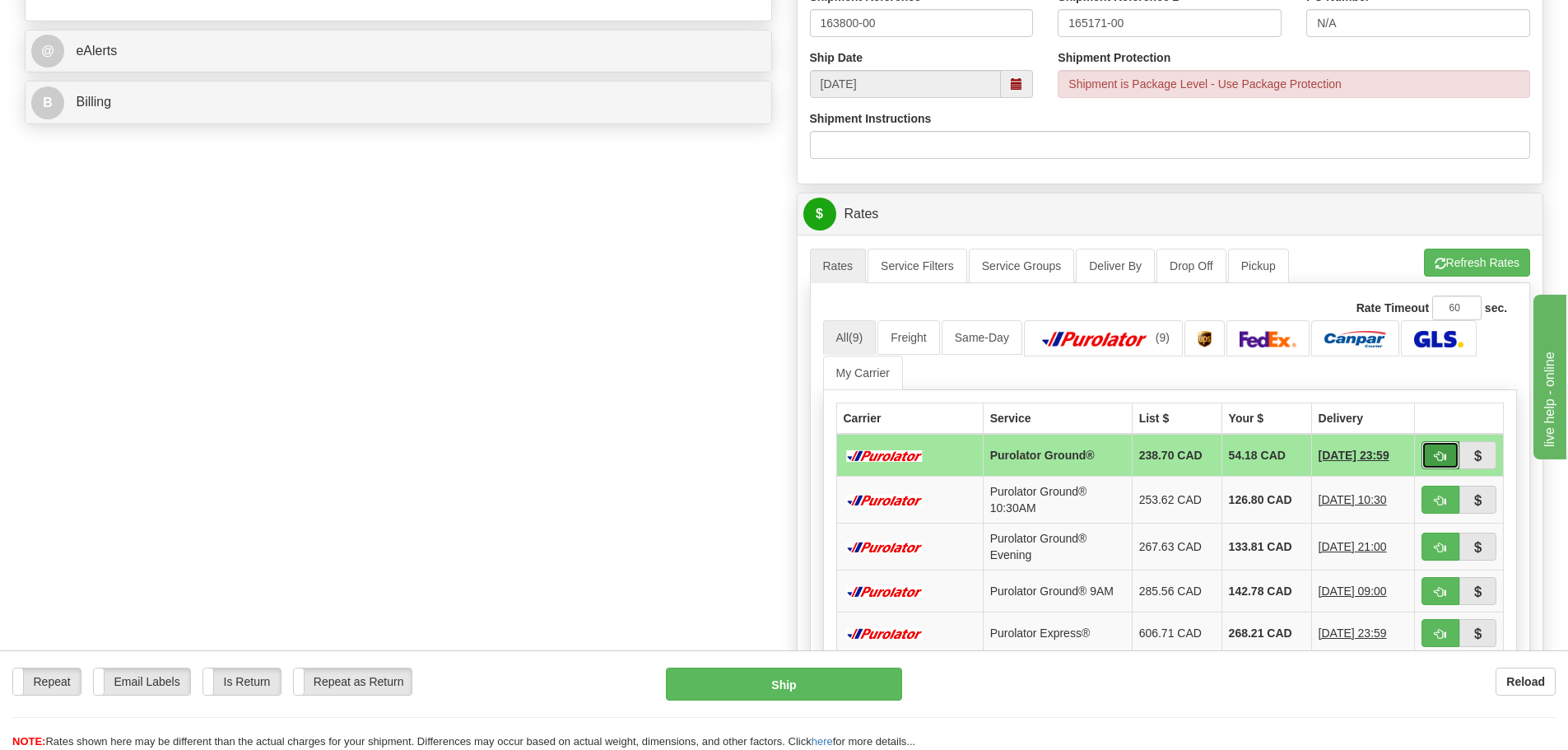
click at [1440, 461] on span "button" at bounding box center [1440, 457] width 12 height 11
type input "260"
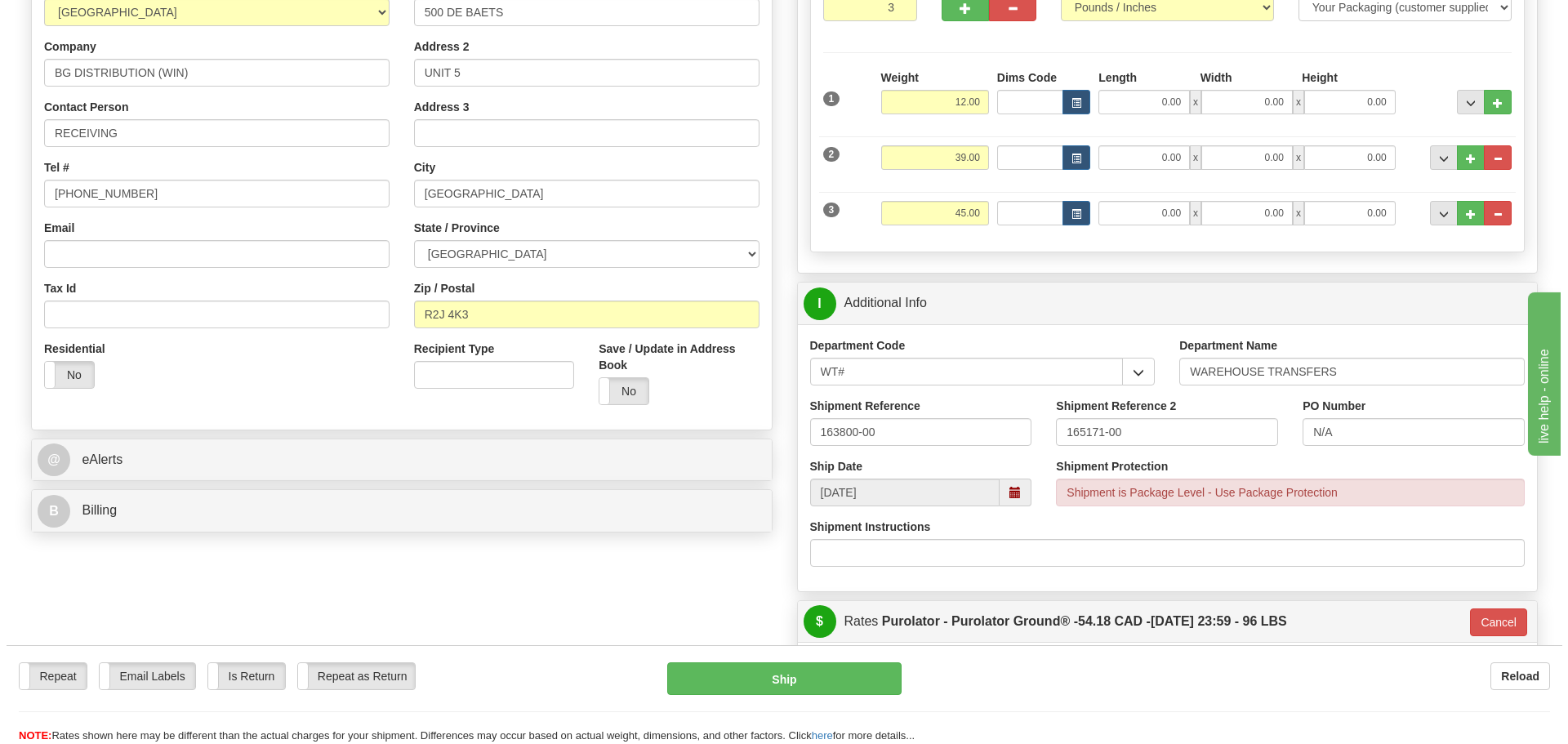
scroll to position [245, 0]
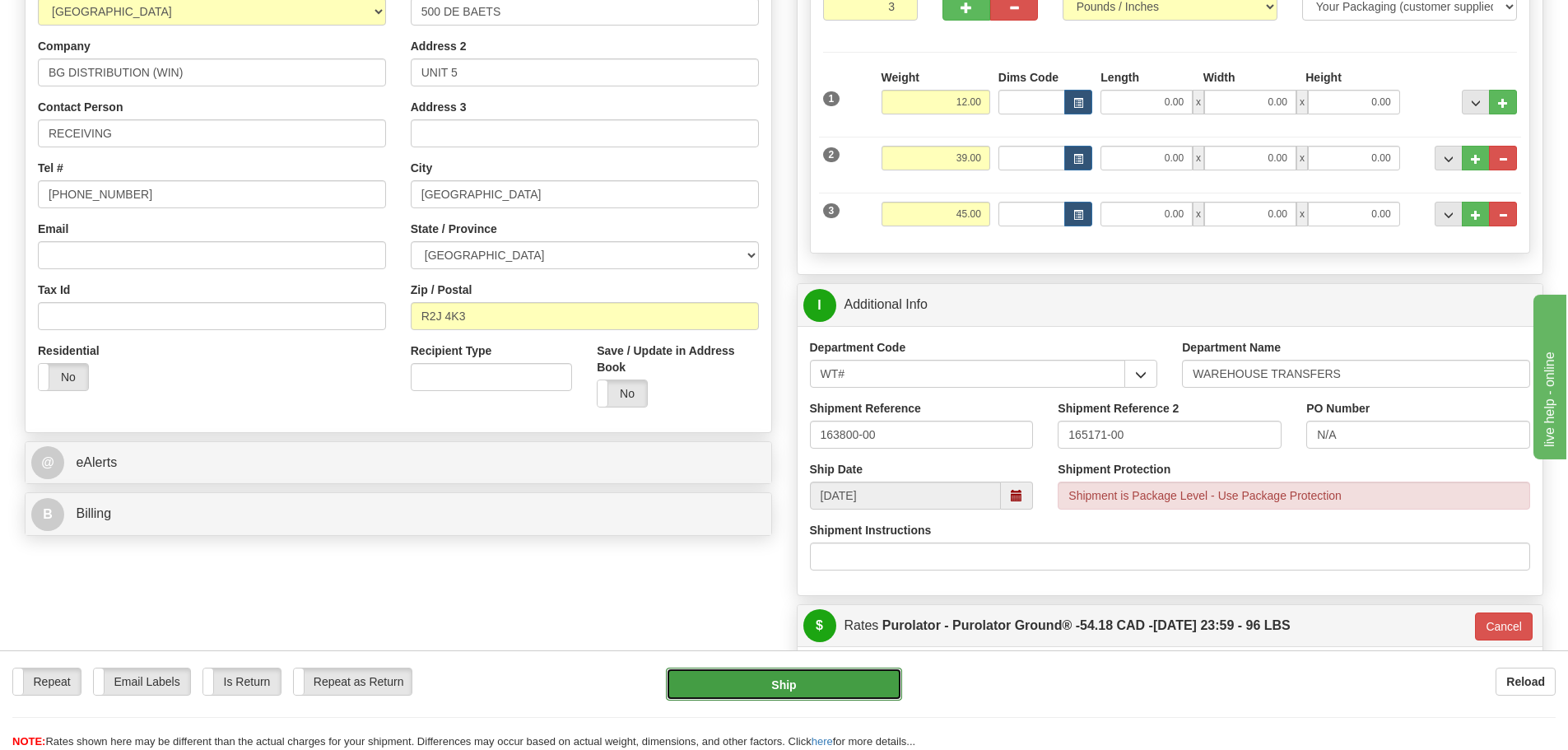
click at [766, 693] on button "Ship" at bounding box center [784, 684] width 236 height 33
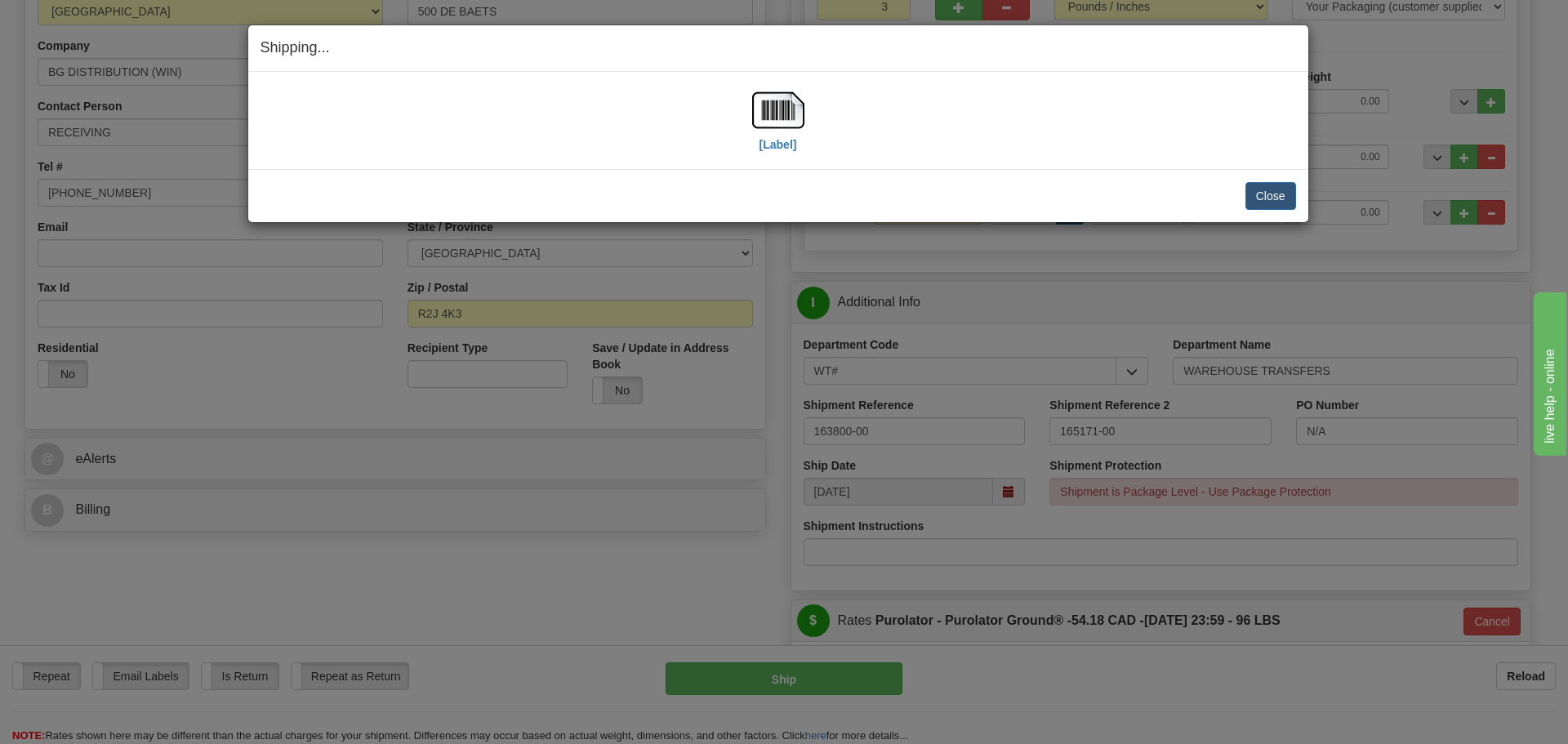
click at [762, 168] on div "[Label] IMPORTANT NOTICE Embassy / Consulate / Government Building / Hospital C…" at bounding box center [778, 121] width 1060 height 98
click at [778, 146] on label "[Label]" at bounding box center [778, 145] width 38 height 16
click at [1282, 201] on button "Close" at bounding box center [1271, 195] width 51 height 28
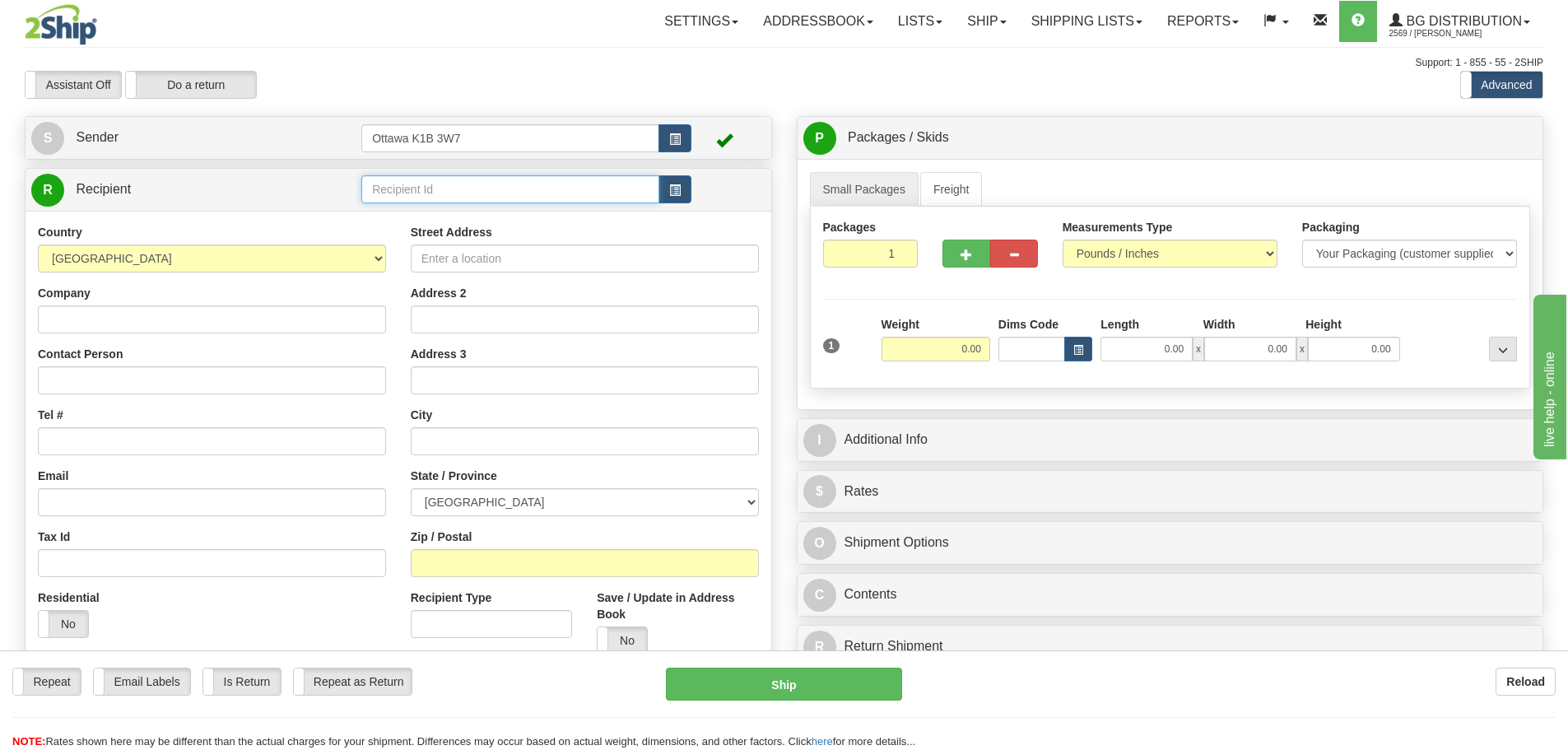
click at [484, 189] on input "text" at bounding box center [510, 189] width 298 height 28
click at [427, 218] on div "20114" at bounding box center [507, 215] width 282 height 18
type input "20114"
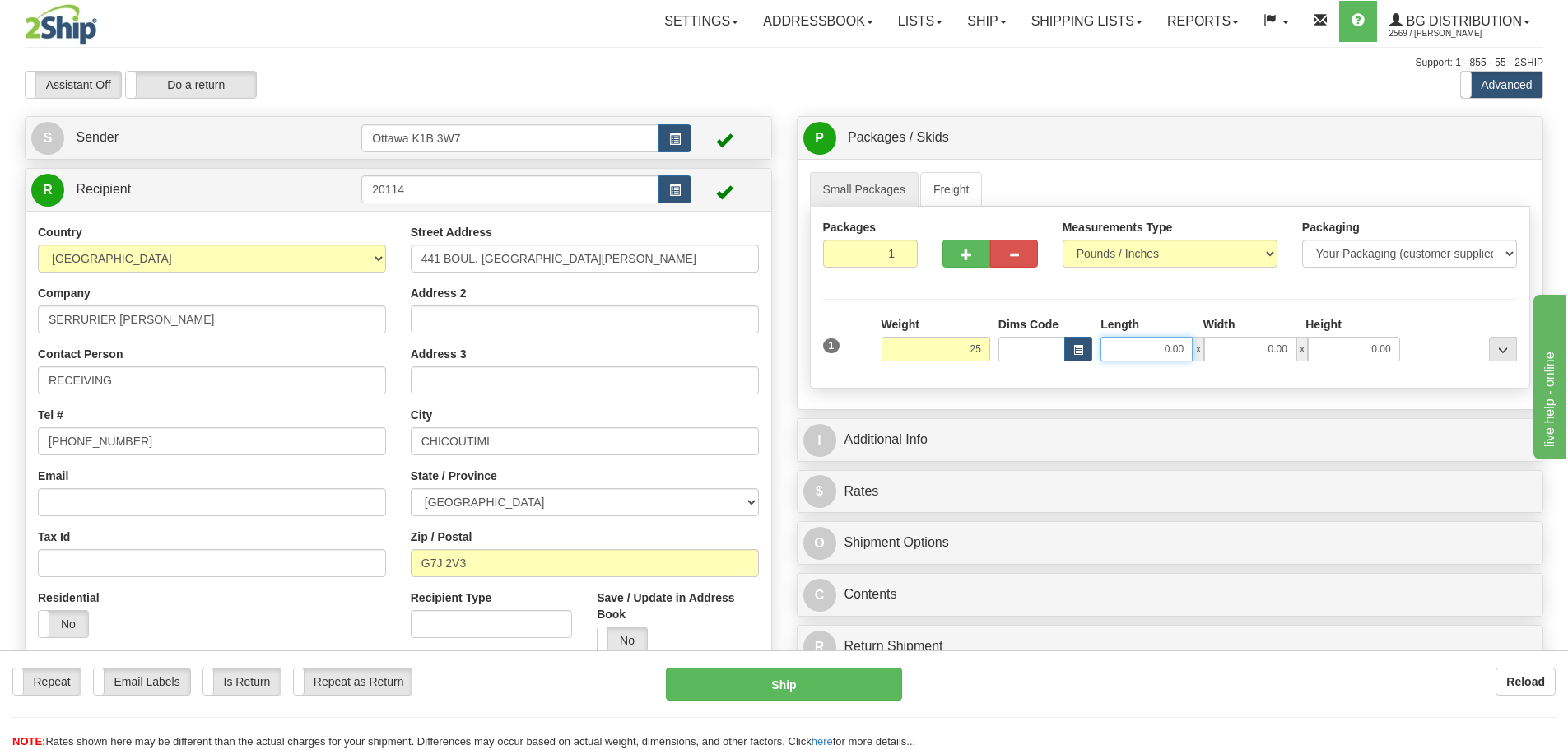
click at [1158, 354] on input "0.00" at bounding box center [1146, 349] width 92 height 25
type input "25.00"
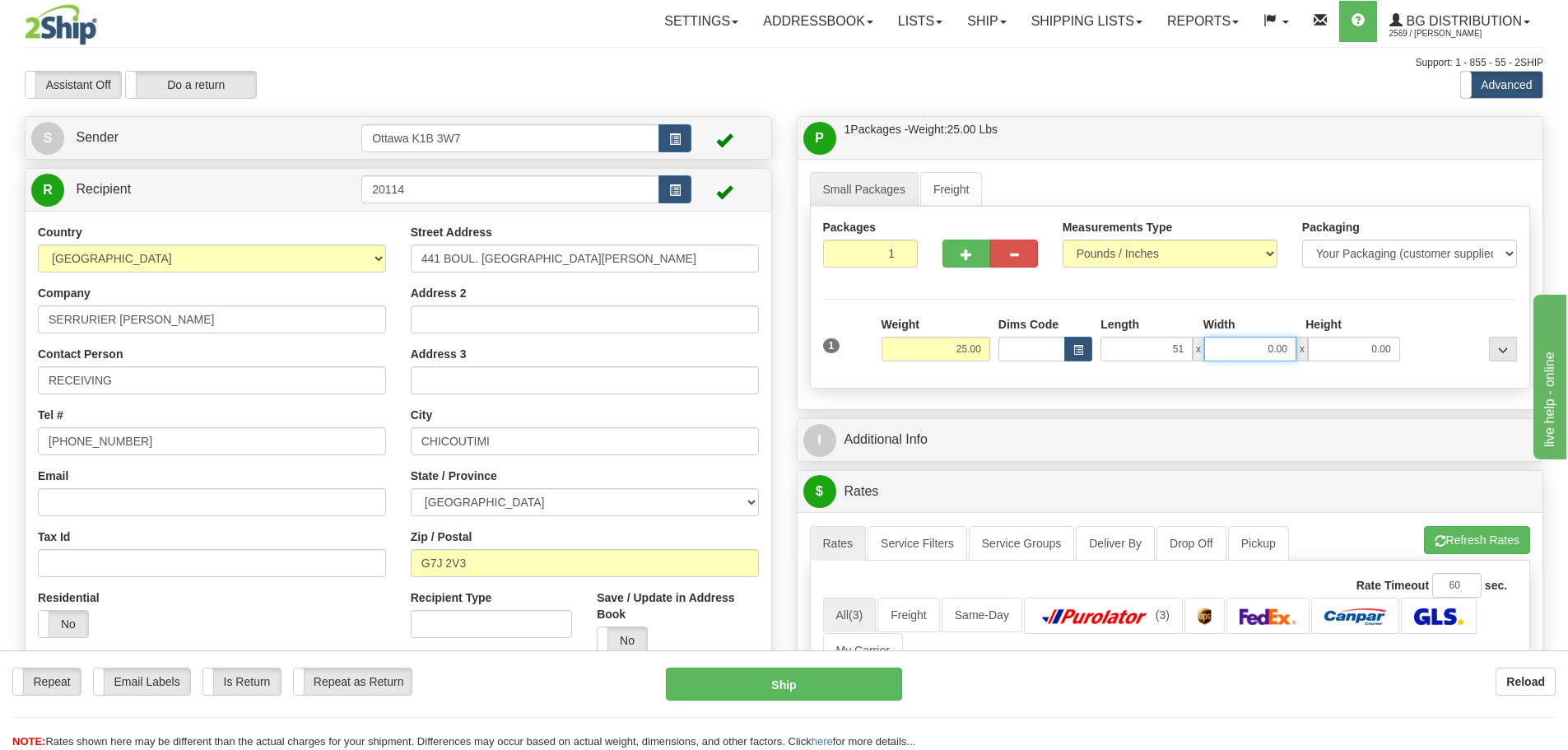
type input "51.00"
click at [1255, 354] on input "0.00" at bounding box center [1250, 349] width 92 height 25
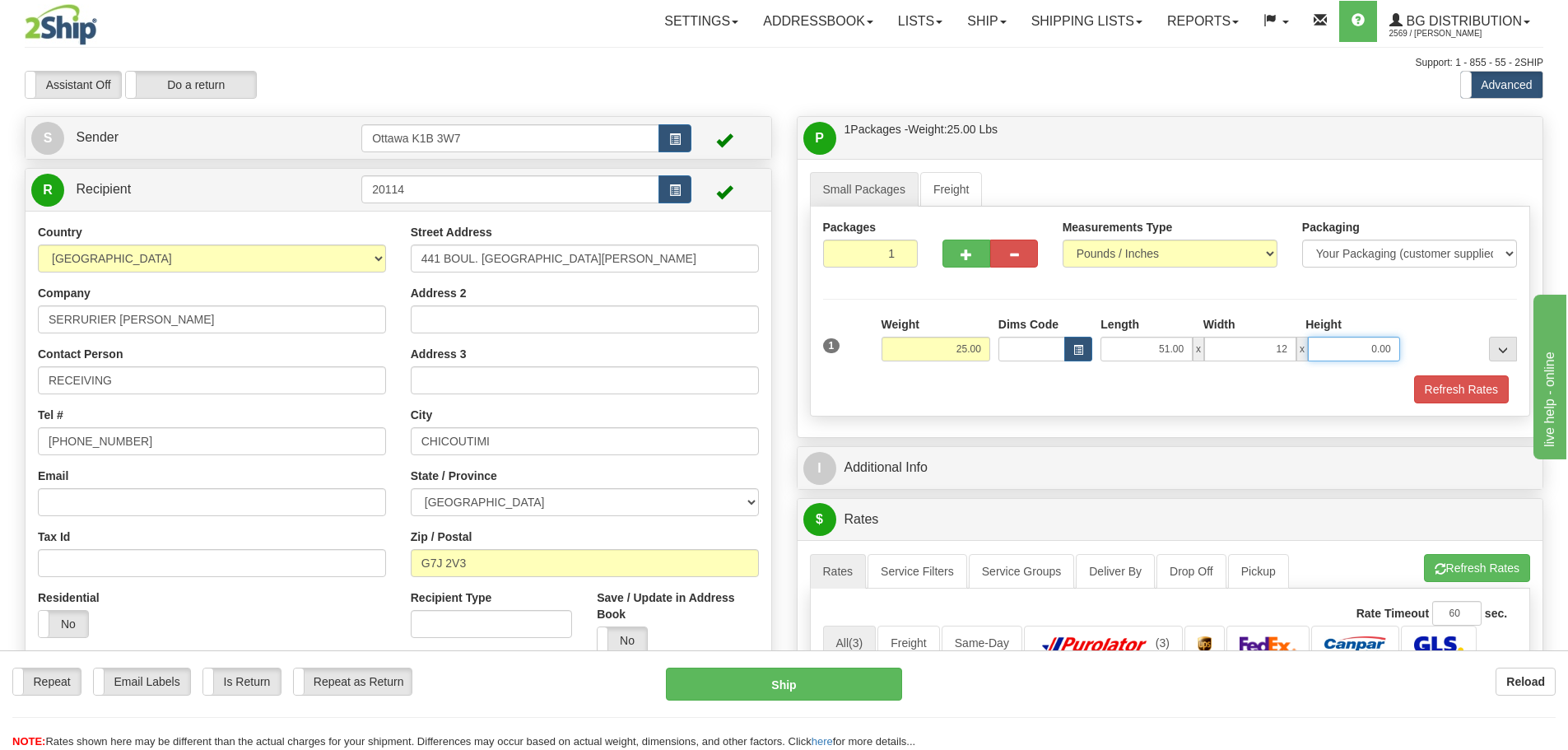
type input "12.00"
click at [1353, 345] on input "0.00" at bounding box center [1354, 349] width 92 height 25
type input "13.00"
click at [948, 414] on div "Packages 1 1 Measurements Type" at bounding box center [1170, 312] width 721 height 210
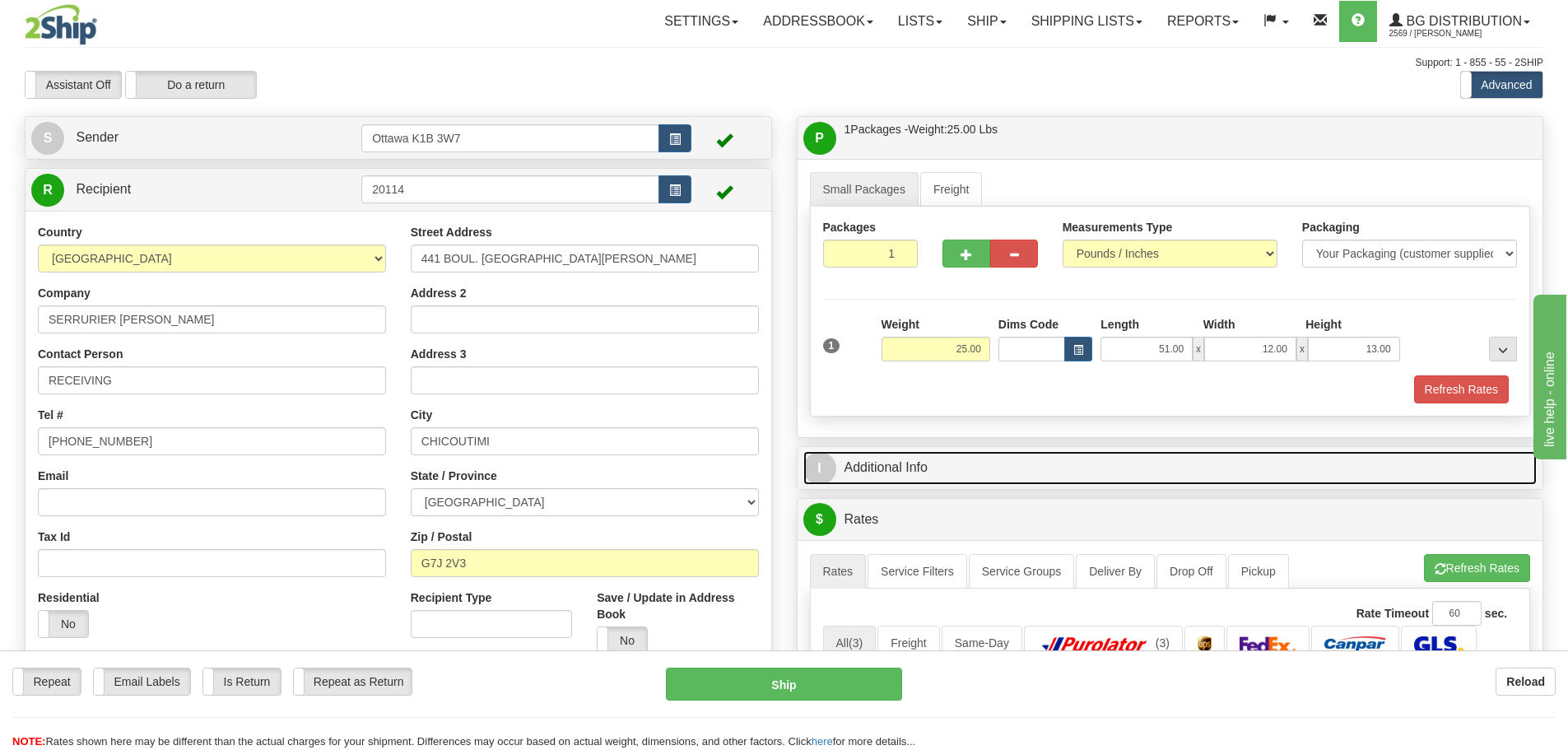
click at [916, 465] on link "I Additional Info" at bounding box center [1171, 467] width 734 height 34
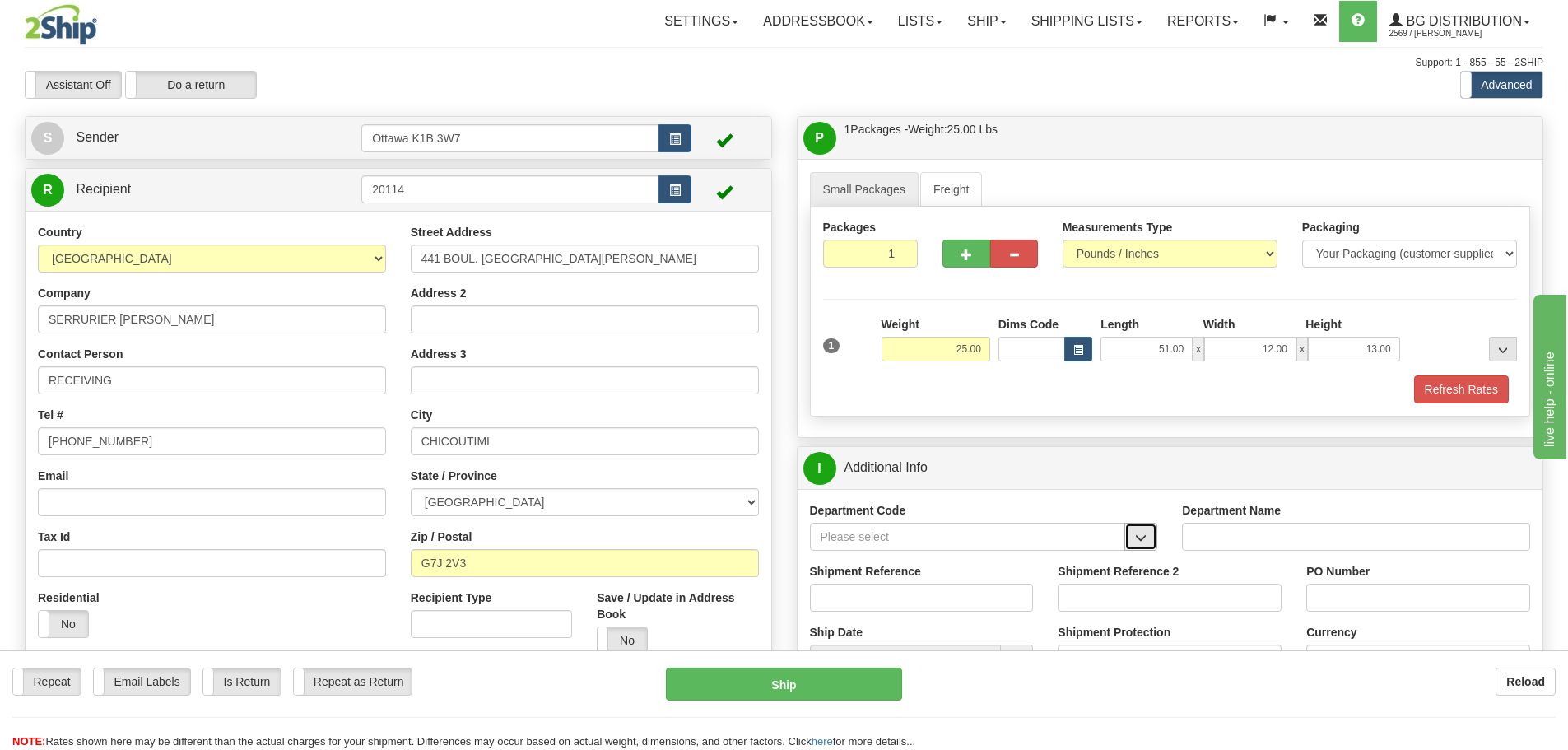
click at [1126, 540] on button "button" at bounding box center [1141, 537] width 33 height 28
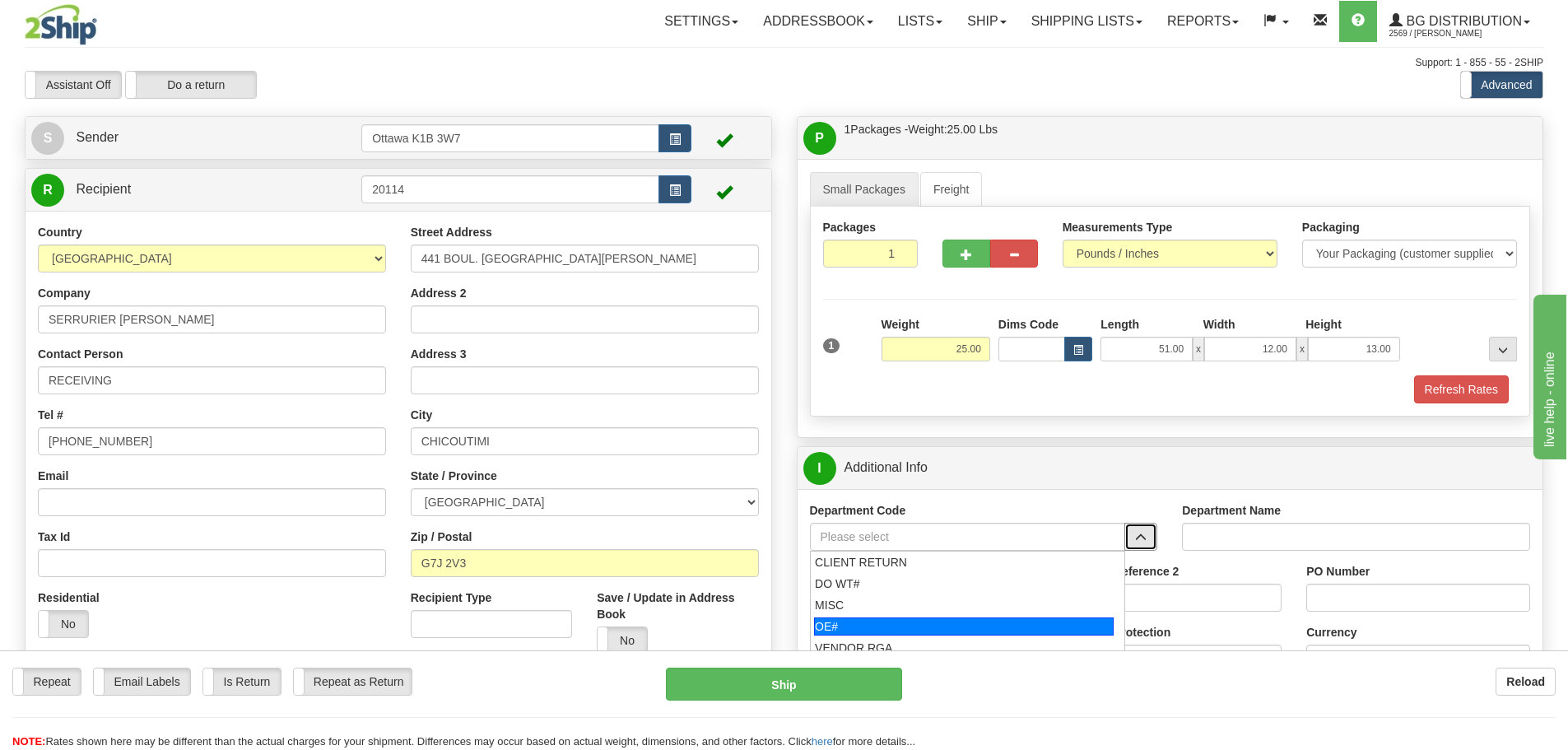
click at [888, 623] on div "OE#" at bounding box center [964, 627] width 300 height 18
type input "OE#"
type input "ORDERS"
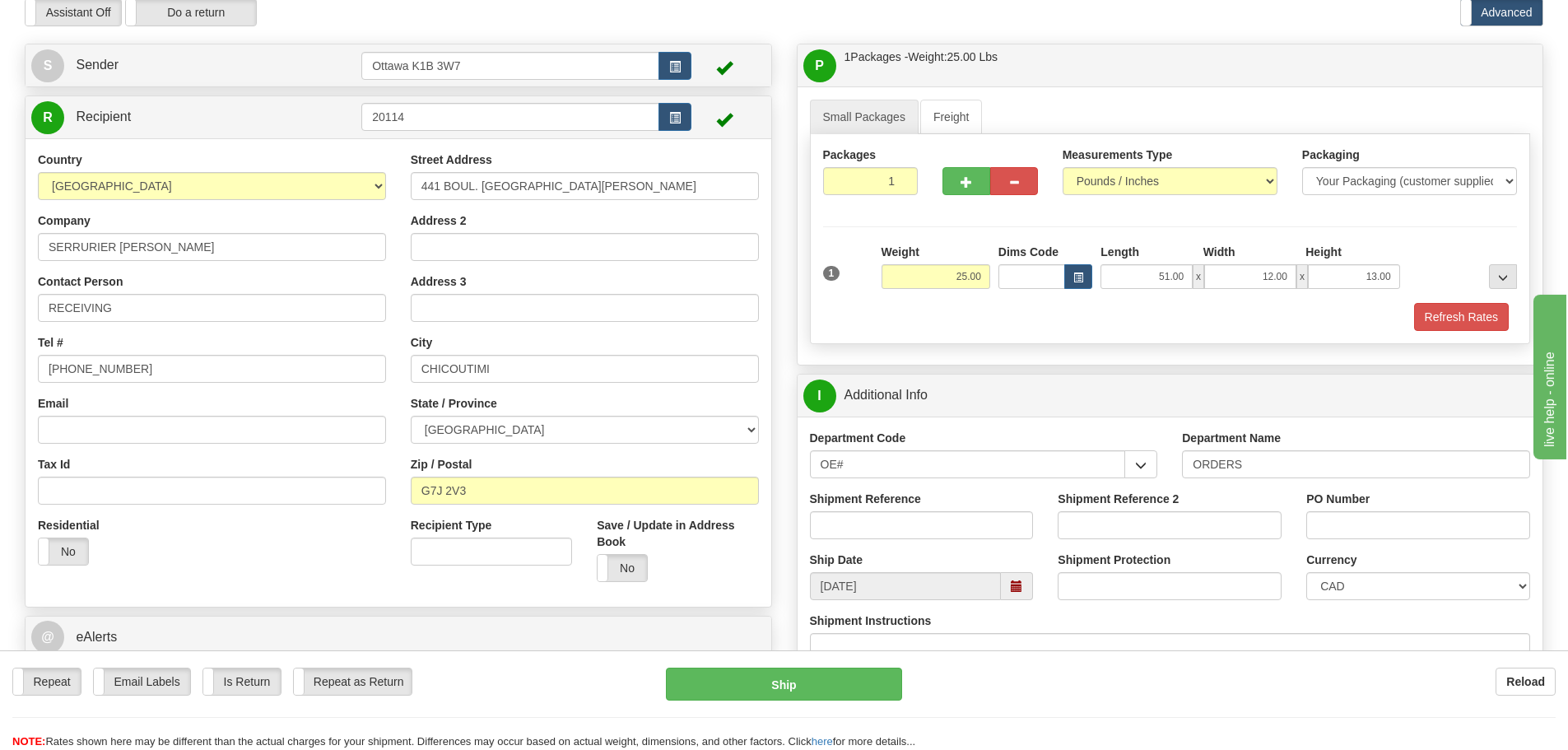
scroll to position [165, 0]
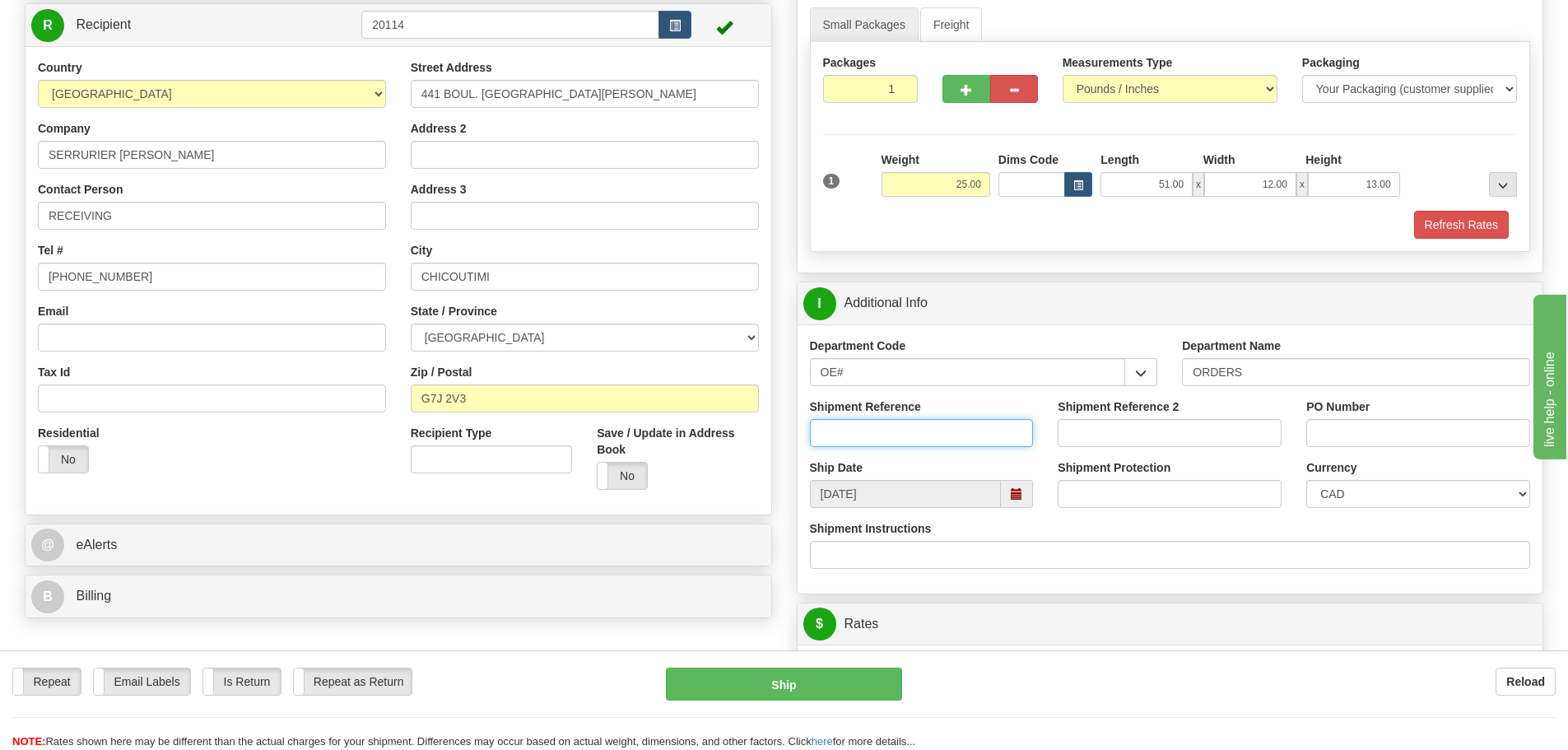
click at [867, 428] on input "Shipment Reference" at bounding box center [922, 433] width 224 height 28
type input "10203431-00"
click at [1392, 430] on input "PO Number" at bounding box center [1419, 433] width 224 height 28
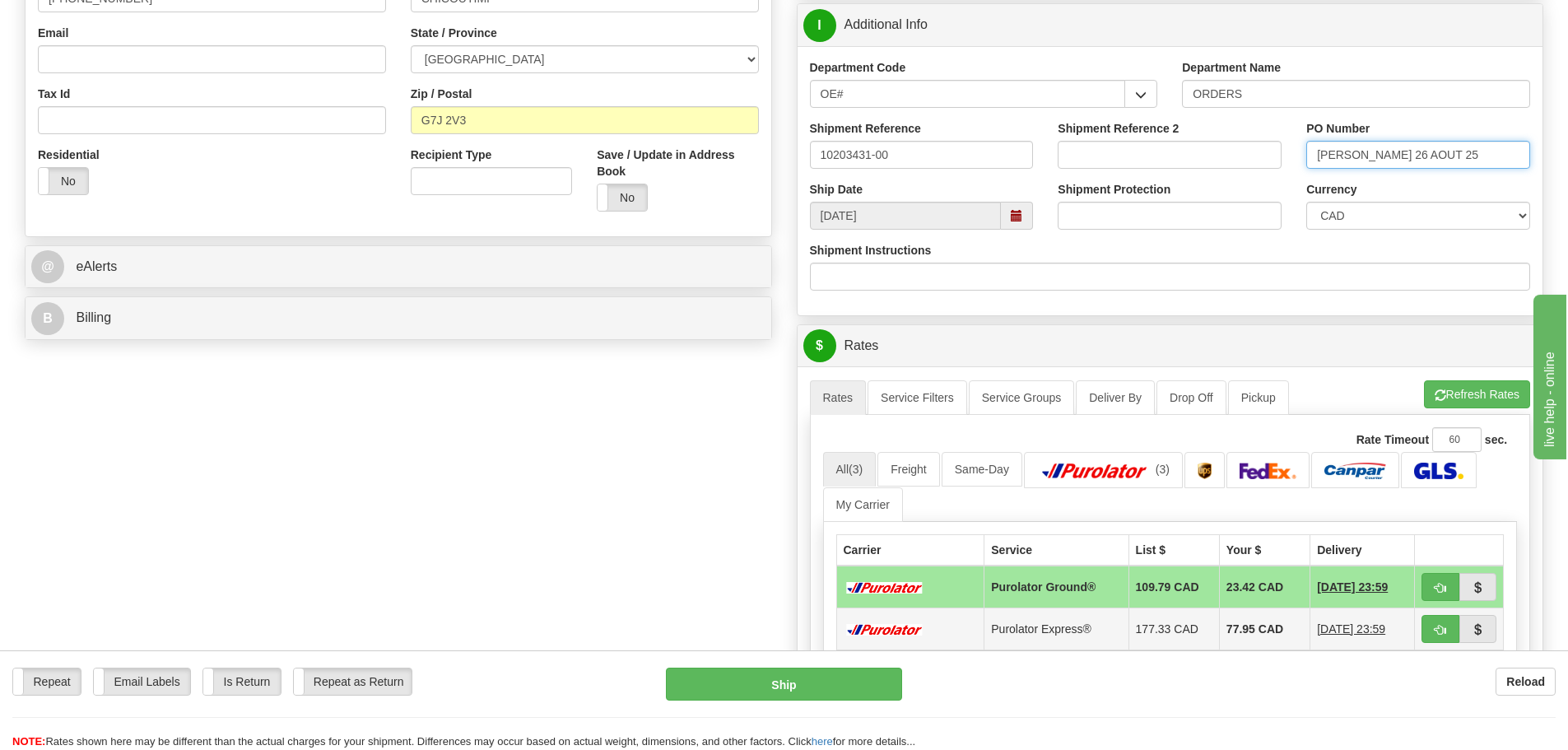
scroll to position [576, 0]
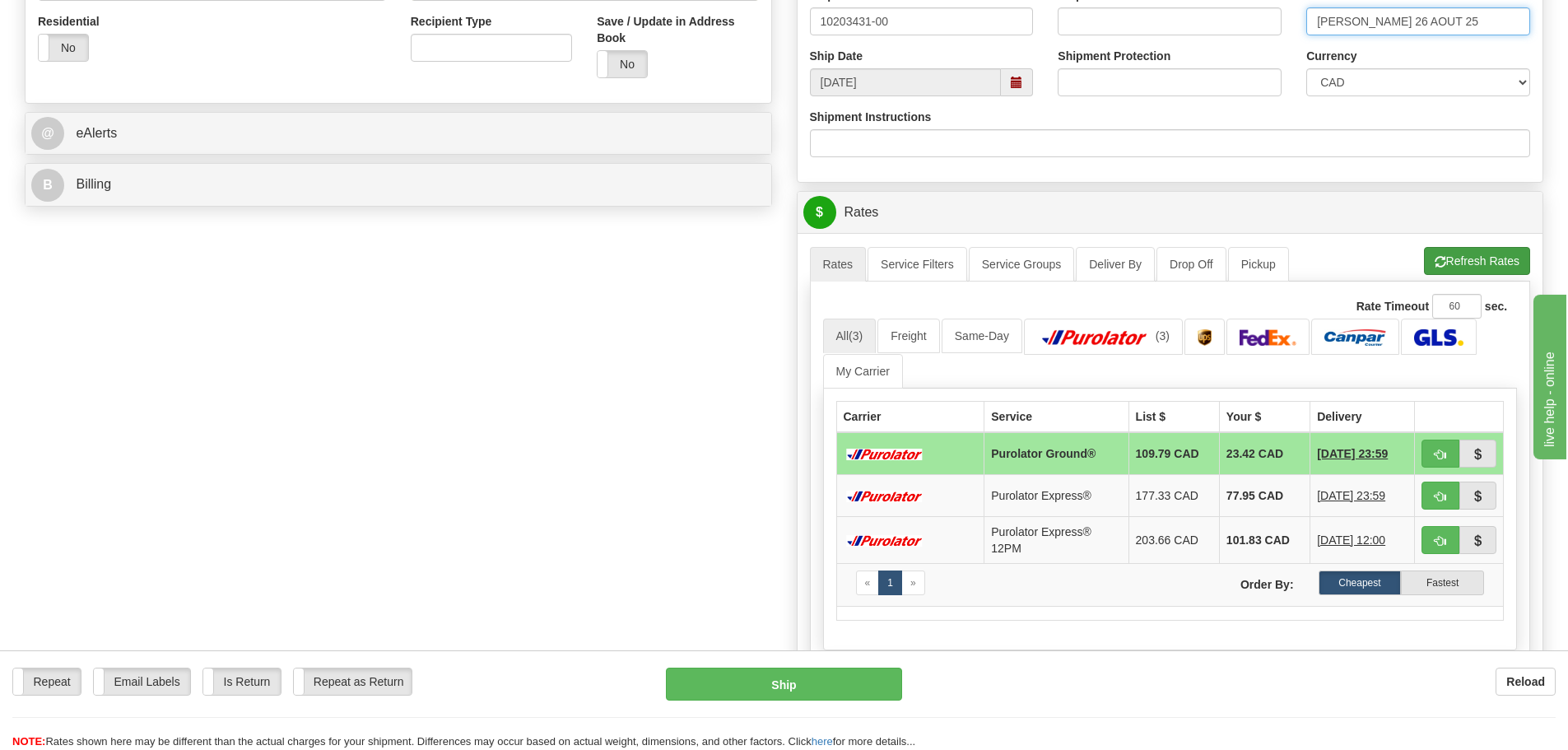
type input "MICHEL 26 AOUT 25"
click at [1486, 248] on button "Refresh Rates" at bounding box center [1477, 261] width 107 height 28
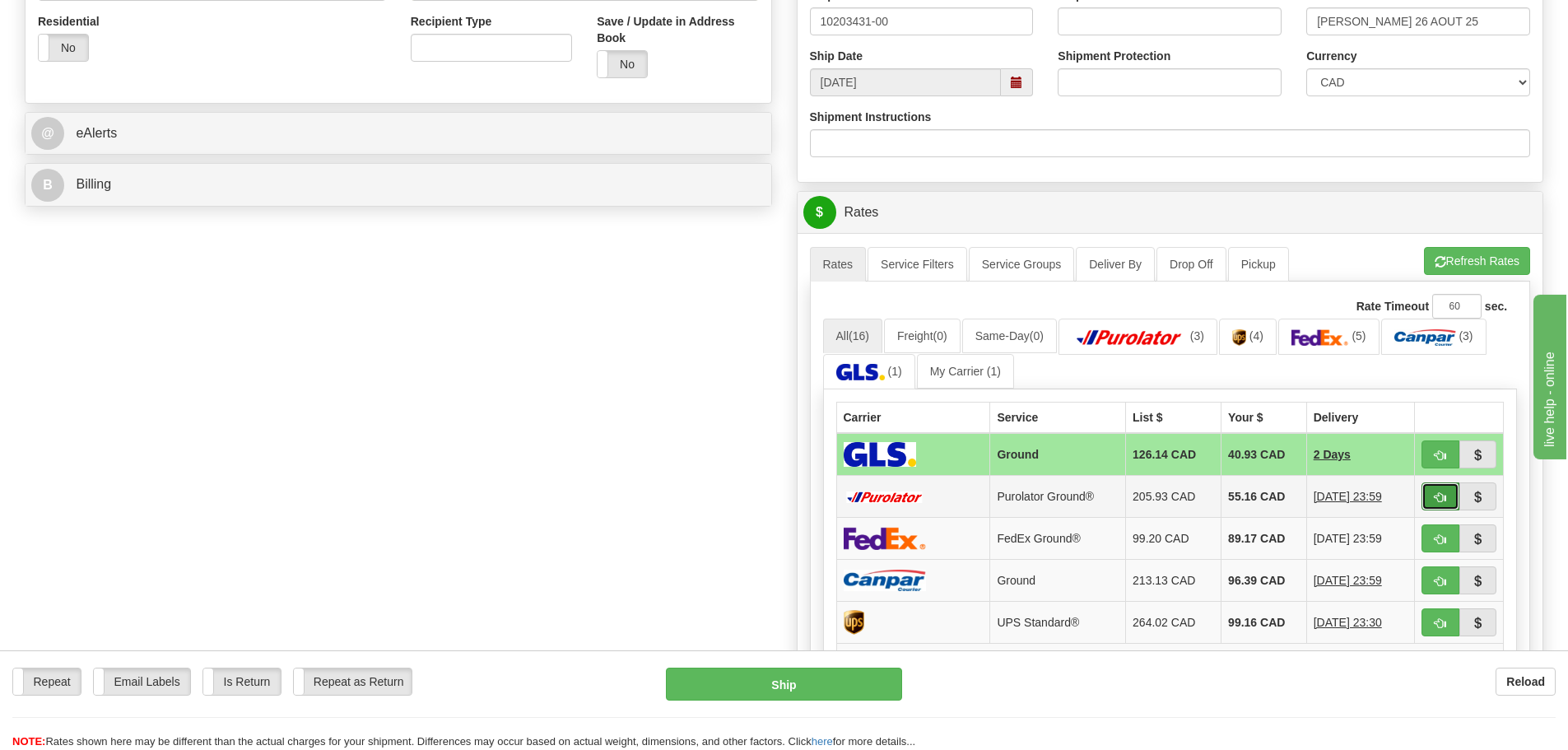
click at [1450, 498] on button "button" at bounding box center [1440, 496] width 38 height 28
type input "260"
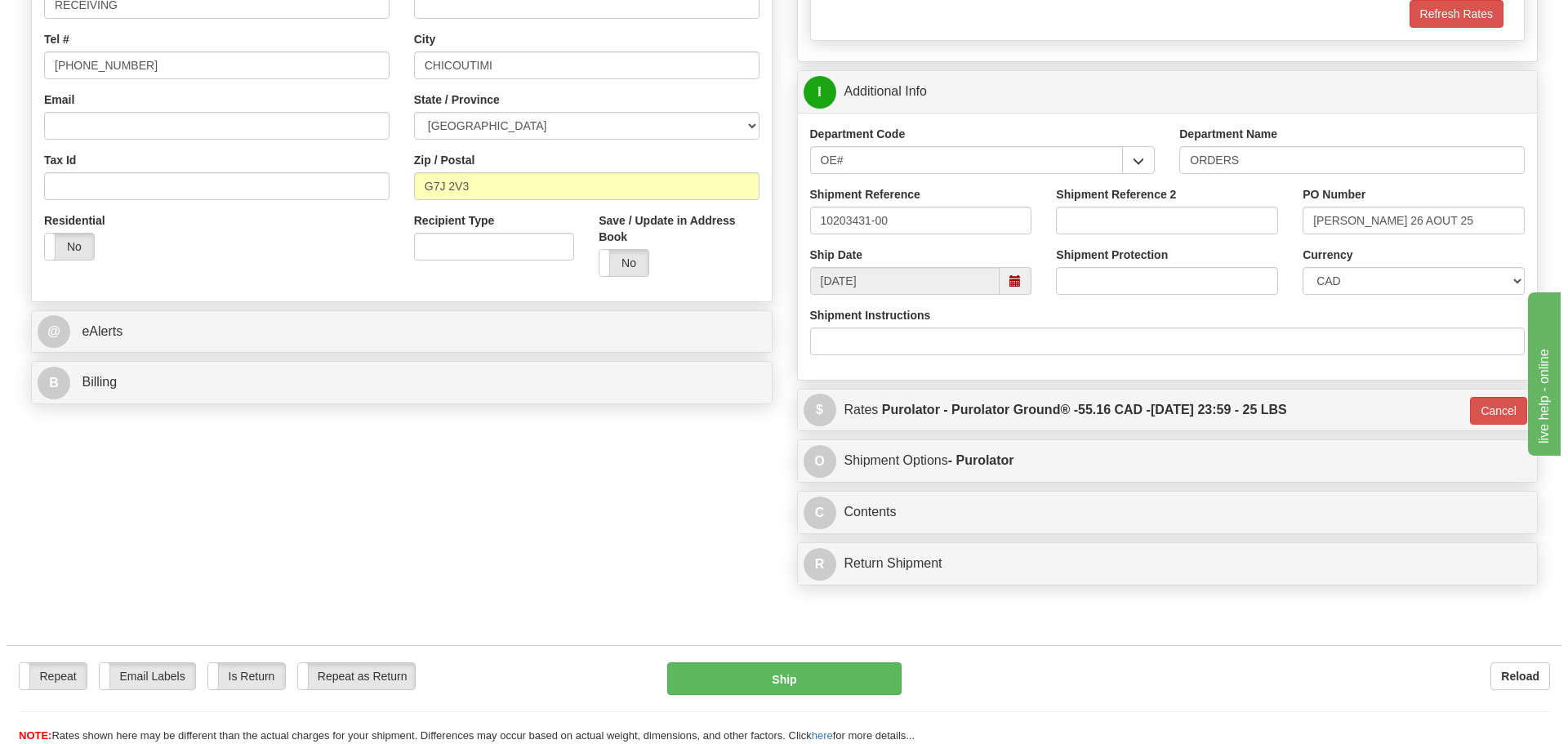
scroll to position [409, 0]
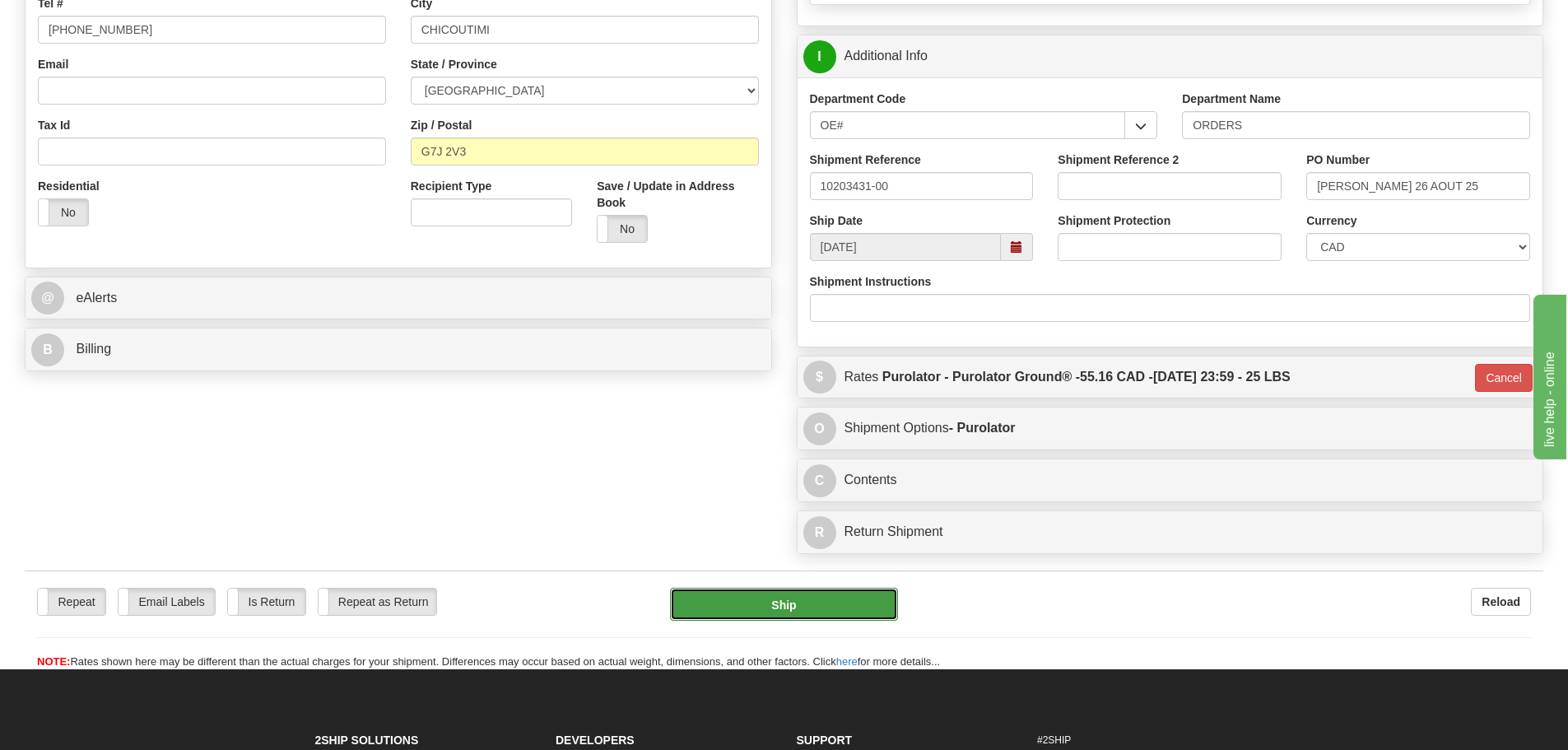
click at [787, 593] on button "Ship" at bounding box center [784, 604] width 228 height 33
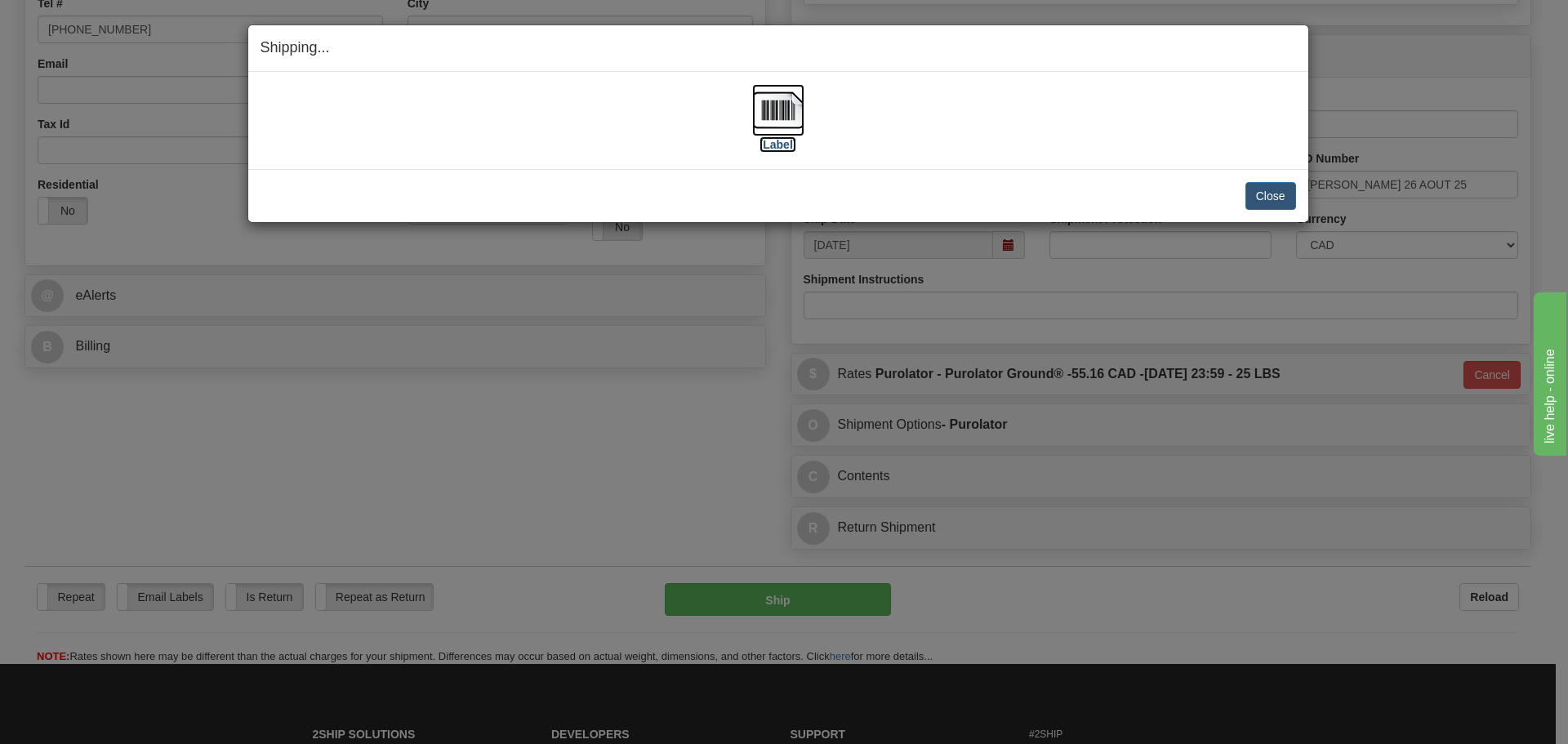
click at [773, 141] on label "[Label]" at bounding box center [778, 145] width 38 height 16
click at [1282, 193] on button "Close" at bounding box center [1271, 195] width 51 height 28
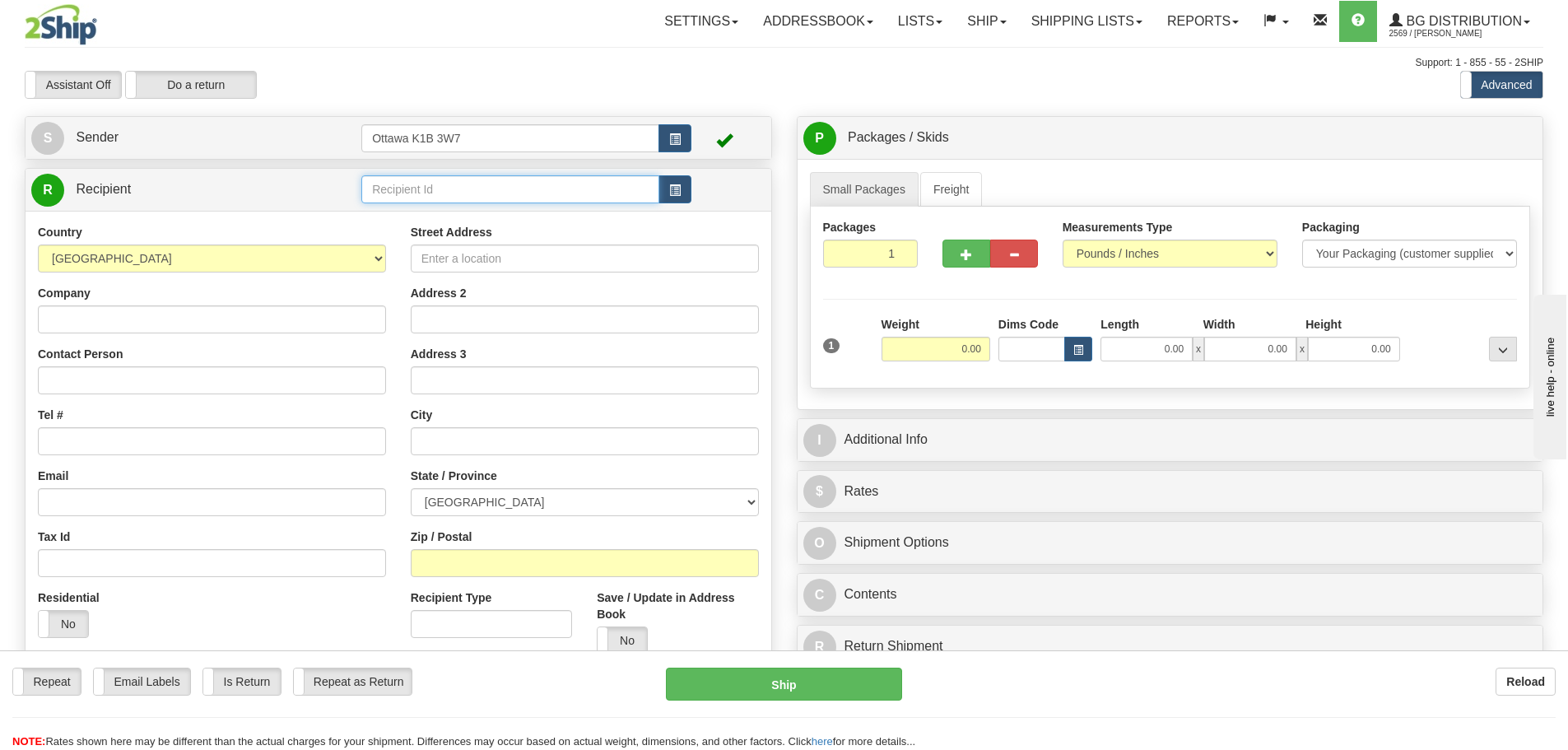
click at [470, 192] on input "text" at bounding box center [510, 189] width 298 height 28
type input "8"
click button "Delete" at bounding box center [0, 0] width 0 height 0
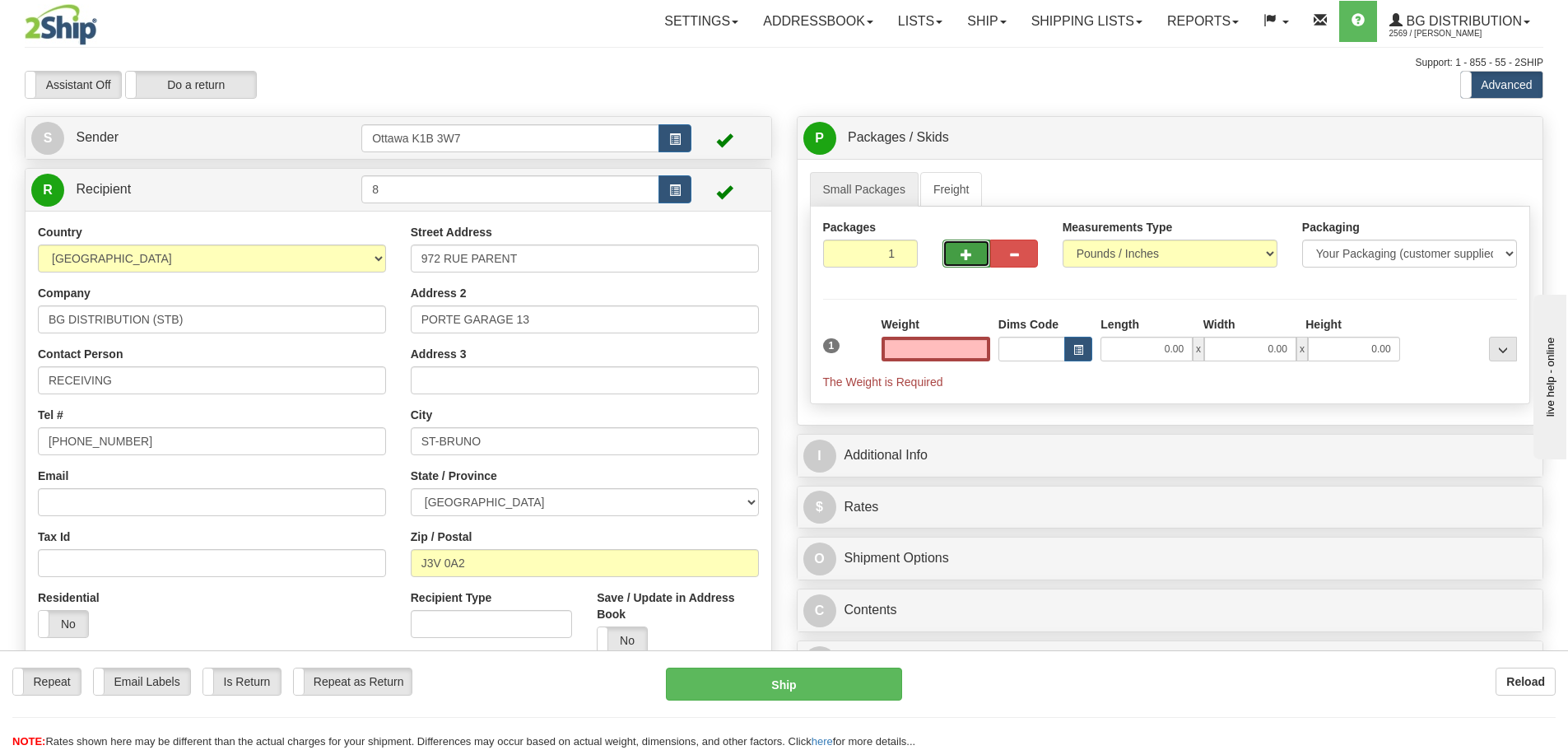
type input "0.00"
click at [968, 256] on span "button" at bounding box center [966, 255] width 12 height 11
type input "2"
click at [1512, 126] on label "Pack / Skid Level Pack.." at bounding box center [1490, 138] width 94 height 25
radio input "true"
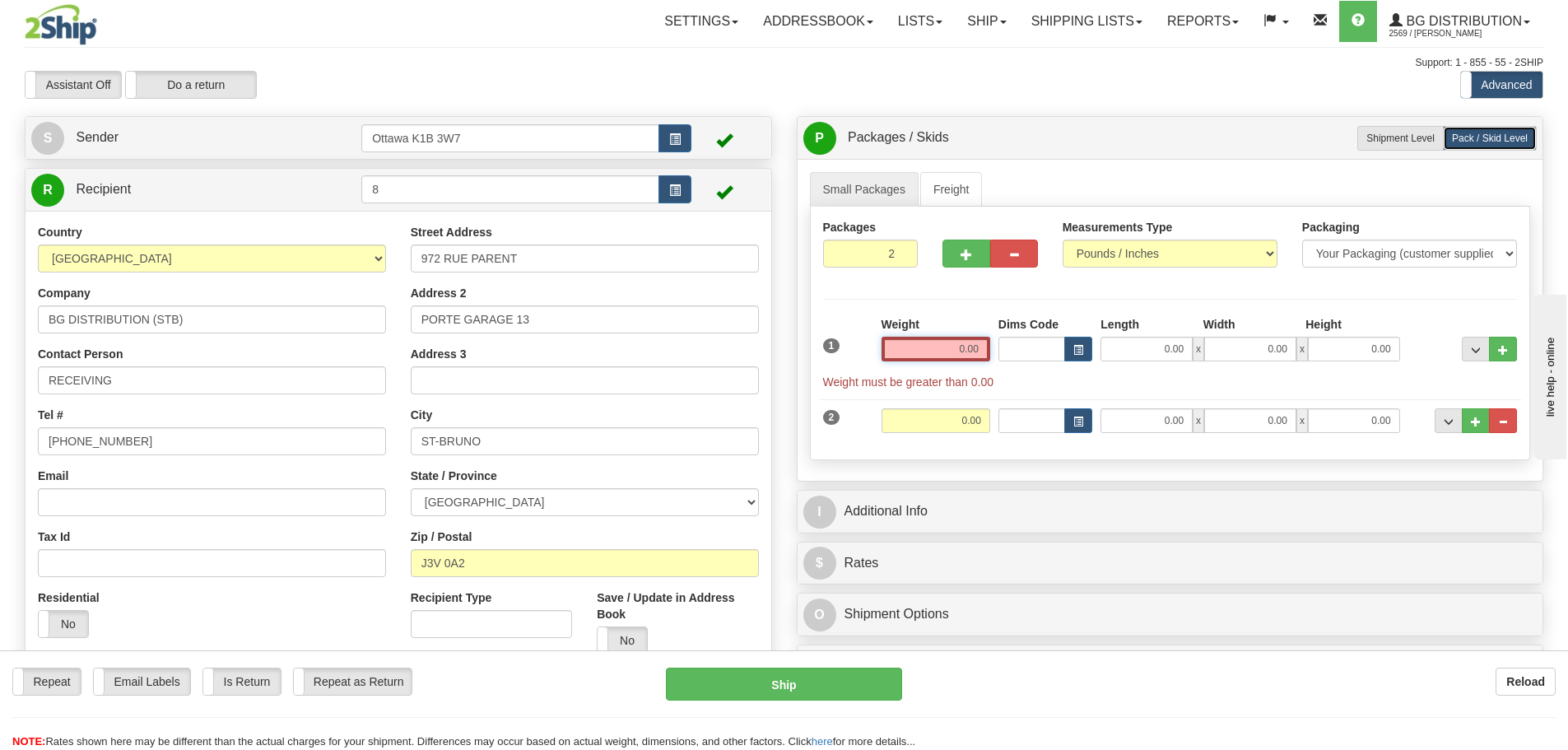
click at [938, 345] on input "0.00" at bounding box center [936, 349] width 108 height 25
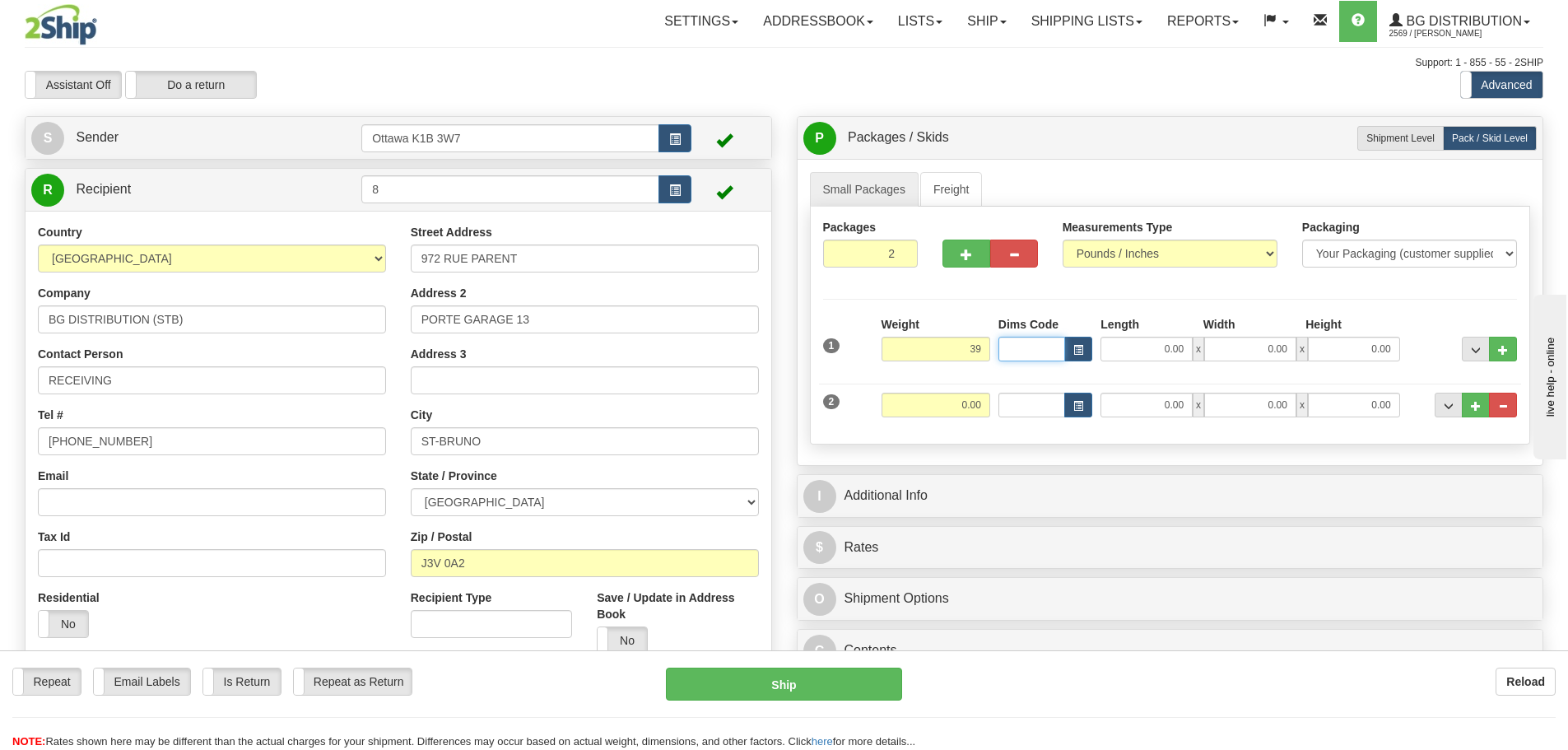
type input "39.00"
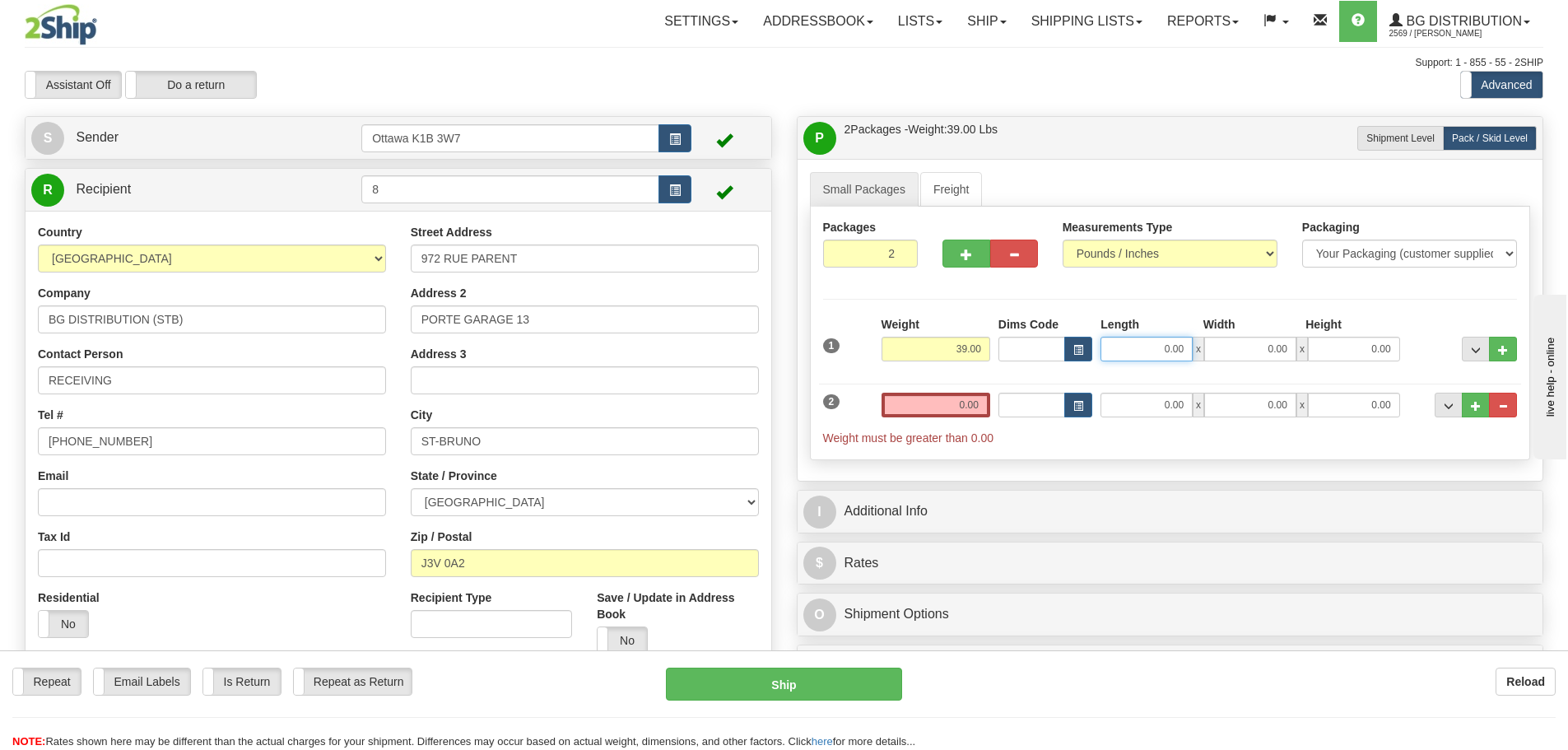
click at [1158, 345] on input "0.00" at bounding box center [1146, 349] width 92 height 25
type input "0.00"
click at [1161, 339] on input "0.00" at bounding box center [1146, 349] width 92 height 25
type input "39.00"
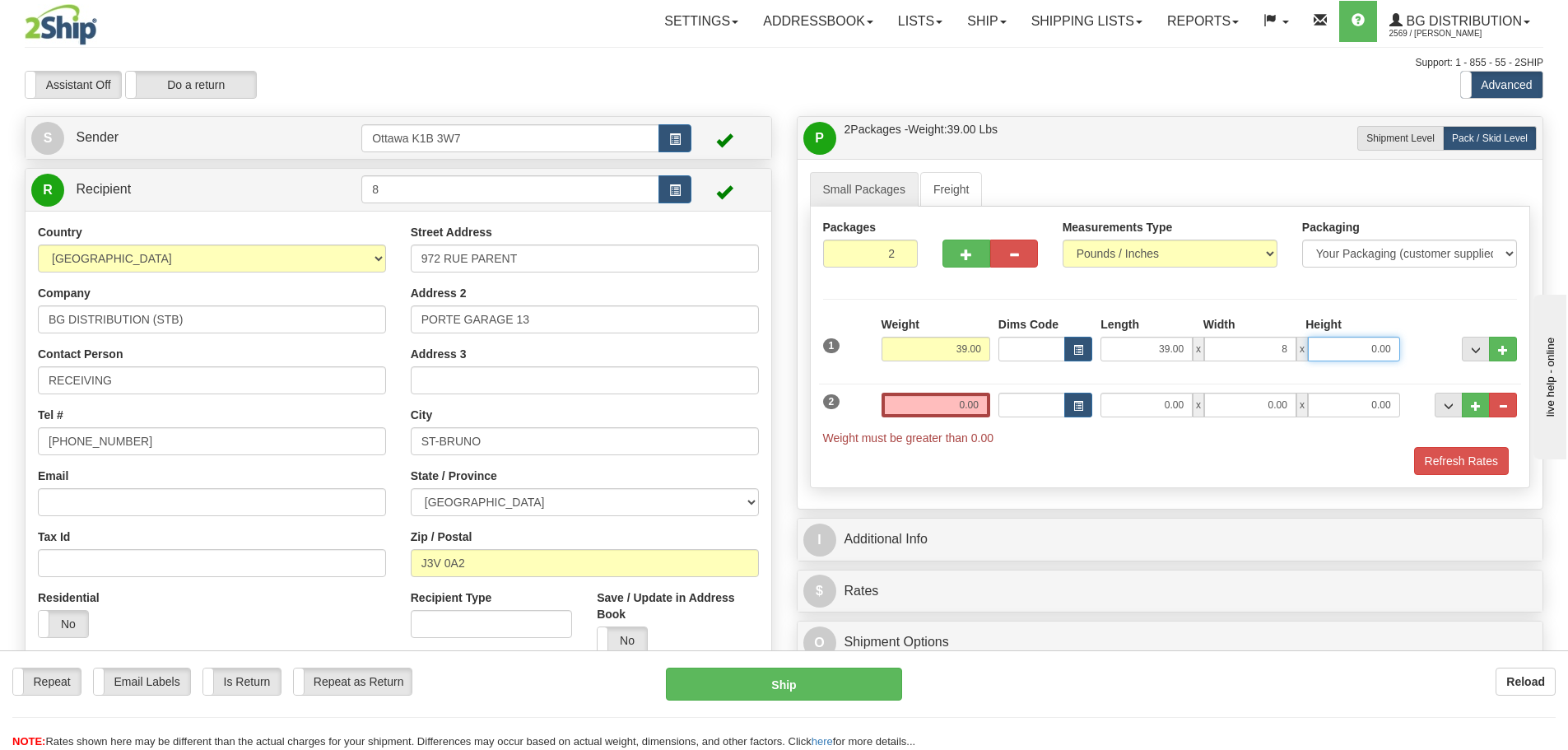
type input "8.00"
type input "5.00"
drag, startPoint x: 938, startPoint y: 343, endPoint x: 1011, endPoint y: 346, distance: 73.1
click at [1011, 346] on div "1 Weight 39.00 Dims Code x x" at bounding box center [1171, 345] width 703 height 58
type input "23.00"
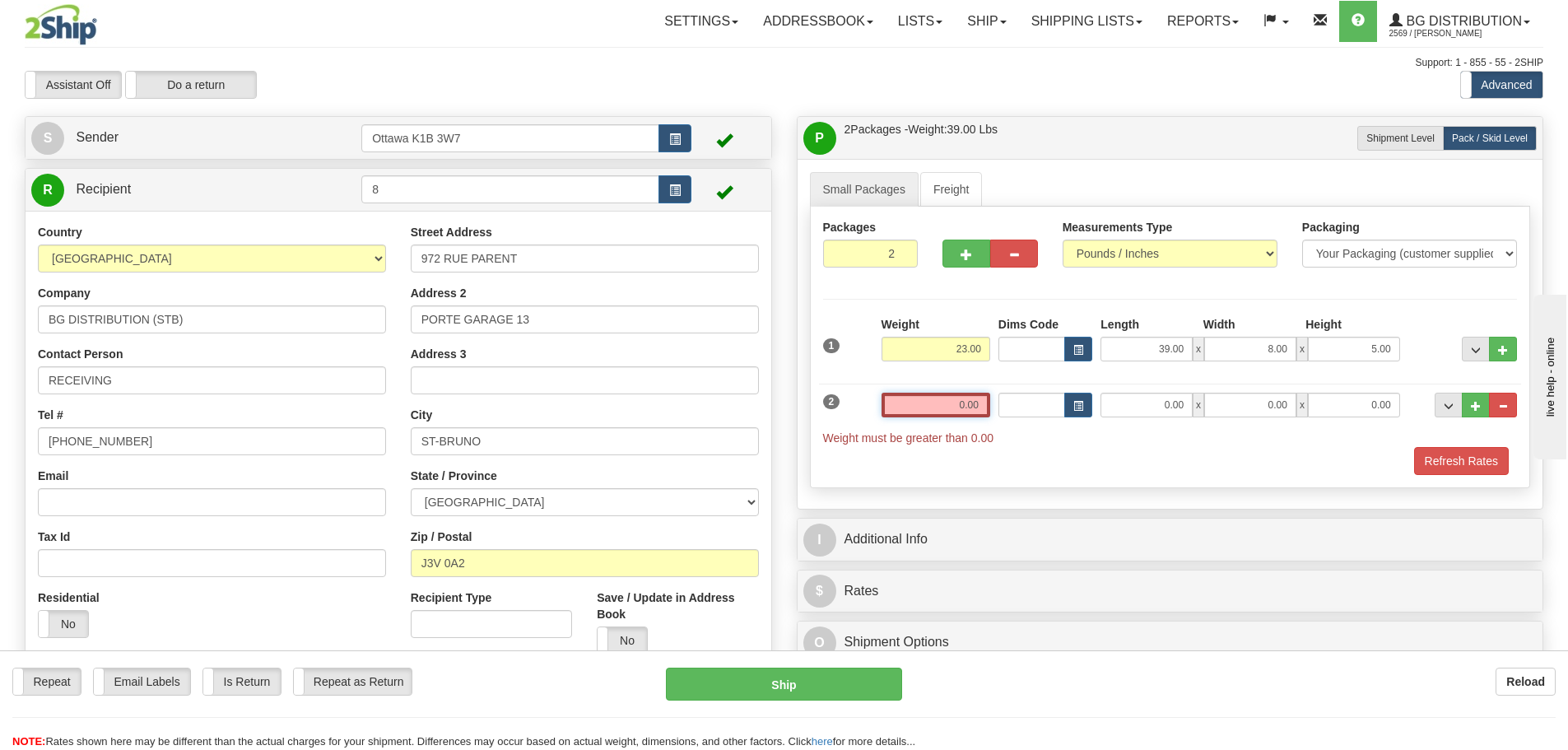
click at [968, 406] on input "0.00" at bounding box center [936, 405] width 108 height 25
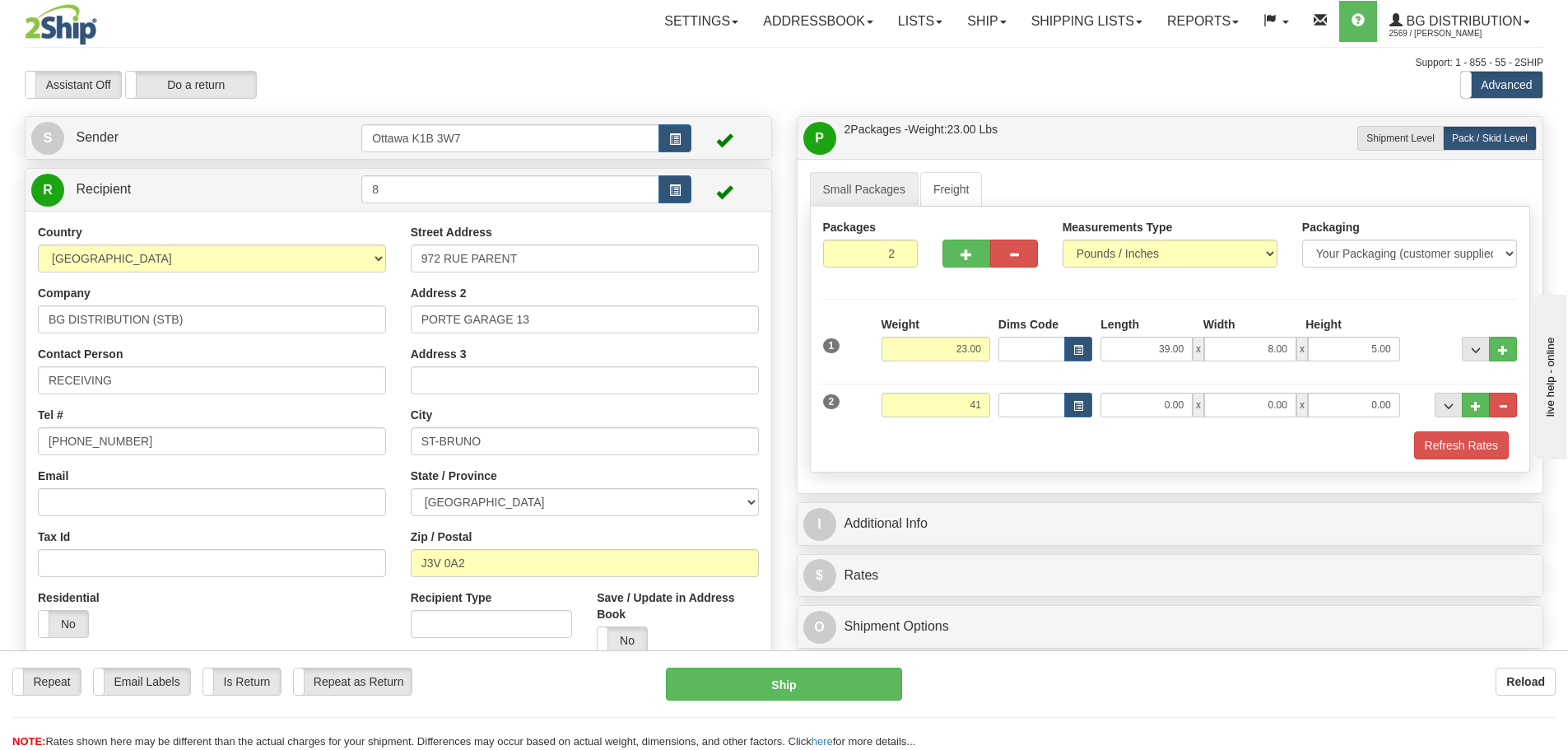
type input "41.00"
click at [842, 305] on div "Packages 2 2 Measurements Type" at bounding box center [1170, 340] width 721 height 266
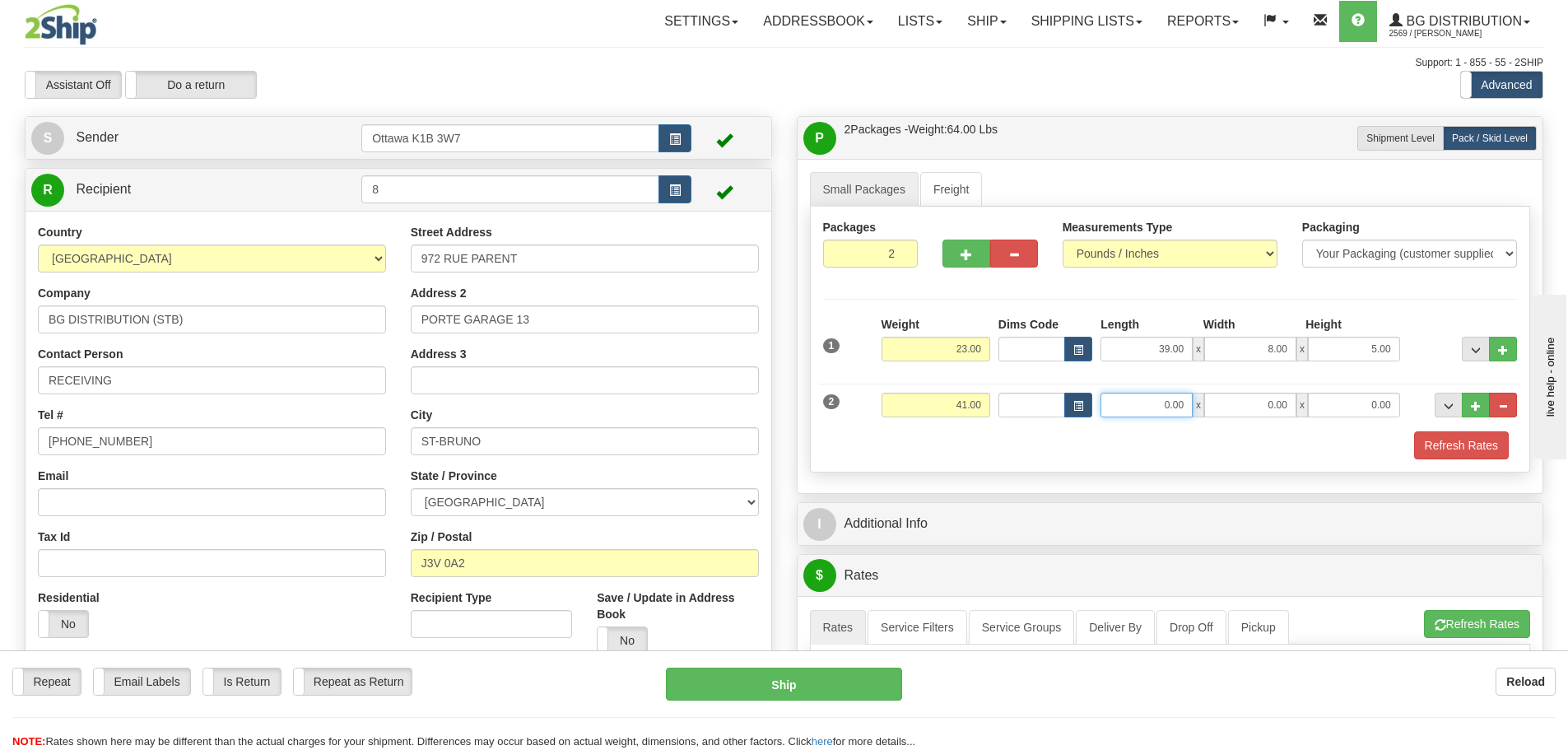
click at [1173, 406] on input "0.00" at bounding box center [1146, 405] width 92 height 25
type input "18.00"
type input "22.00"
type input "25.00"
click at [1103, 447] on div "Refresh Rates" at bounding box center [1171, 445] width 703 height 28
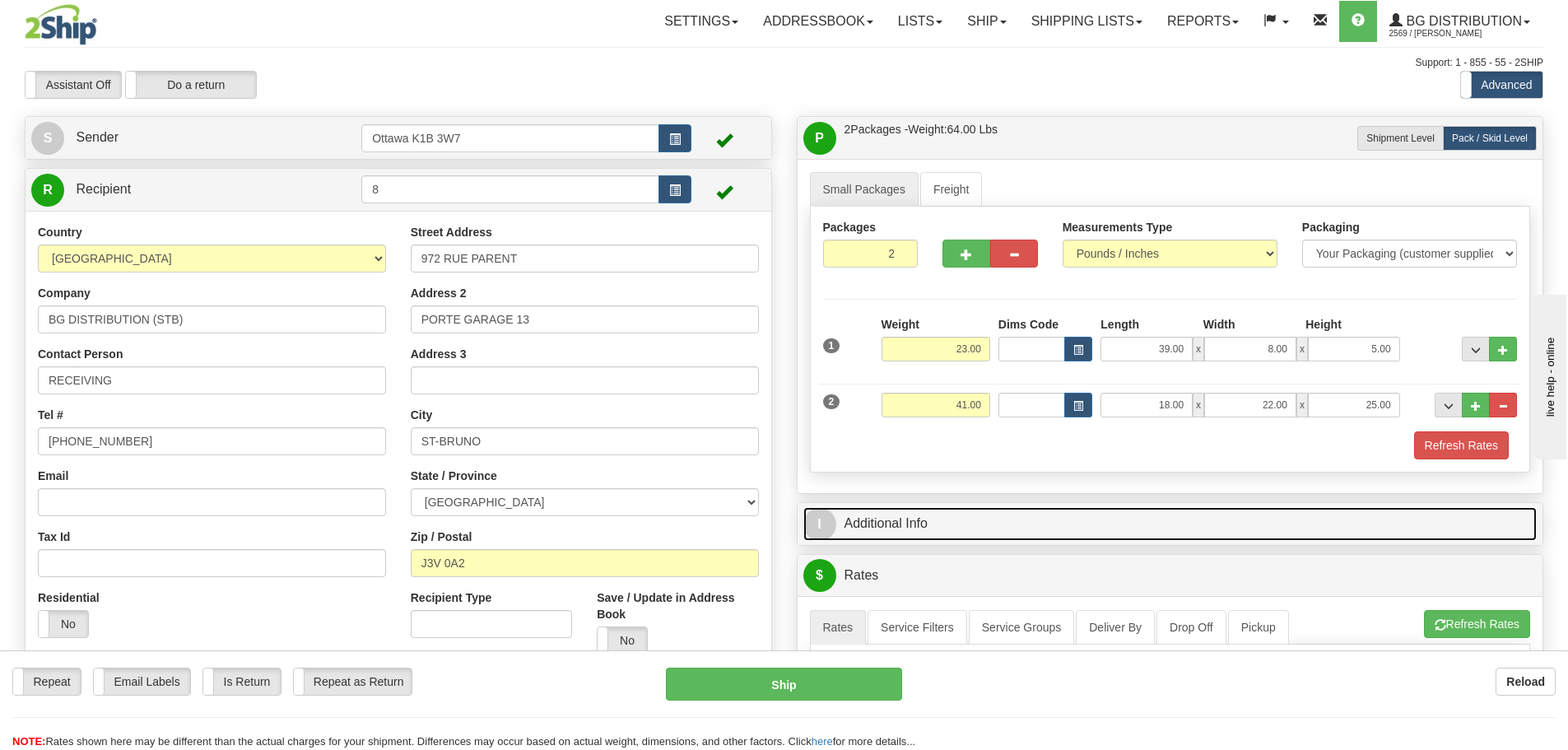
click at [919, 526] on link "I Additional Info" at bounding box center [1171, 524] width 734 height 34
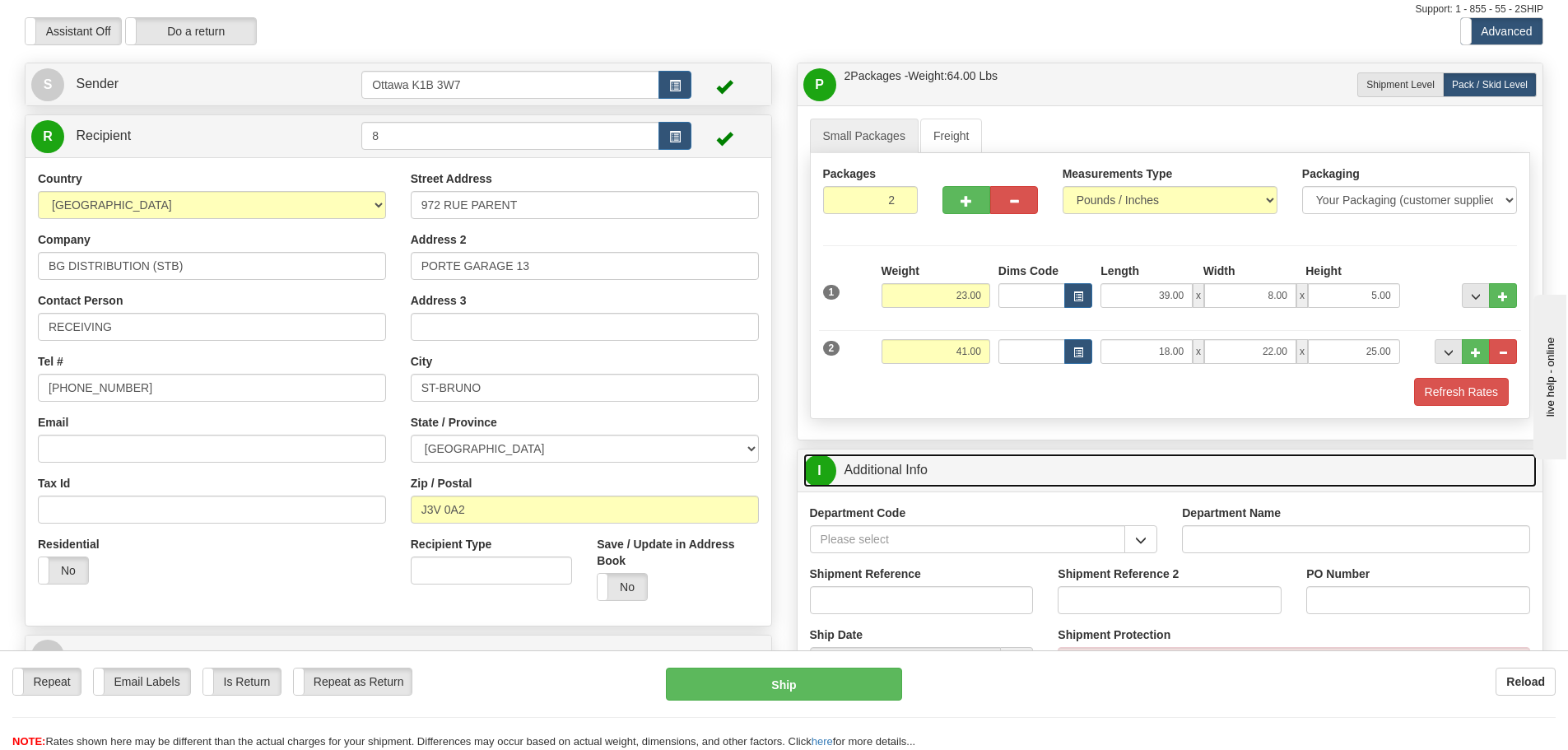
scroll to position [82, 0]
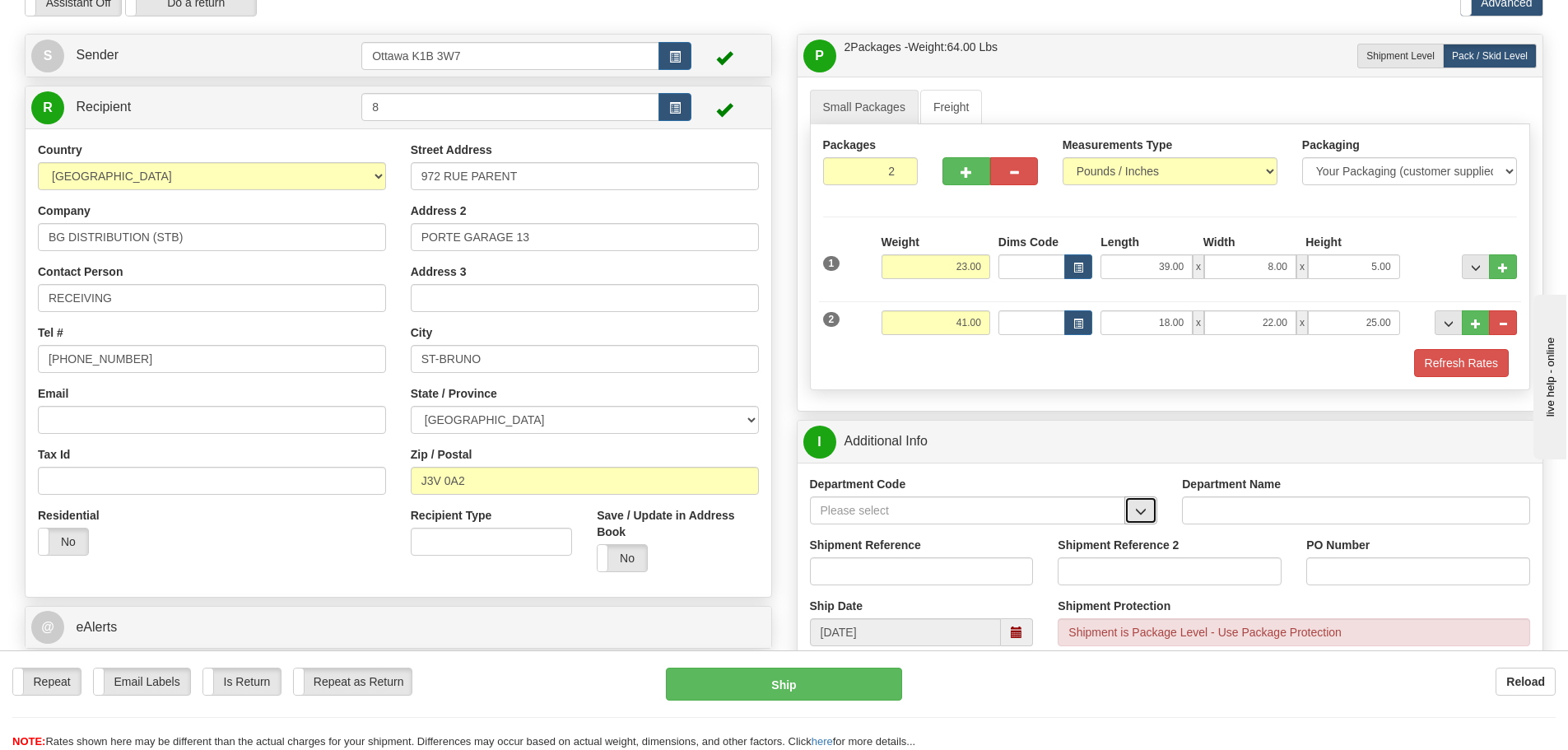
click at [1139, 507] on span "button" at bounding box center [1141, 512] width 12 height 11
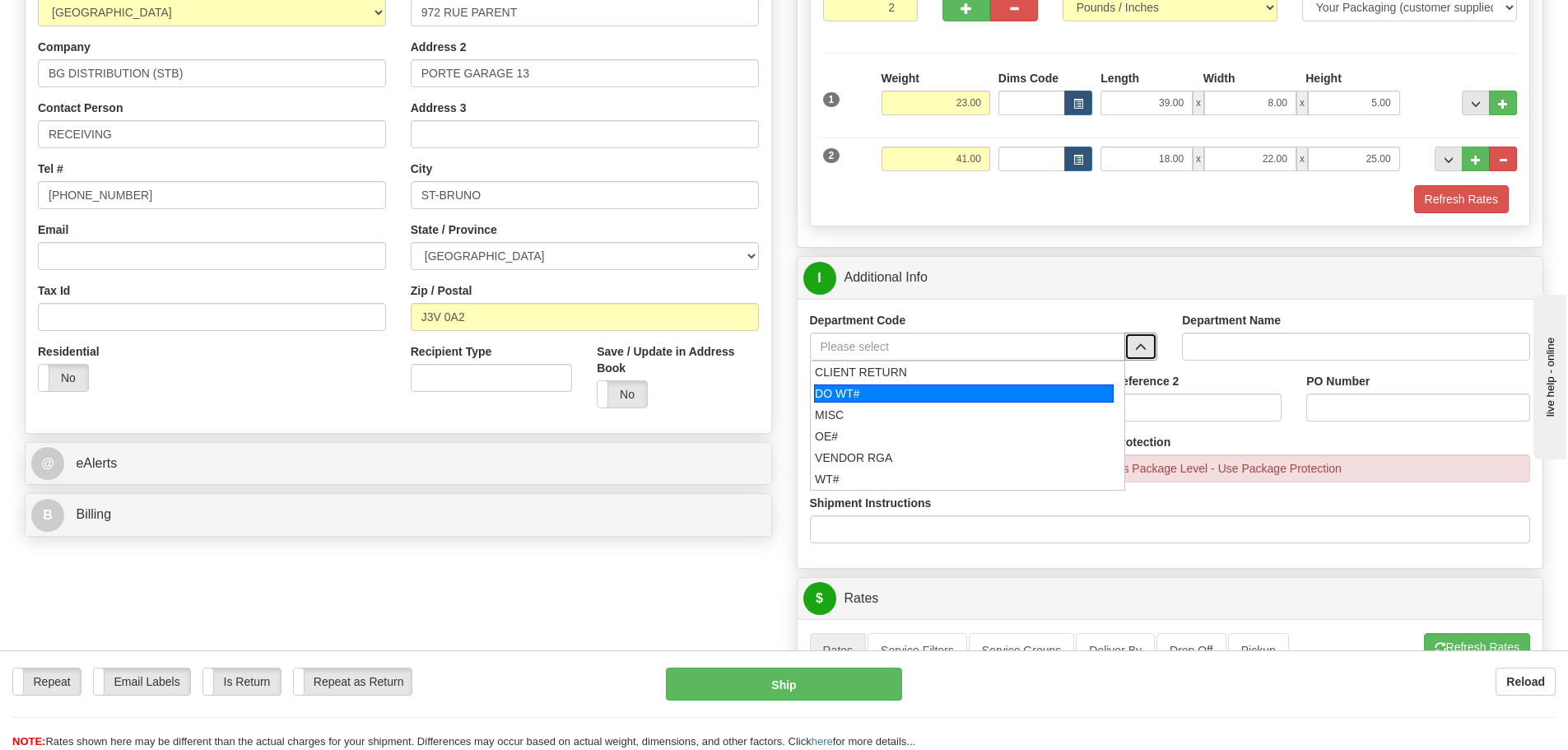
scroll to position [247, 0]
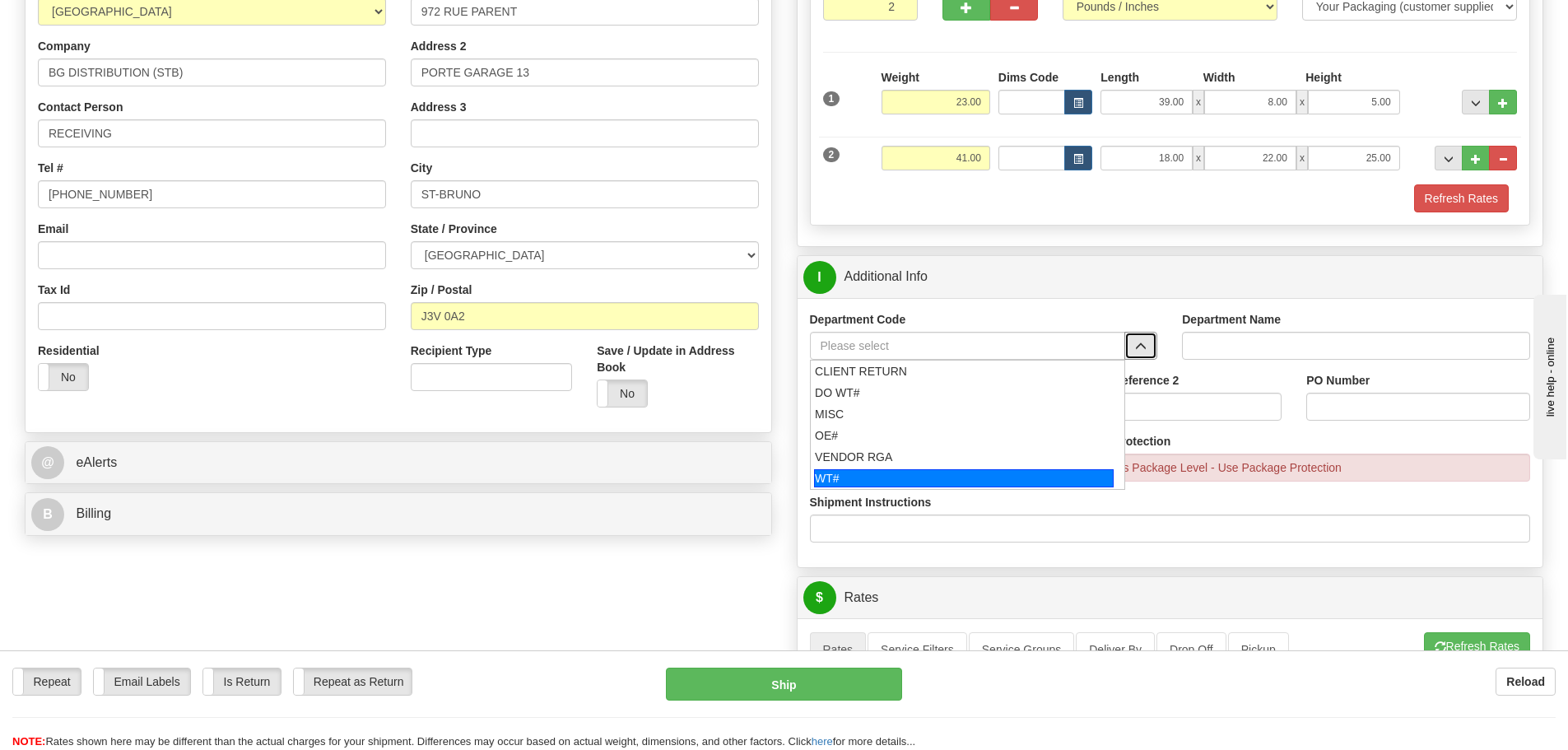
click at [855, 482] on div "WT#" at bounding box center [964, 478] width 300 height 18
type input "WT#"
type input "WAREHOUSE TRANSFERS"
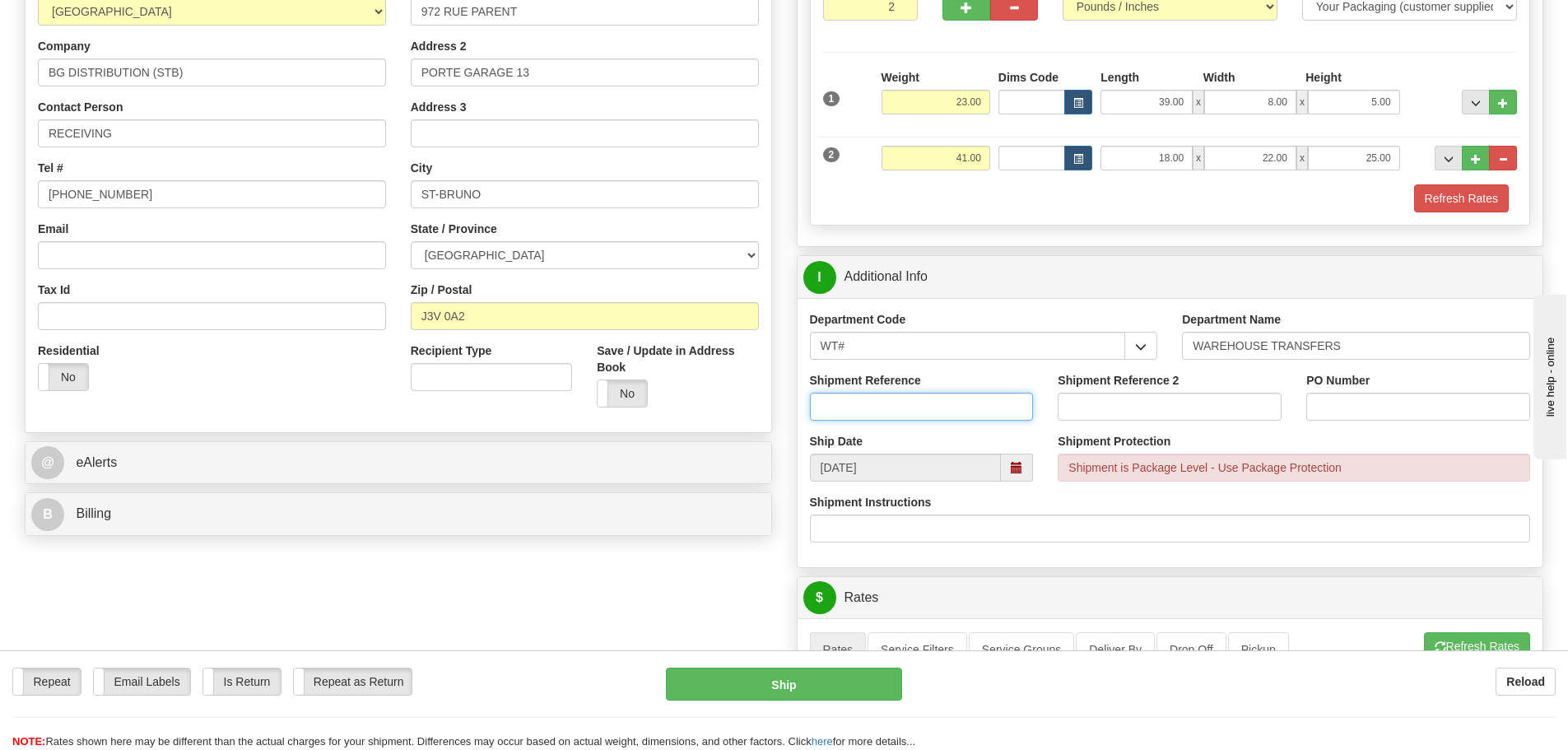
click at [886, 399] on input "Shipment Reference" at bounding box center [922, 406] width 224 height 28
click at [1403, 412] on input "PO Number" at bounding box center [1419, 406] width 224 height 28
click at [897, 401] on input "165194-00" at bounding box center [922, 406] width 224 height 28
type input "165194-00 HATS"
drag, startPoint x: 1361, startPoint y: 401, endPoint x: 1357, endPoint y: 410, distance: 9.8
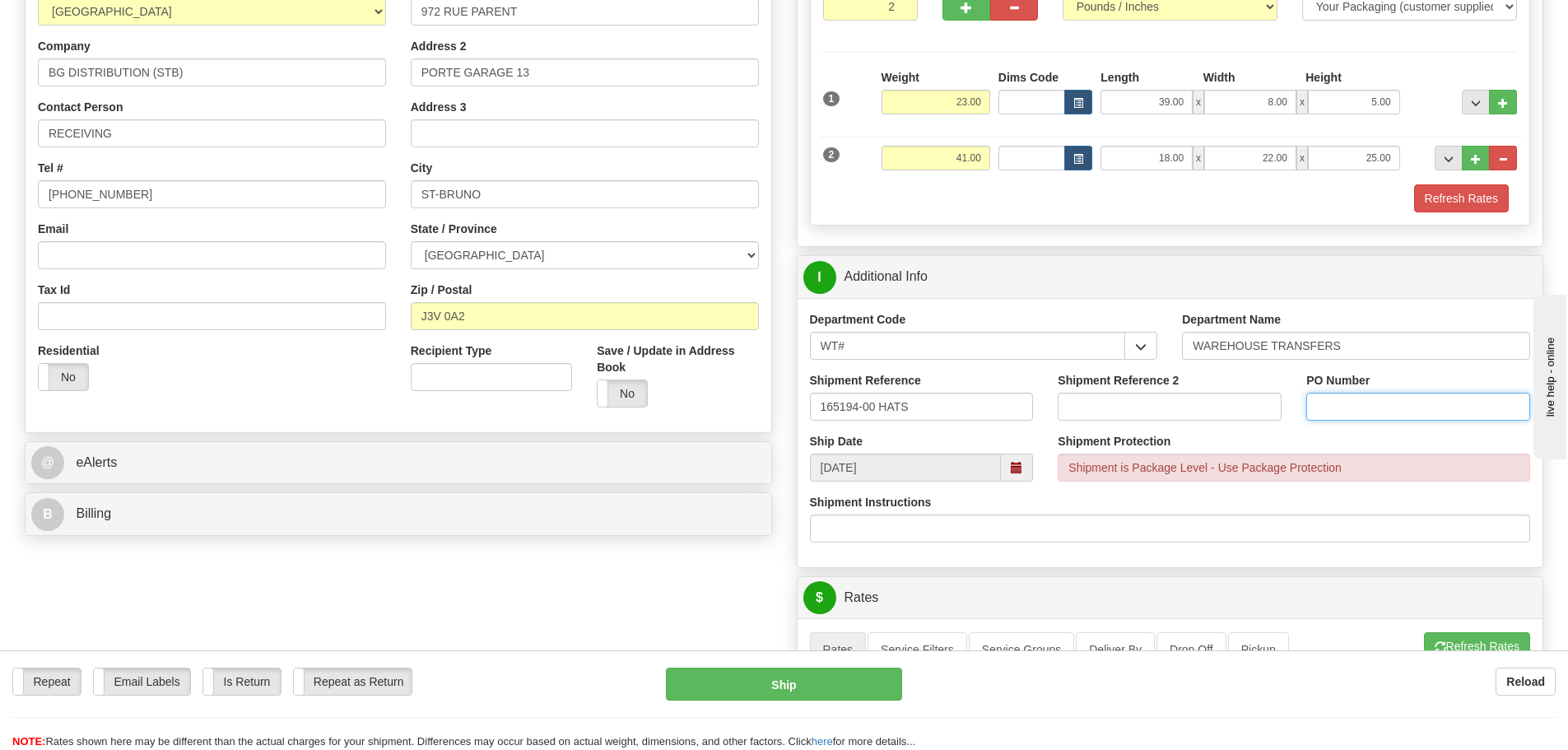
click at [1361, 401] on input "PO Number" at bounding box center [1419, 406] width 224 height 28
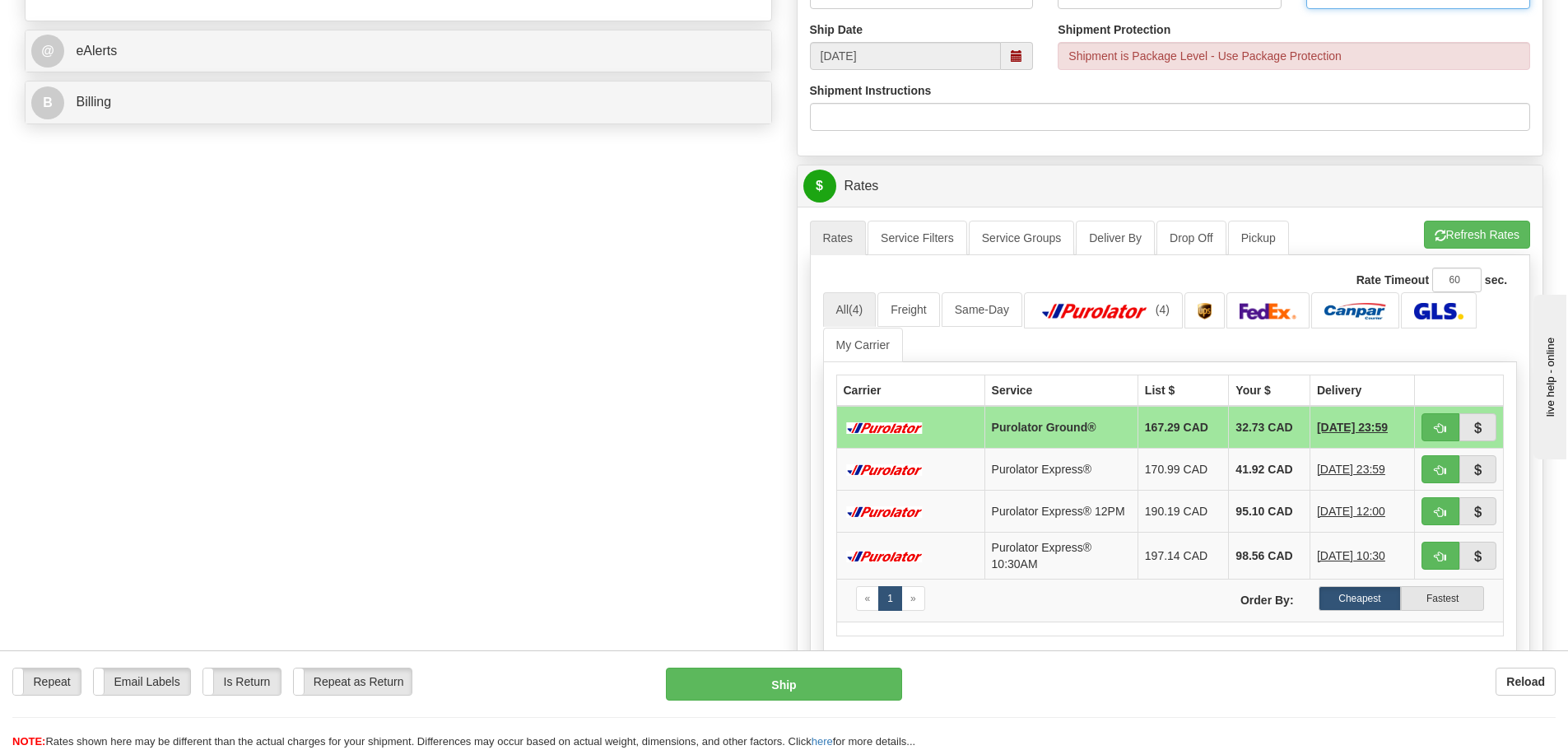
scroll to position [741, 0]
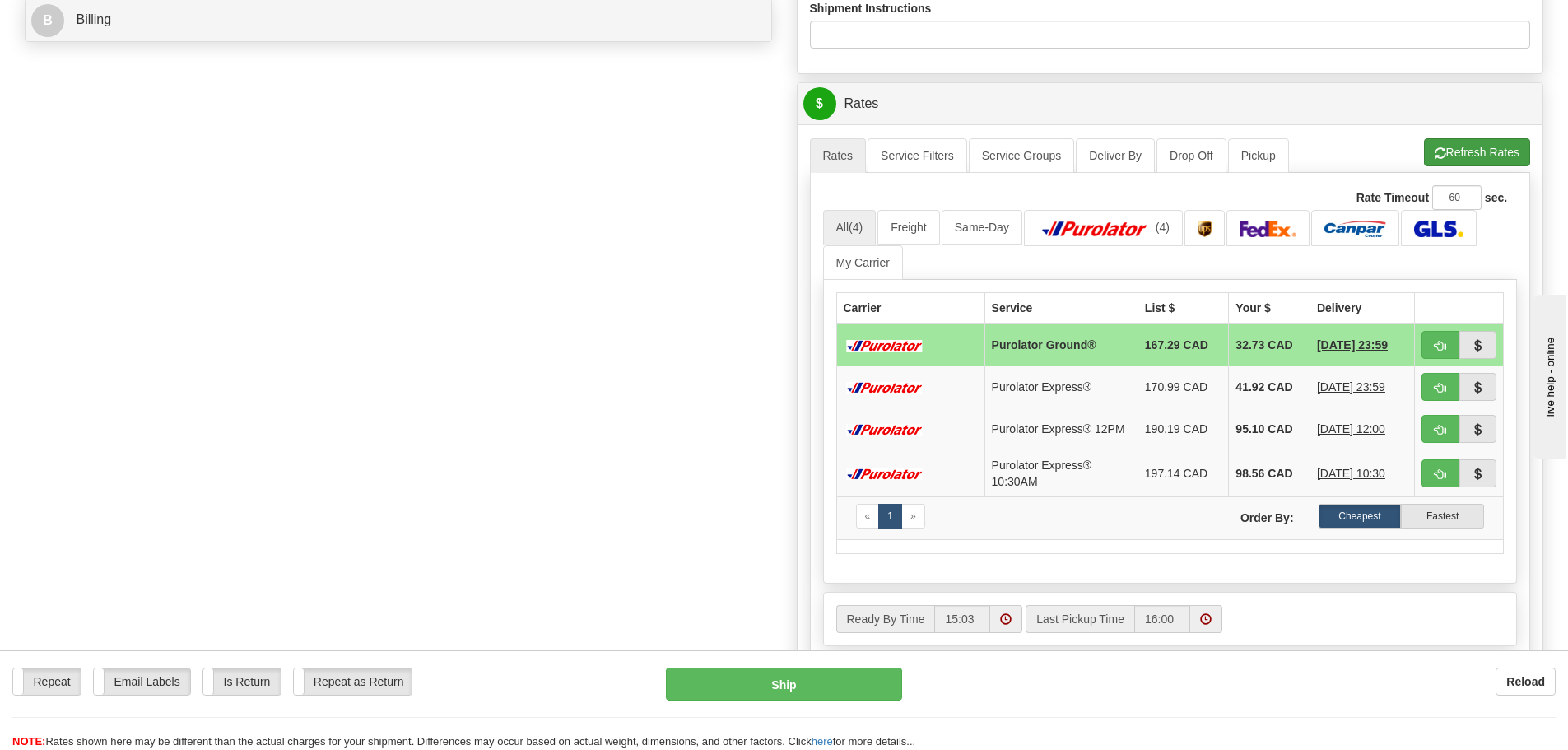
type input "HATS"
click at [1511, 149] on button "Refresh Rates" at bounding box center [1477, 152] width 107 height 28
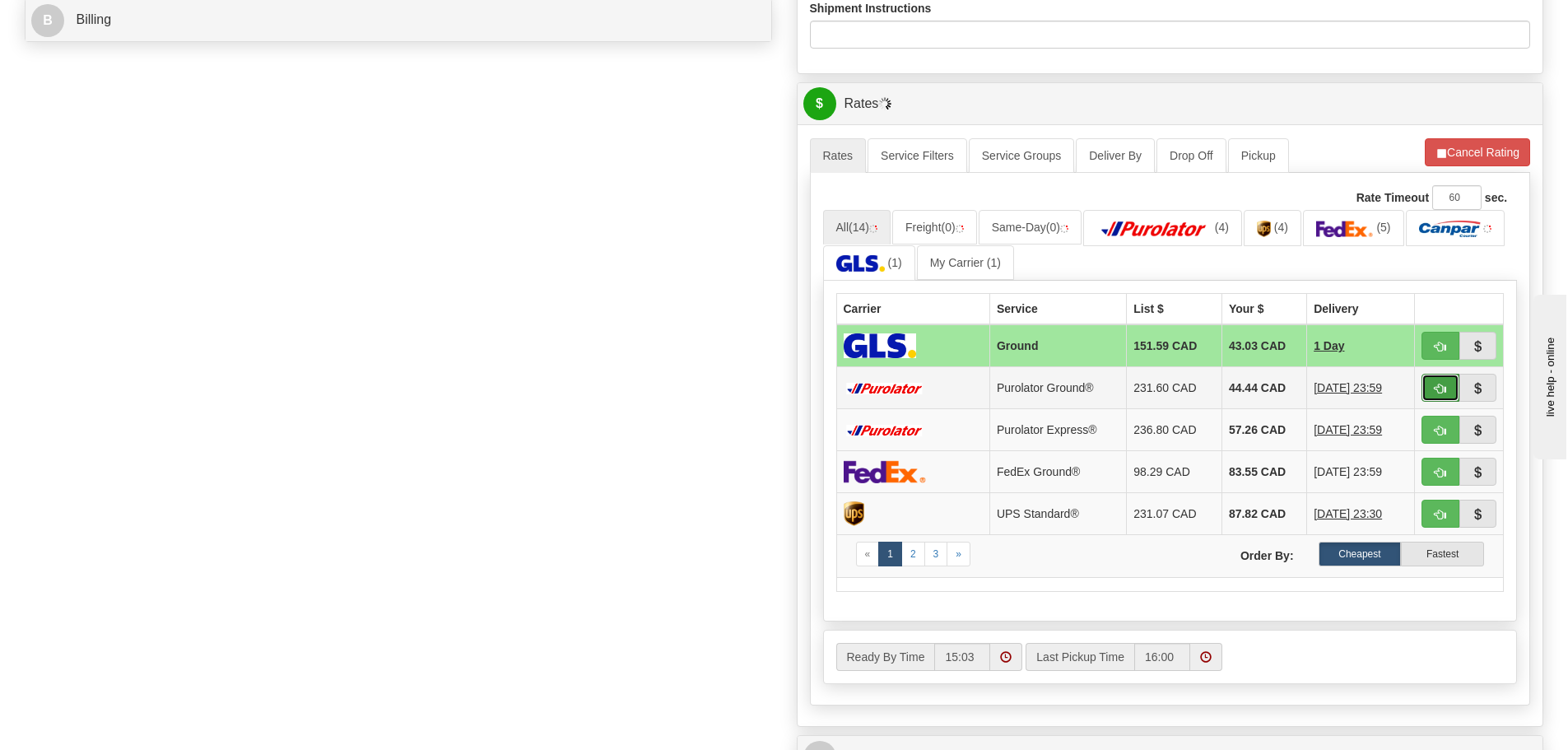
click at [1445, 393] on span "button" at bounding box center [1440, 389] width 12 height 11
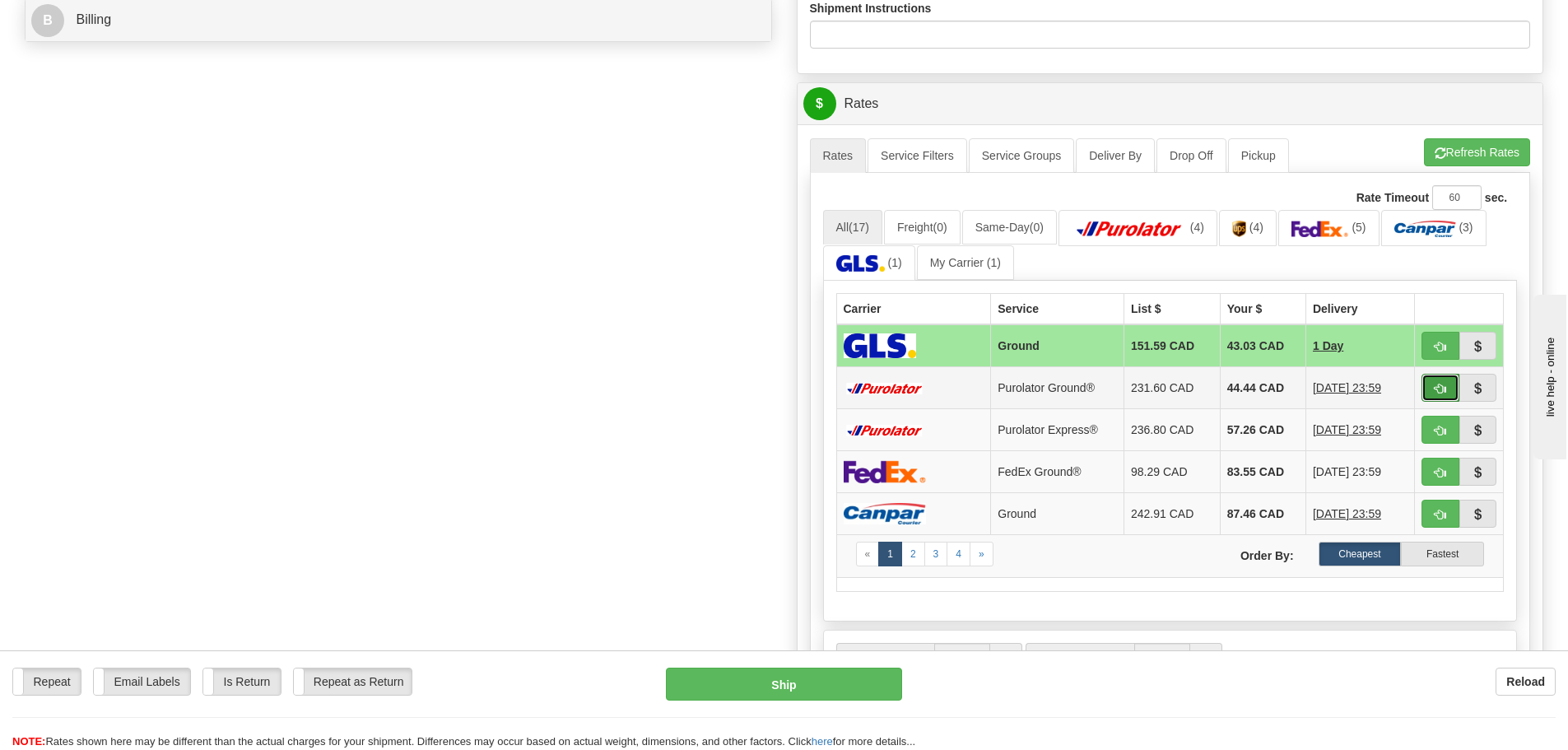
click at [1438, 388] on span "button" at bounding box center [1440, 389] width 12 height 11
type input "260"
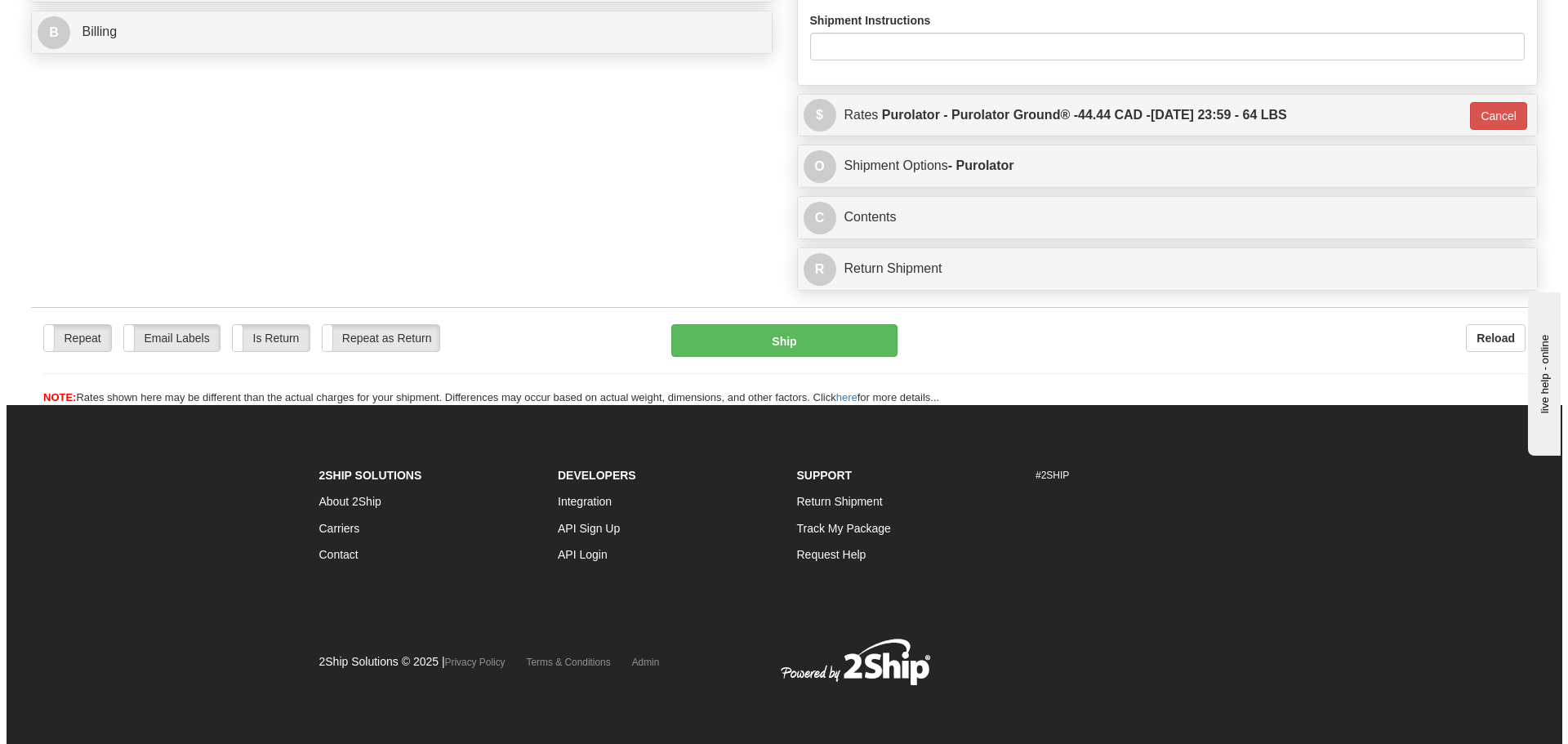
scroll to position [721, 0]
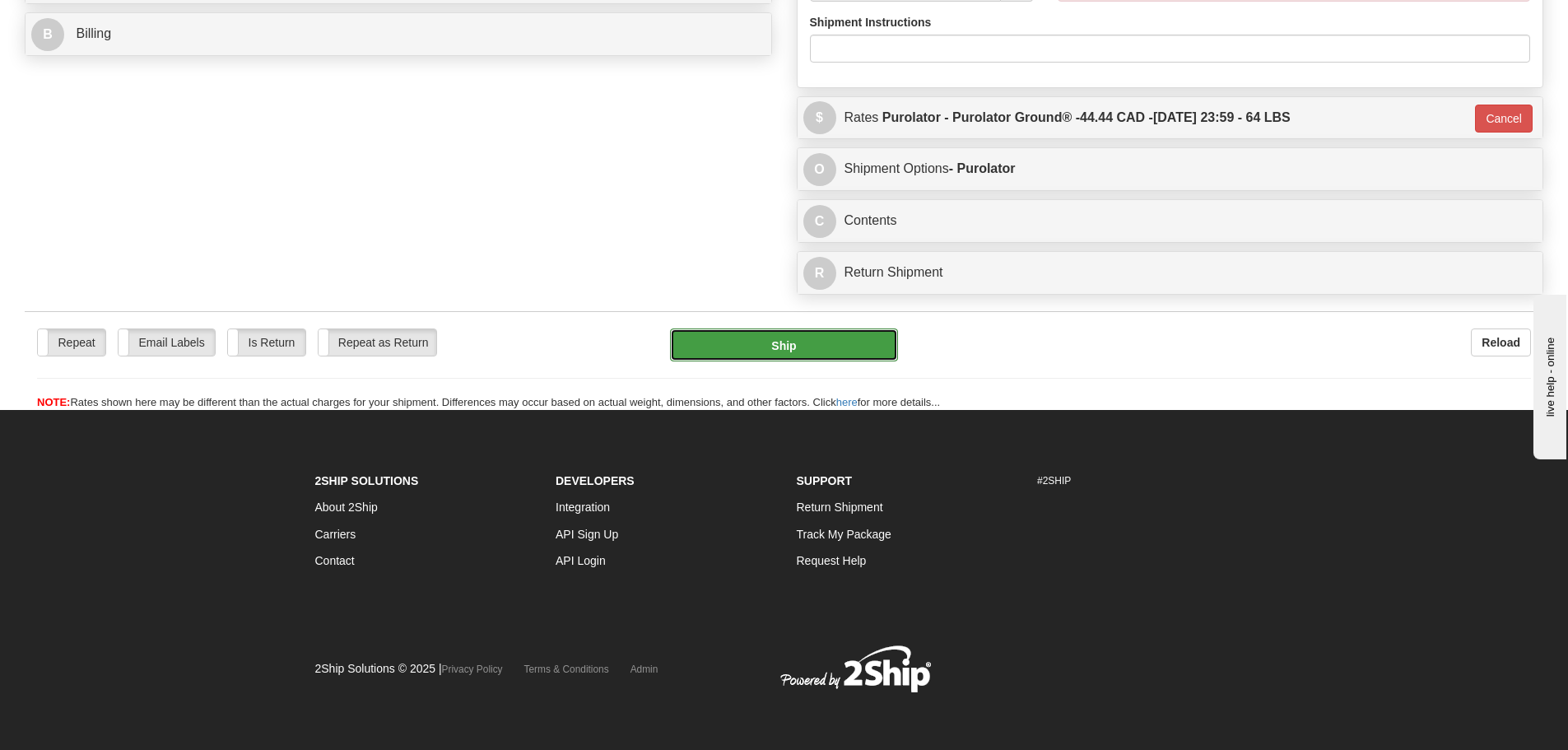
click at [824, 336] on button "Ship" at bounding box center [784, 345] width 228 height 33
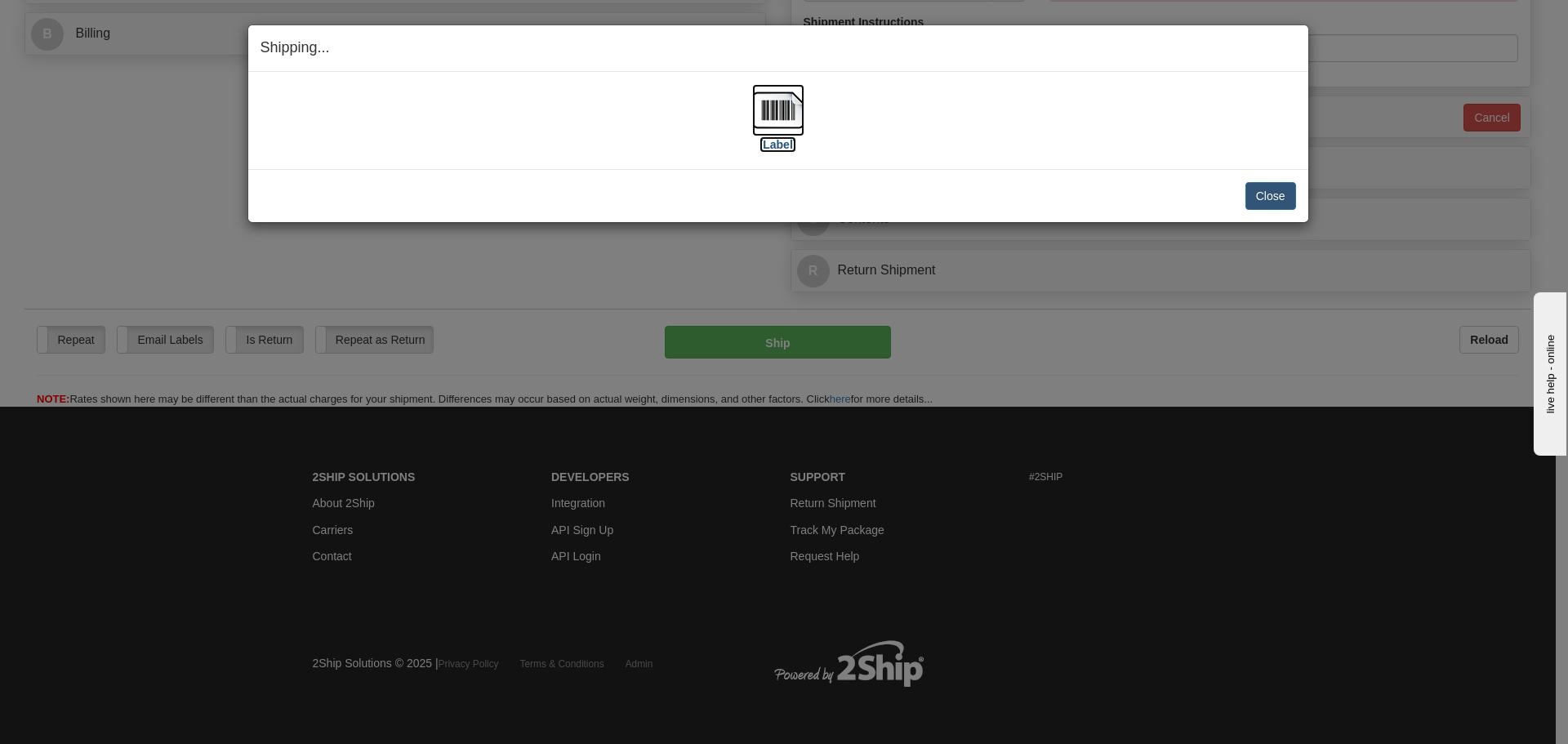
click at [783, 141] on label "[Label]" at bounding box center [778, 145] width 38 height 16
click at [1285, 188] on button "Close" at bounding box center [1271, 195] width 51 height 28
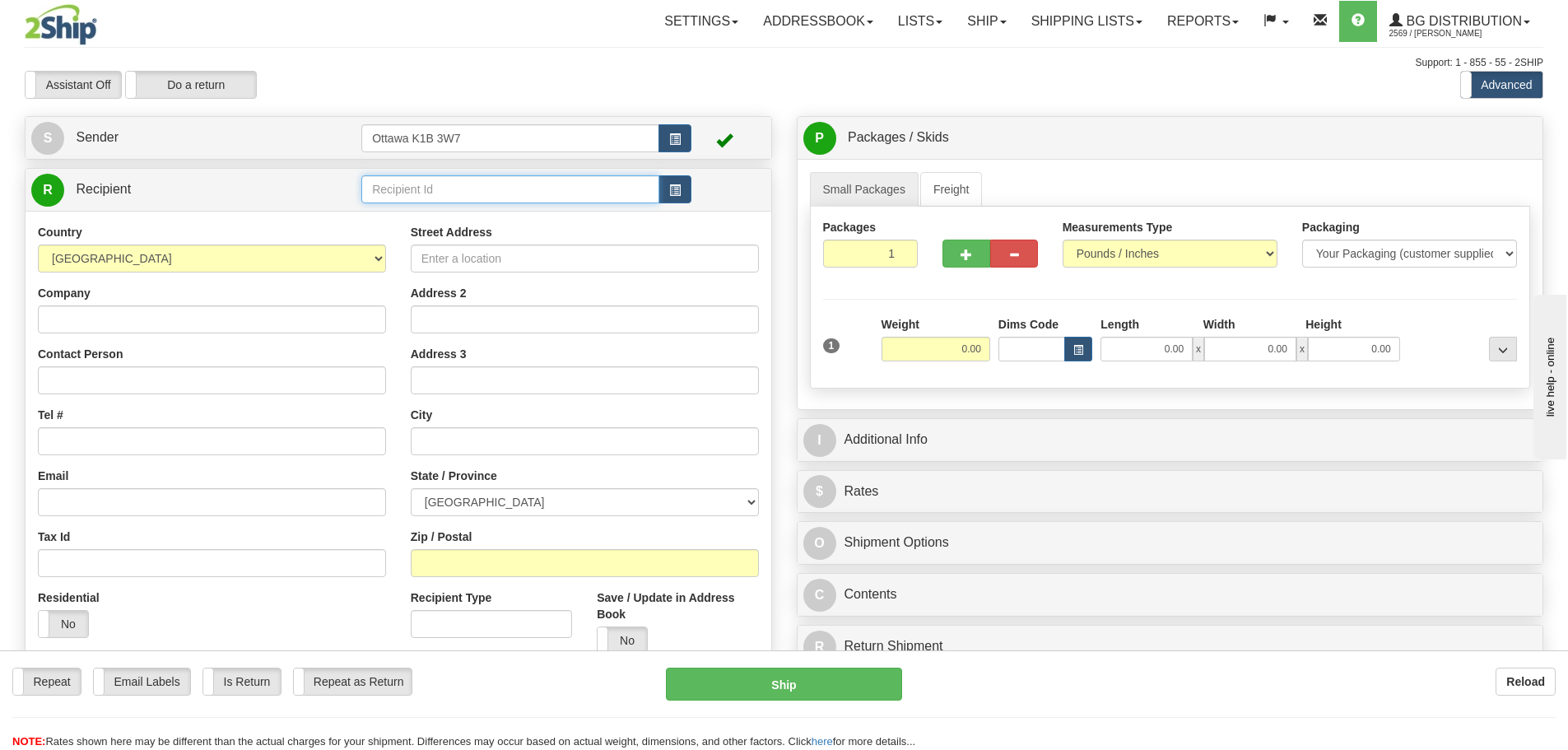
click at [426, 182] on input "text" at bounding box center [510, 189] width 298 height 28
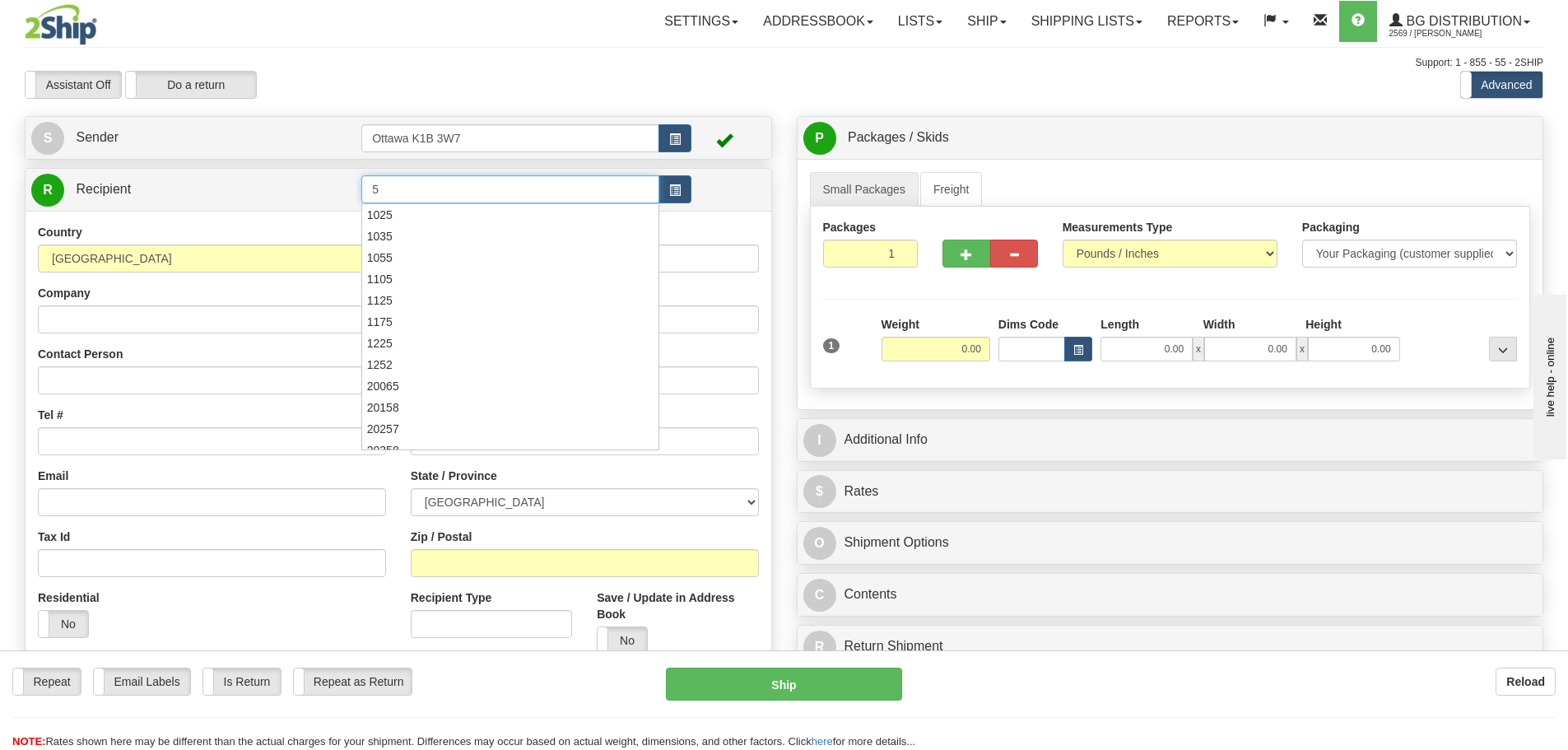
type input "5"
click button "Delete" at bounding box center [0, 0] width 0 height 0
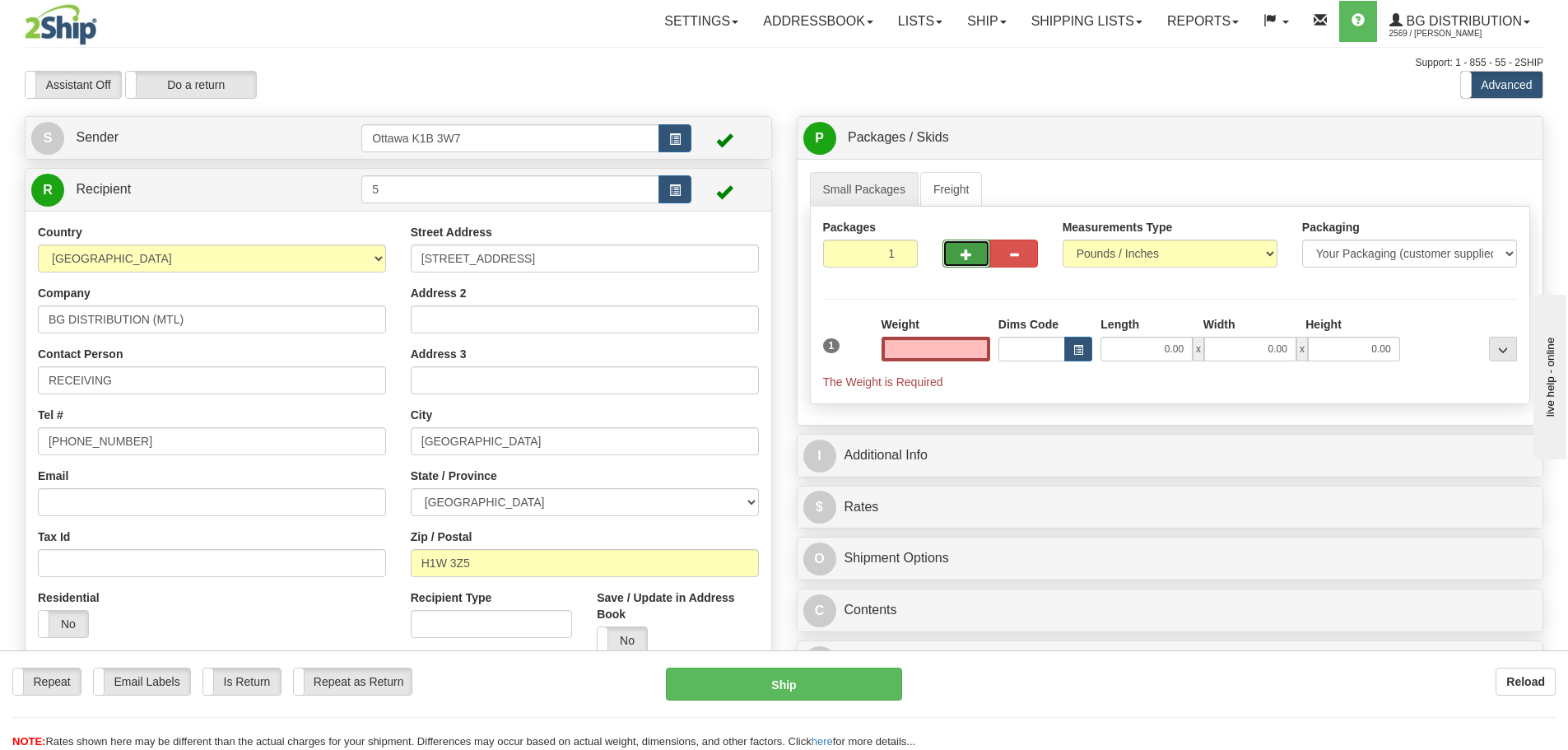
type input "0.00"
click at [974, 252] on button "button" at bounding box center [967, 253] width 47 height 28
click at [970, 254] on span "button" at bounding box center [966, 255] width 12 height 11
type input "3"
click at [1487, 138] on span "Pack / Skid Level" at bounding box center [1490, 138] width 76 height 12
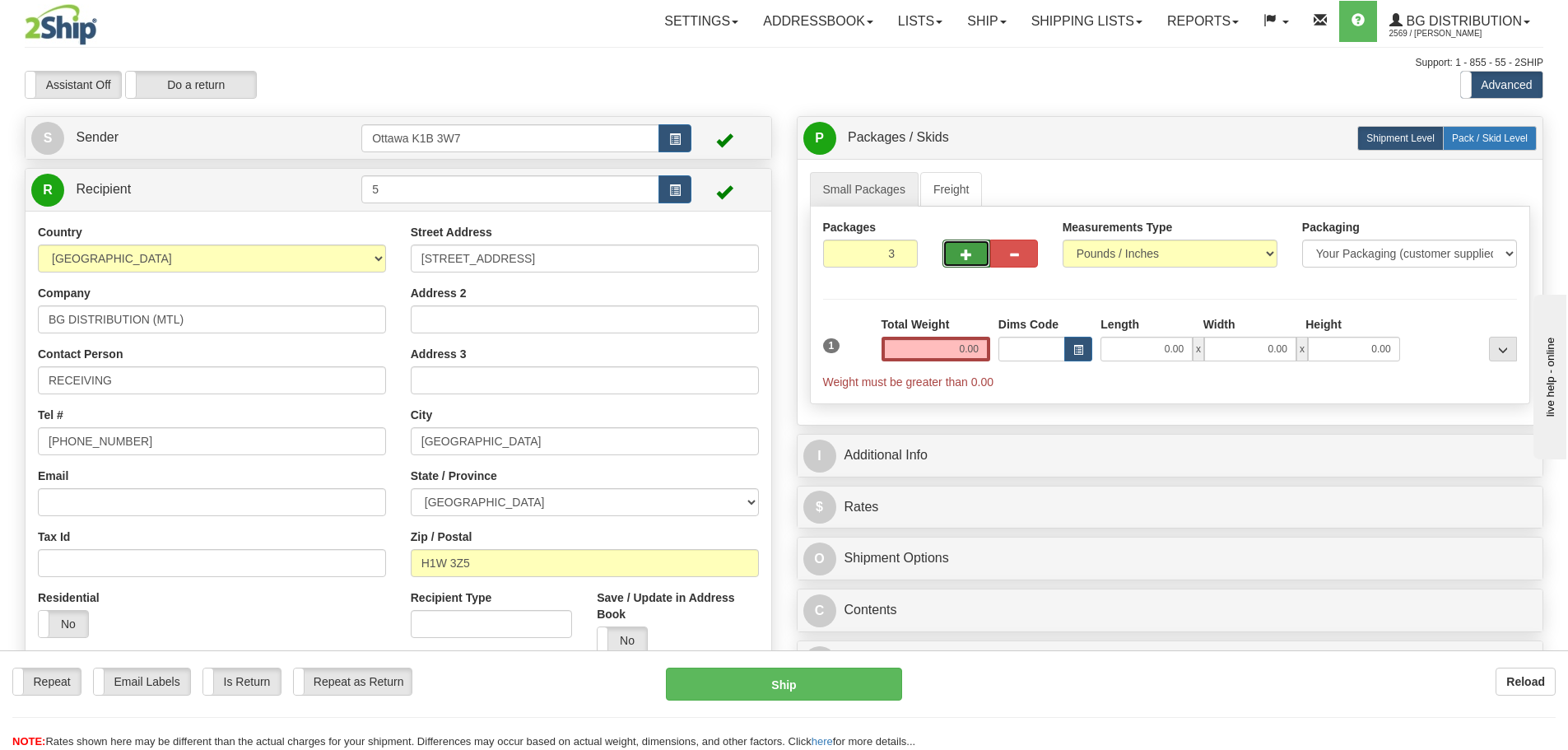
radio input "true"
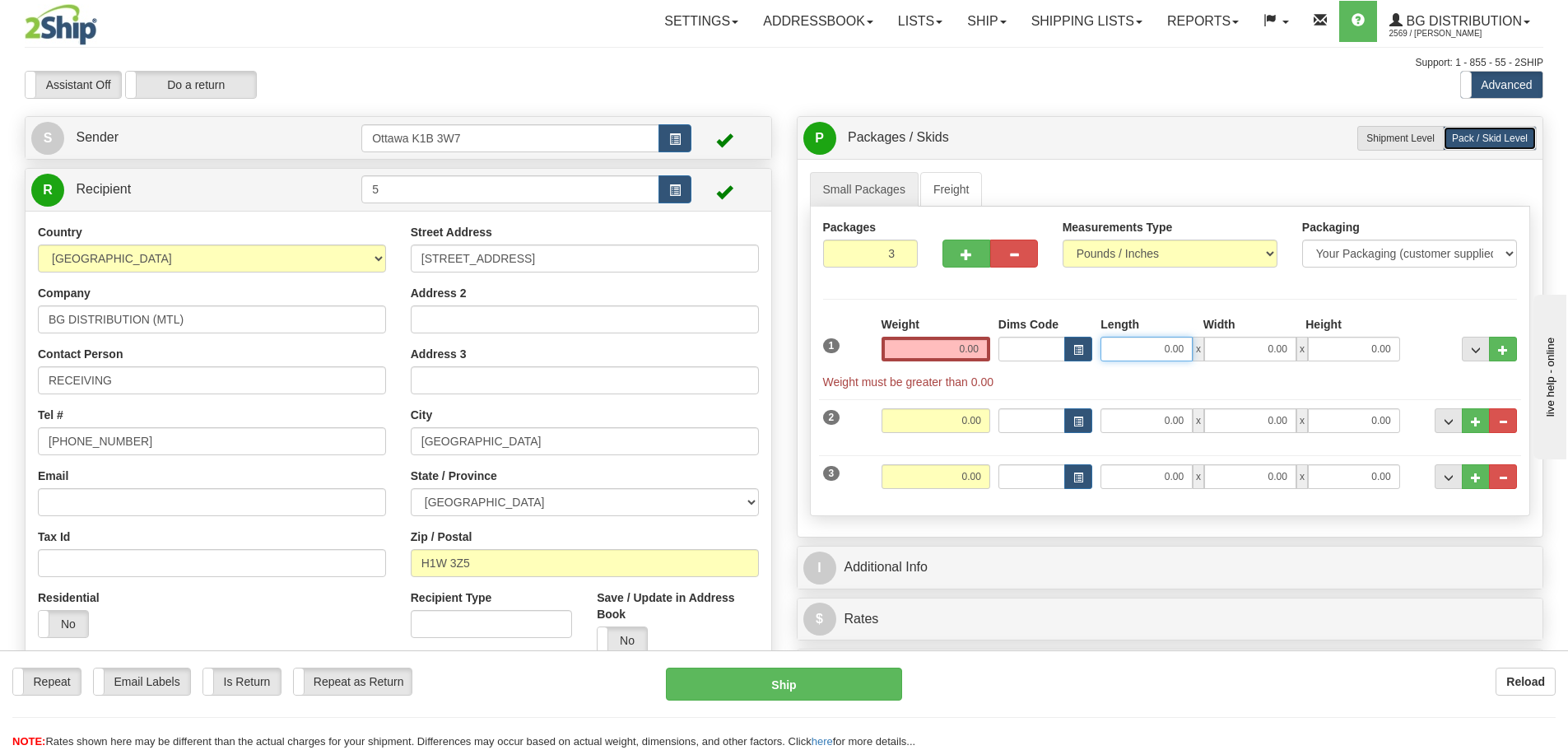
drag, startPoint x: 1140, startPoint y: 340, endPoint x: 1144, endPoint y: 332, distance: 8.9
click at [1142, 340] on input "0.00" at bounding box center [1146, 349] width 92 height 25
type input "22.00"
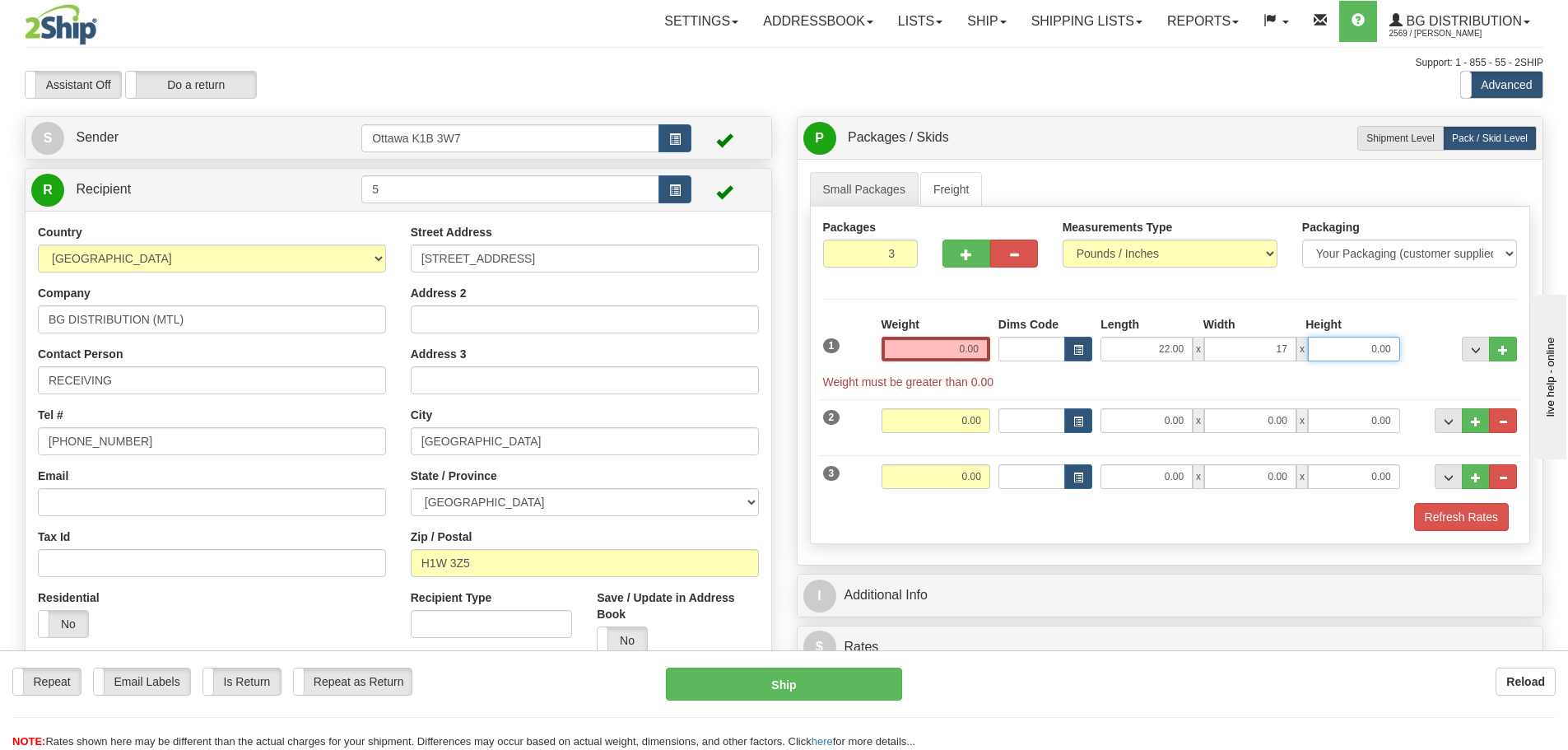
type input "17.00"
type input "14.00"
drag, startPoint x: 956, startPoint y: 354, endPoint x: 960, endPoint y: 344, distance: 10.8
click at [956, 354] on input "0.00" at bounding box center [936, 349] width 108 height 25
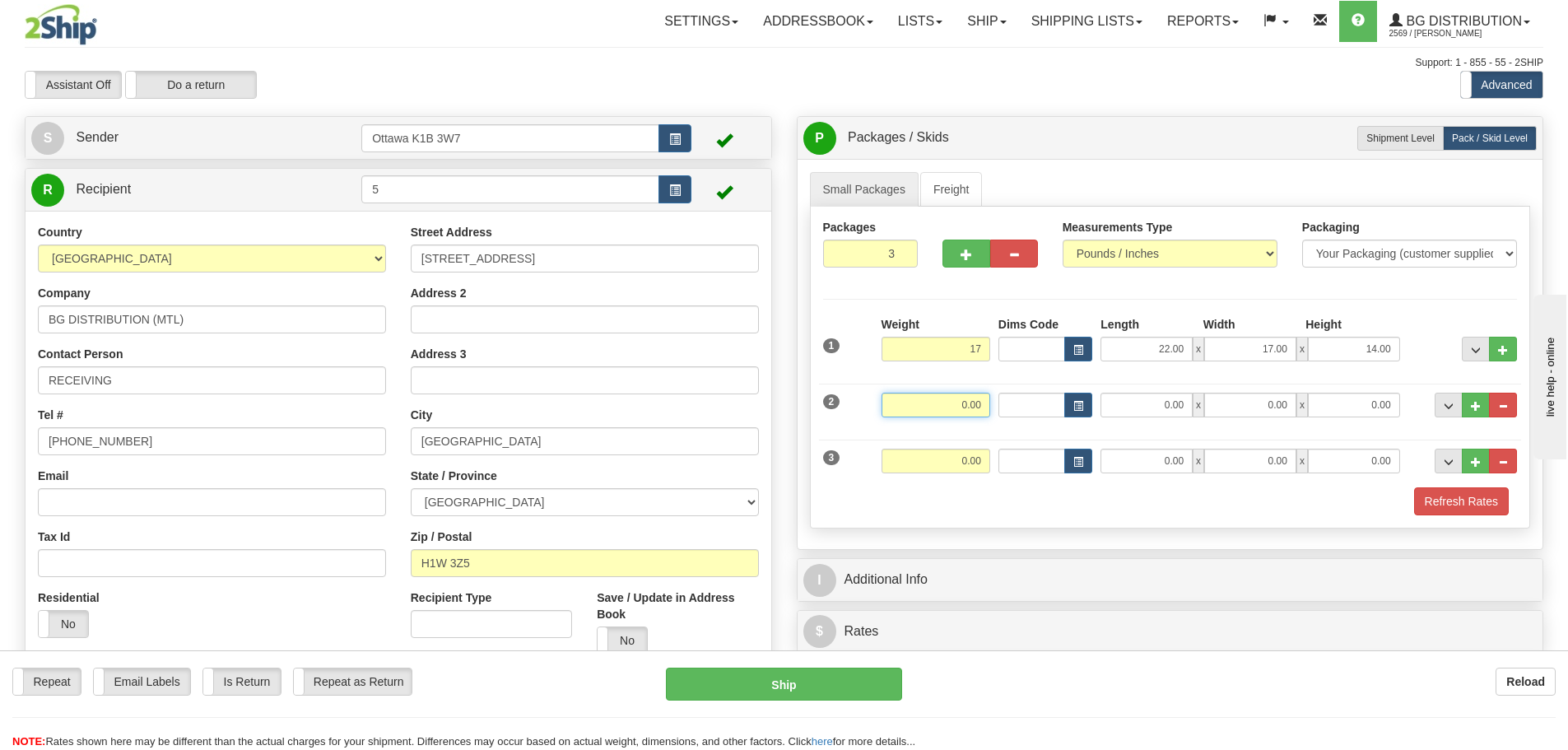
type input "17.00"
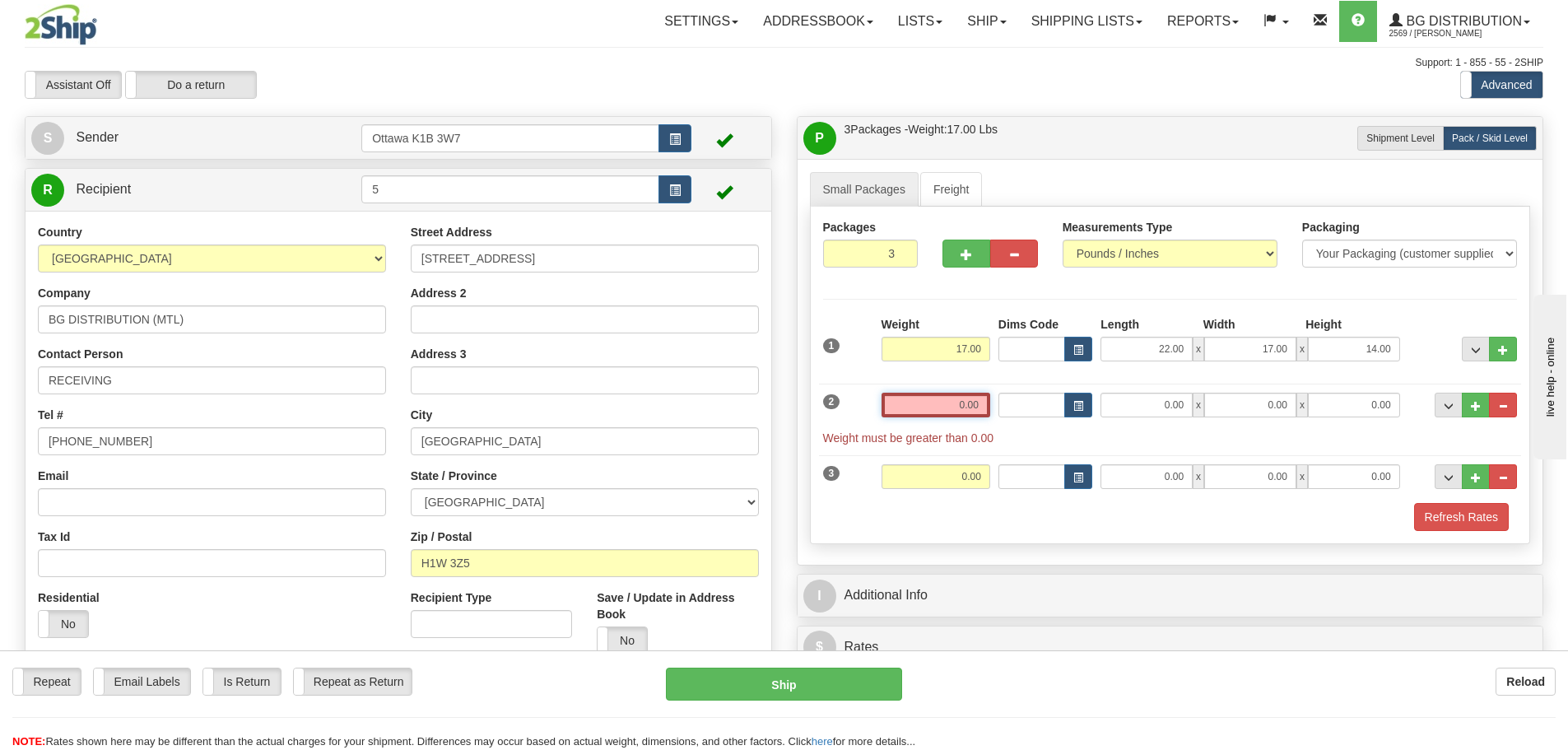
drag, startPoint x: 975, startPoint y: 407, endPoint x: 975, endPoint y: 422, distance: 15.0
click at [975, 406] on input "0.00" at bounding box center [936, 405] width 108 height 25
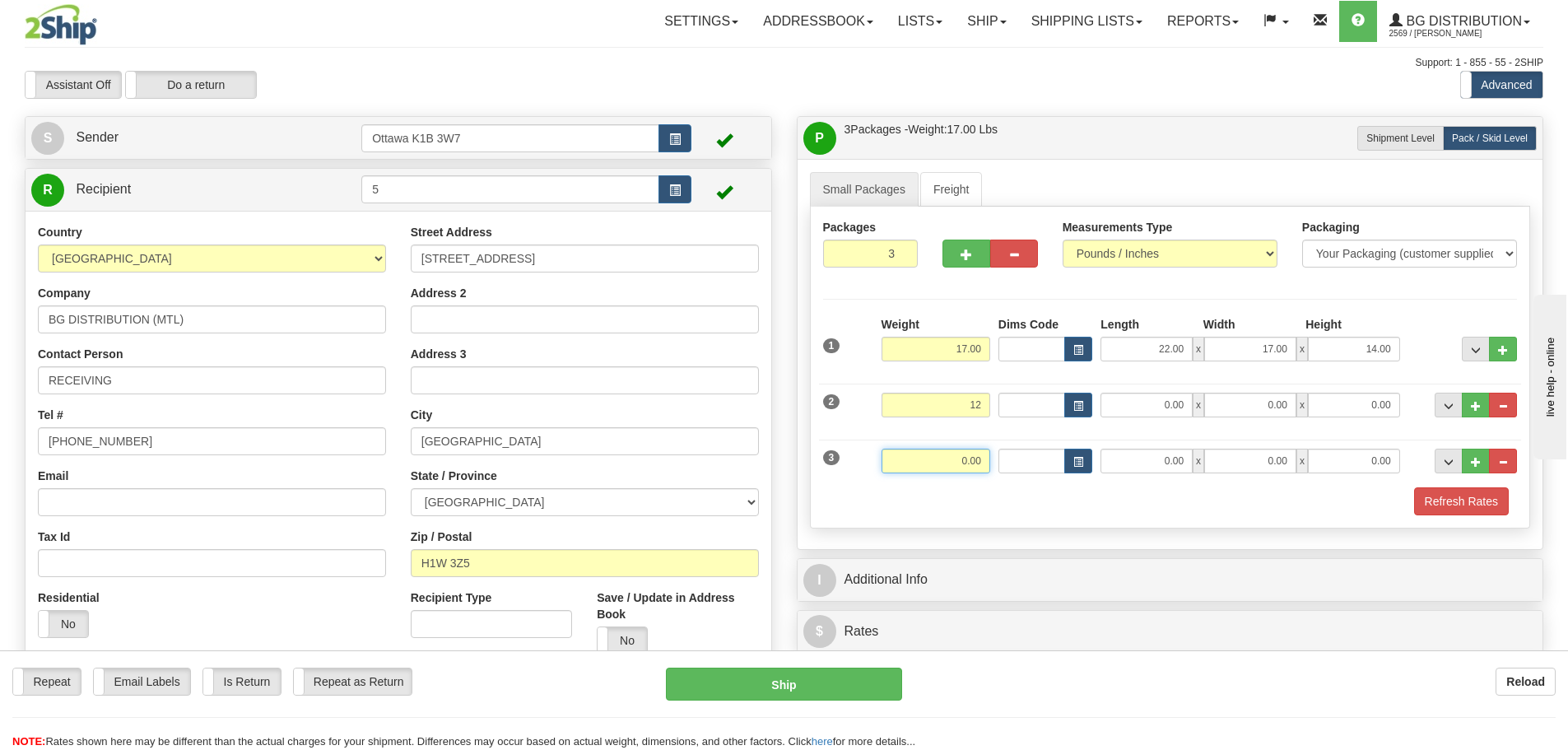
type input "12.00"
click at [978, 456] on input "0.00" at bounding box center [936, 460] width 108 height 25
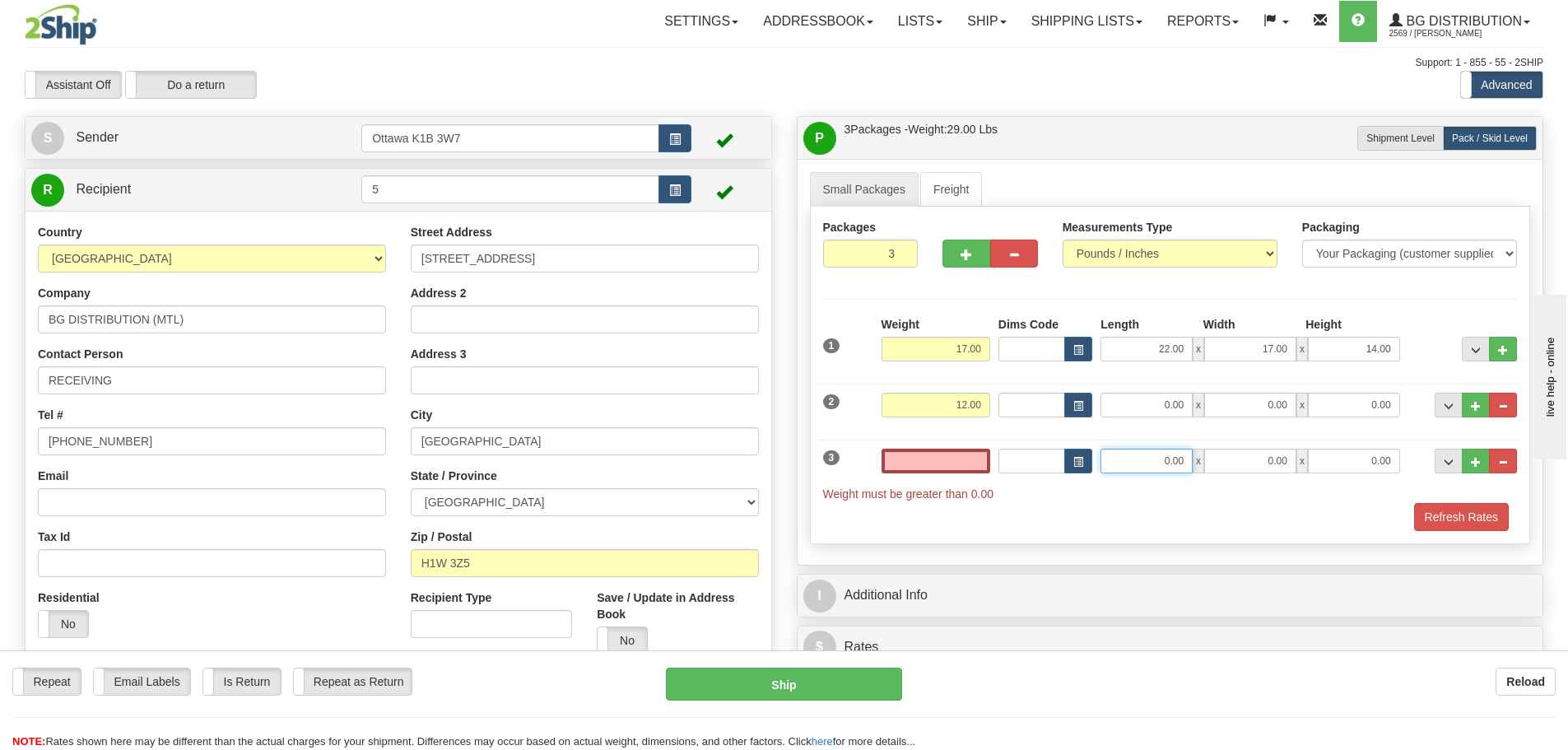
type input "0.00"
click at [1190, 461] on input "0.00" at bounding box center [1146, 460] width 92 height 25
type input "9"
type input "9.00"
type input "5.00"
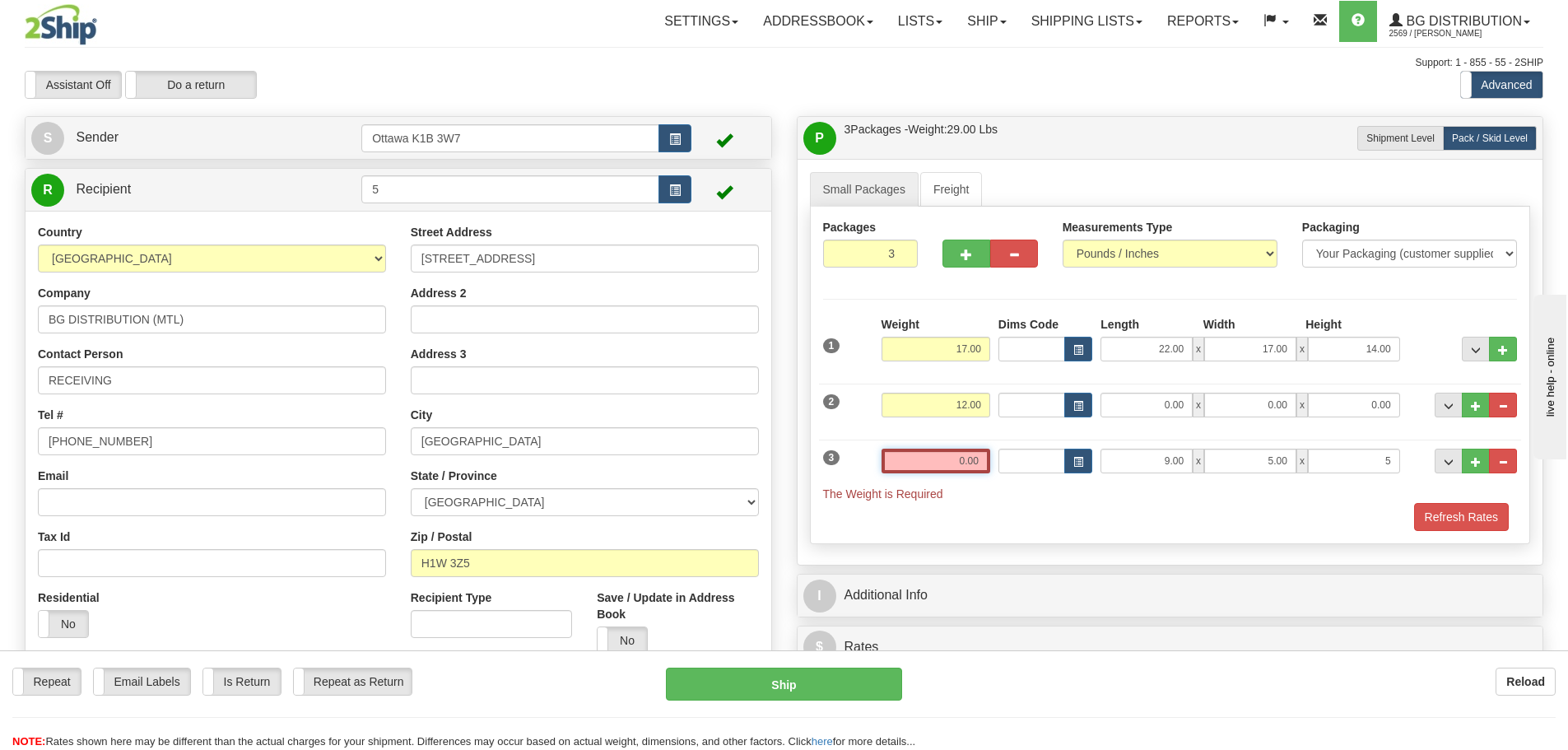
type input "5.00"
click at [974, 461] on input "0.00" at bounding box center [936, 460] width 108 height 25
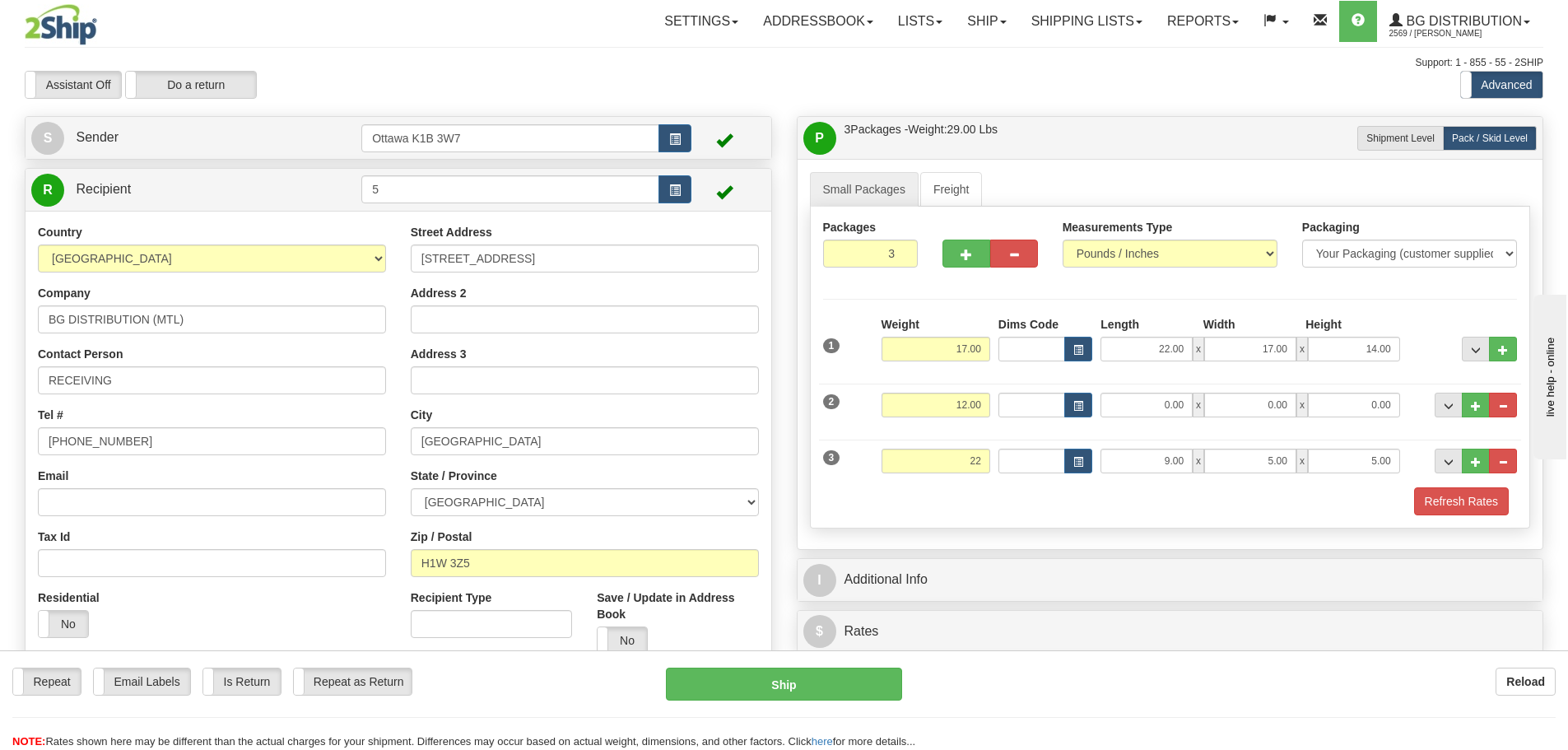
type input "22.00"
drag, startPoint x: 1054, startPoint y: 503, endPoint x: 769, endPoint y: 329, distance: 333.9
click at [1054, 503] on div "Refresh Rates" at bounding box center [1171, 501] width 703 height 28
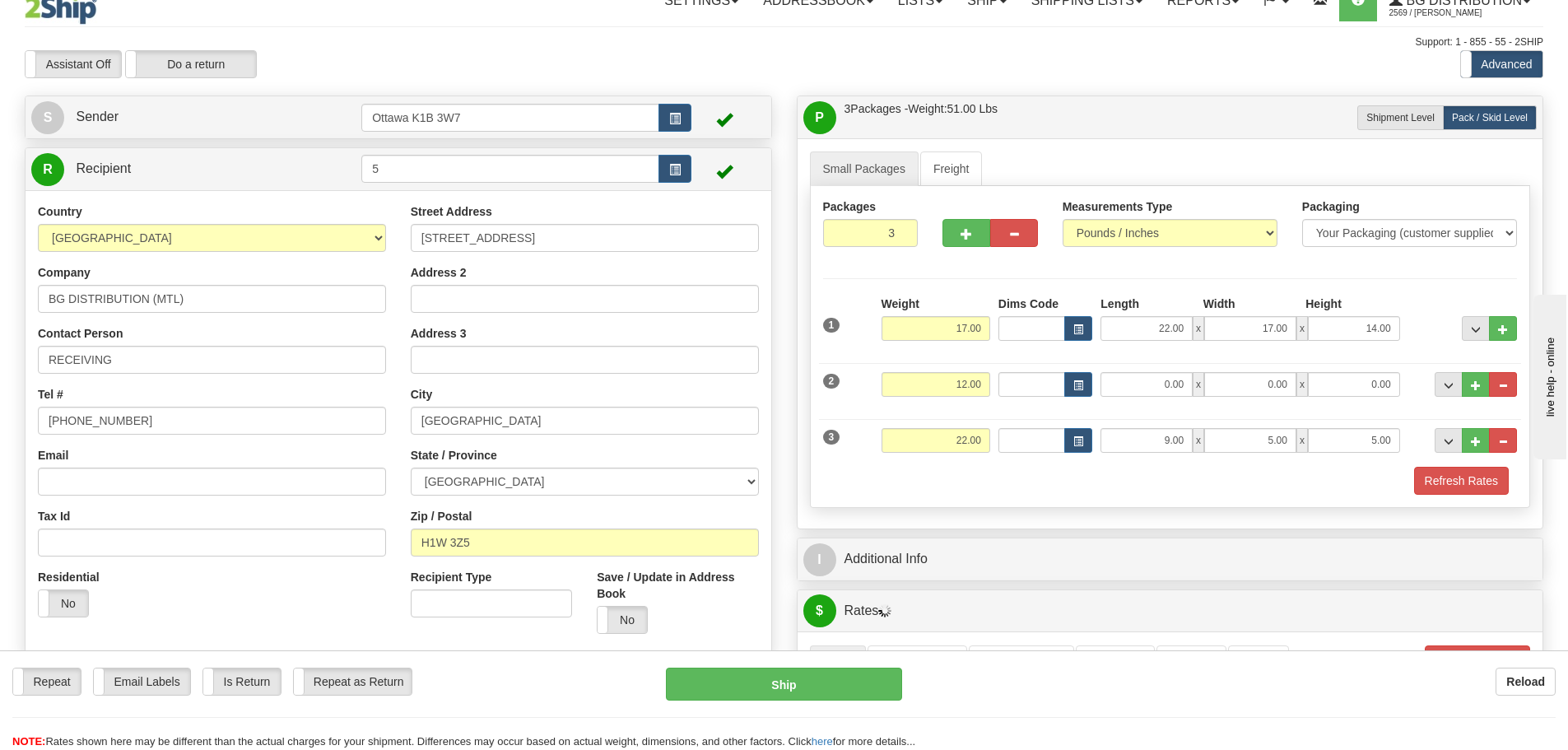
scroll to position [82, 0]
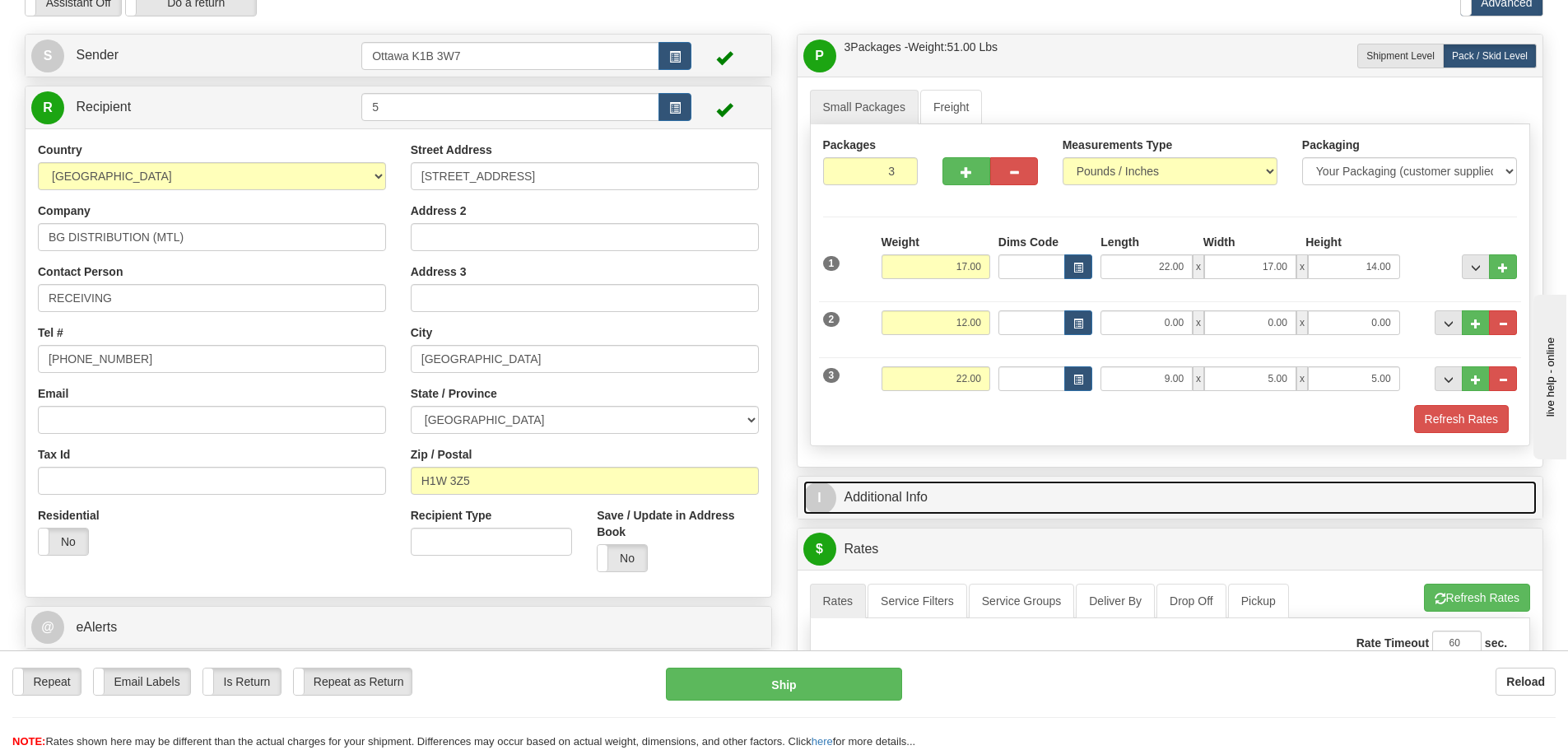
click at [1002, 491] on link "I Additional Info" at bounding box center [1171, 498] width 734 height 34
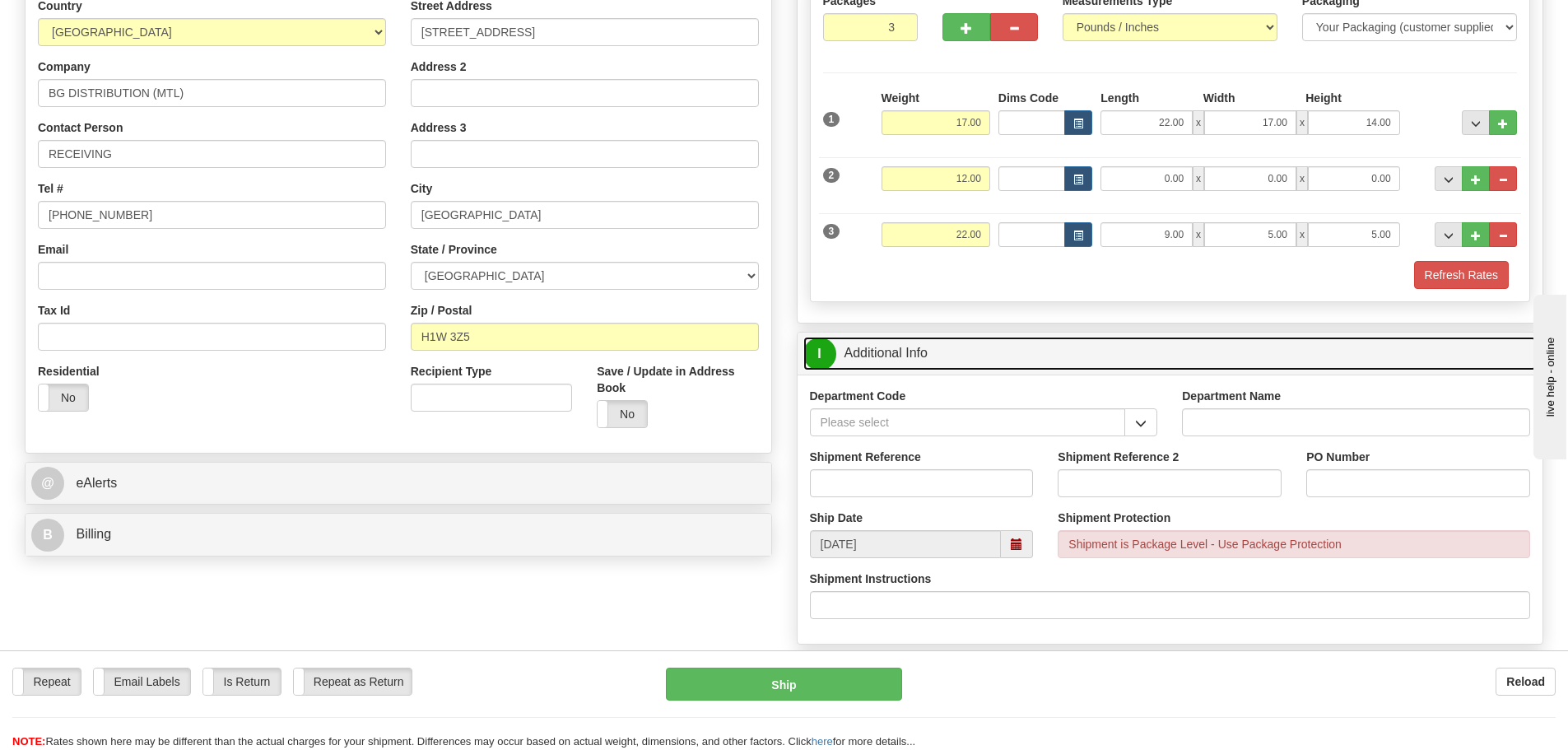
scroll to position [247, 0]
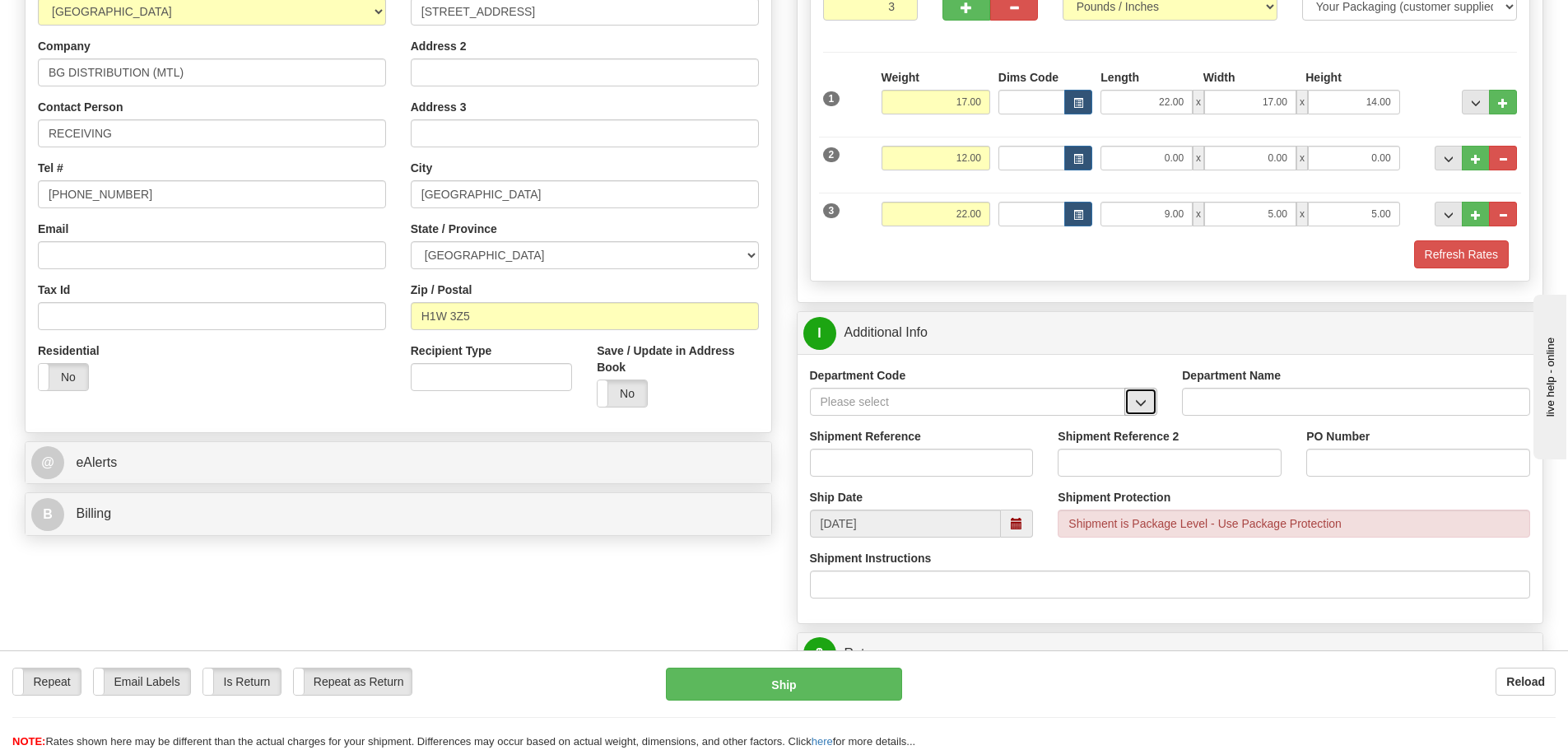
click at [1132, 413] on button "button" at bounding box center [1141, 402] width 33 height 28
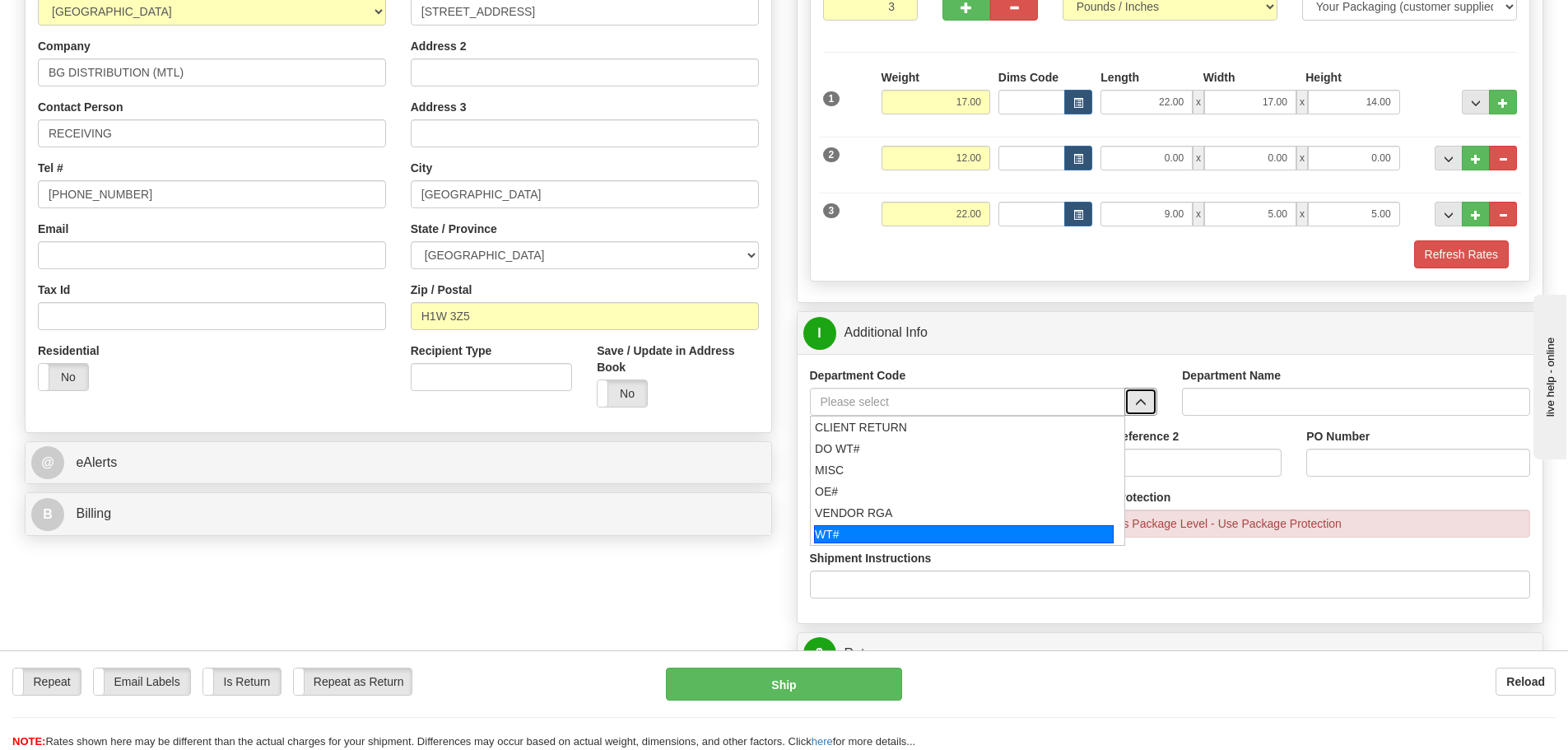
click at [881, 525] on div "WT#" at bounding box center [964, 534] width 300 height 18
type input "WT#"
type input "WAREHOUSE TRANSFERS"
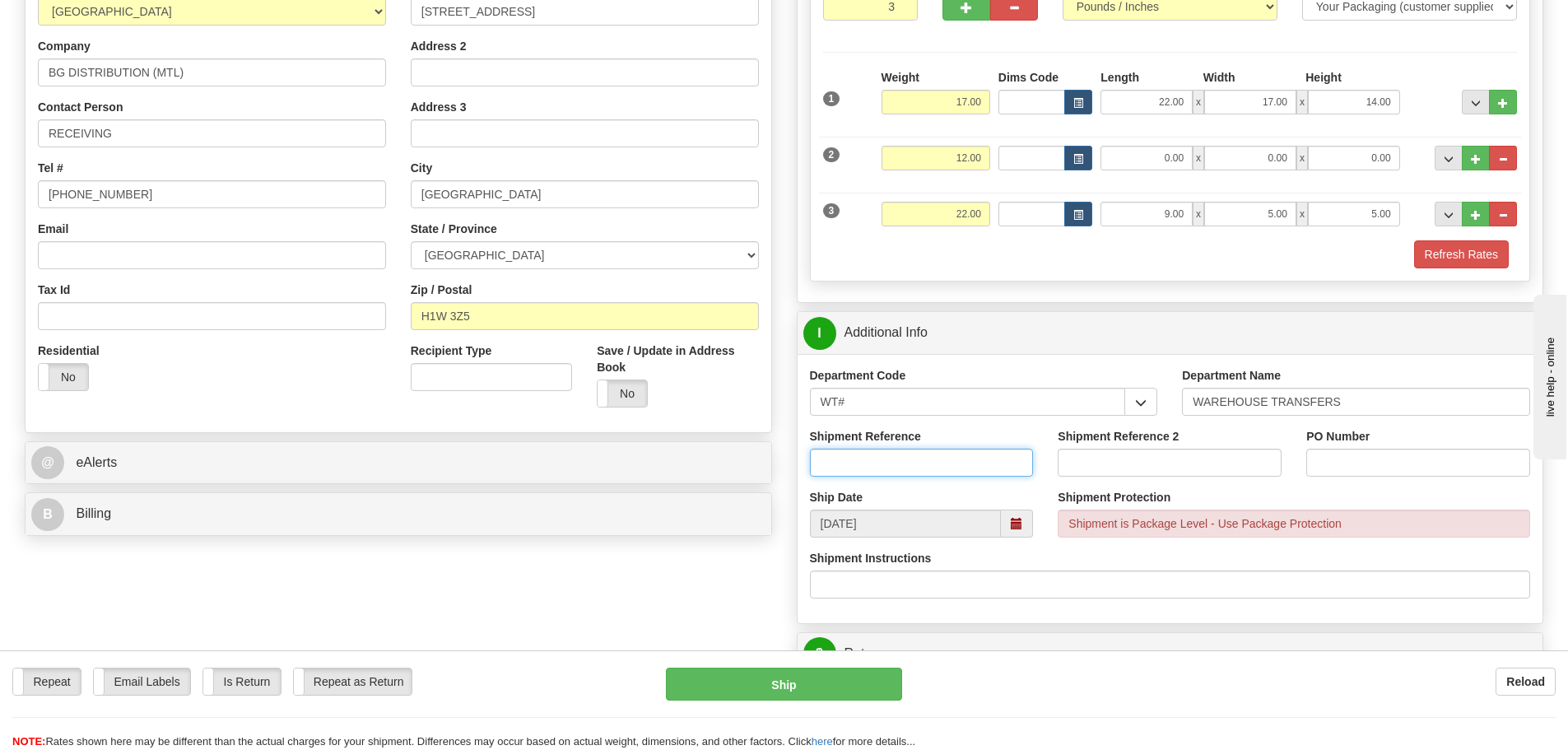
click at [919, 467] on input "Shipment Reference" at bounding box center [922, 462] width 224 height 28
type input "165333-00"
click at [1355, 457] on input "PO Number" at bounding box center [1419, 462] width 224 height 28
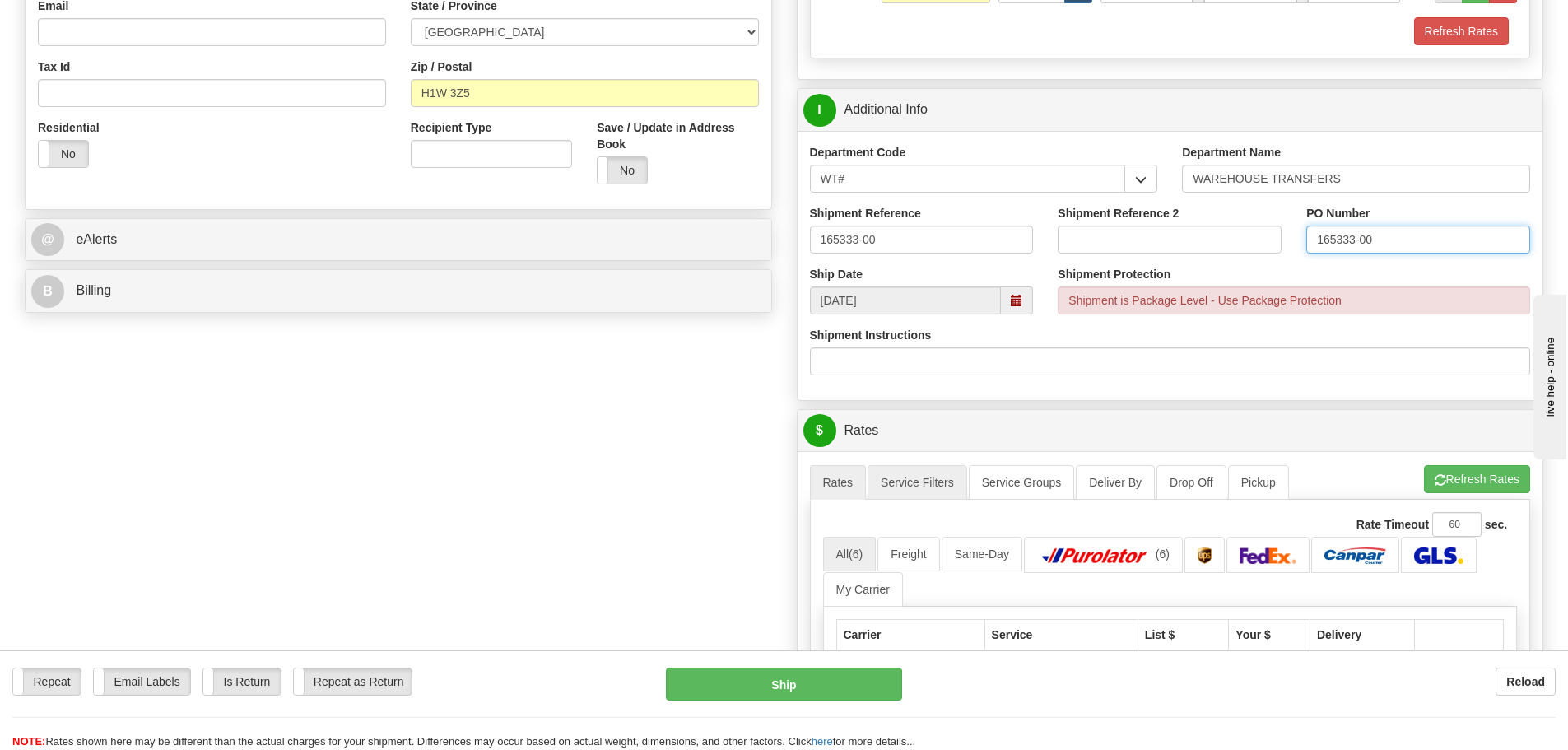
scroll to position [494, 0]
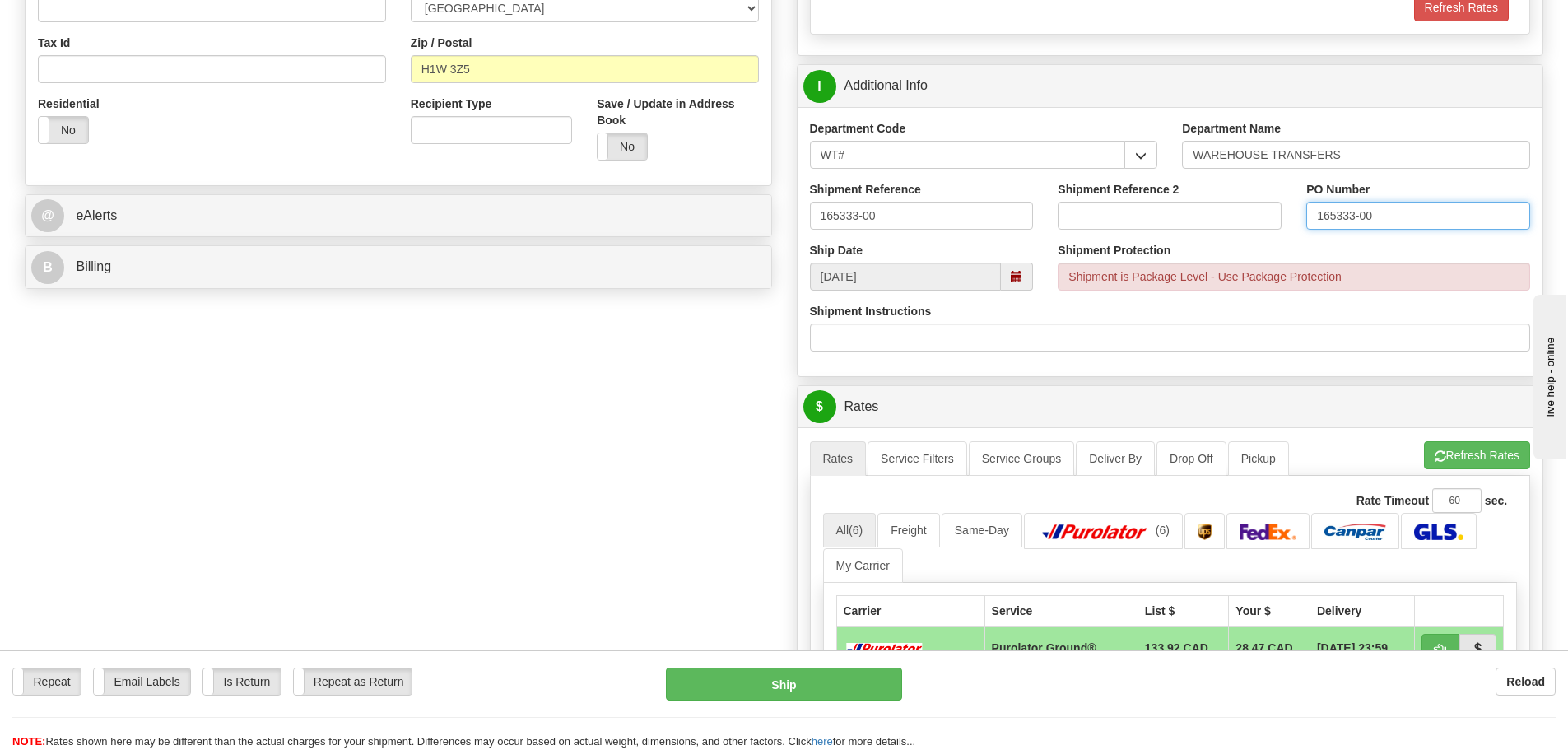
type input "165333-00"
drag, startPoint x: 488, startPoint y: 523, endPoint x: 1071, endPoint y: 414, distance: 593.1
click at [489, 523] on div "Create a label for the return Create Pickup Without Label S" at bounding box center [784, 409] width 1543 height 1575
click at [1501, 456] on button "Refresh Rates" at bounding box center [1477, 455] width 107 height 28
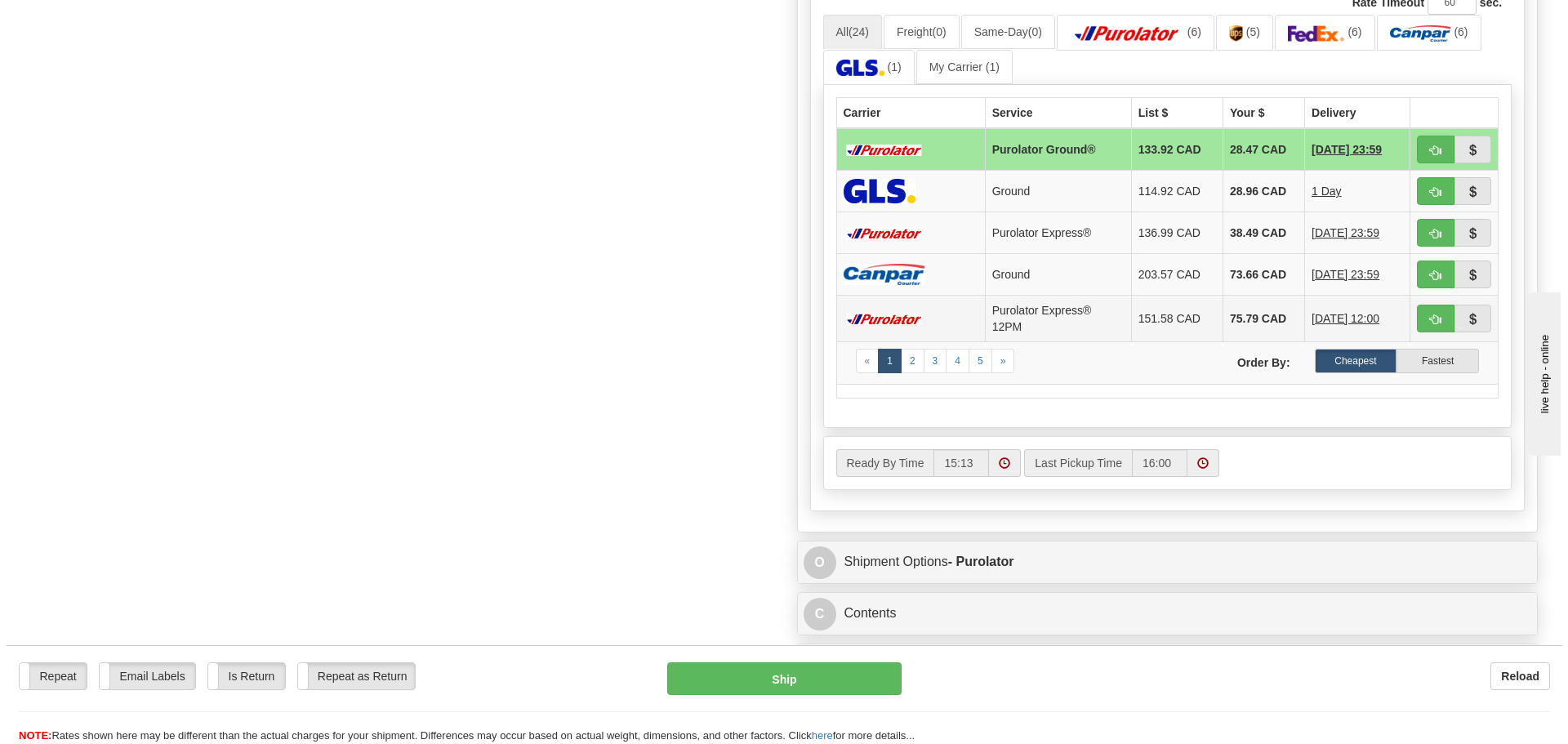
scroll to position [1144, 0]
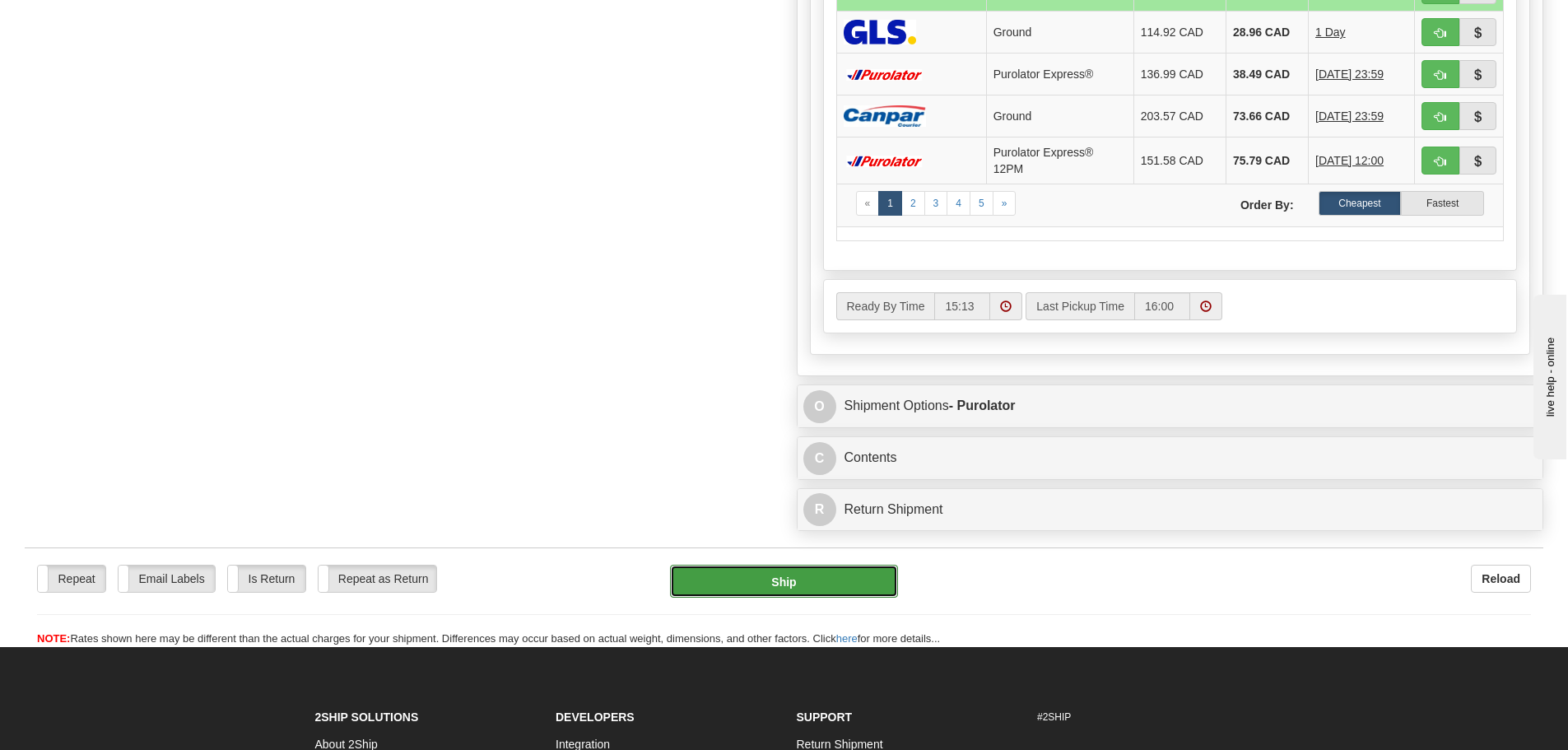
click at [819, 583] on button "Ship" at bounding box center [784, 581] width 228 height 33
type input "260"
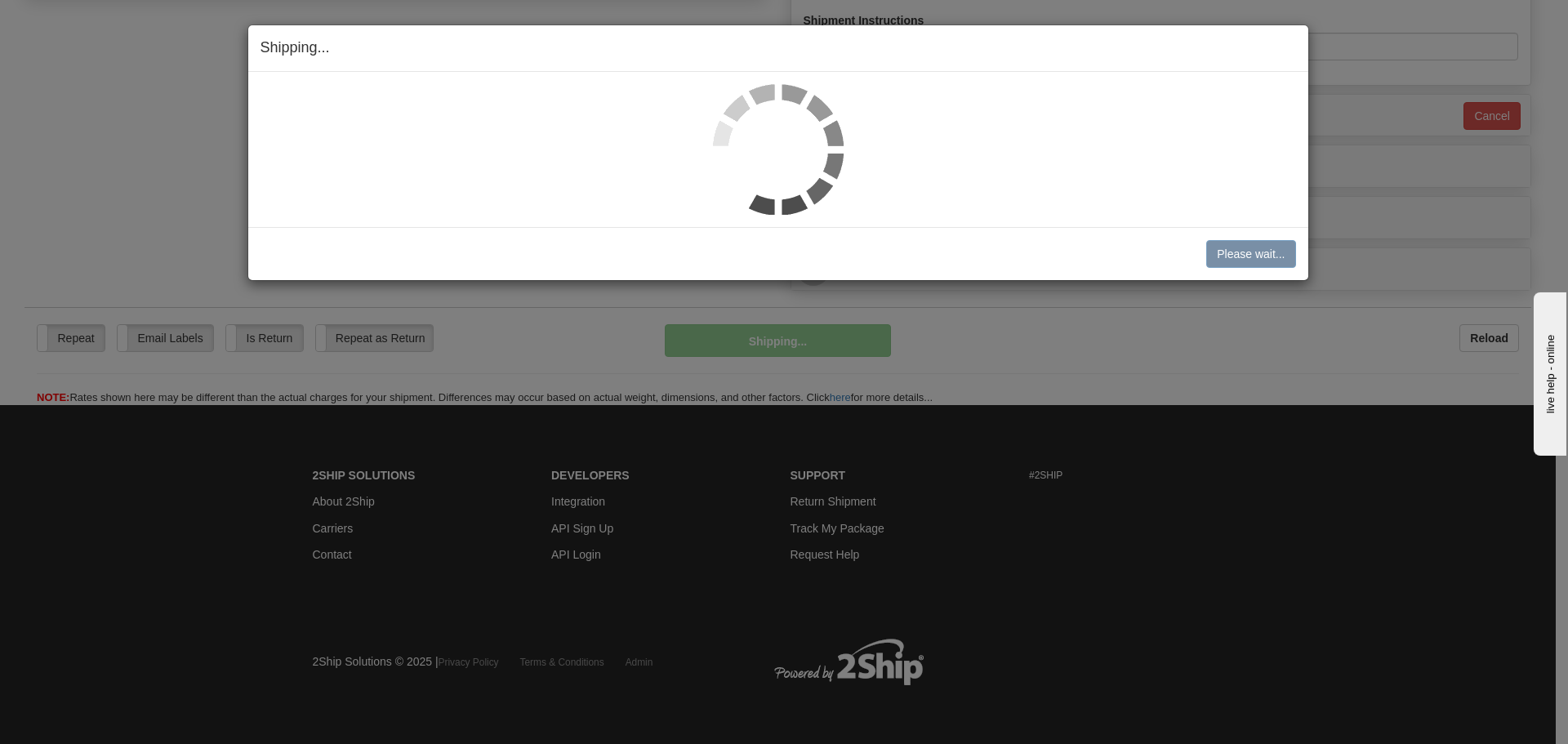
scroll to position [778, 0]
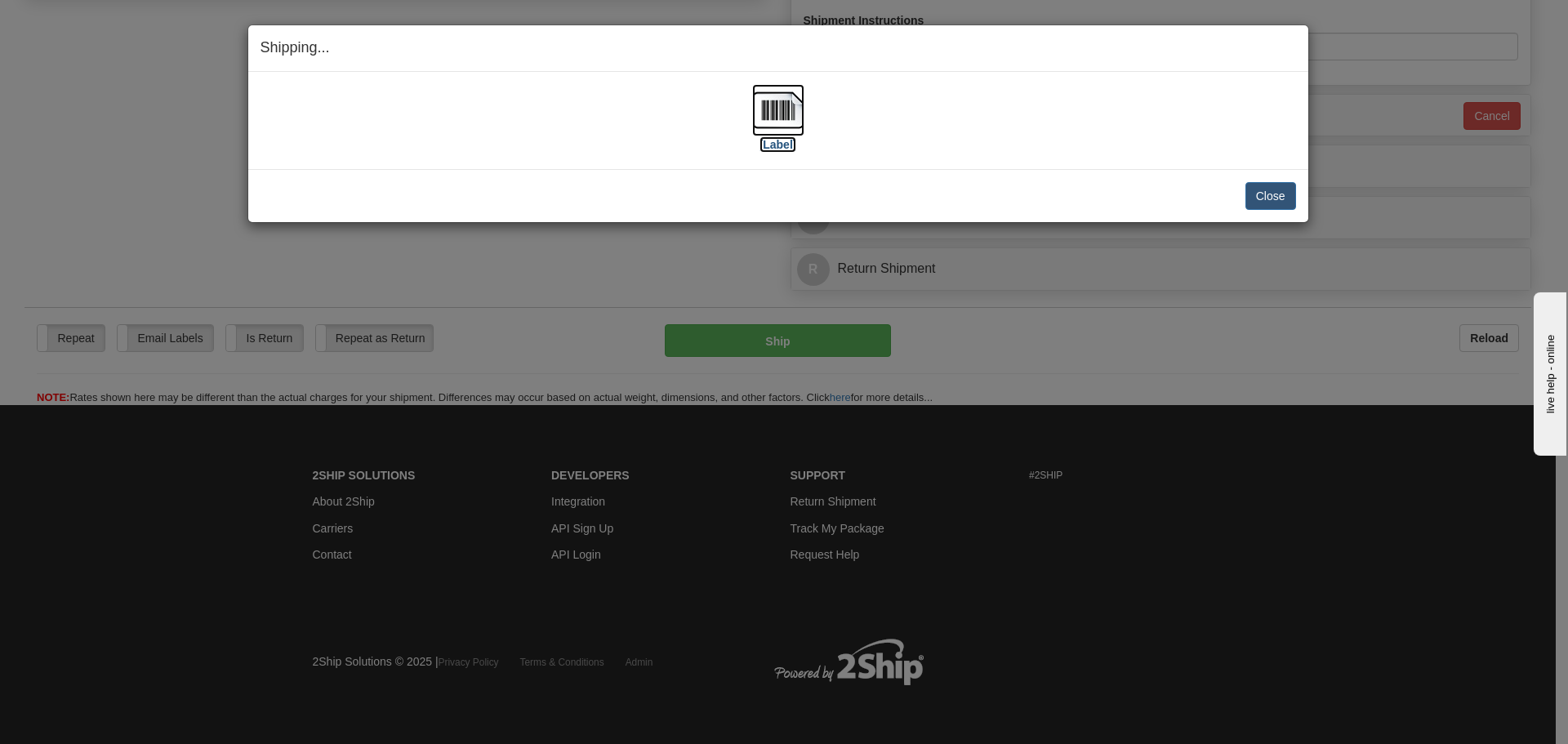
click at [786, 141] on label "[Label]" at bounding box center [778, 145] width 38 height 16
click at [1285, 193] on button "Close" at bounding box center [1271, 195] width 51 height 28
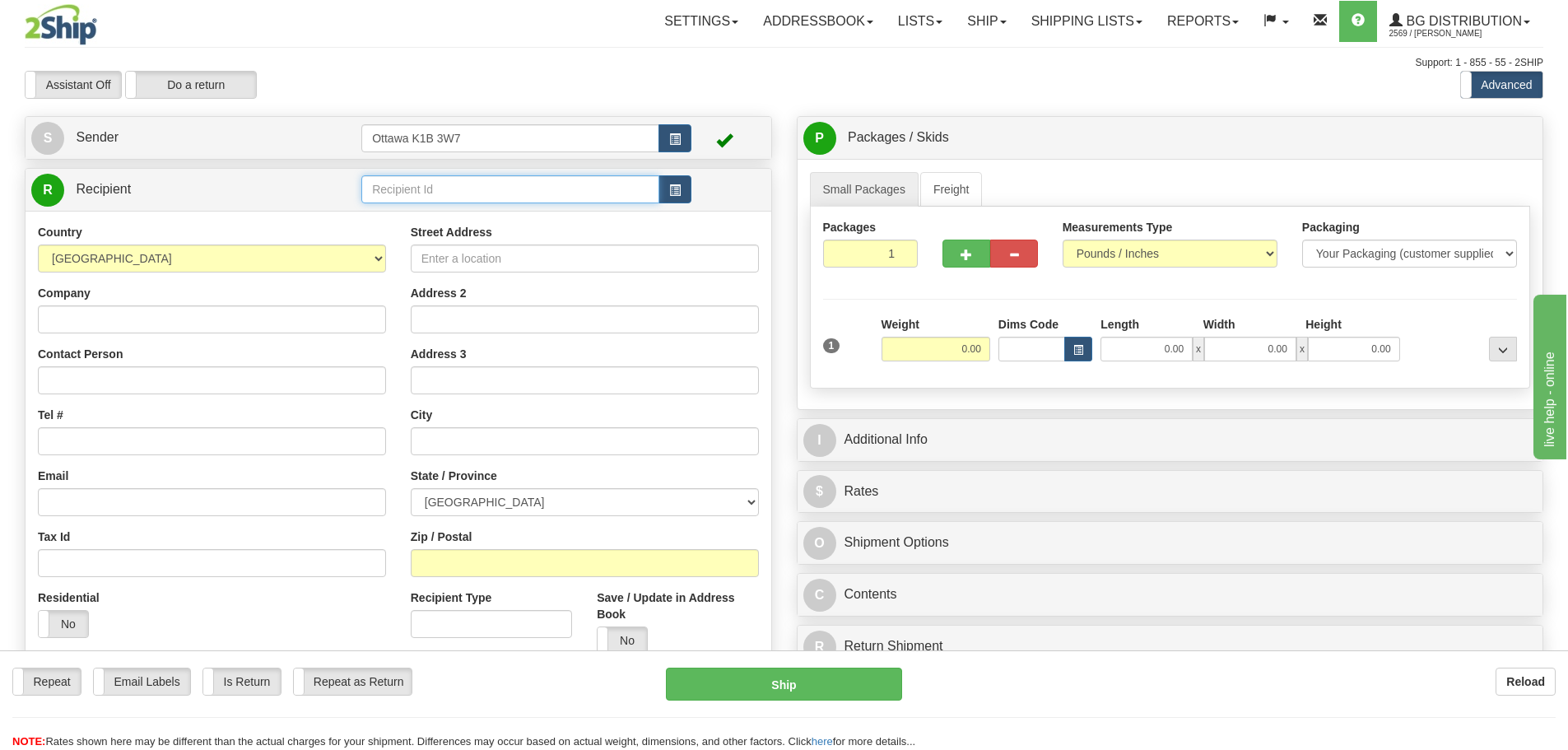
click at [446, 181] on input "text" at bounding box center [510, 189] width 298 height 28
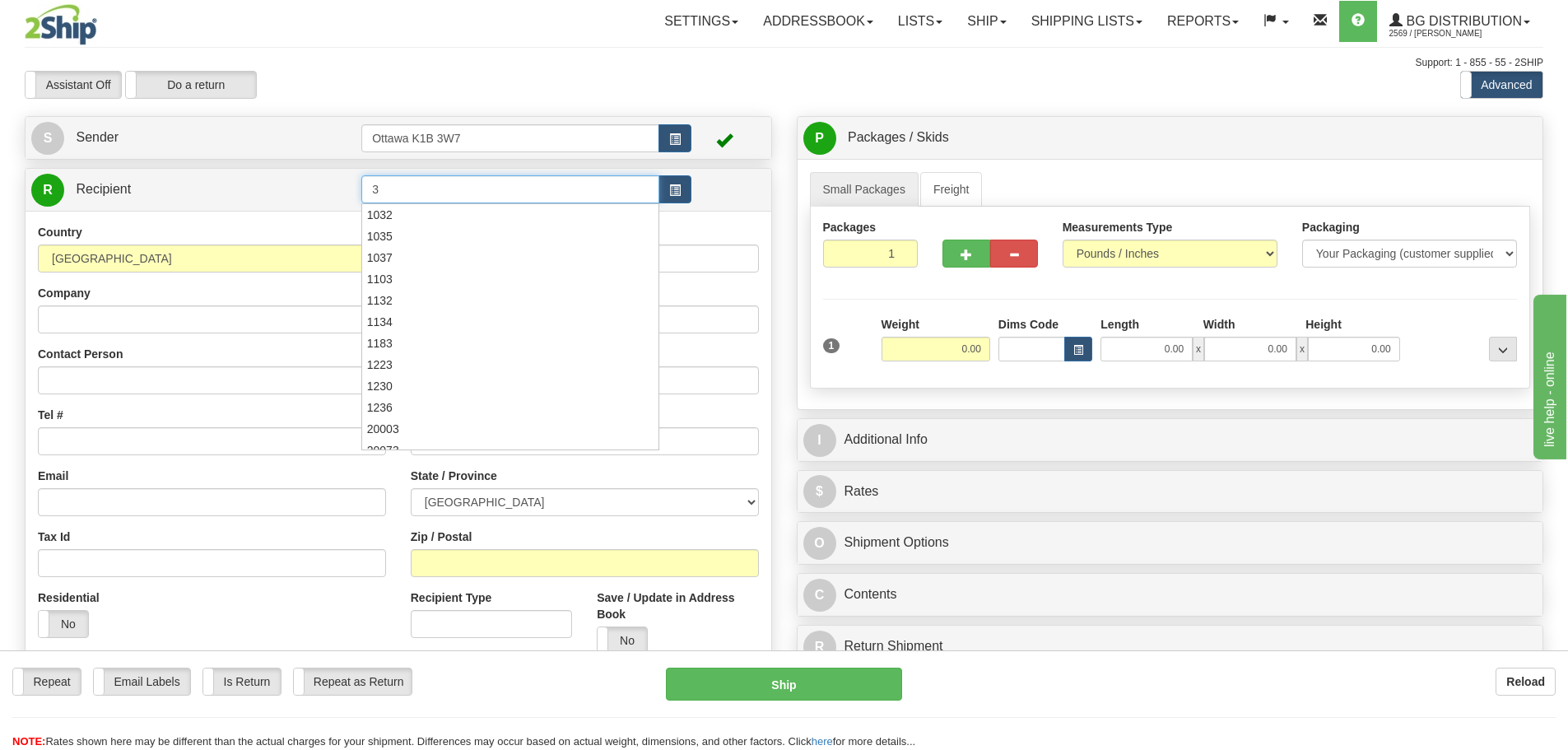
type input "3"
click button "Delete" at bounding box center [0, 0] width 0 height 0
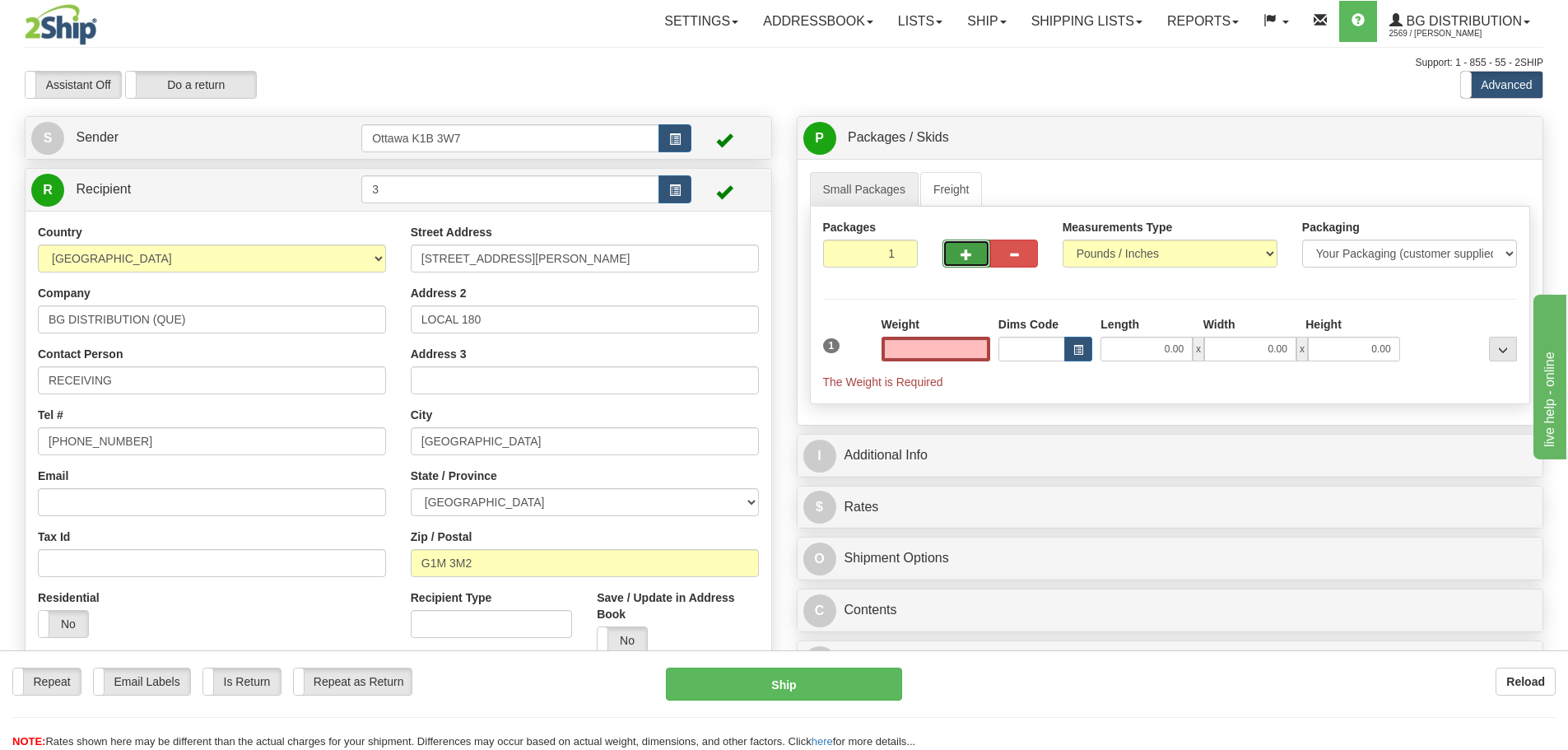
type input "0.00"
click at [968, 253] on span "button" at bounding box center [966, 255] width 12 height 11
type input "3"
click at [1476, 141] on span "Pack / Skid Level" at bounding box center [1490, 138] width 76 height 12
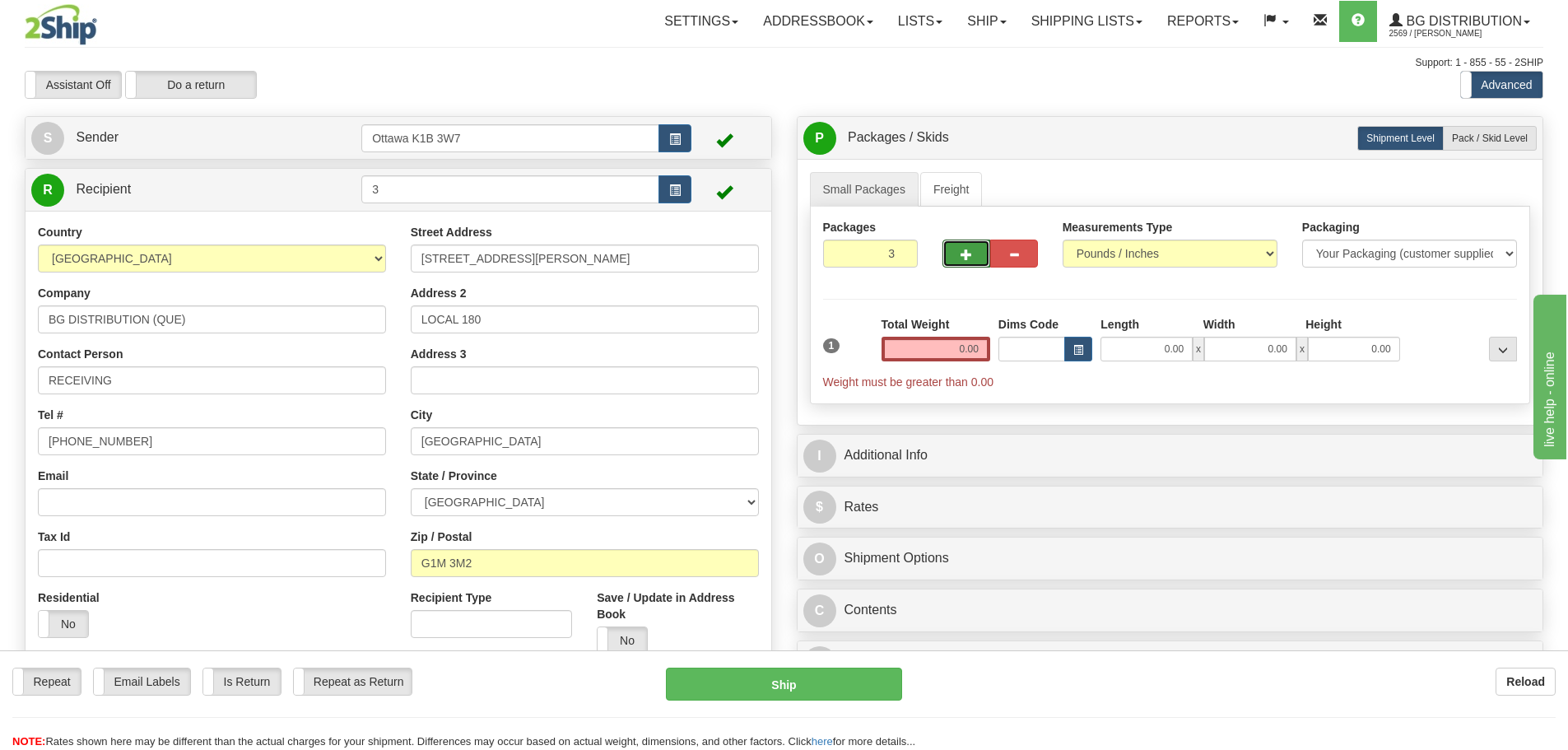
radio input "true"
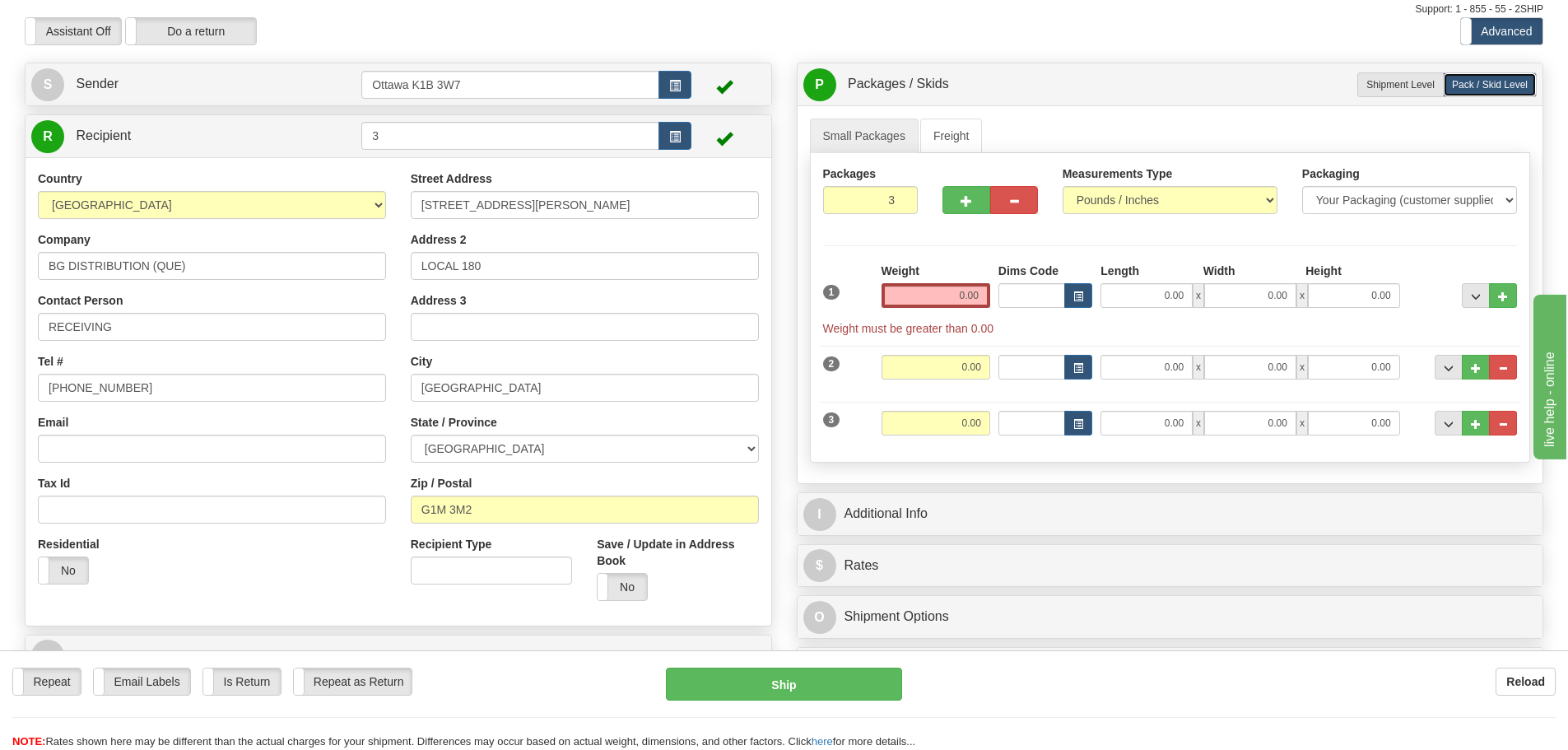
scroll to position [82, 0]
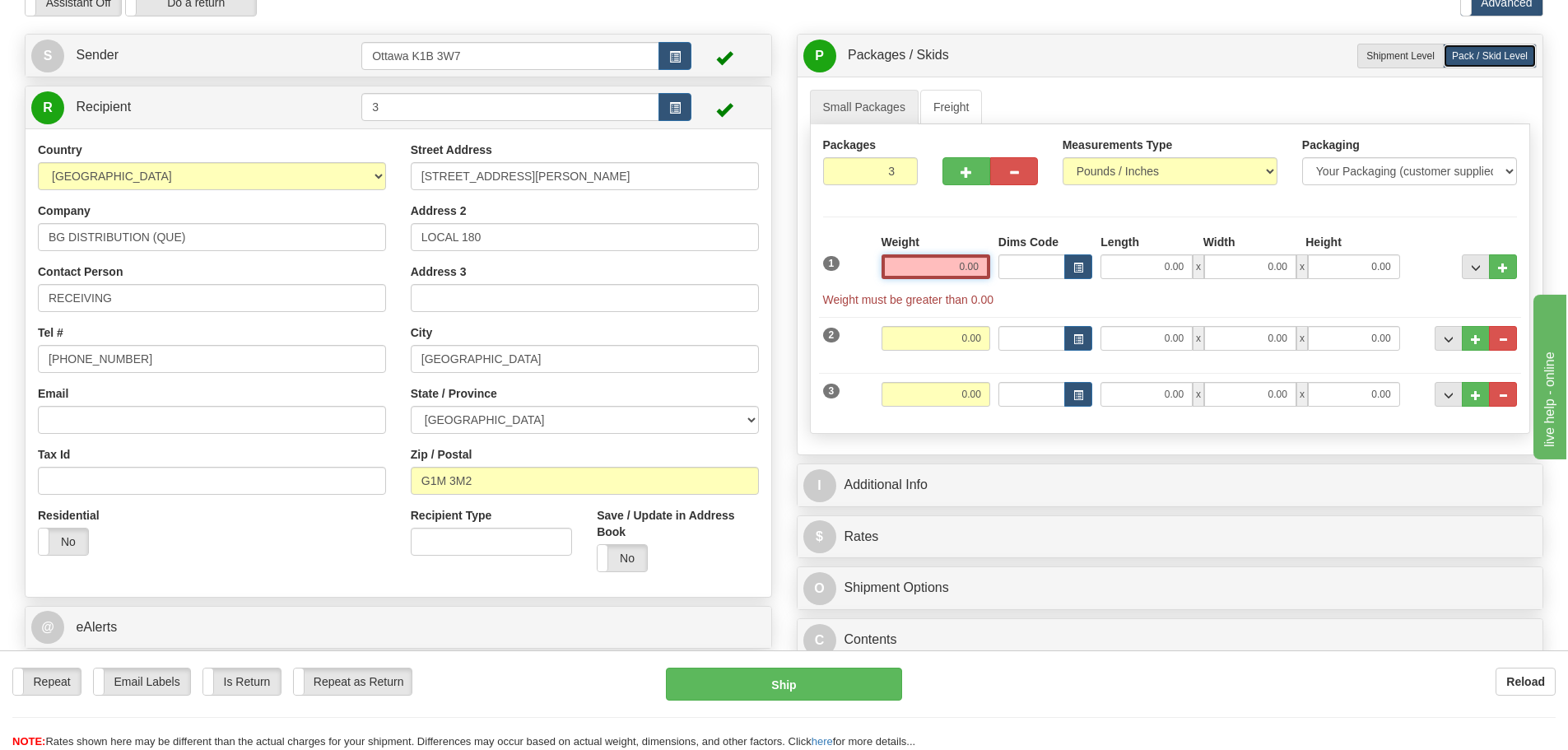
click at [942, 261] on input "0.00" at bounding box center [936, 266] width 108 height 25
type input "0"
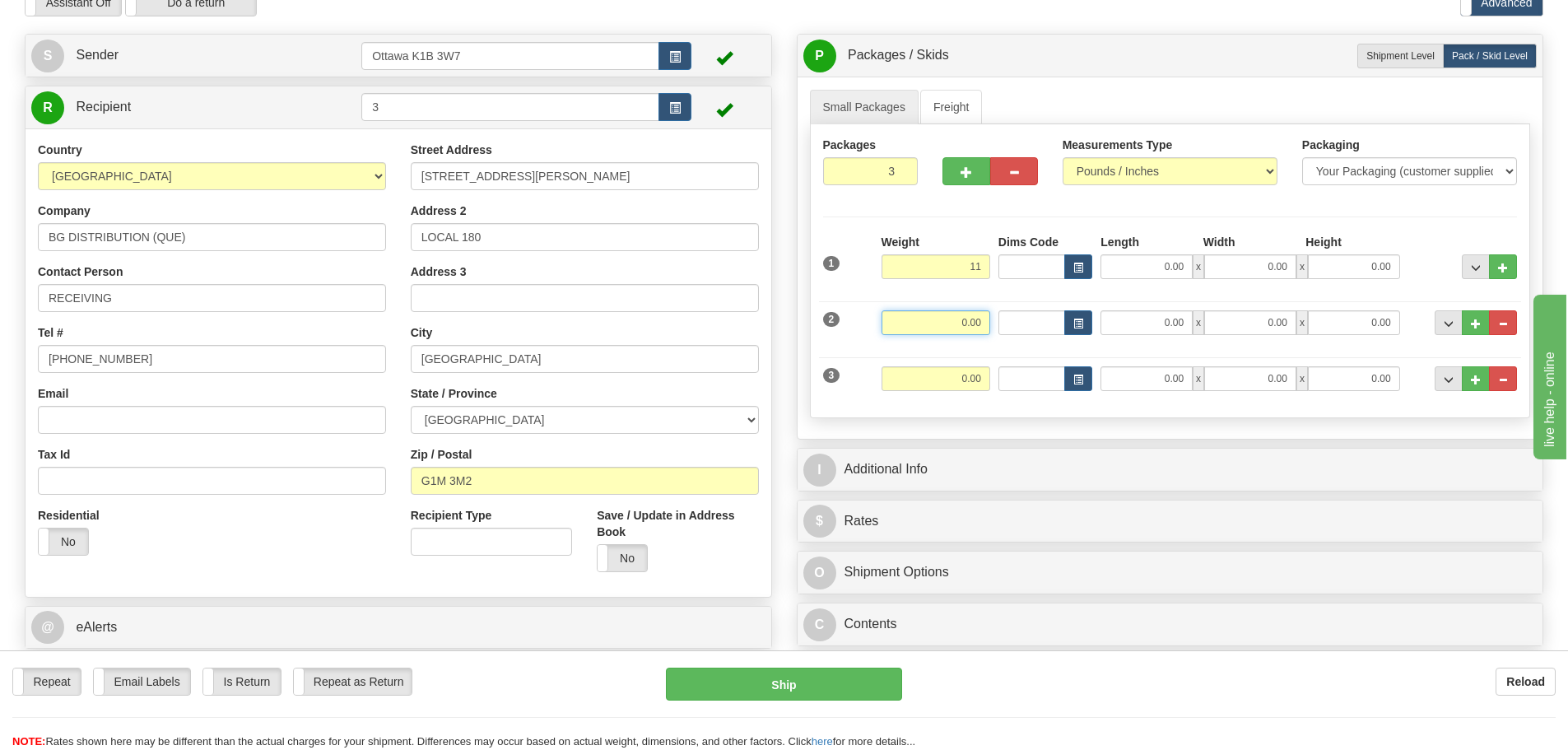
type input "11.00"
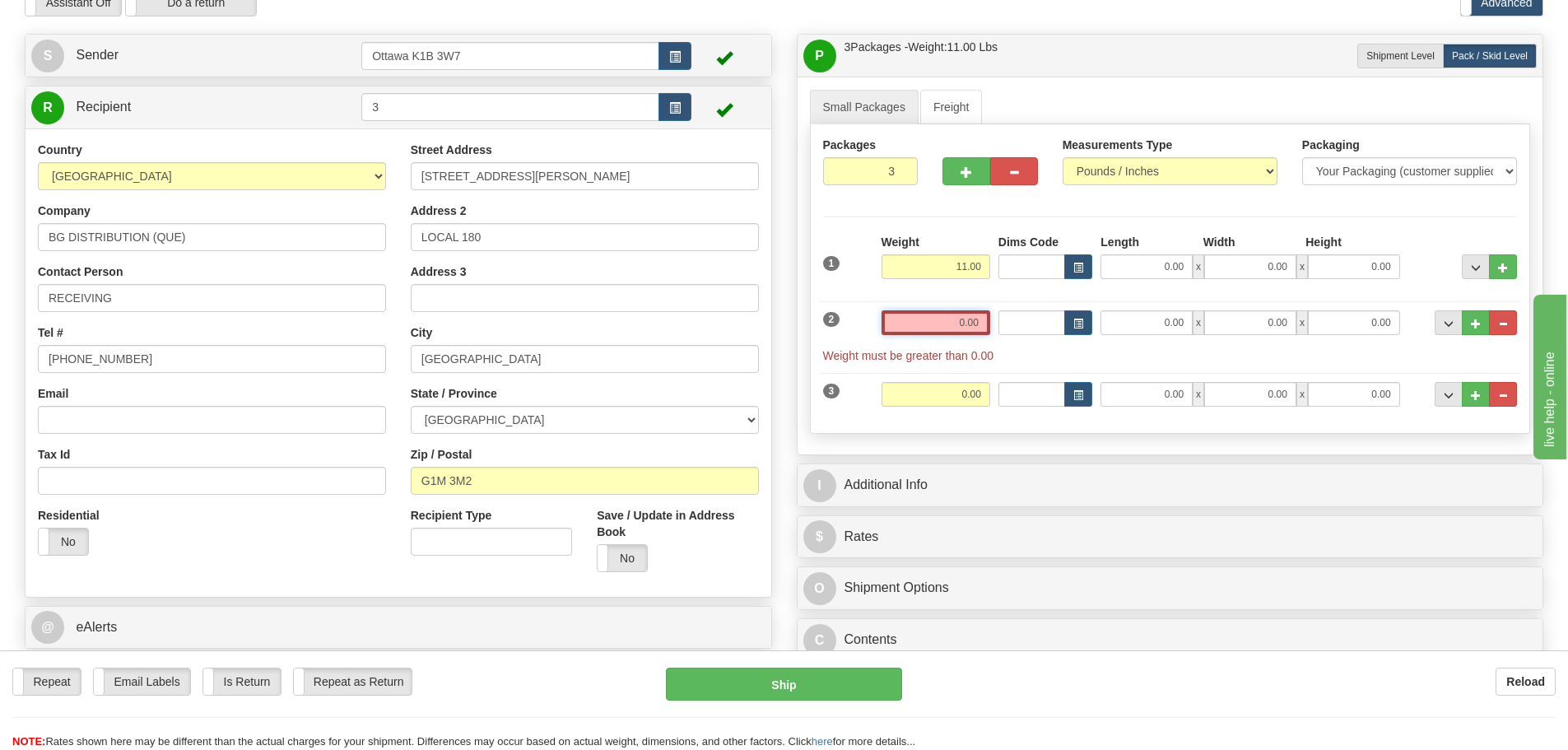
click at [973, 321] on input "0.00" at bounding box center [936, 323] width 108 height 25
type input "0"
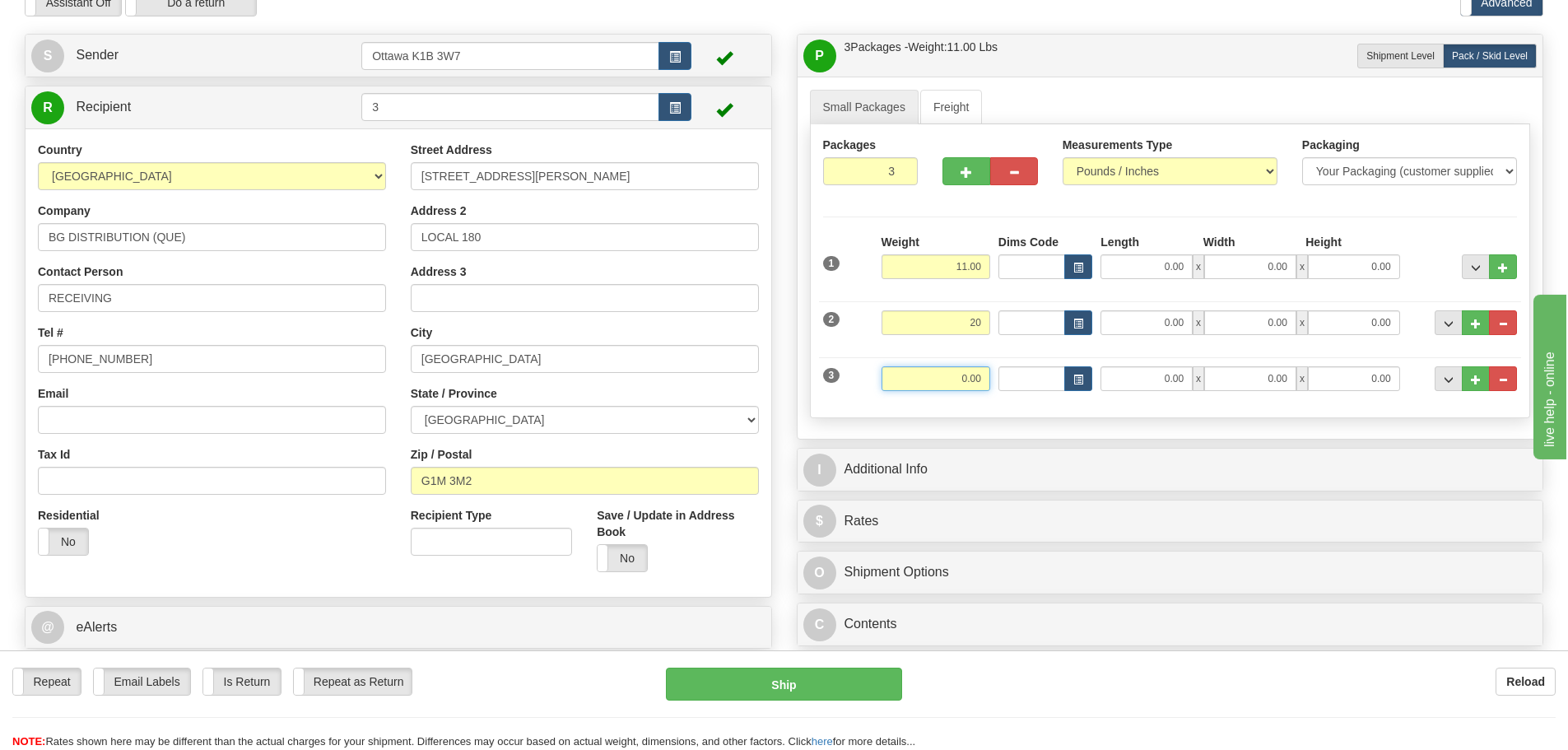
type input "20.00"
click at [978, 388] on input "0.00" at bounding box center [936, 378] width 108 height 25
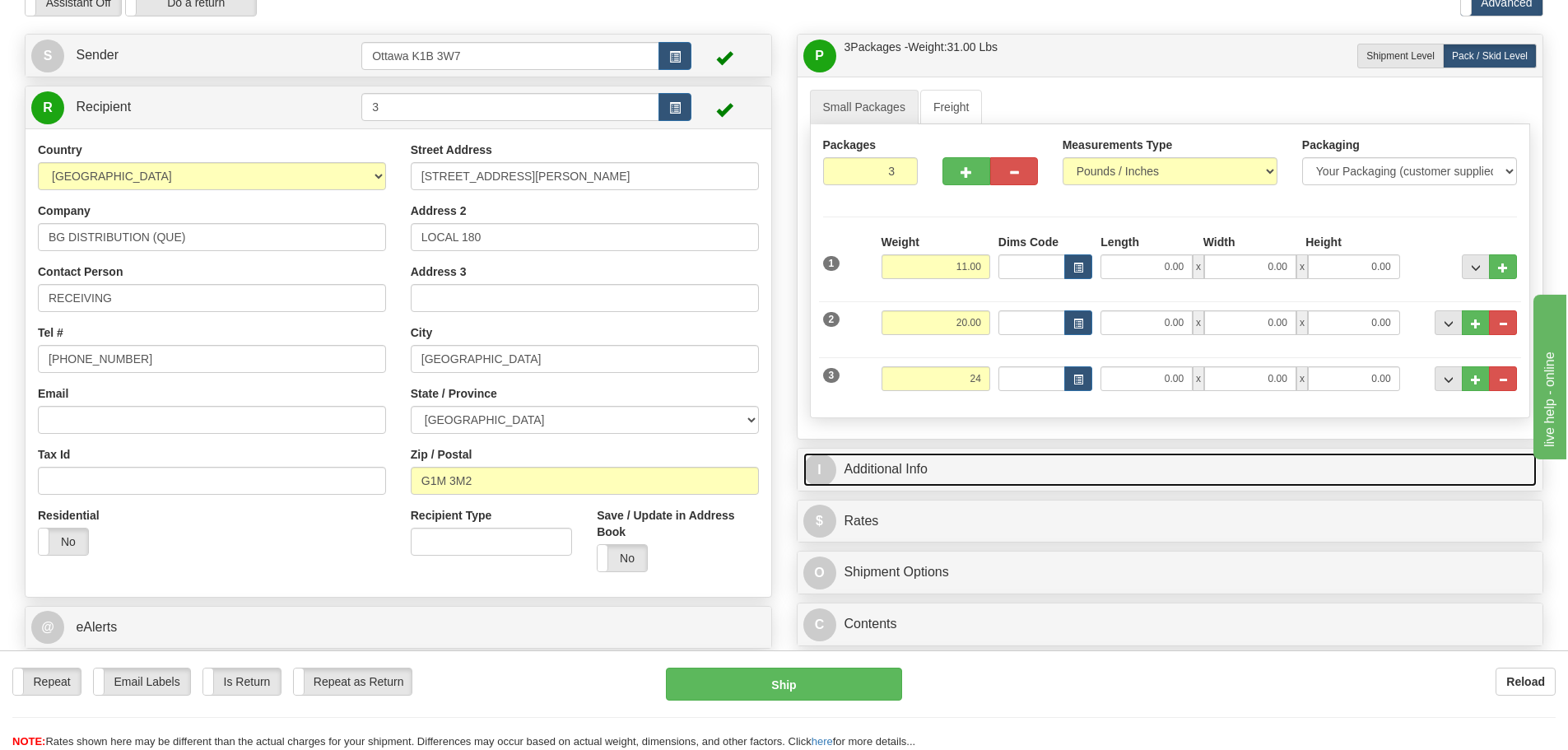
type input "24.00"
click at [1055, 486] on link "I Additional Info" at bounding box center [1171, 469] width 734 height 34
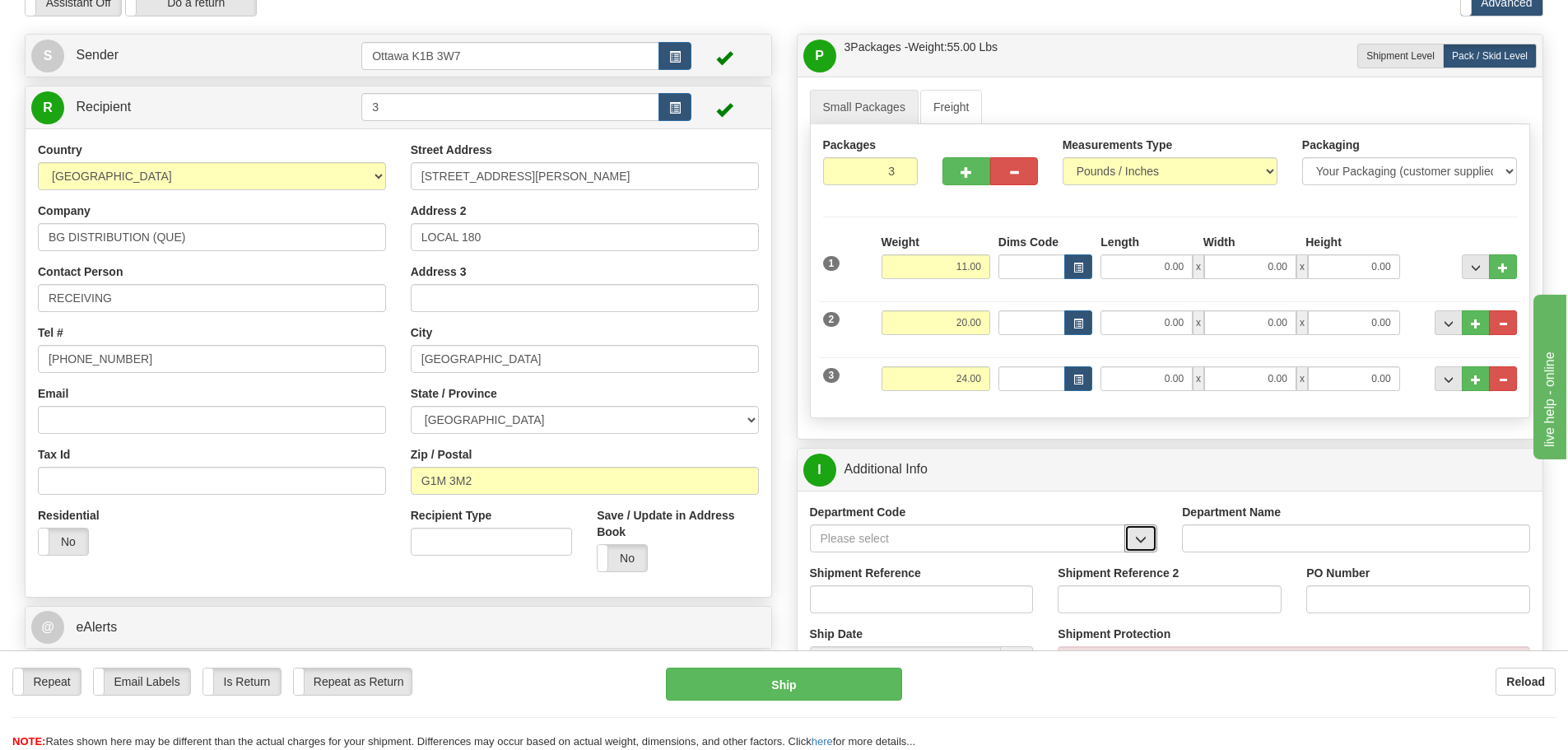
click at [1143, 539] on span "button" at bounding box center [1141, 539] width 12 height 11
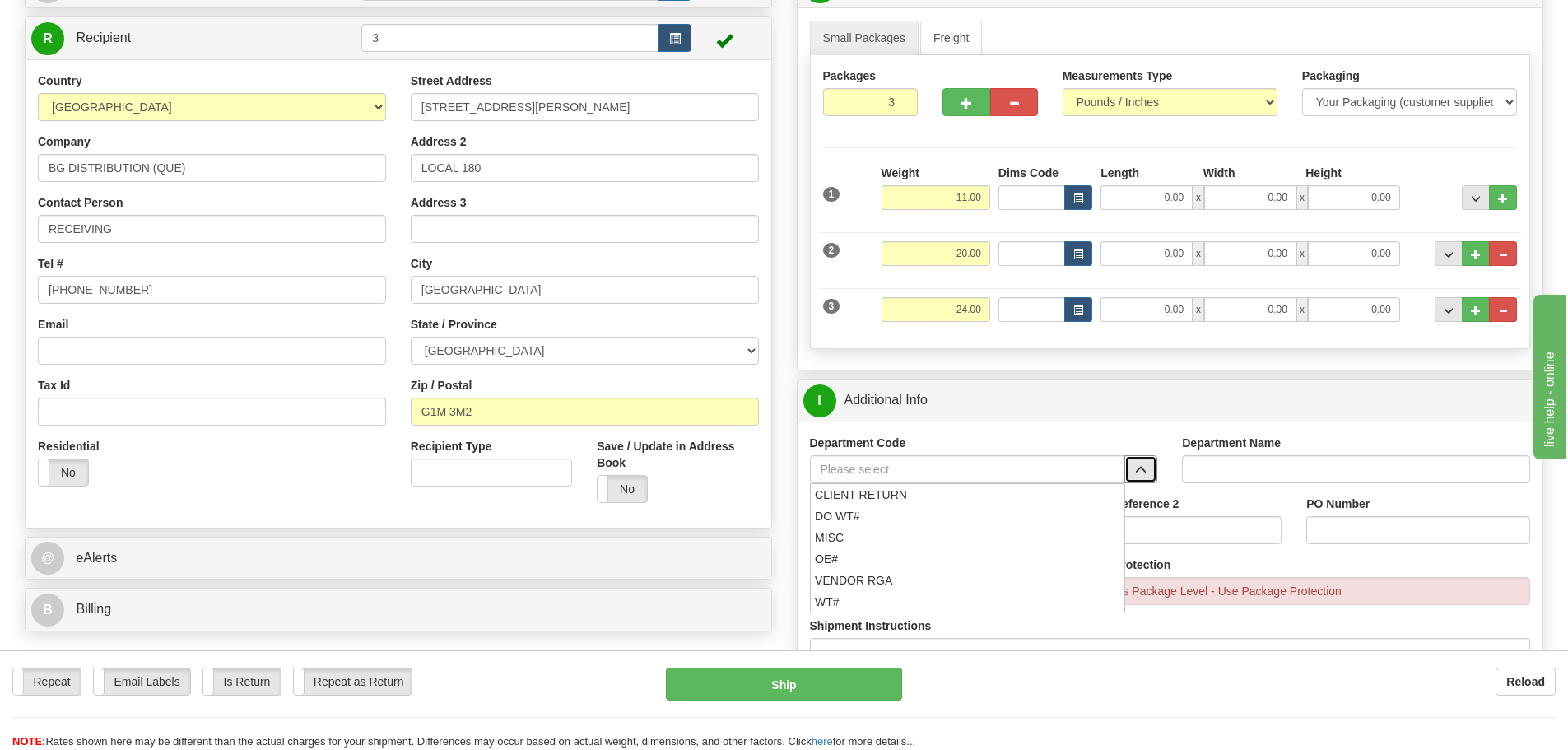
scroll to position [247, 0]
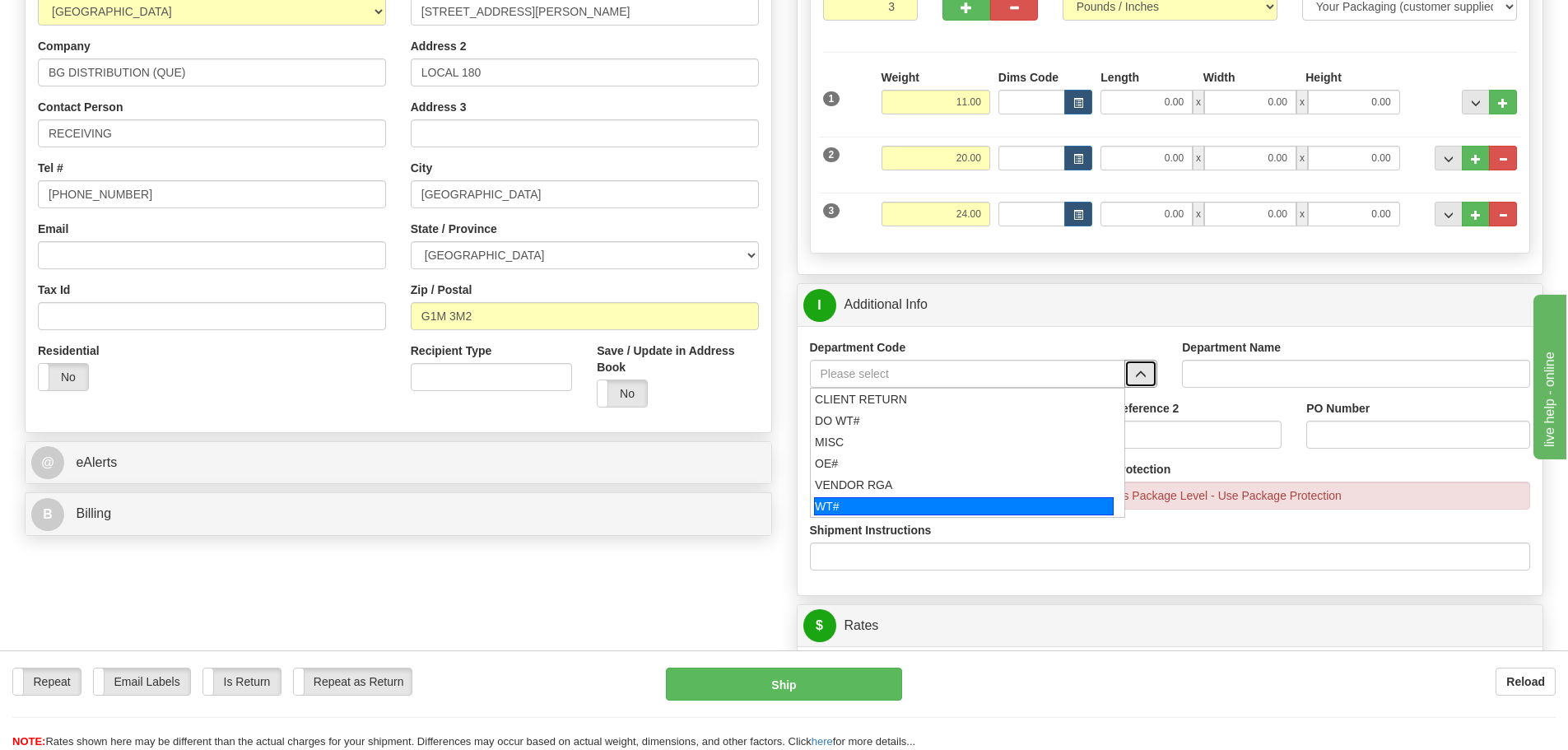
click at [927, 503] on div "WT#" at bounding box center [964, 507] width 300 height 18
type input "WT#"
type input "WAREHOUSE TRANSFERS"
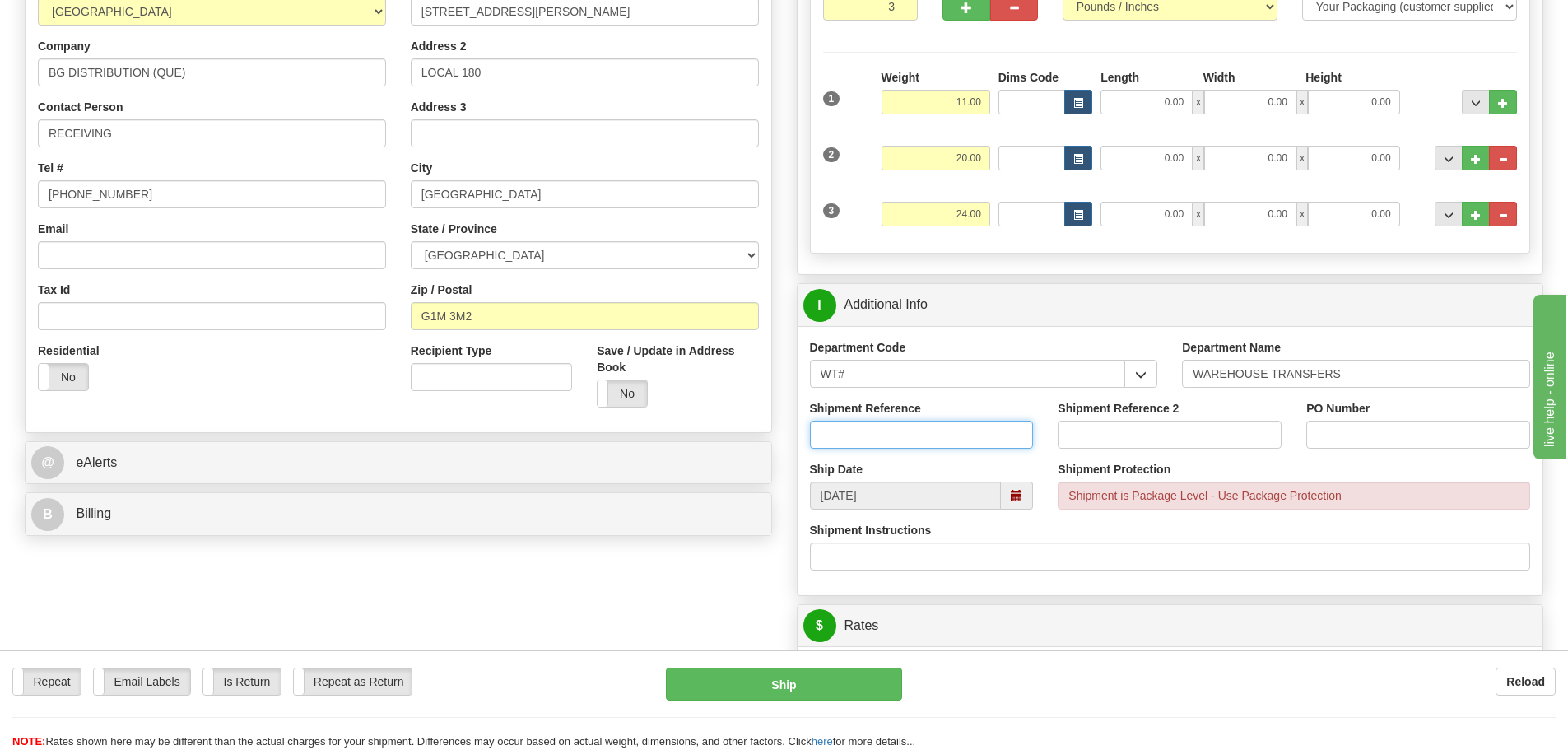
click at [940, 435] on input "Shipment Reference" at bounding box center [922, 435] width 224 height 28
type input "163730-02"
click at [1086, 431] on input "Shipment Reference 2" at bounding box center [1170, 435] width 224 height 28
type input "165221-00"
click at [1334, 420] on div "PO Number" at bounding box center [1419, 424] width 224 height 48
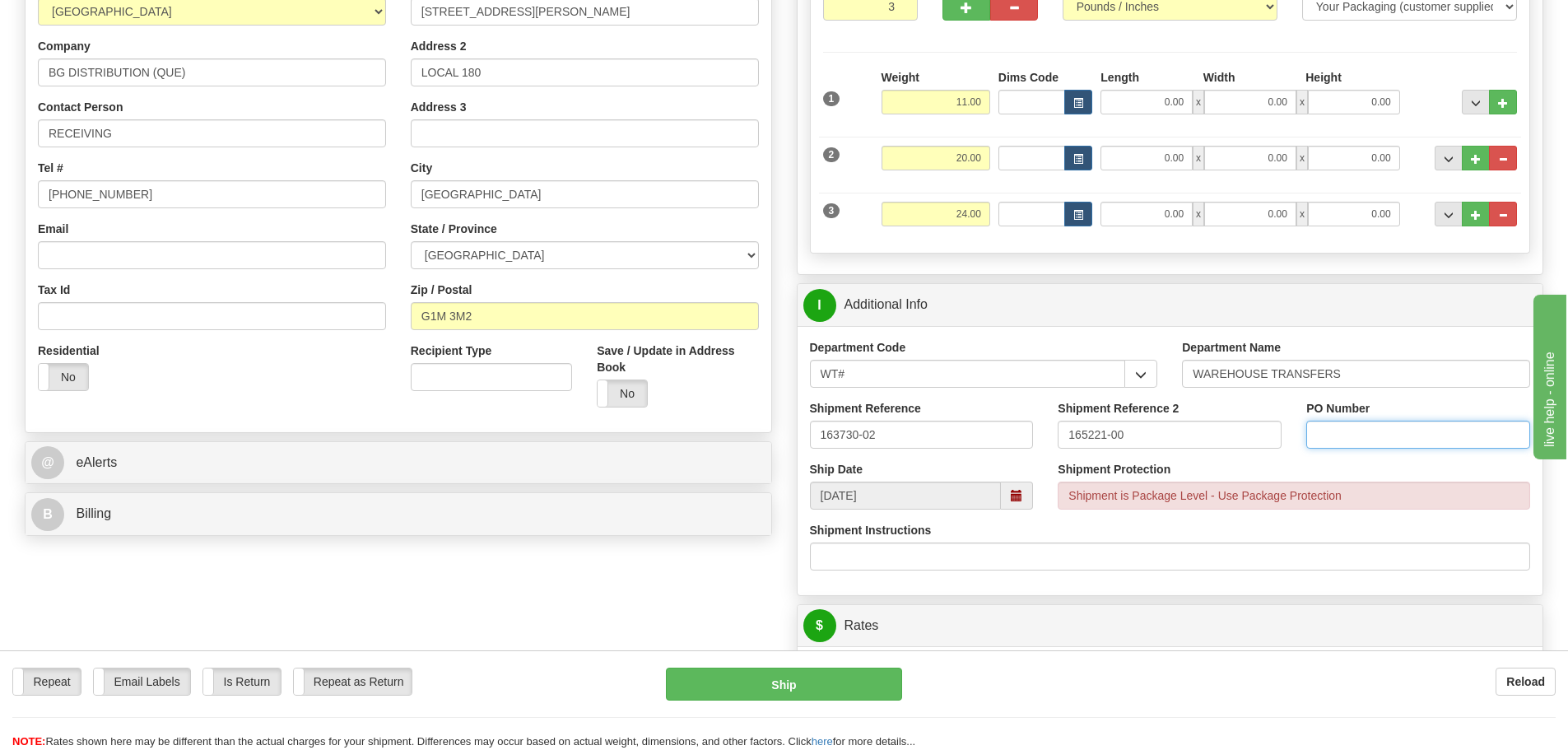
click at [1353, 447] on input "PO Number" at bounding box center [1419, 435] width 224 height 28
click at [1378, 461] on div "Shipment Protection Shipment is Package Level - Use Package Protection" at bounding box center [1294, 485] width 473 height 48
click at [1398, 437] on input "PO Number" at bounding box center [1419, 435] width 224 height 28
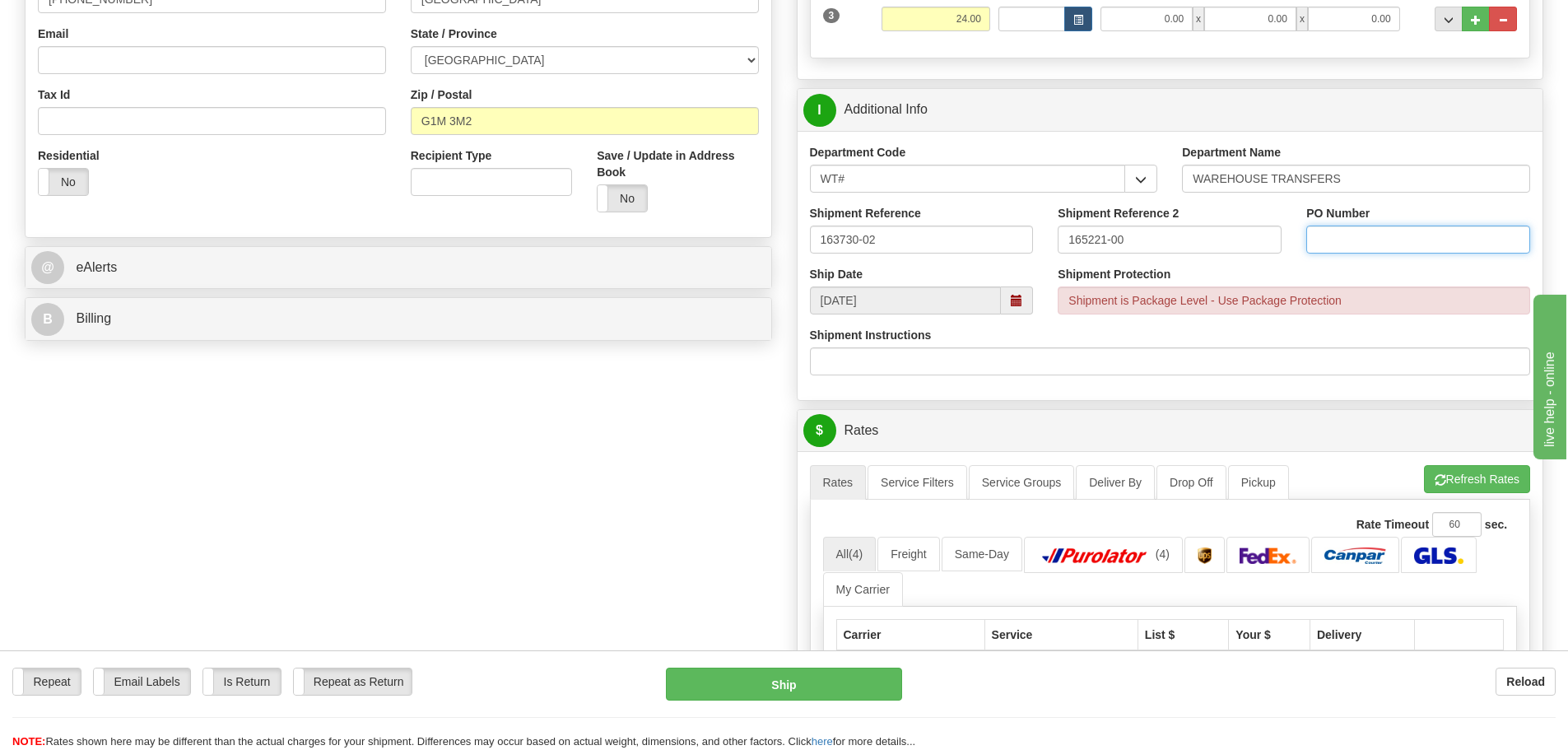
scroll to position [494, 0]
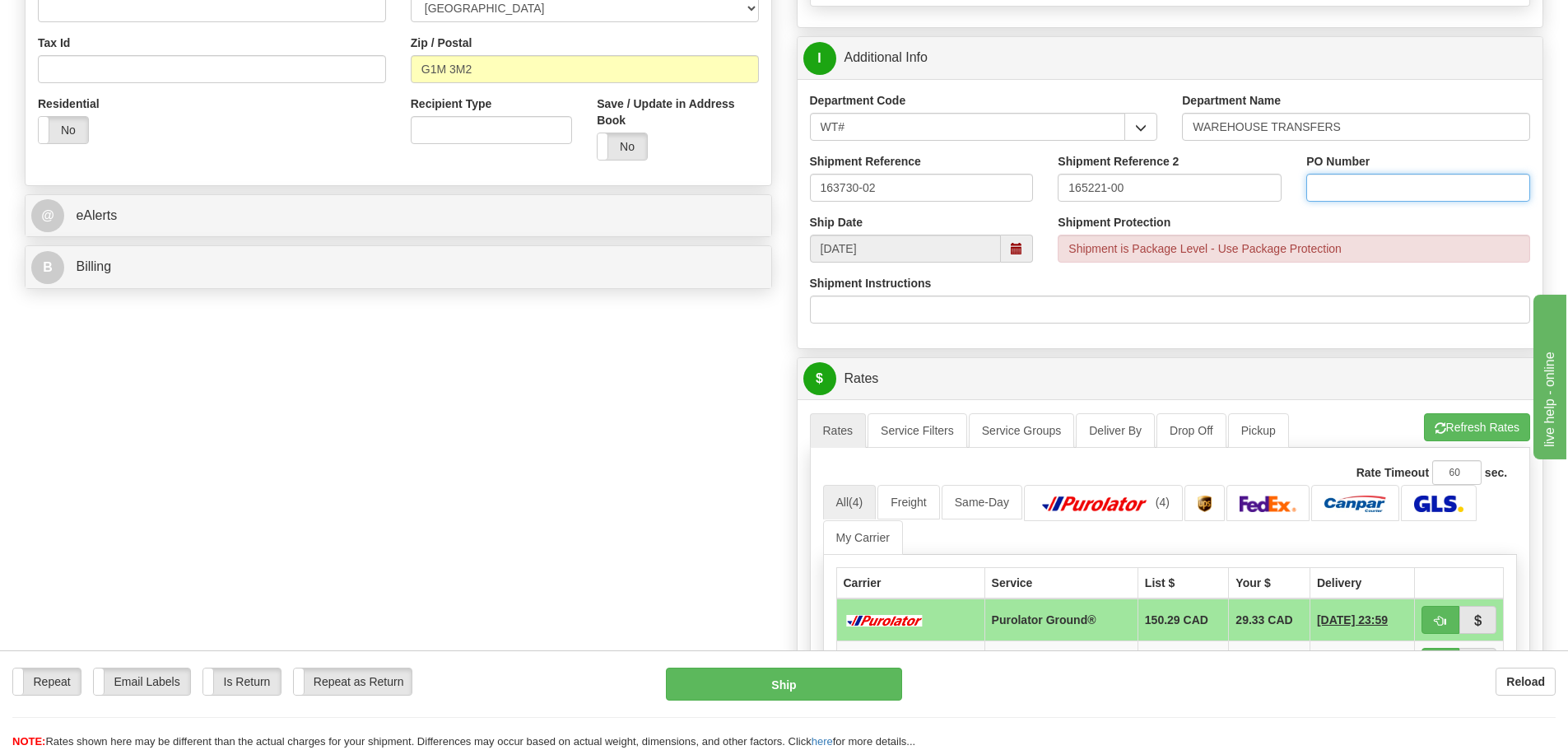
click at [1379, 182] on input "PO Number" at bounding box center [1419, 188] width 224 height 28
type input "N/A"
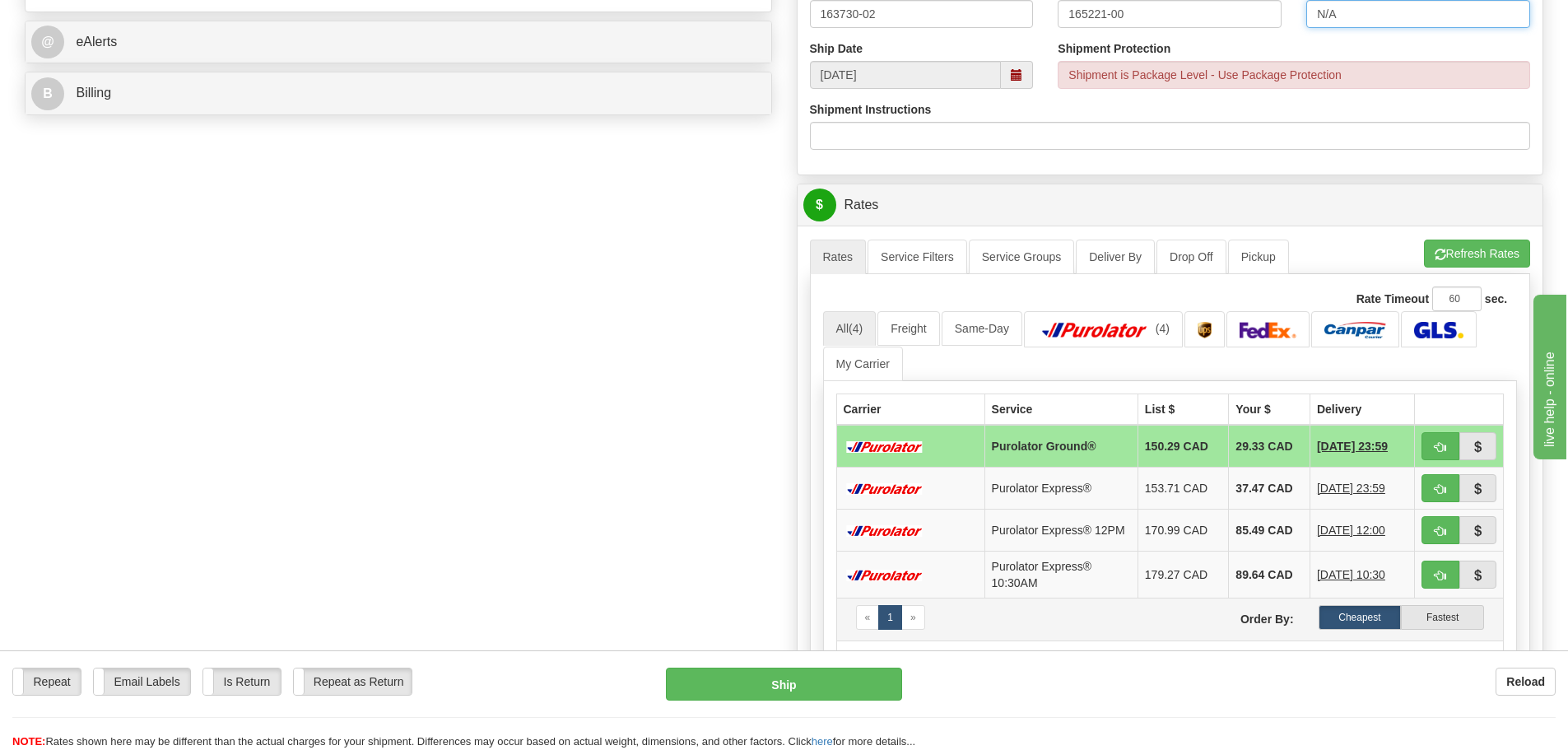
scroll to position [906, 0]
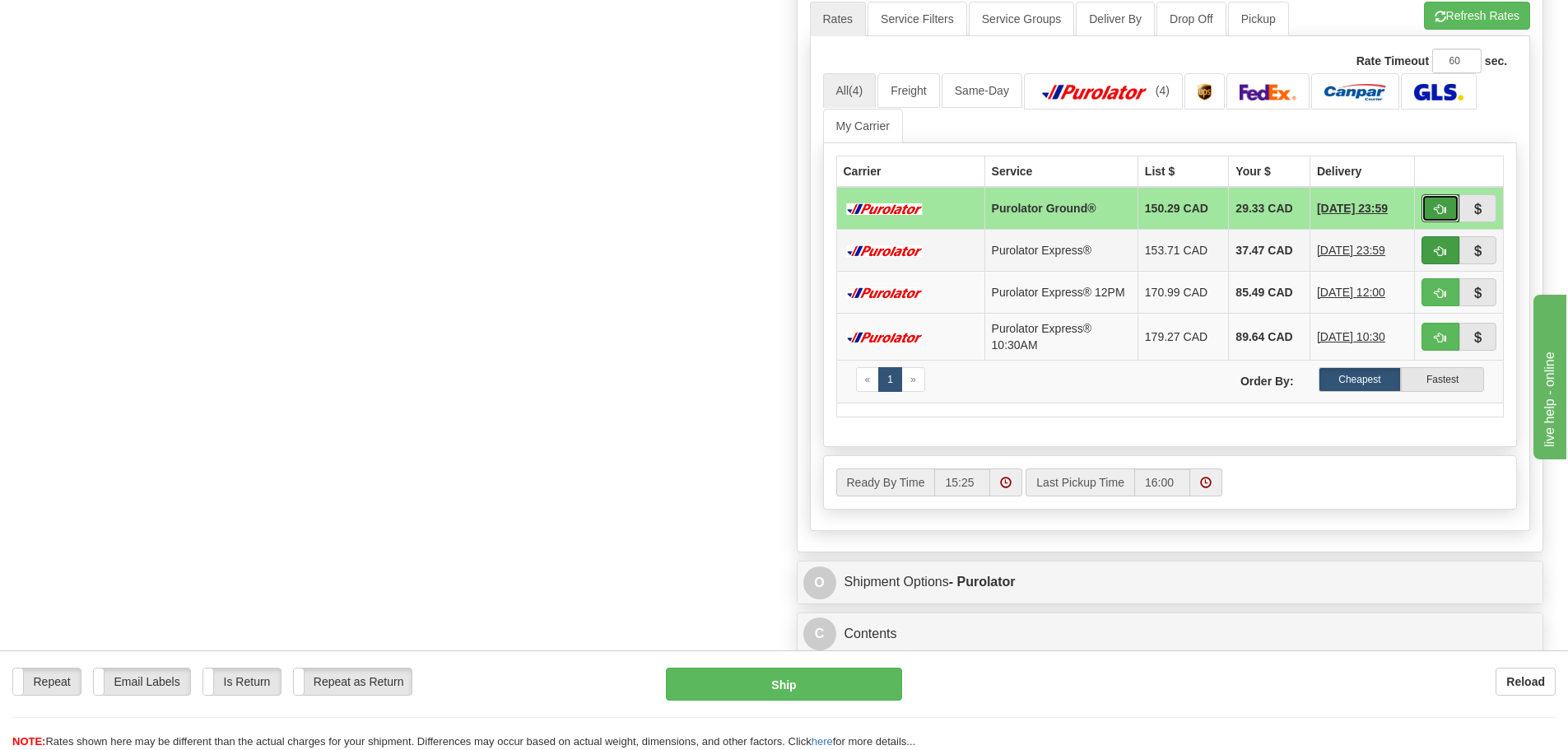
drag, startPoint x: 1430, startPoint y: 205, endPoint x: 1422, endPoint y: 237, distance: 33.0
click at [1431, 205] on button "button" at bounding box center [1440, 208] width 38 height 28
type input "260"
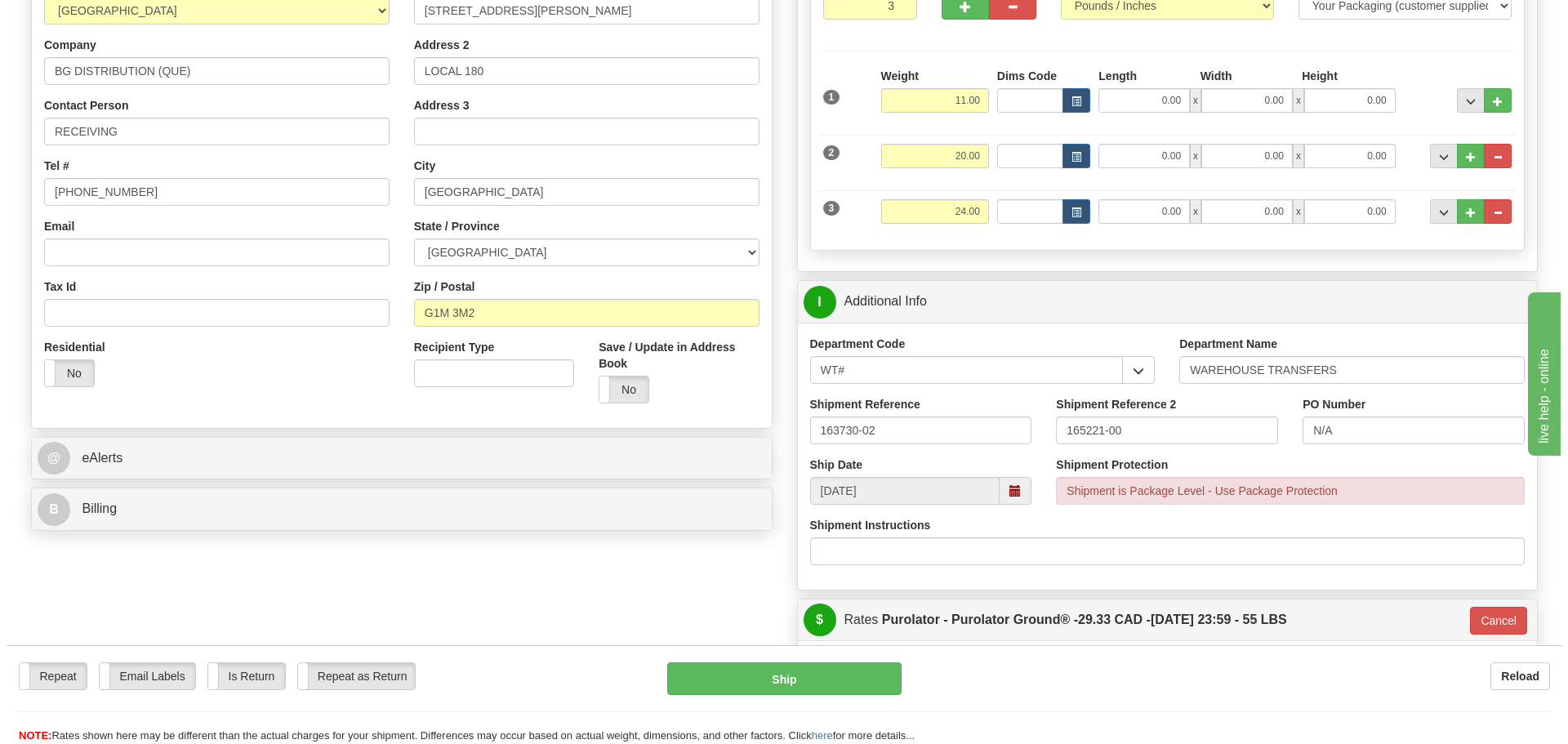
scroll to position [245, 0]
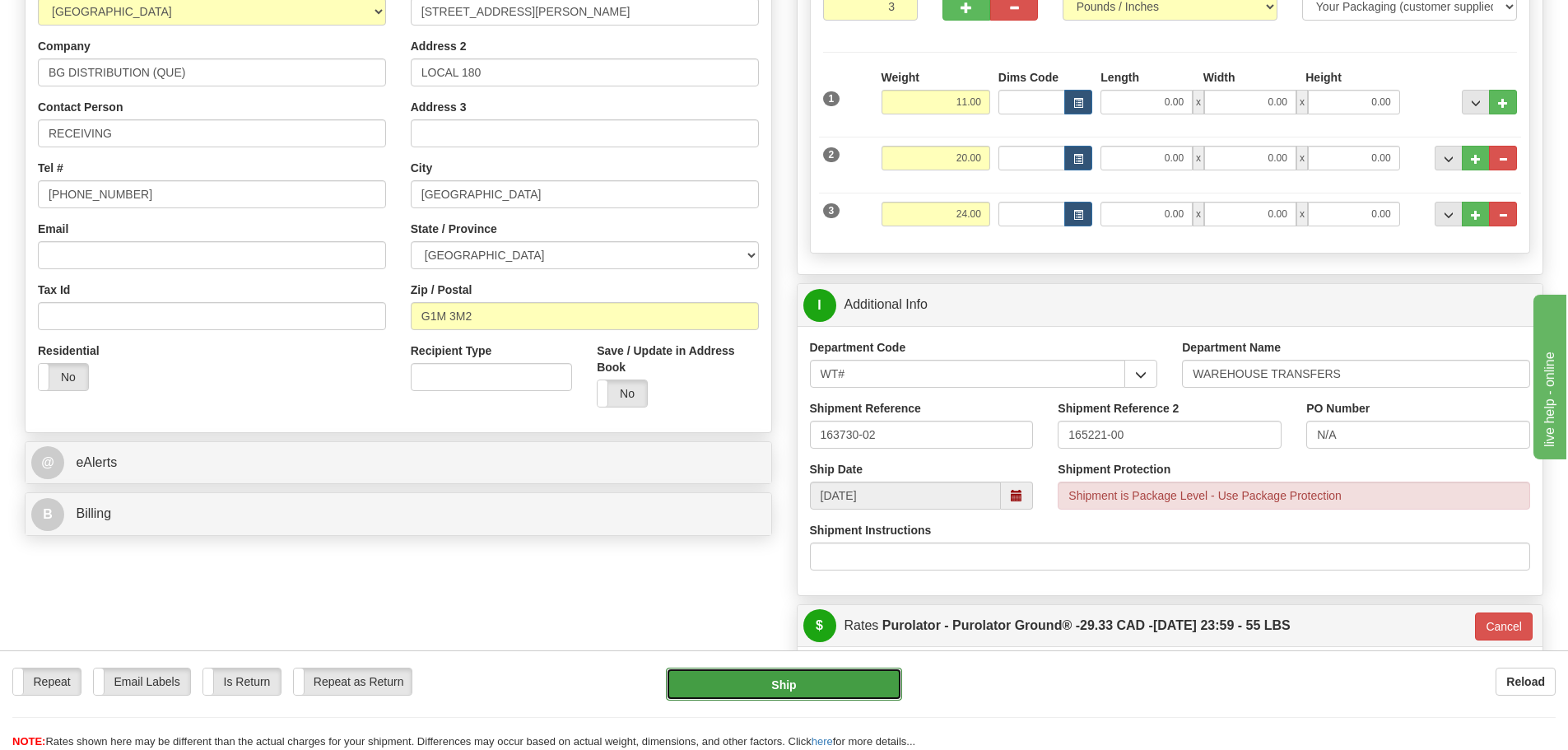
click at [850, 678] on button "Ship" at bounding box center [784, 684] width 236 height 33
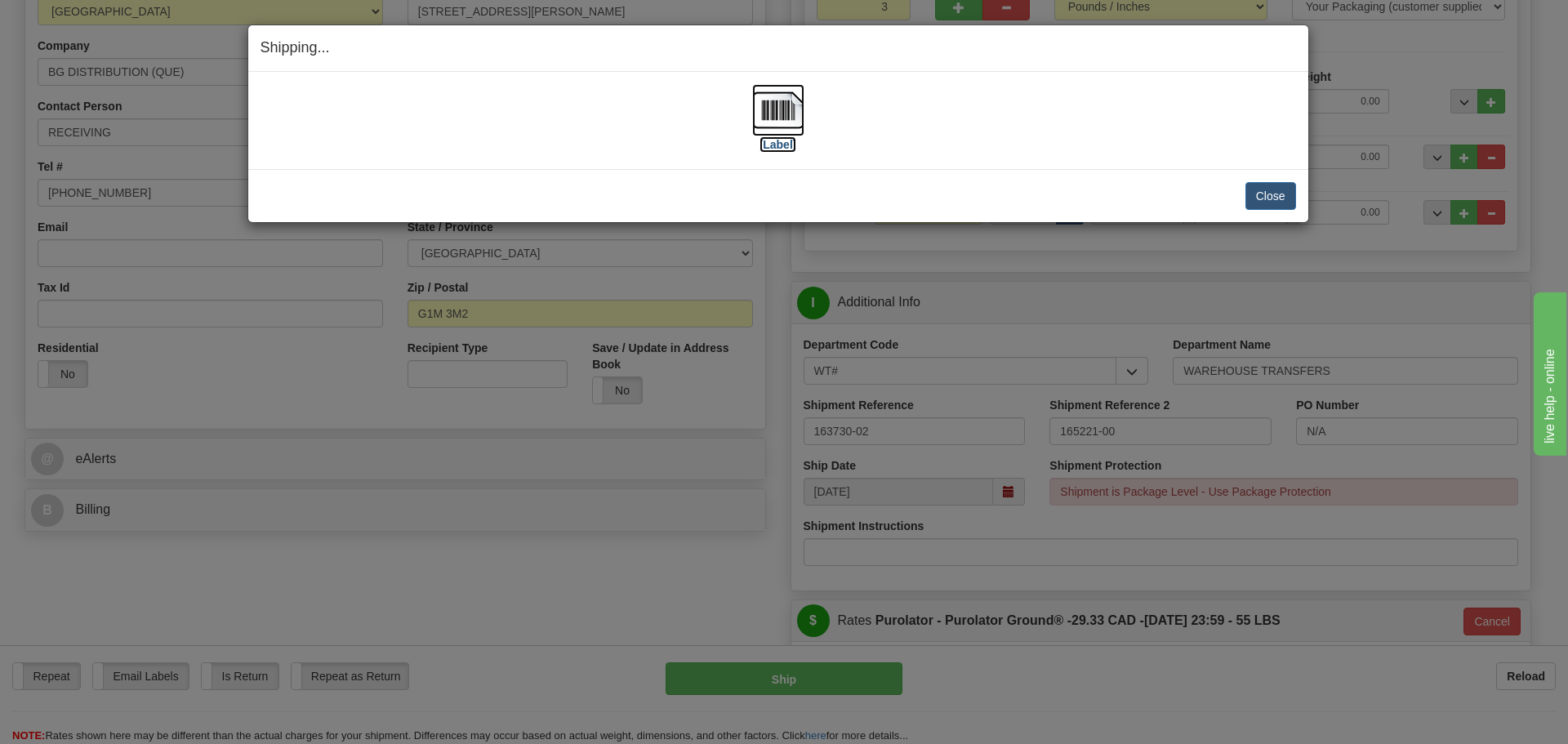
click at [787, 140] on label "[Label]" at bounding box center [778, 145] width 38 height 16
click at [1272, 202] on button "Close" at bounding box center [1271, 195] width 51 height 28
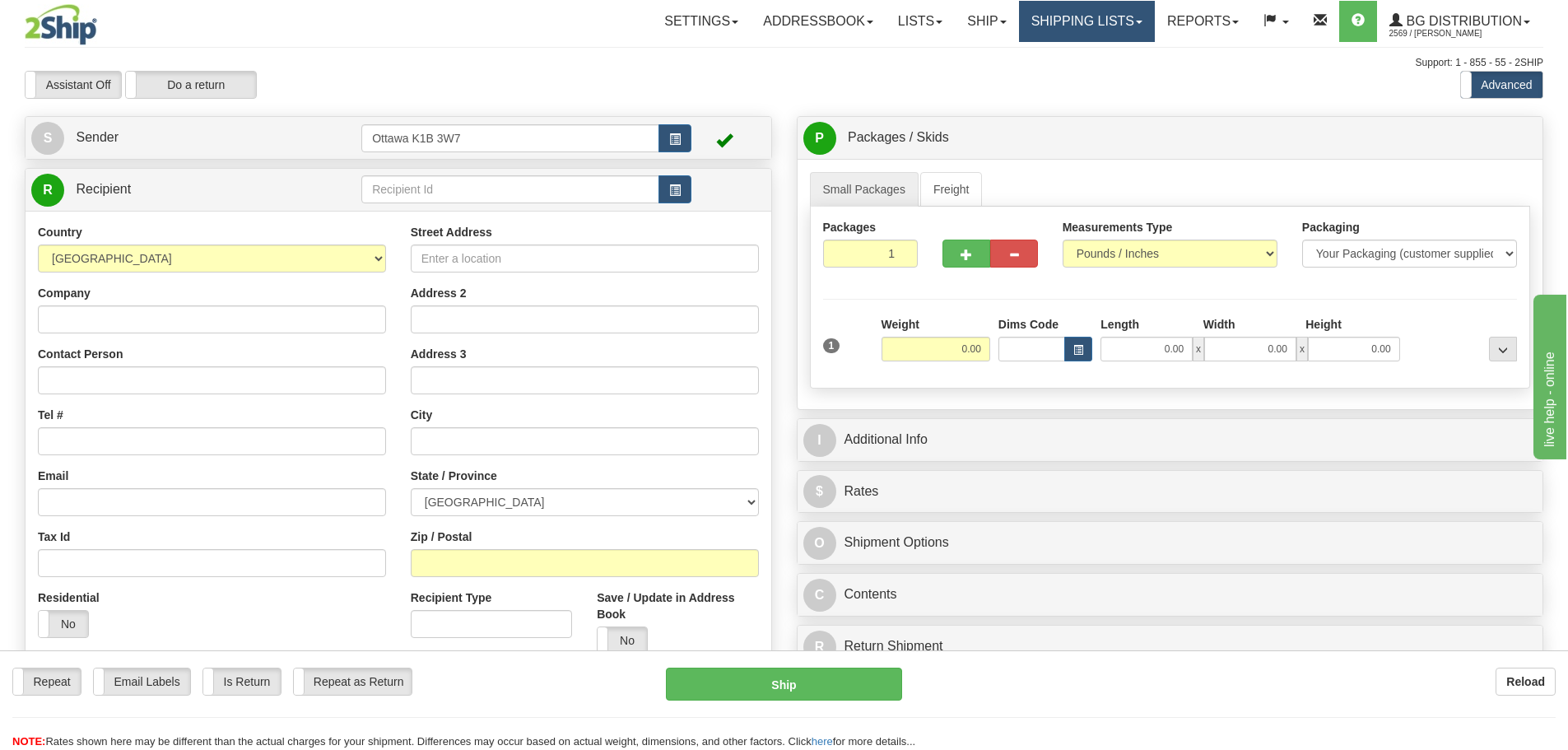
click at [1071, 13] on link "Shipping lists" at bounding box center [1087, 21] width 136 height 41
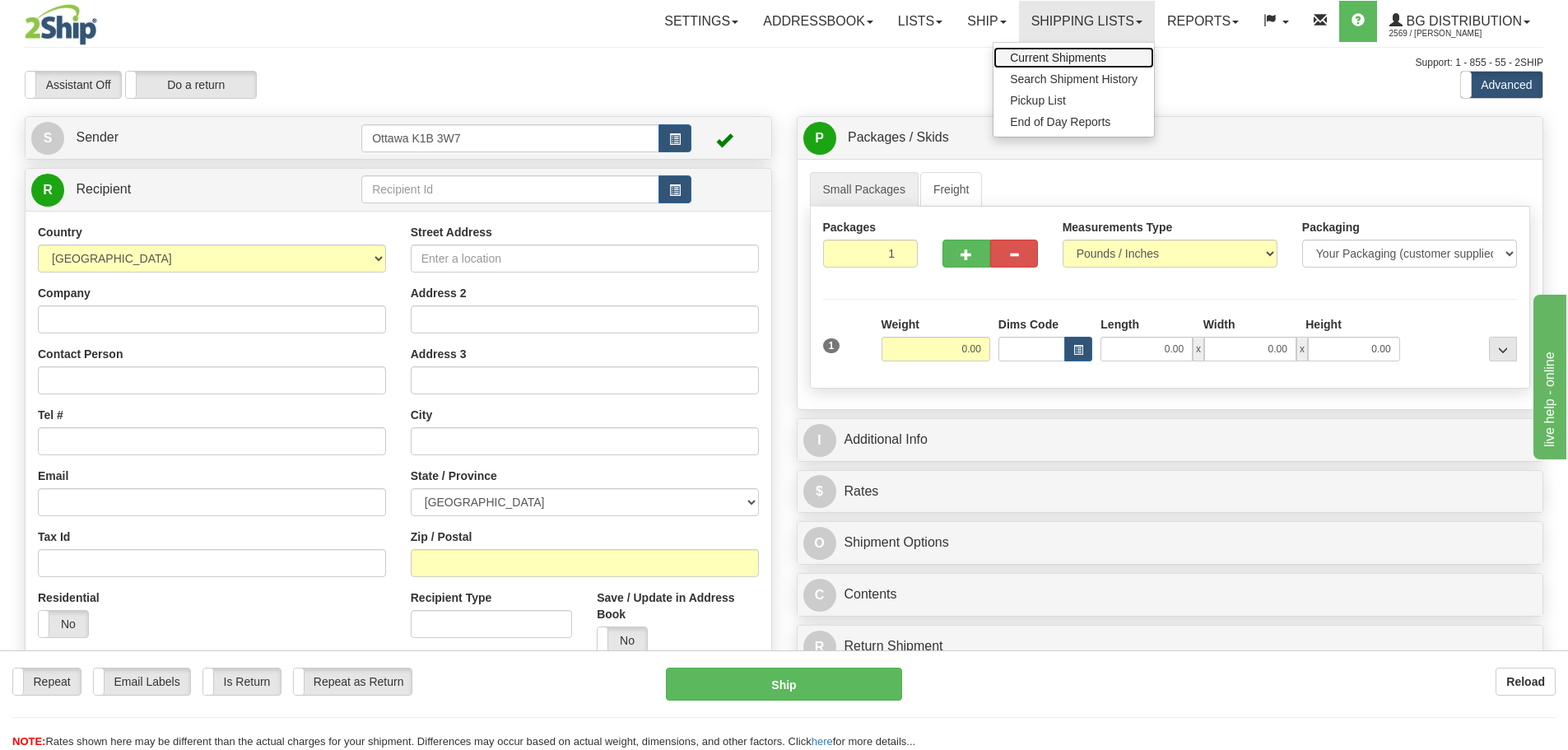
click at [1045, 52] on span "Current Shipments" at bounding box center [1059, 57] width 97 height 13
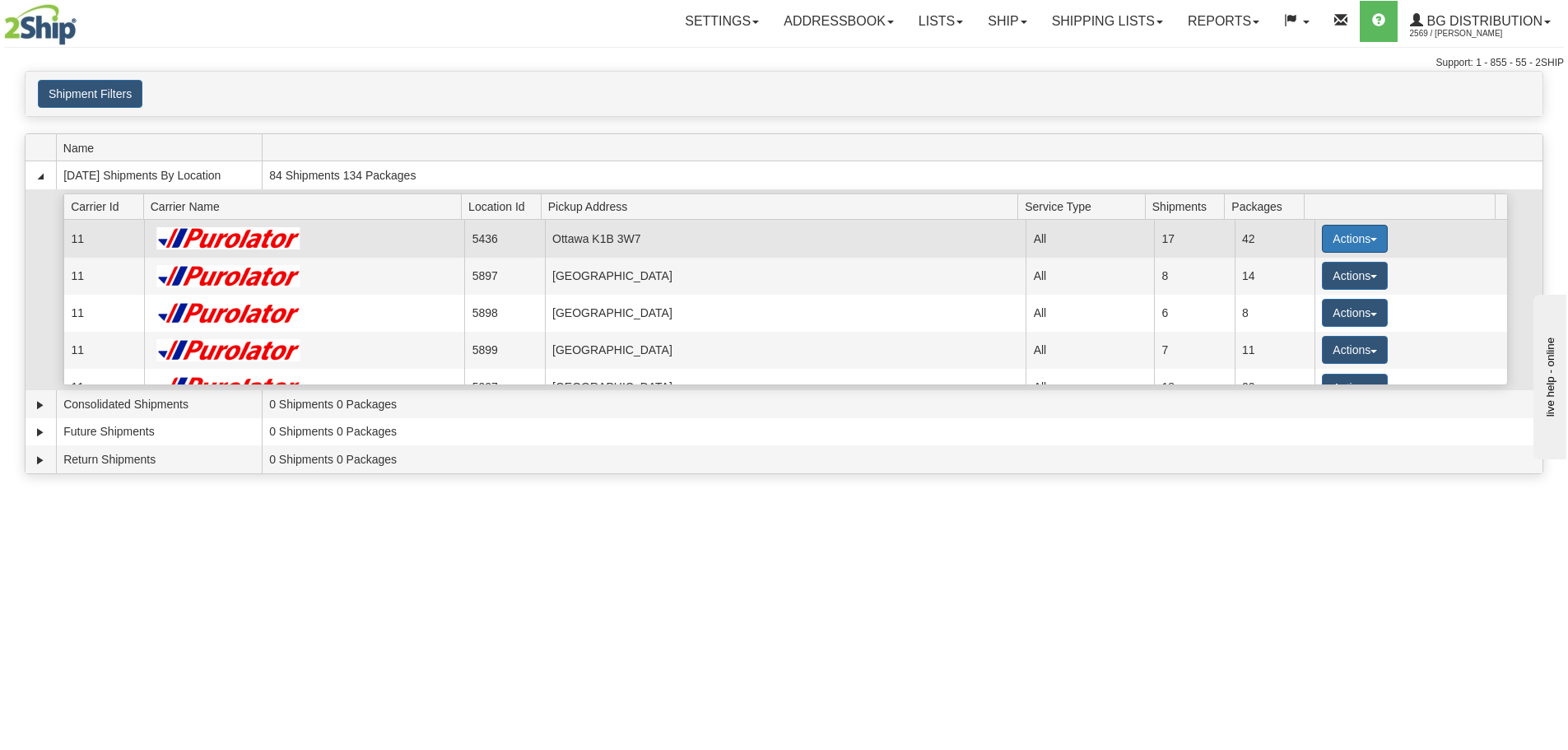
click at [1342, 242] on button "Actions" at bounding box center [1355, 239] width 66 height 28
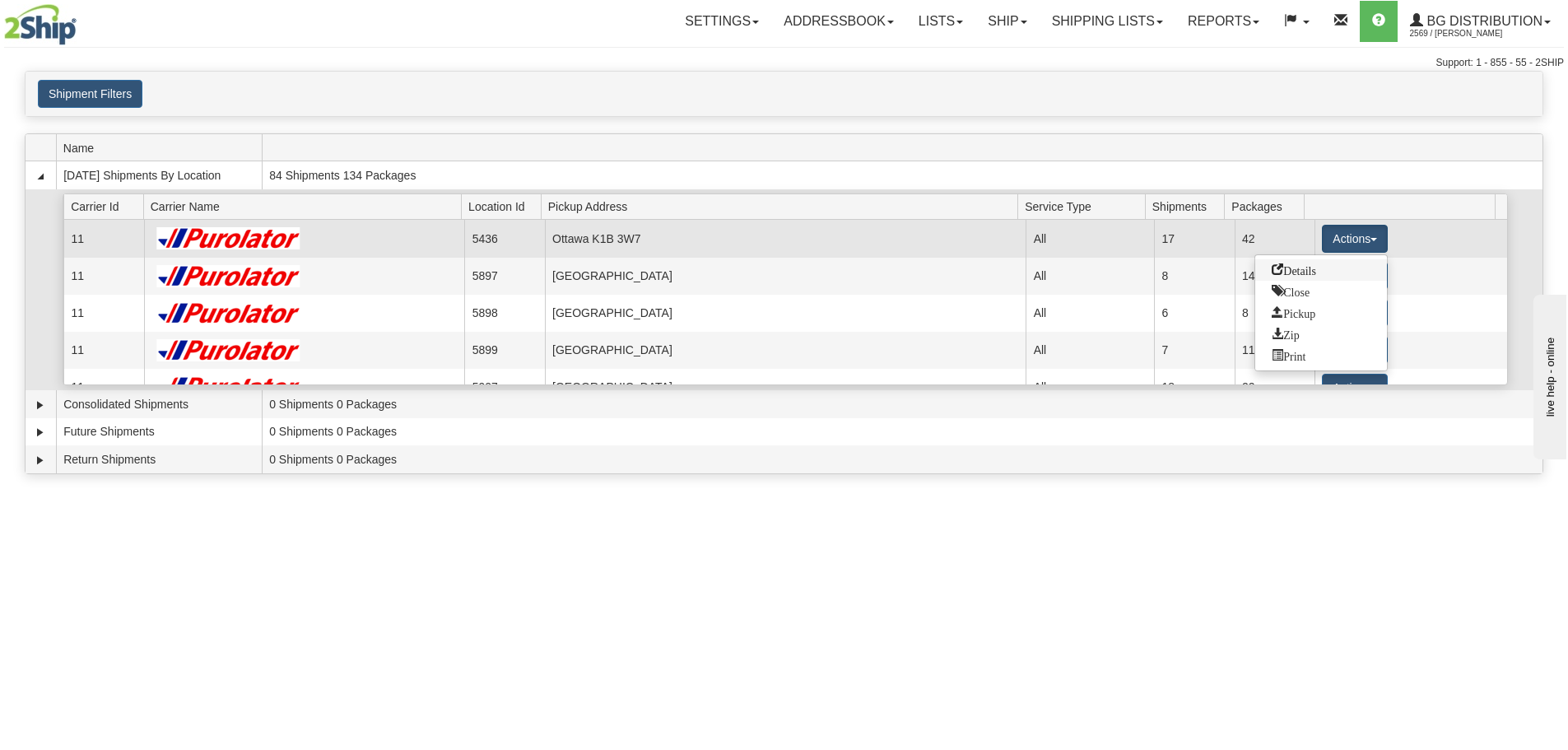
click at [1317, 264] on span "Details" at bounding box center [1294, 269] width 45 height 12
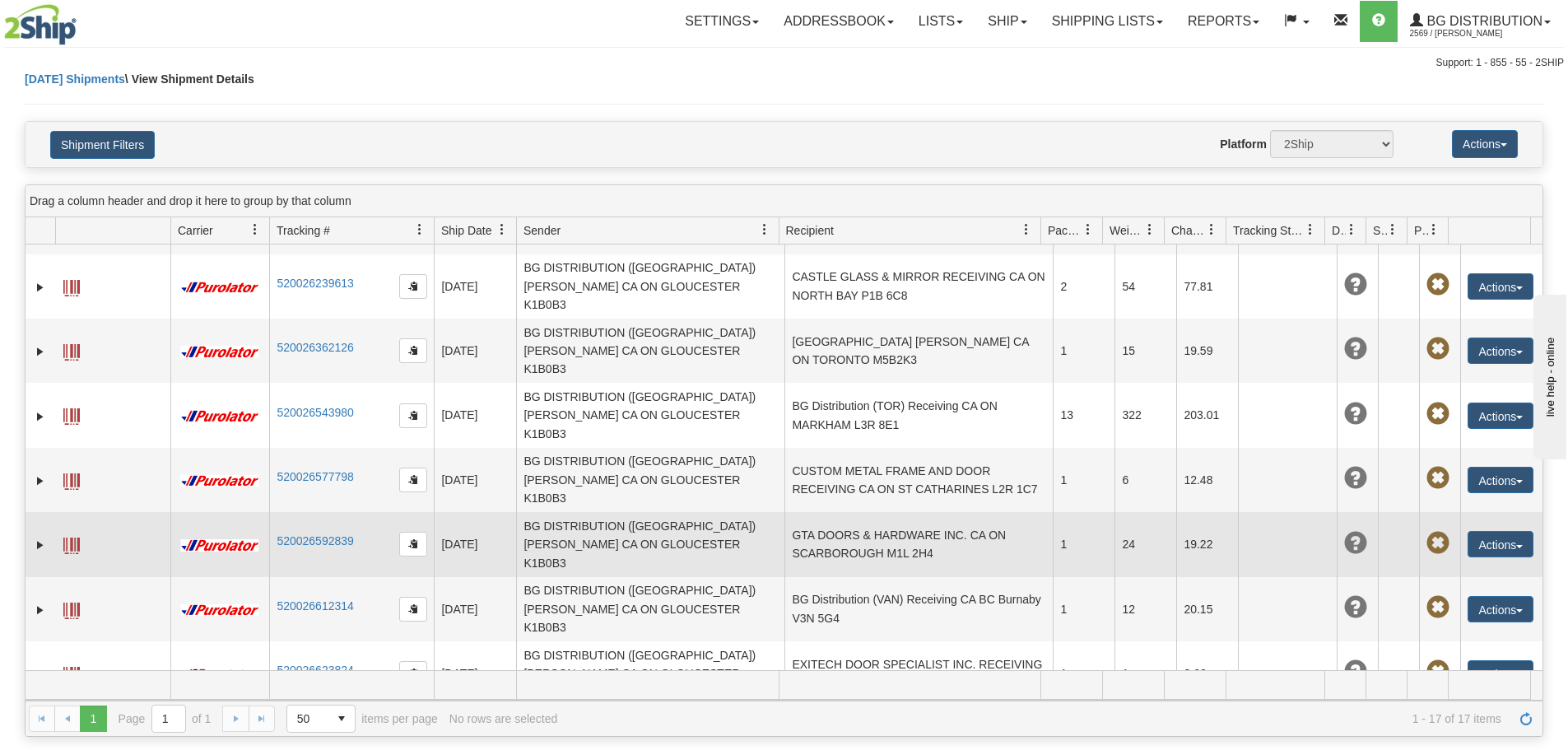
scroll to position [358, 0]
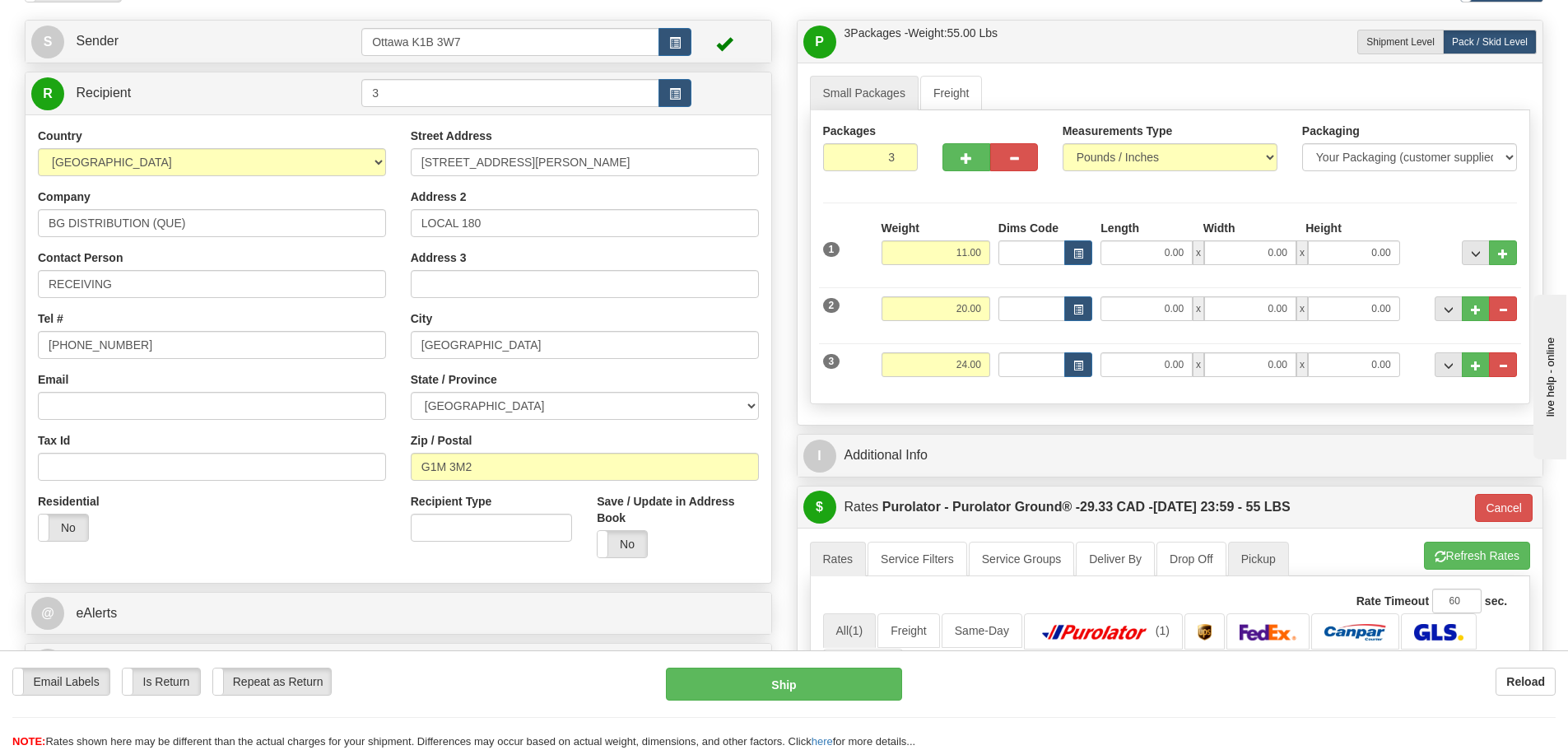
scroll to position [247, 0]
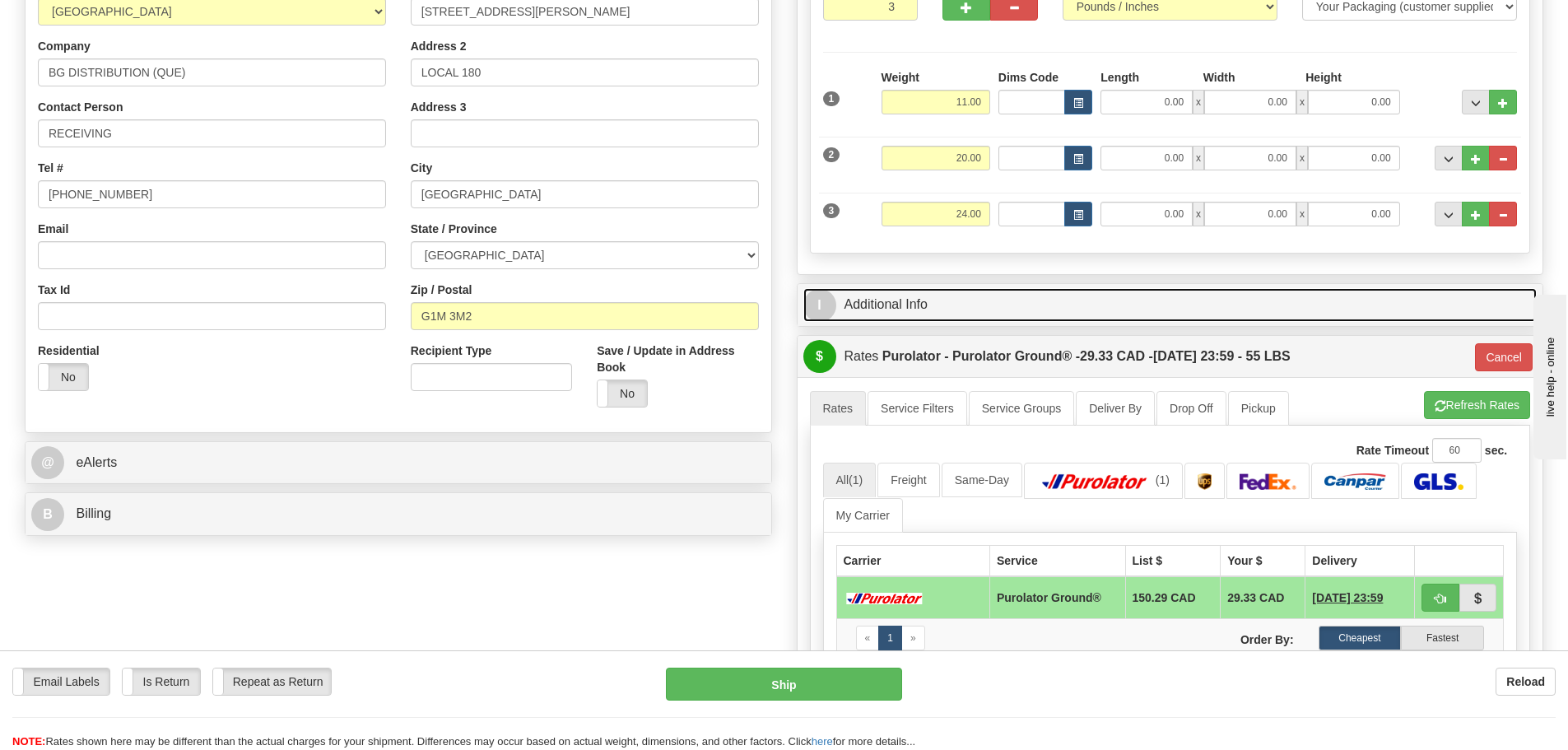
click at [960, 293] on link "I Additional Info" at bounding box center [1171, 304] width 734 height 34
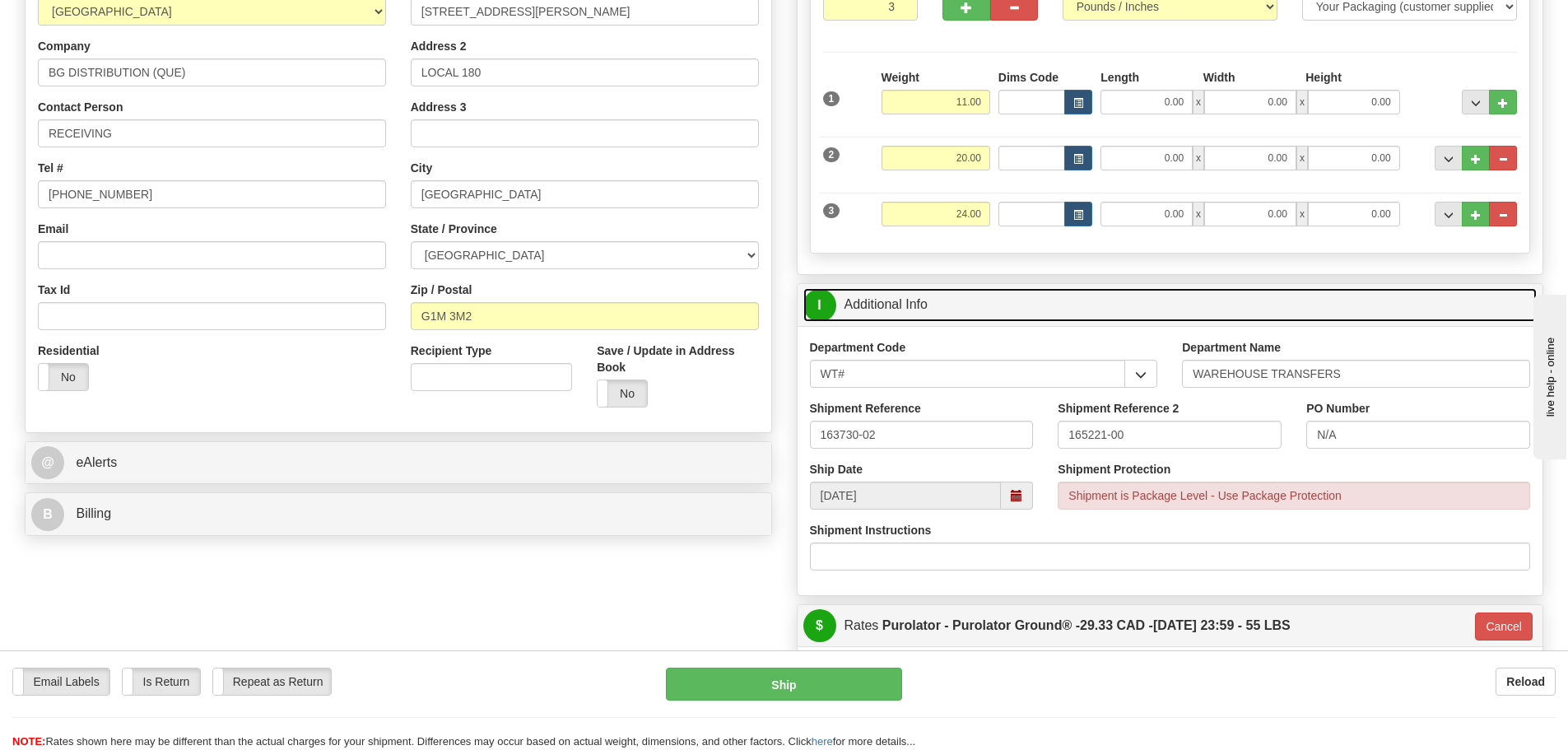
click at [985, 294] on link "I Additional Info" at bounding box center [1171, 304] width 734 height 34
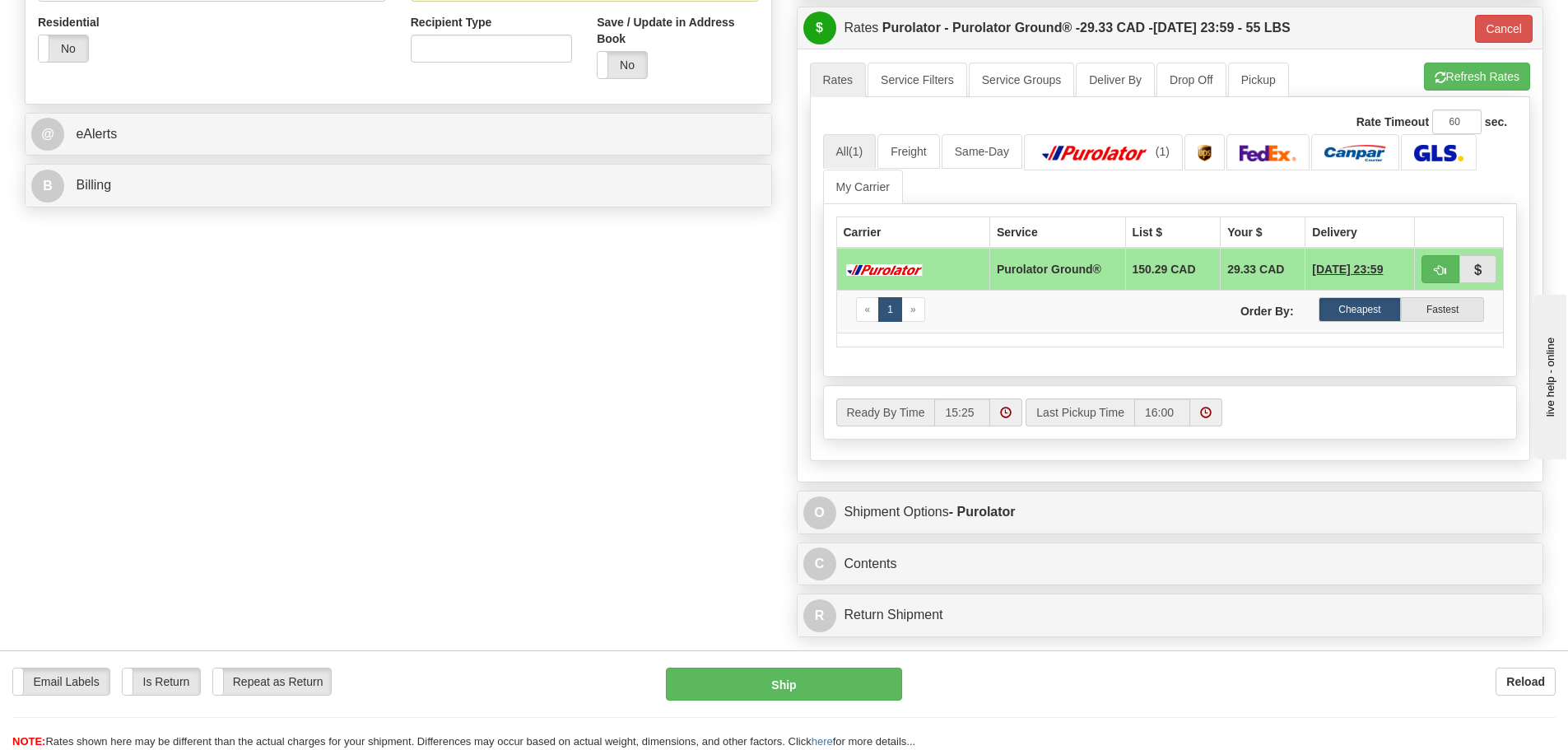
scroll to position [576, 0]
click at [1496, 34] on button "Cancel" at bounding box center [1503, 27] width 57 height 28
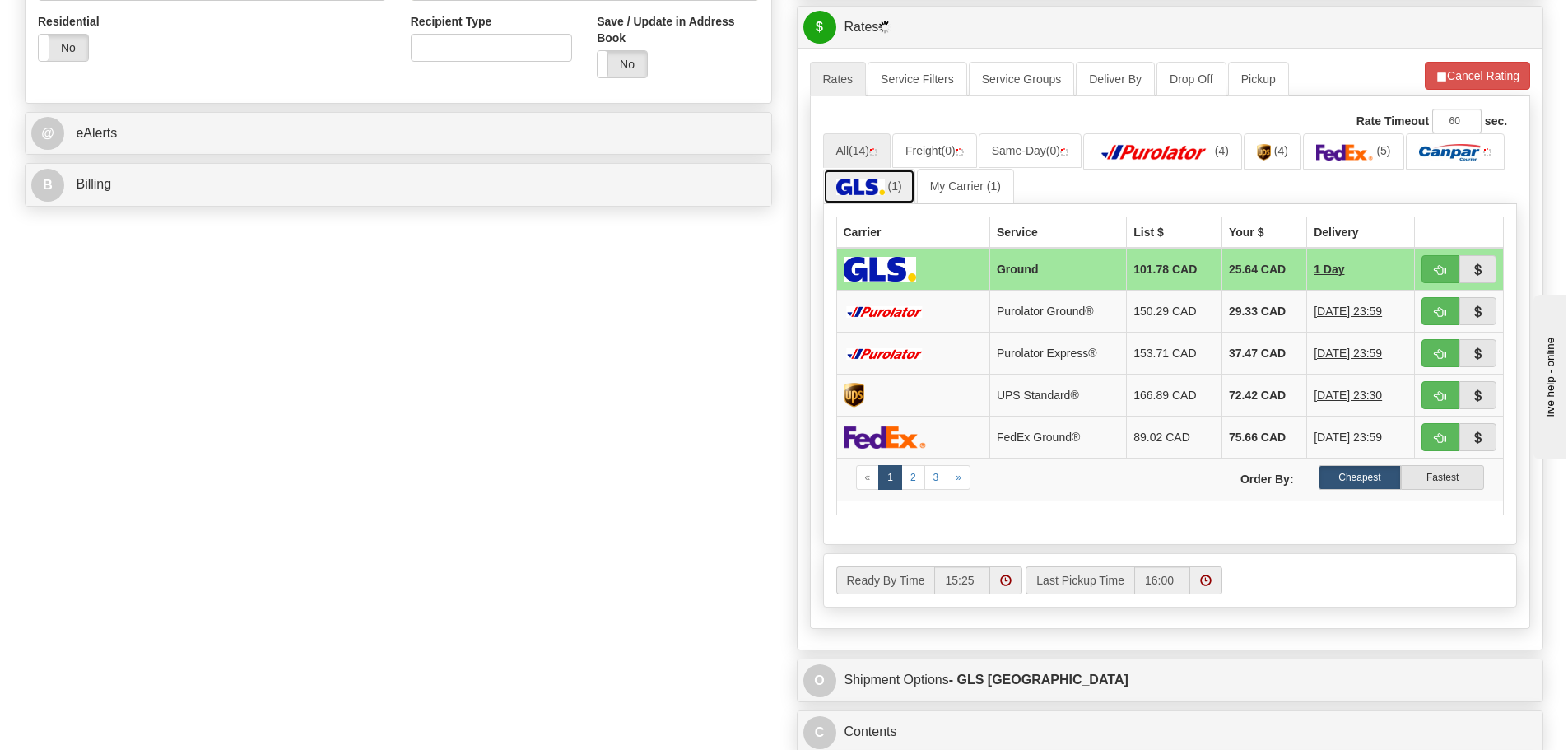
click at [875, 178] on link "(1)" at bounding box center [869, 186] width 92 height 36
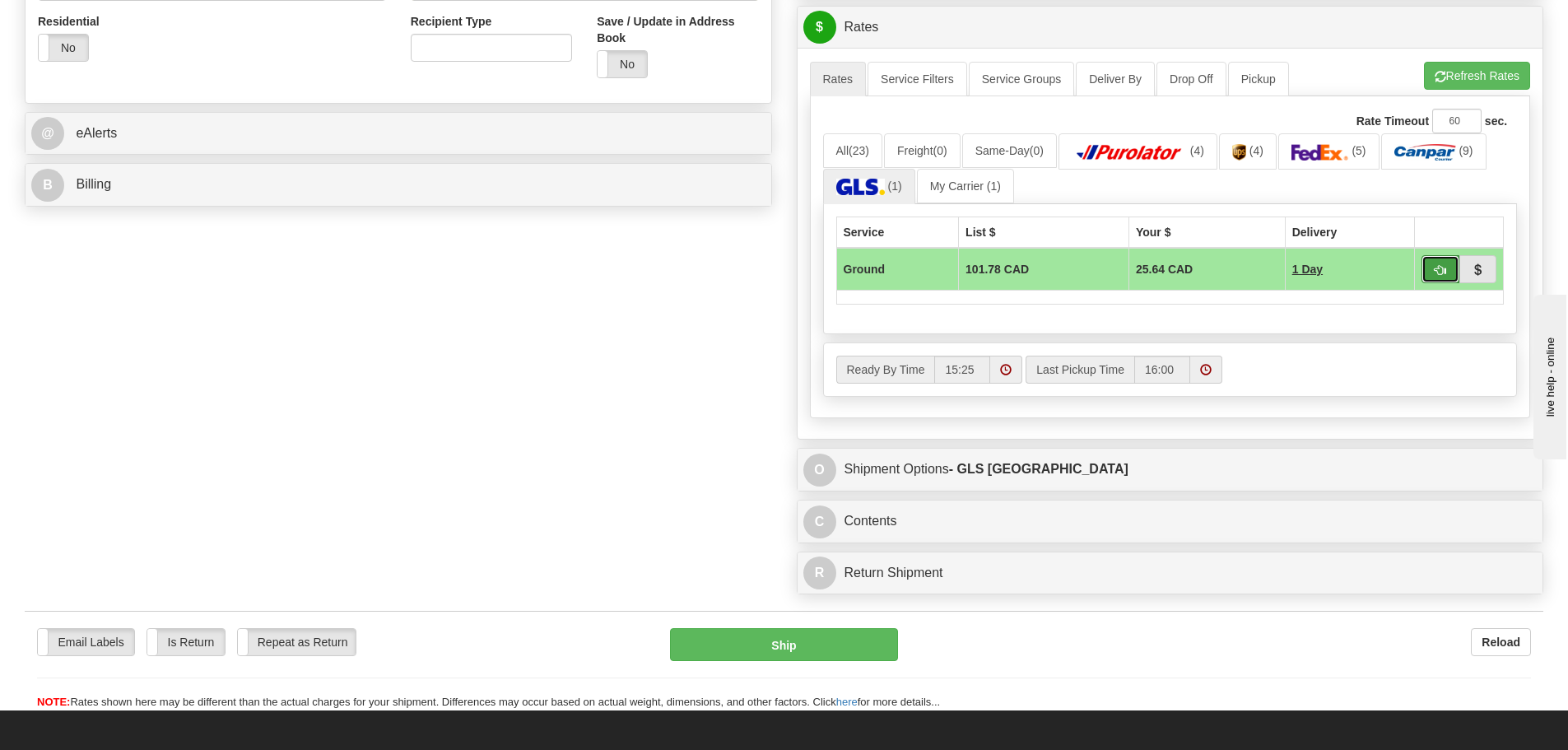
click at [1451, 269] on button "button" at bounding box center [1440, 269] width 38 height 28
type input "1"
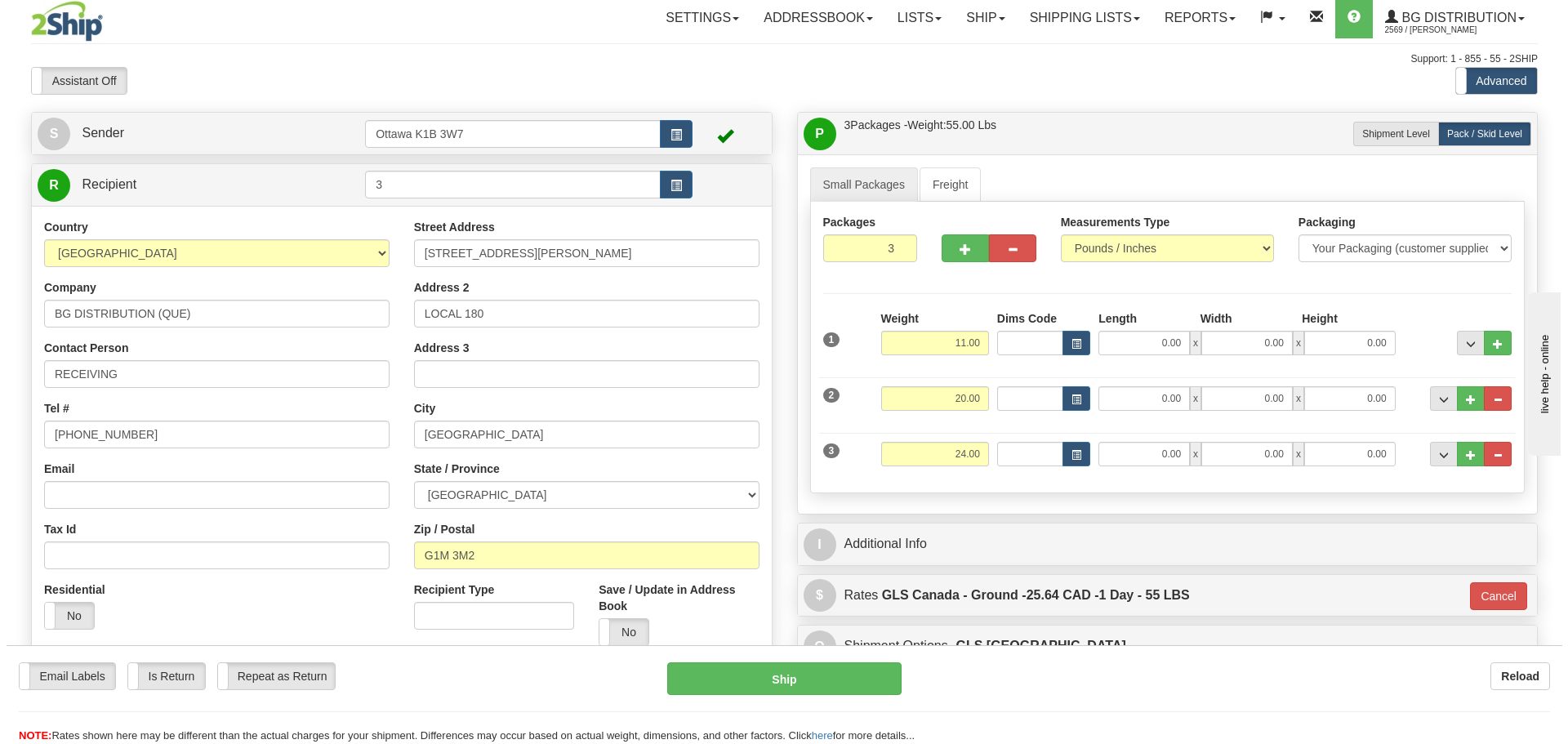
scroll to position [0, 0]
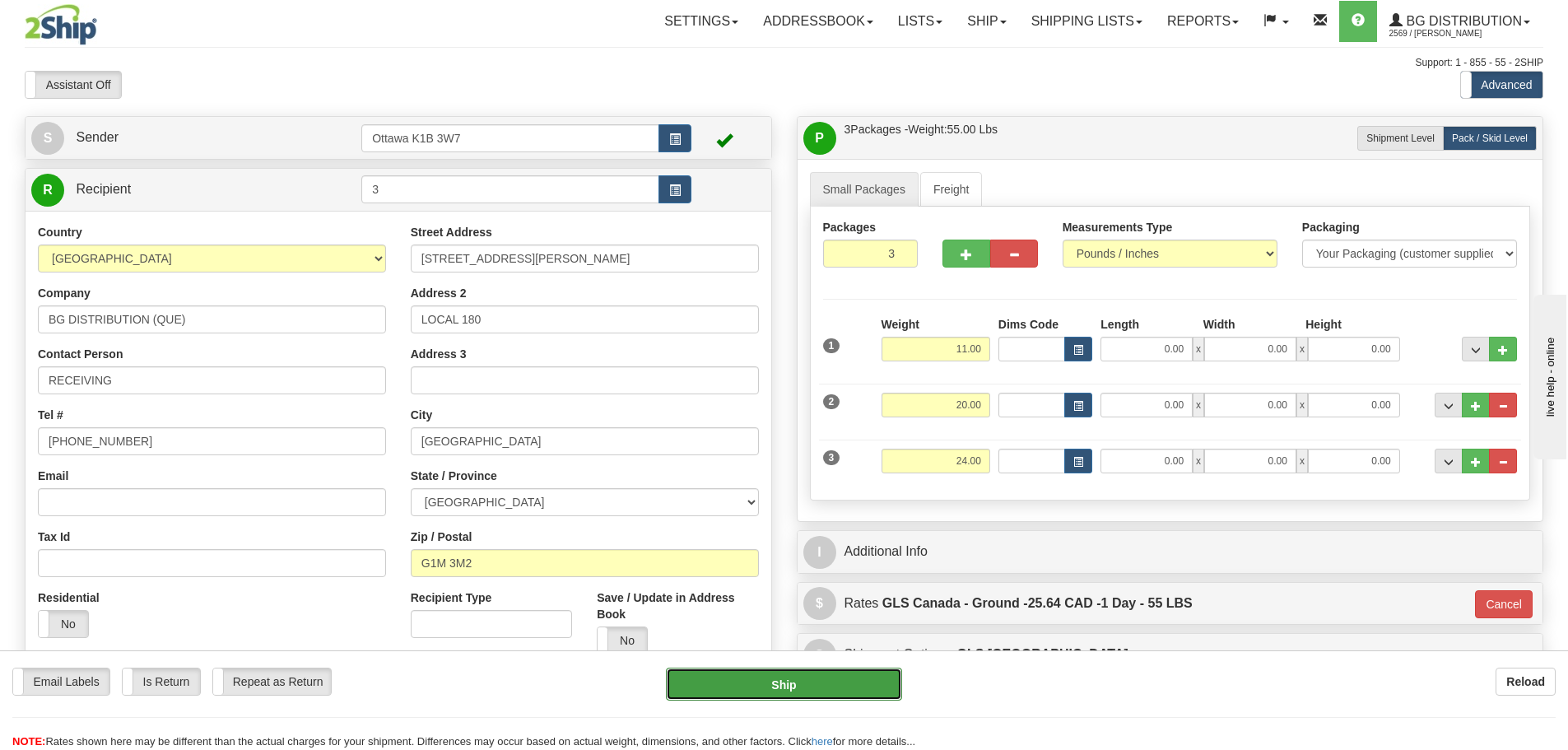
click at [855, 678] on button "Ship" at bounding box center [784, 684] width 236 height 33
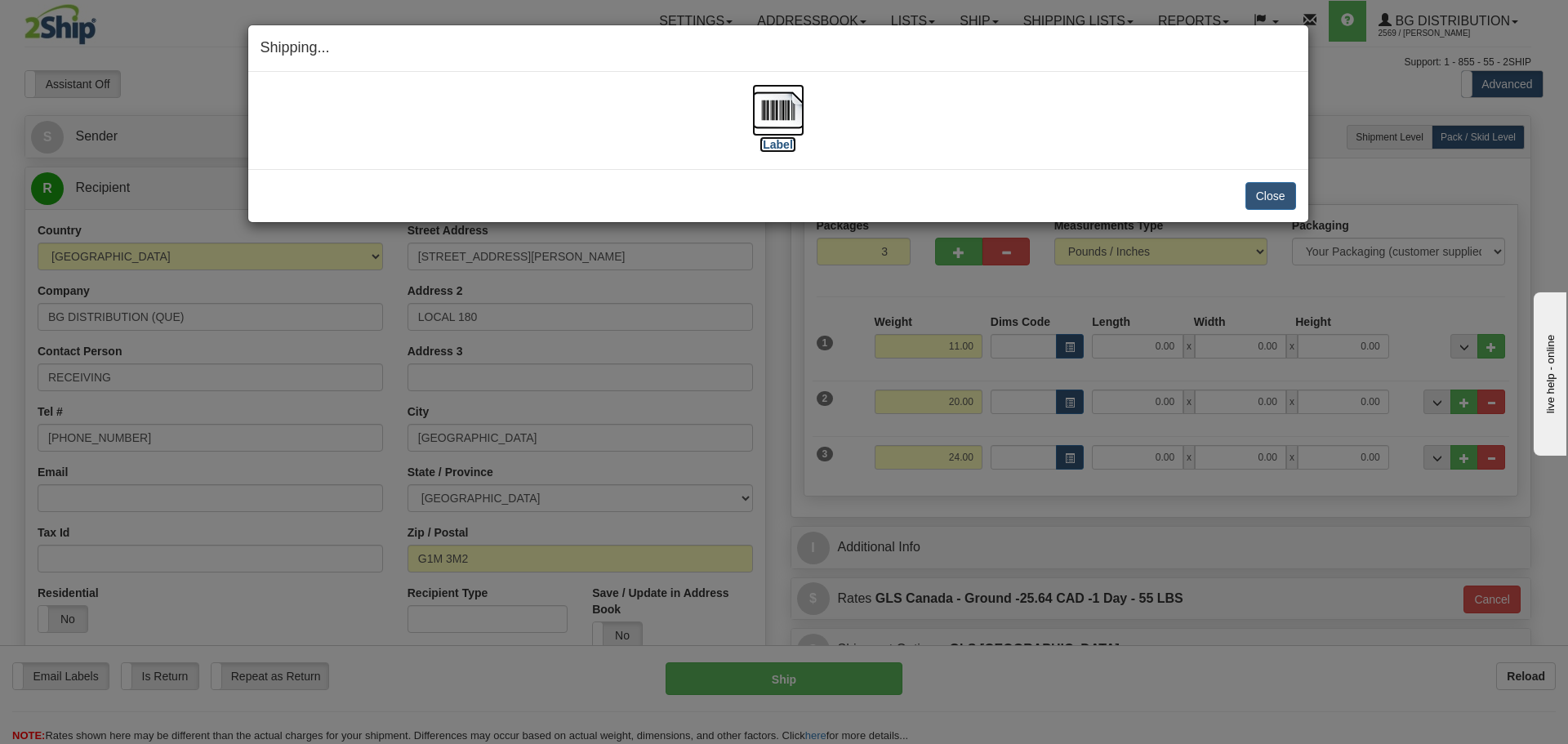
click at [767, 140] on label "[Label]" at bounding box center [778, 145] width 38 height 16
click at [1281, 197] on button "Close" at bounding box center [1271, 195] width 51 height 28
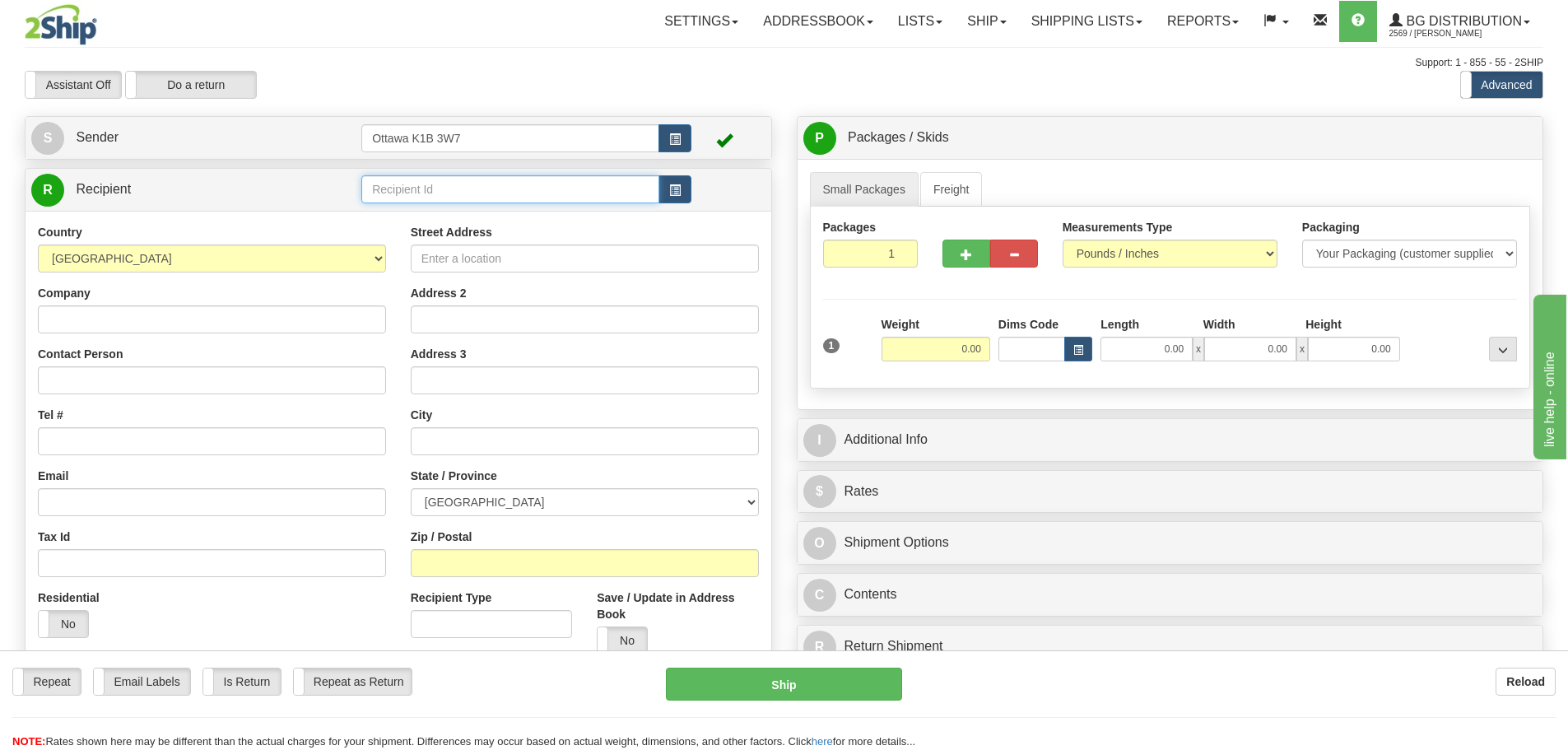
click at [500, 186] on input "text" at bounding box center [510, 189] width 298 height 28
type input "910891"
click at [661, 83] on div "Assistant On Assistant Off Do a return Do a return Previous Next Standard Advan…" at bounding box center [784, 85] width 1543 height 28
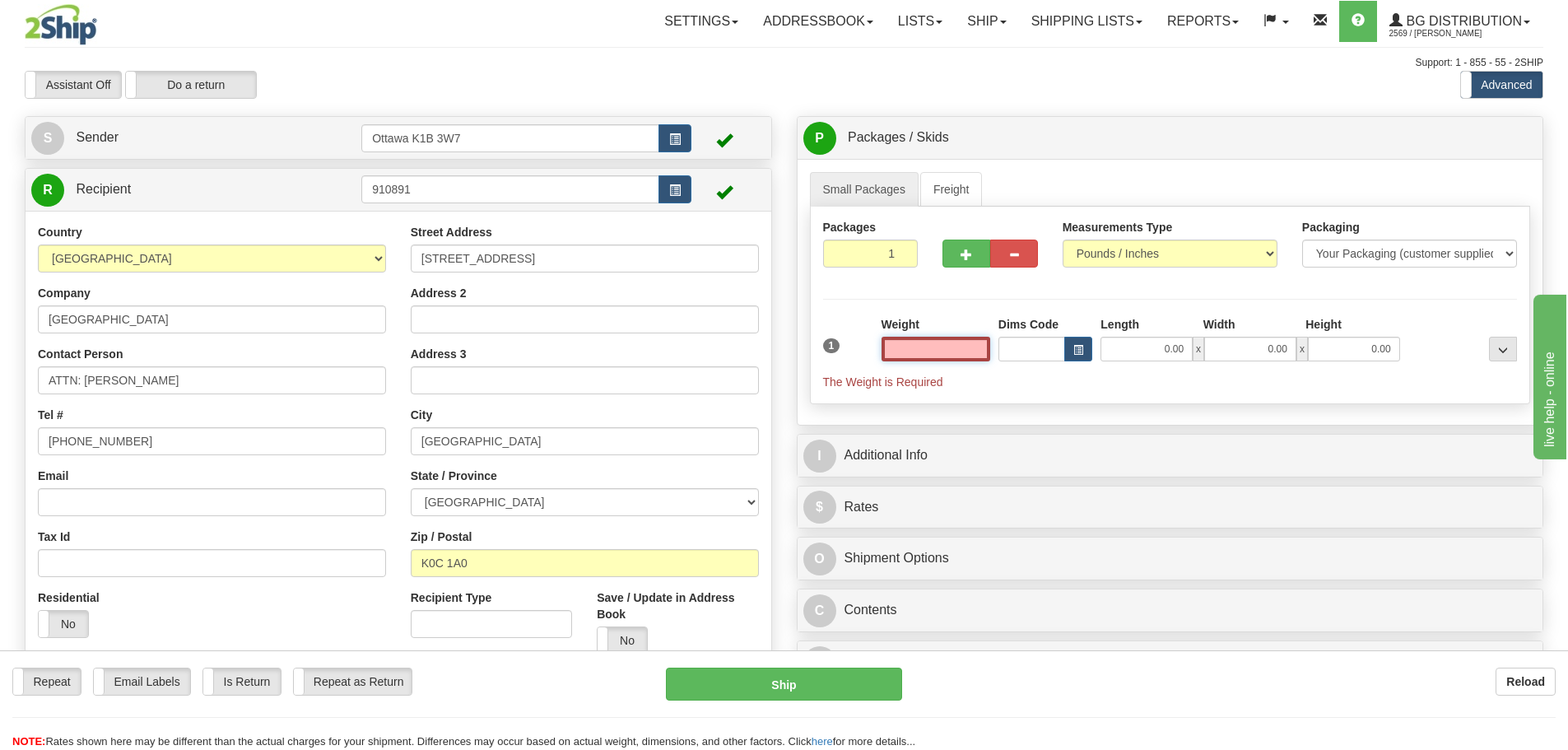
click at [909, 347] on input "text" at bounding box center [936, 349] width 108 height 25
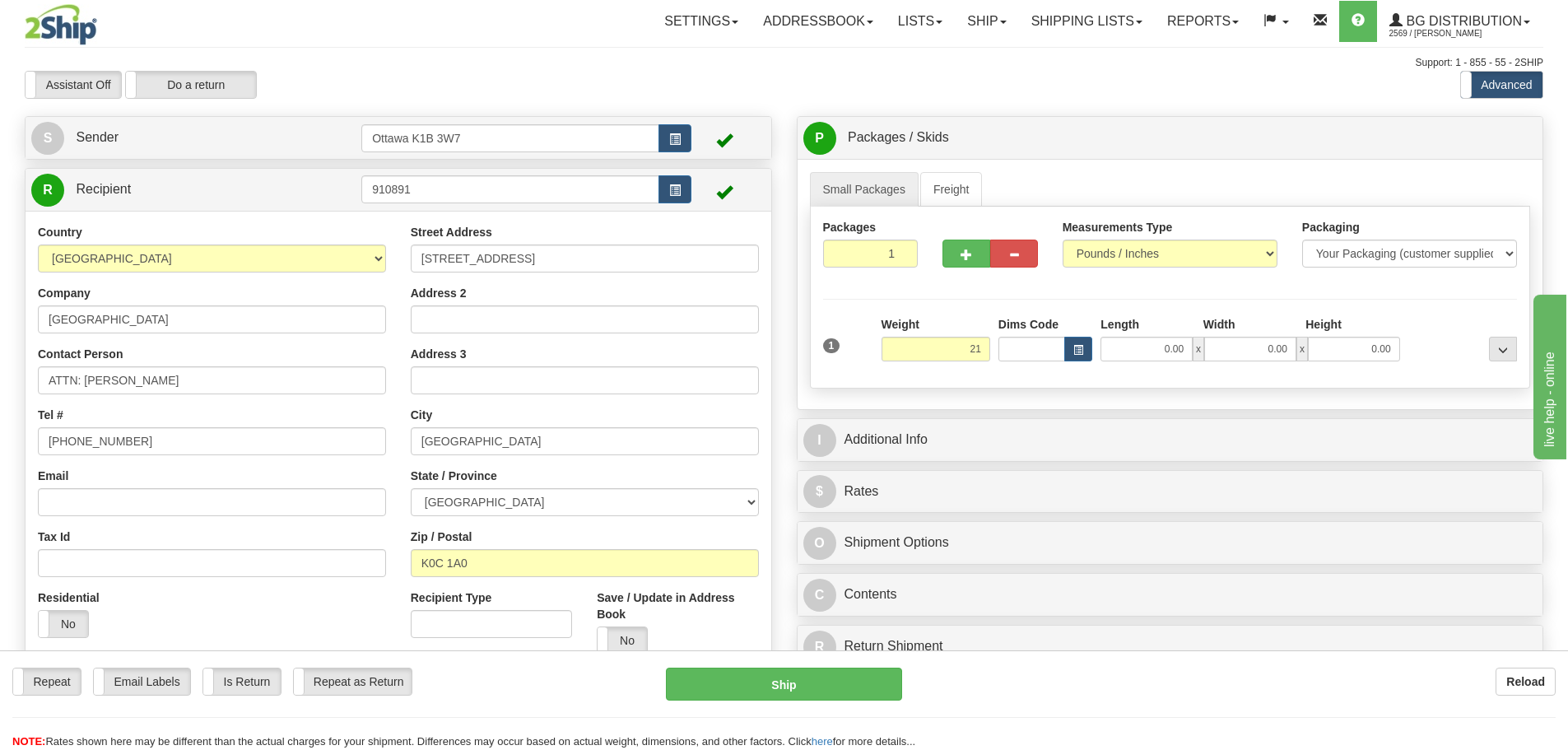
type input "21.00"
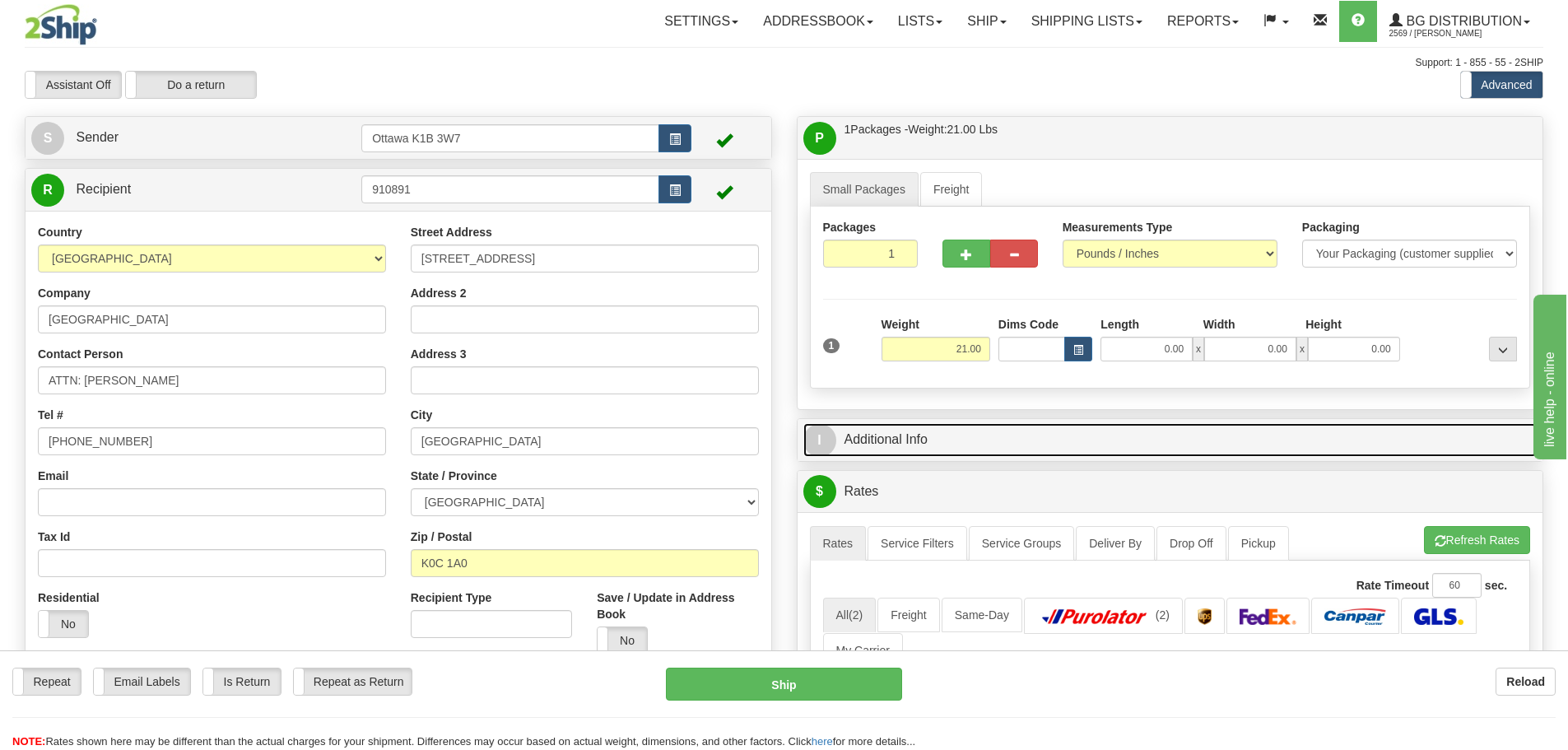
click at [1048, 449] on link "I Additional Info" at bounding box center [1171, 439] width 734 height 34
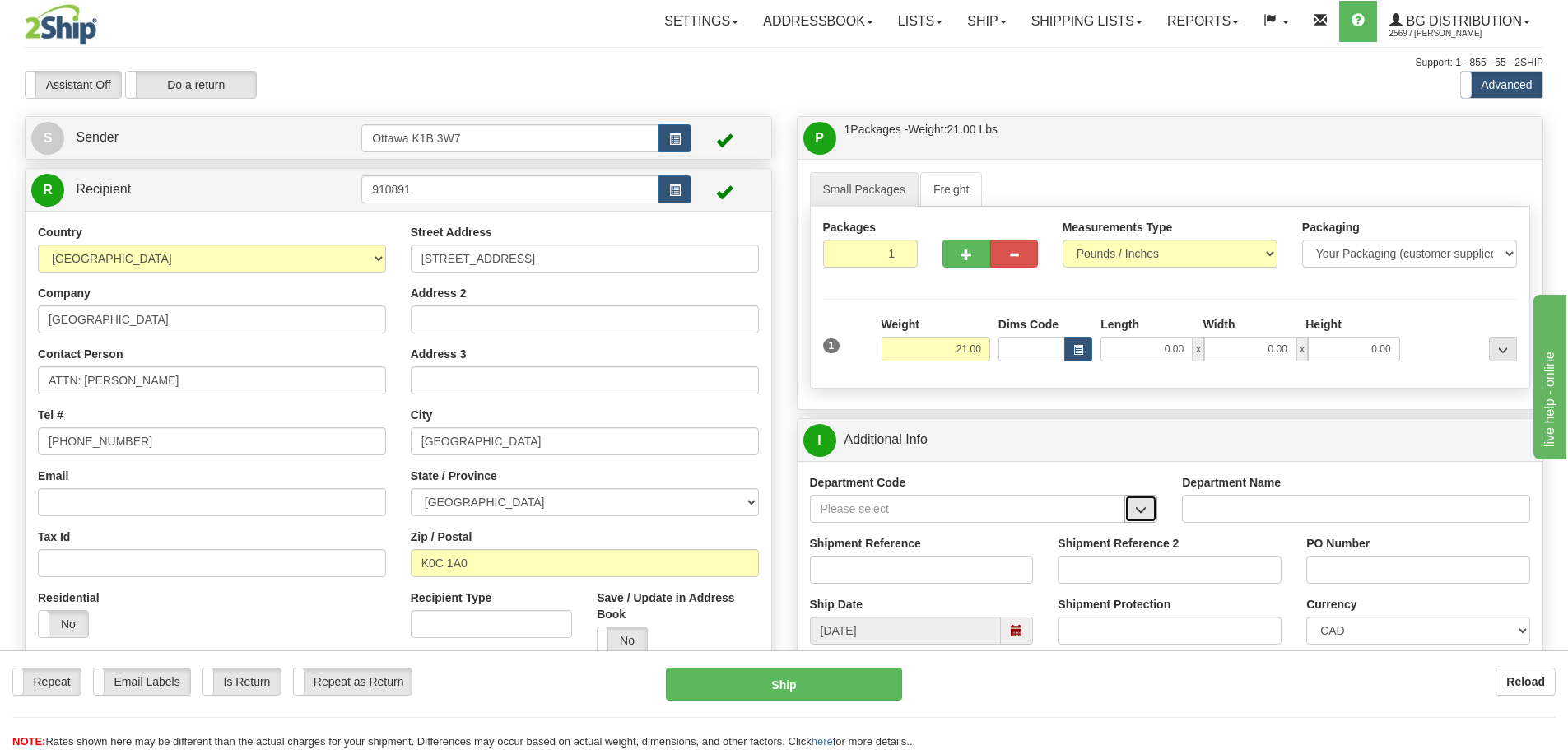
click at [1131, 518] on button "button" at bounding box center [1141, 509] width 33 height 28
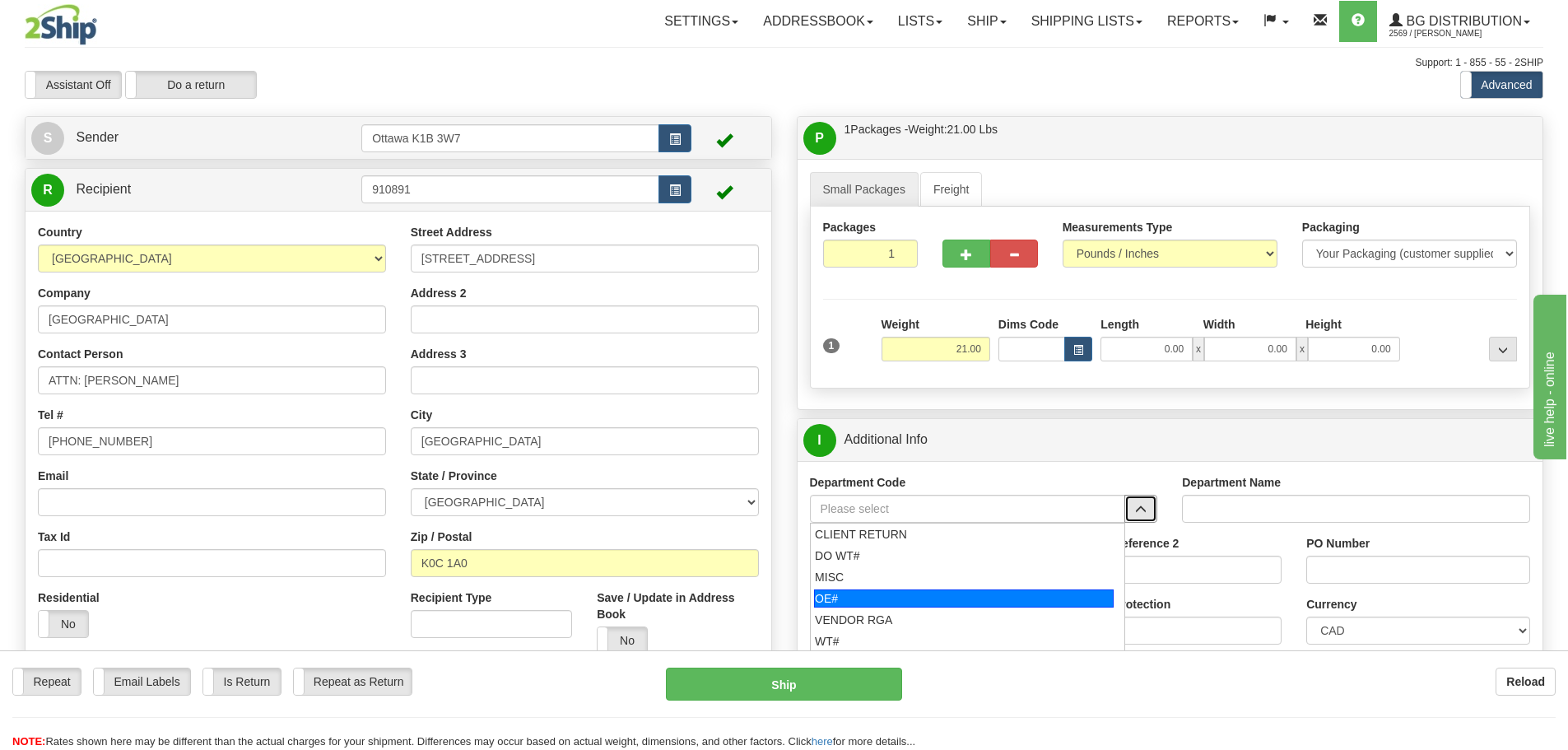
click at [952, 602] on div "OE#" at bounding box center [964, 599] width 300 height 18
type input "OE#"
type input "ORDERS"
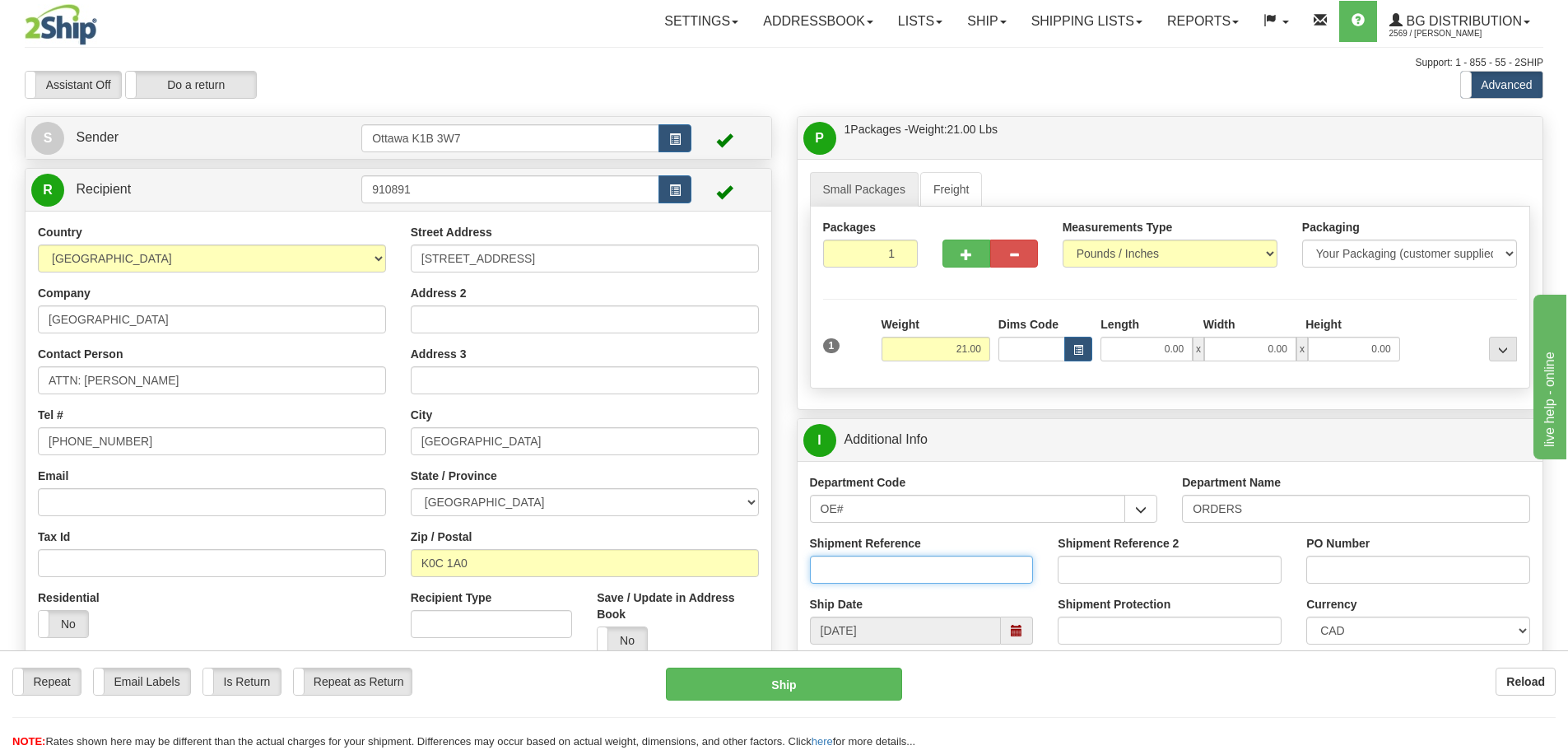
click at [948, 576] on input "Shipment Reference" at bounding box center [922, 570] width 224 height 28
type input "1"
type input "10203379-00"
click at [1344, 564] on input "PO Number" at bounding box center [1419, 570] width 224 height 28
type input "6545-00-100-000-40"
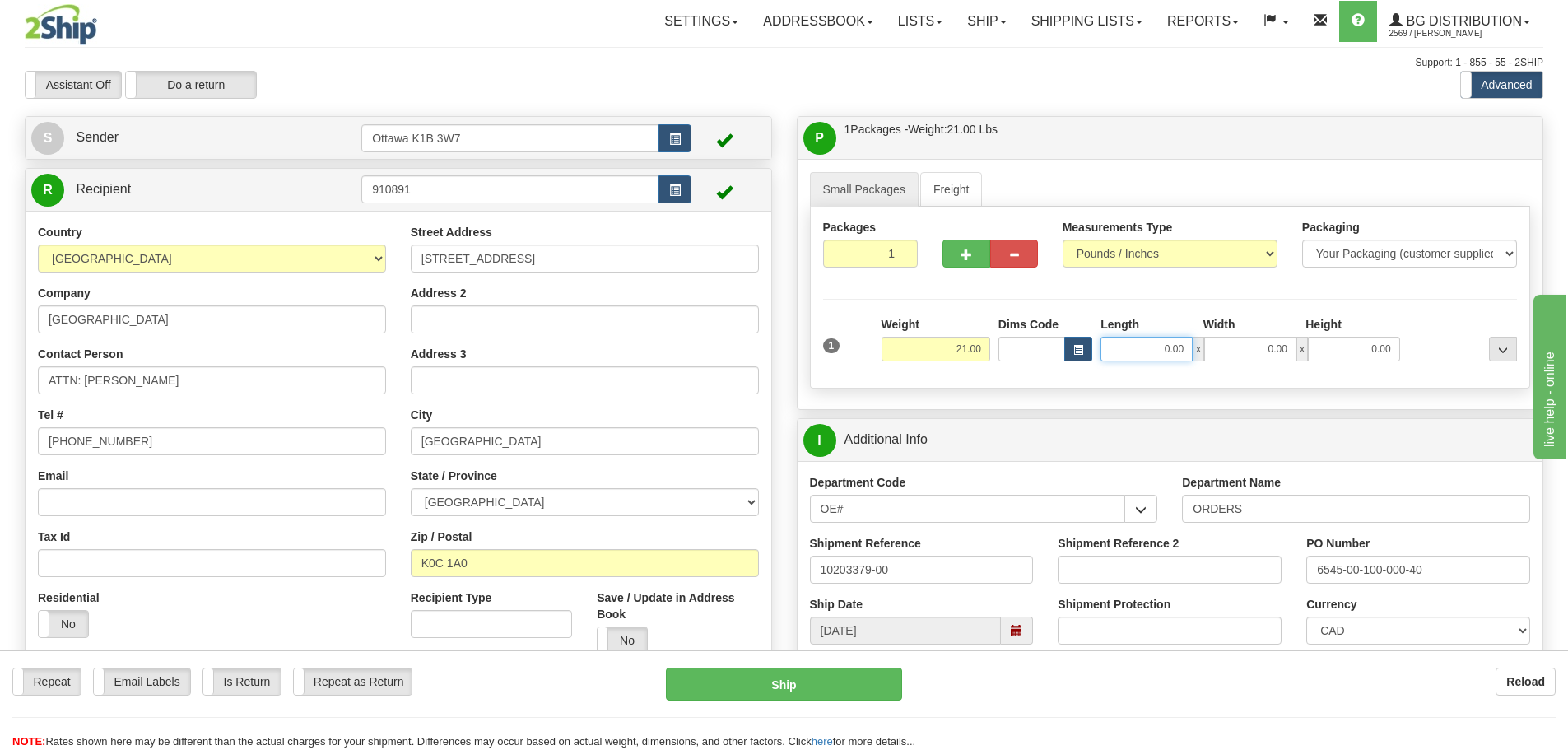
click at [1145, 346] on input "0.00" at bounding box center [1146, 349] width 92 height 25
type input "13.00"
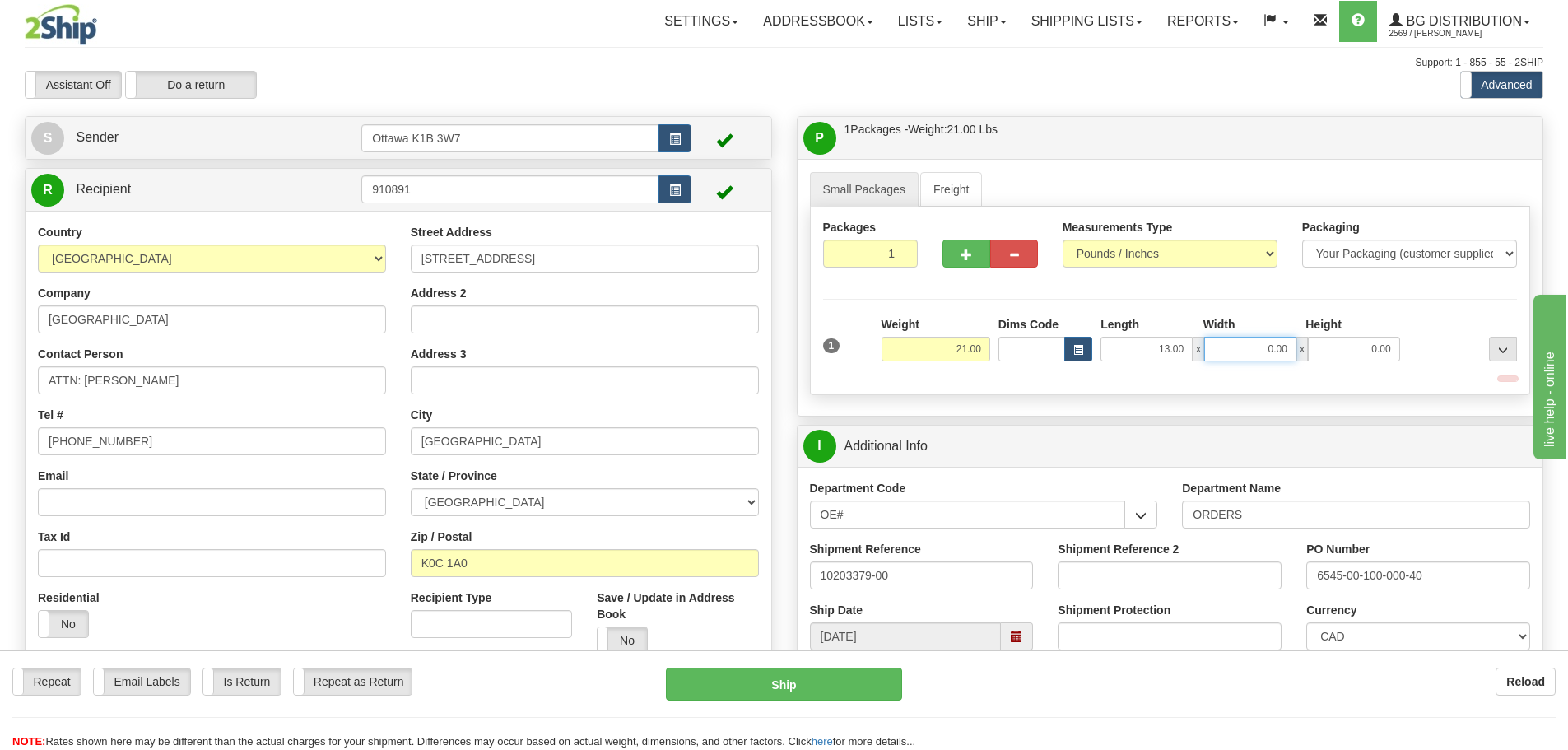
click at [1249, 359] on input "0.00" at bounding box center [1250, 349] width 92 height 25
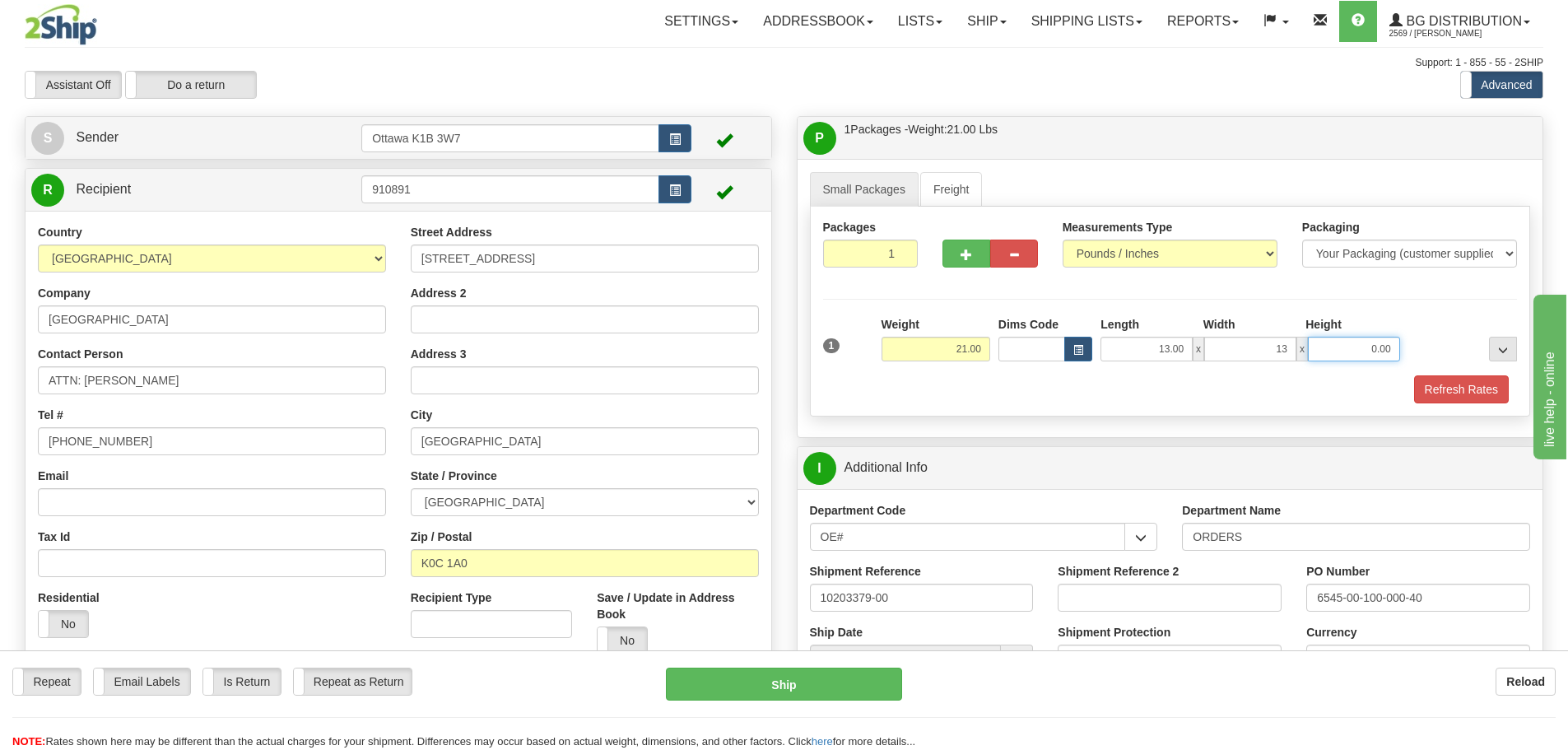
type input "13.00"
drag, startPoint x: 1344, startPoint y: 345, endPoint x: 1317, endPoint y: 357, distance: 29.5
click at [1344, 345] on input "0.00" at bounding box center [1354, 349] width 92 height 25
type input "13.00"
click at [1461, 391] on button "Refresh Rates" at bounding box center [1461, 389] width 95 height 28
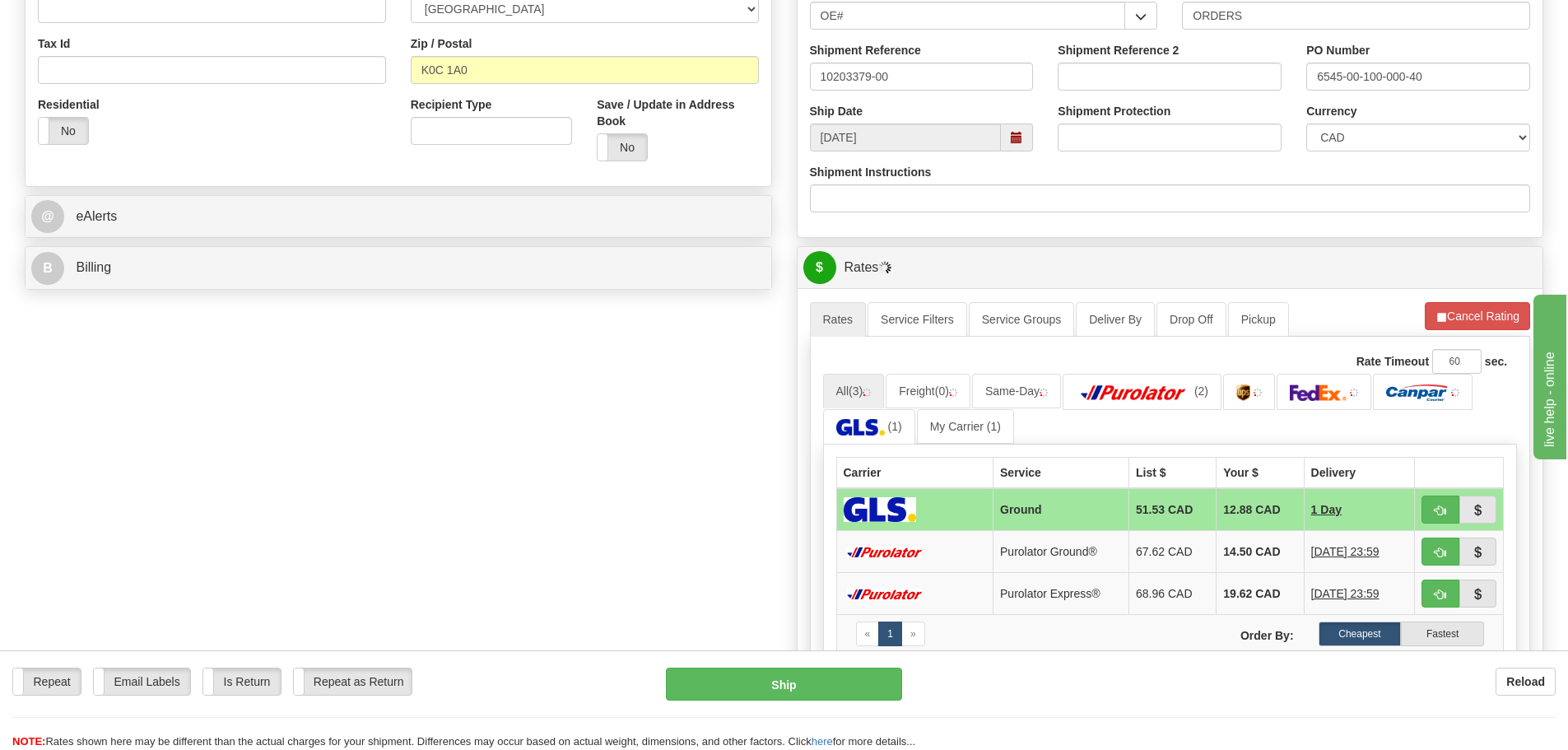
scroll to position [494, 0]
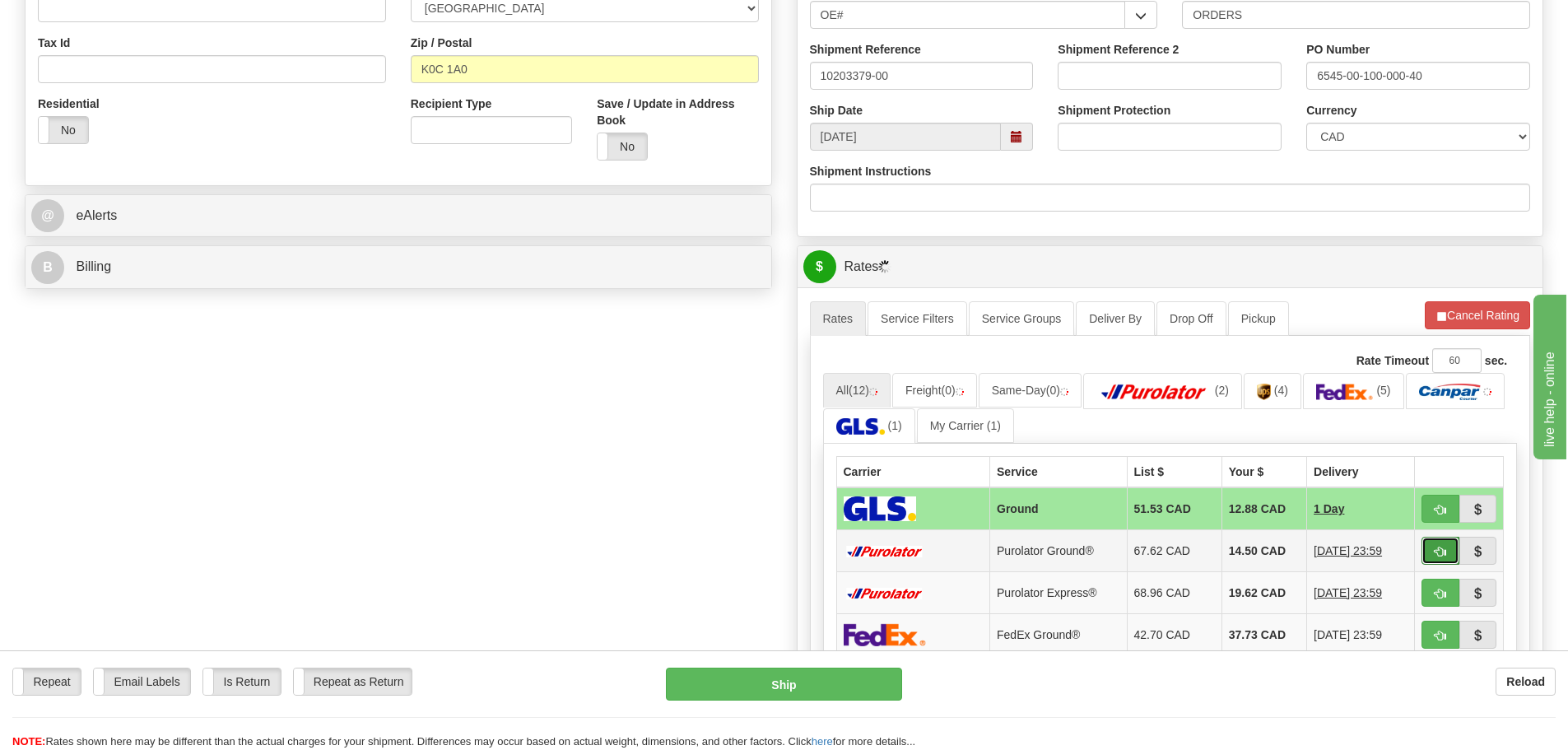
click at [1438, 559] on button "button" at bounding box center [1440, 550] width 38 height 28
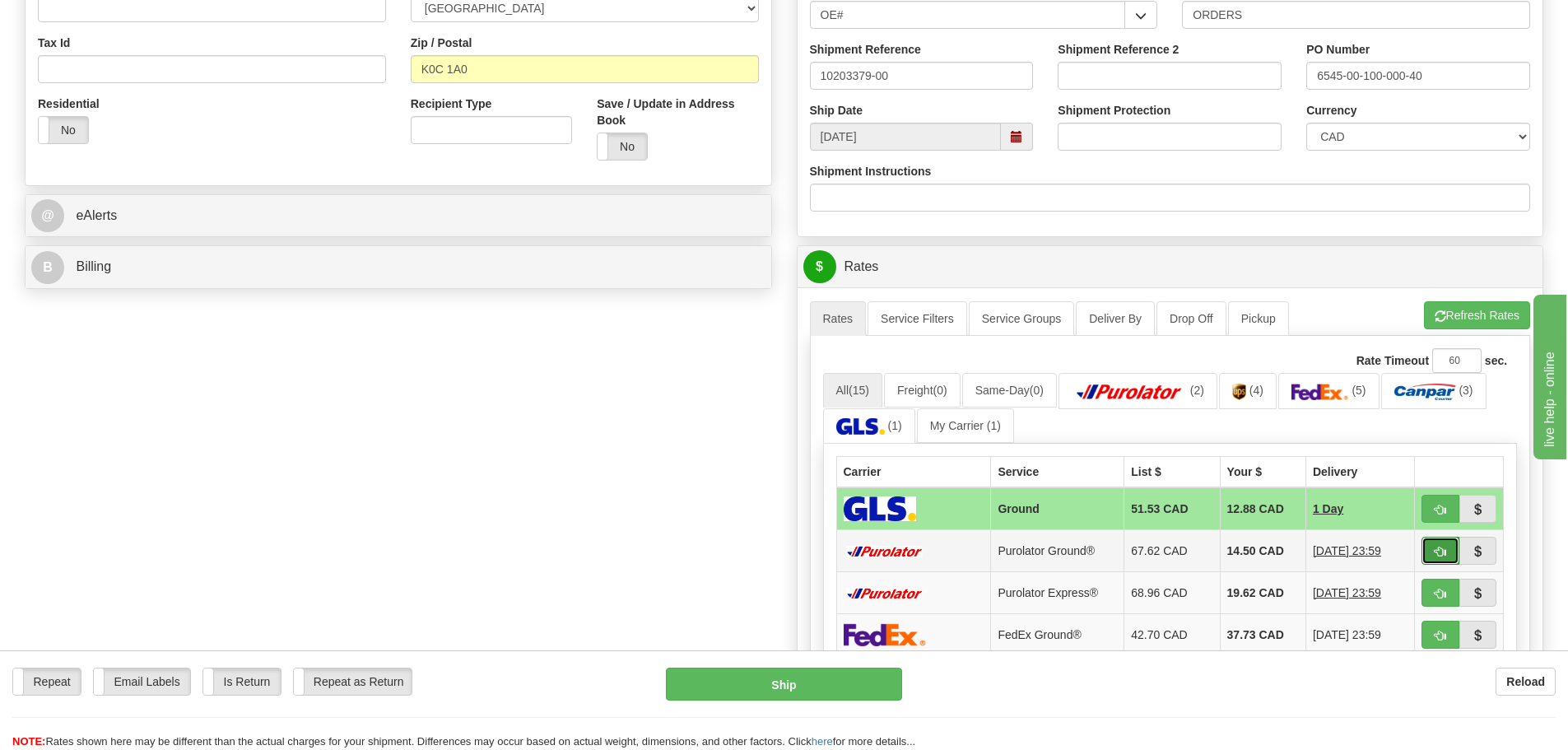
click at [1442, 550] on span "button" at bounding box center [1440, 552] width 12 height 11
type input "260"
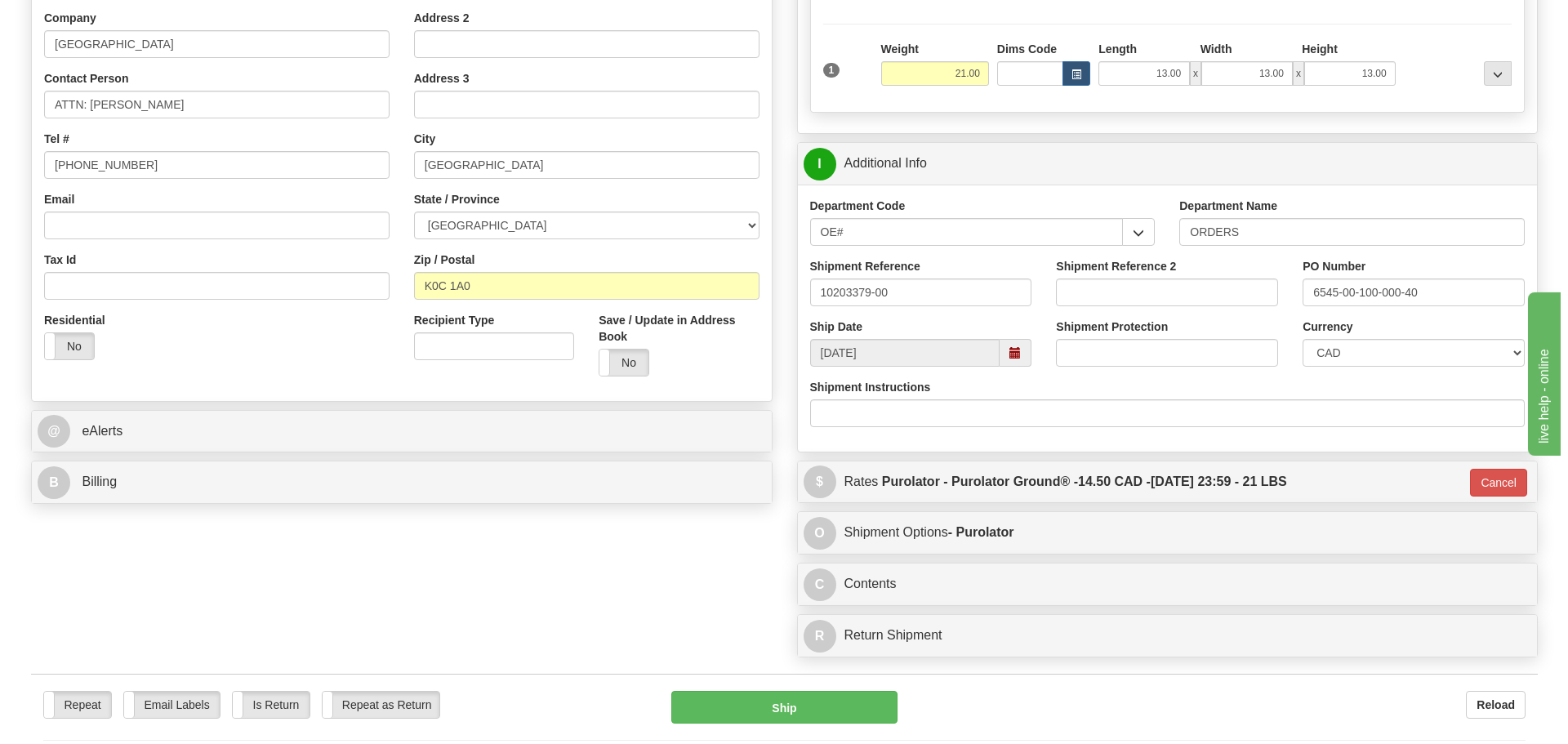
scroll to position [164, 0]
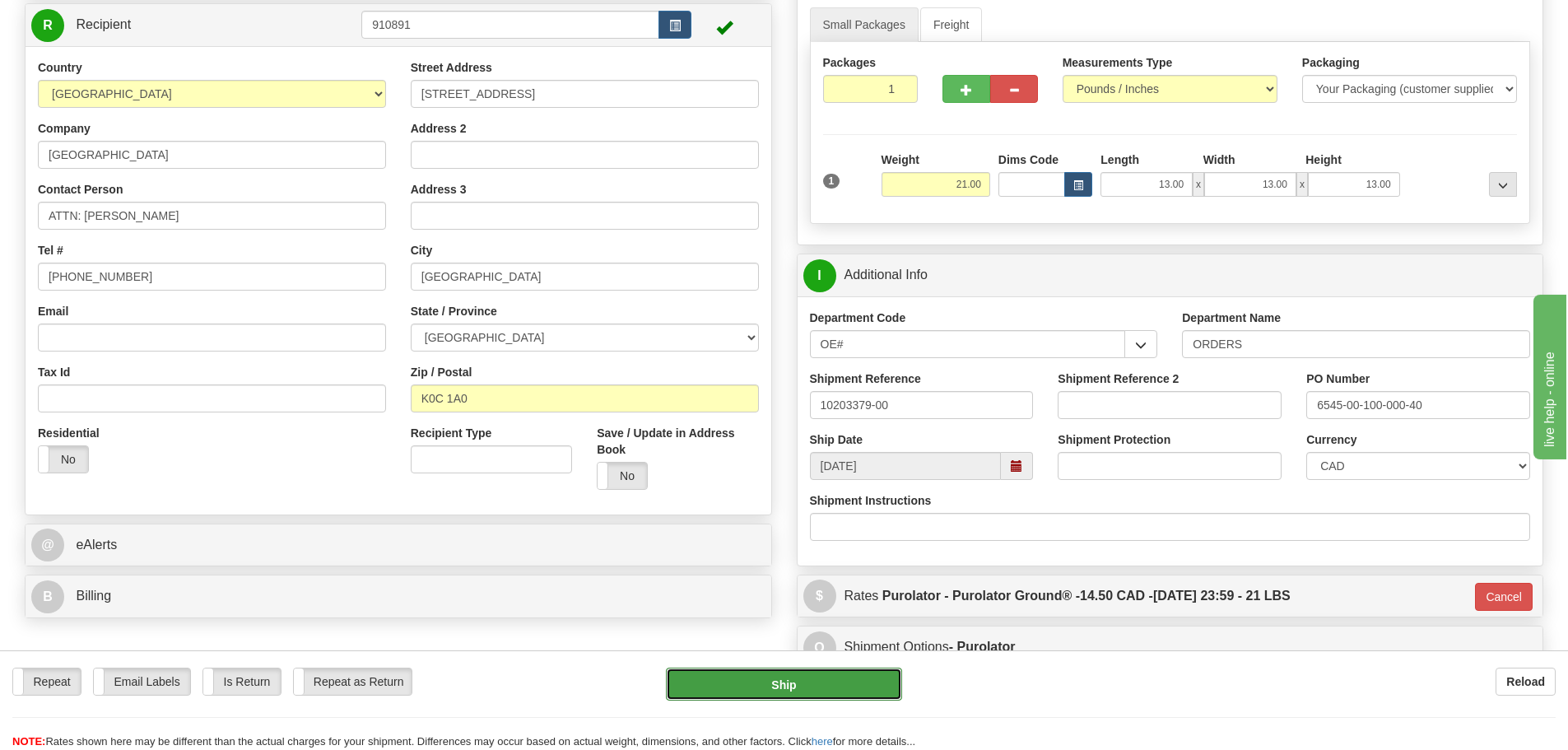
click at [789, 668] on button "Ship" at bounding box center [784, 684] width 236 height 33
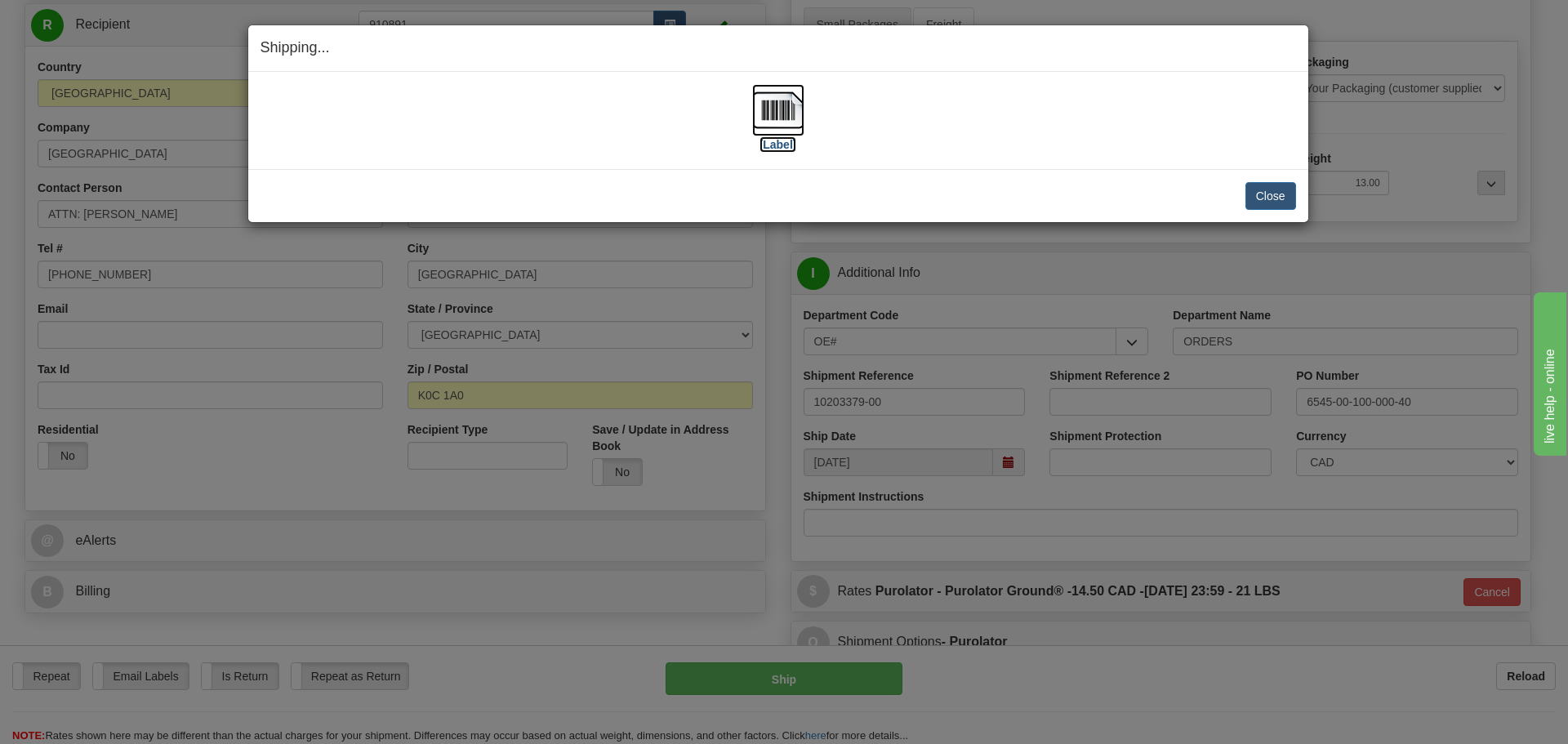
click at [769, 146] on label "[Label]" at bounding box center [778, 145] width 38 height 16
